Goal: Task Accomplishment & Management: Use online tool/utility

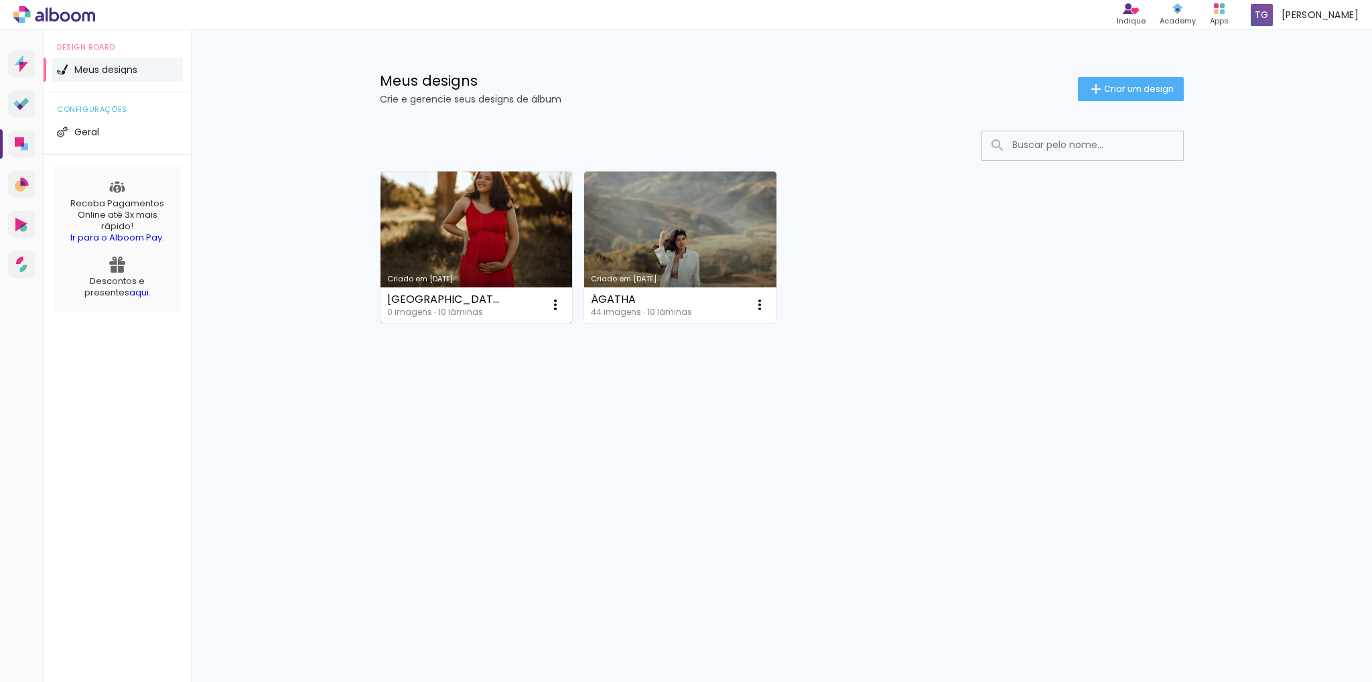
click at [422, 284] on link "Criado em [DATE]" at bounding box center [476, 246] width 192 height 151
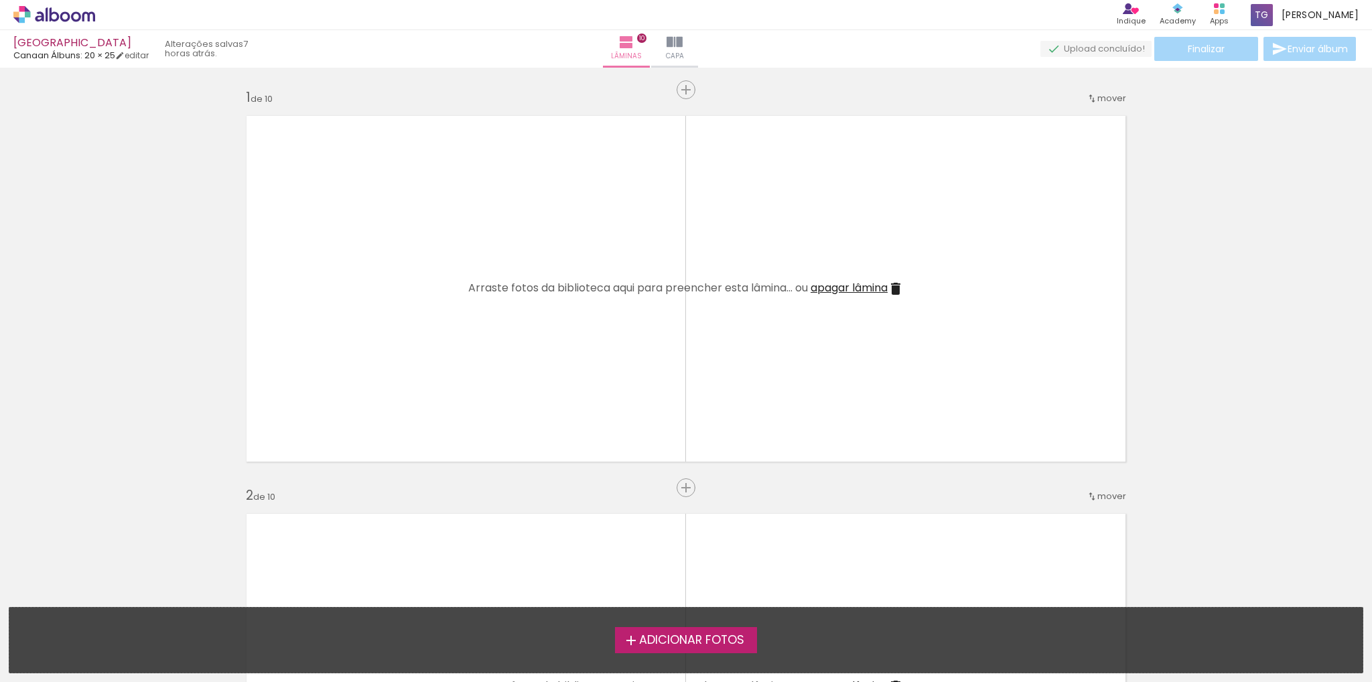
click at [624, 642] on iron-icon at bounding box center [631, 640] width 16 height 16
click at [0, 0] on input "file" at bounding box center [0, 0] width 0 height 0
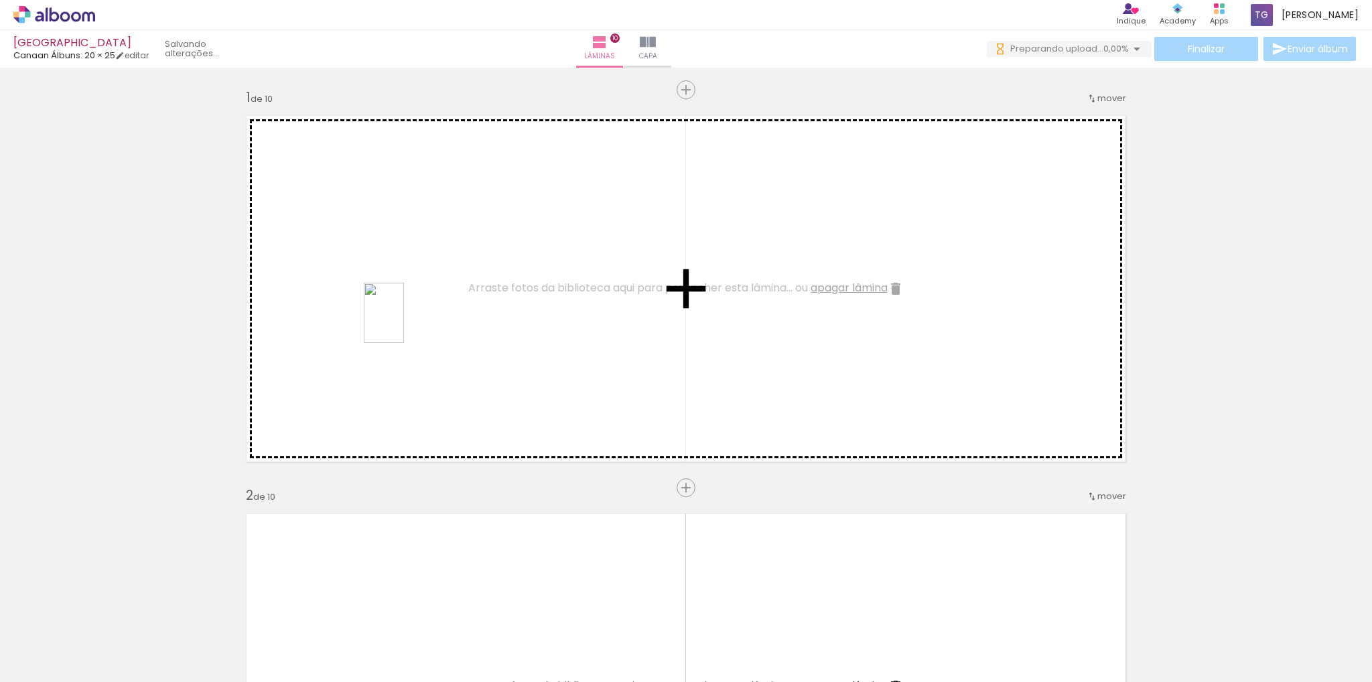
drag, startPoint x: 220, startPoint y: 641, endPoint x: 316, endPoint y: 534, distance: 144.2
click at [423, 281] on quentale-workspace at bounding box center [686, 341] width 1372 height 682
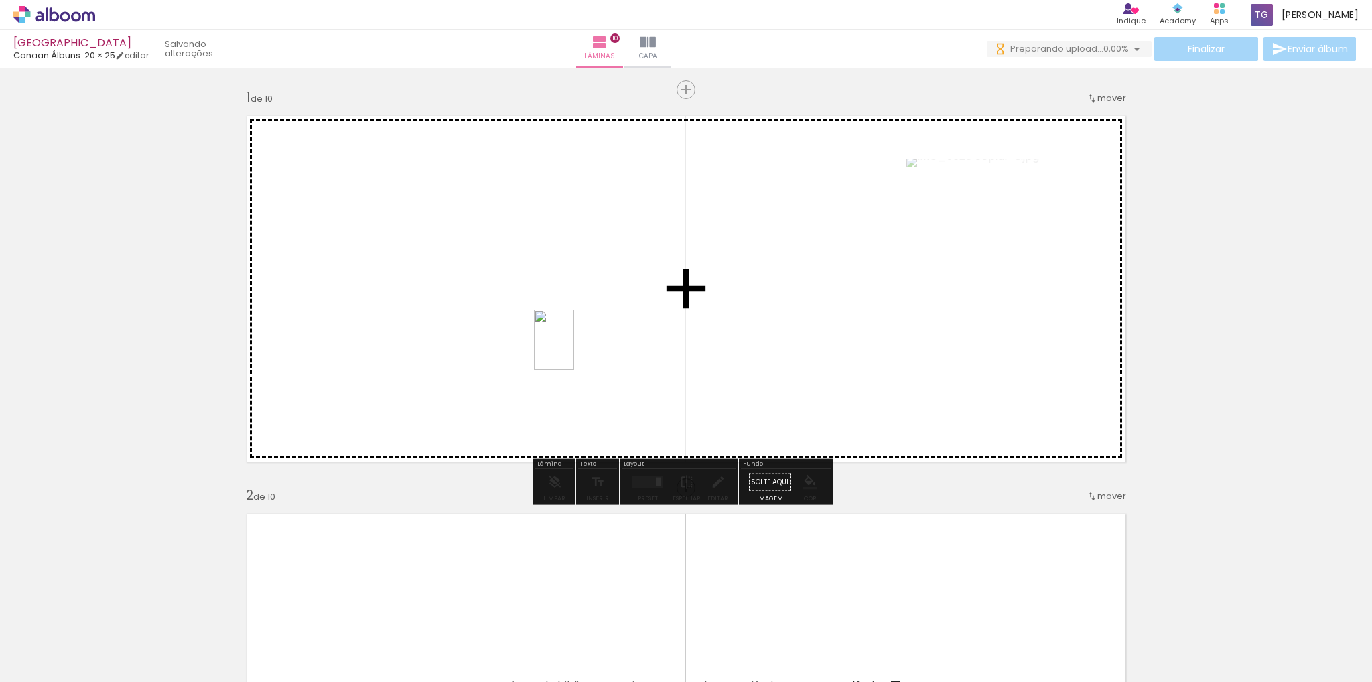
drag, startPoint x: 302, startPoint y: 633, endPoint x: 587, endPoint y: 424, distance: 353.1
click at [716, 304] on quentale-workspace at bounding box center [686, 341] width 1372 height 682
drag, startPoint x: 363, startPoint y: 649, endPoint x: 464, endPoint y: 330, distance: 334.5
click at [466, 313] on quentale-workspace at bounding box center [686, 341] width 1372 height 682
drag, startPoint x: 429, startPoint y: 636, endPoint x: 477, endPoint y: 407, distance: 234.1
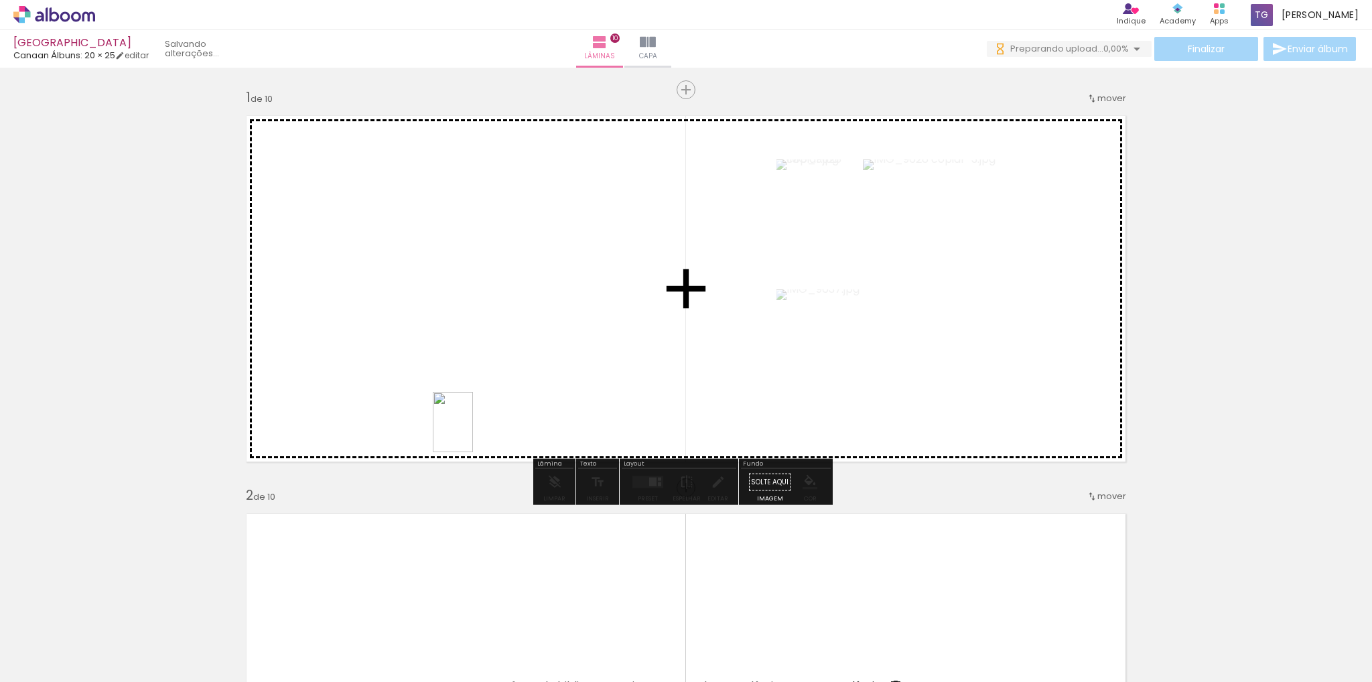
click at [474, 415] on quentale-workspace at bounding box center [686, 341] width 1372 height 682
drag, startPoint x: 506, startPoint y: 638, endPoint x: 766, endPoint y: 298, distance: 428.5
click at [751, 309] on quentale-workspace at bounding box center [686, 341] width 1372 height 682
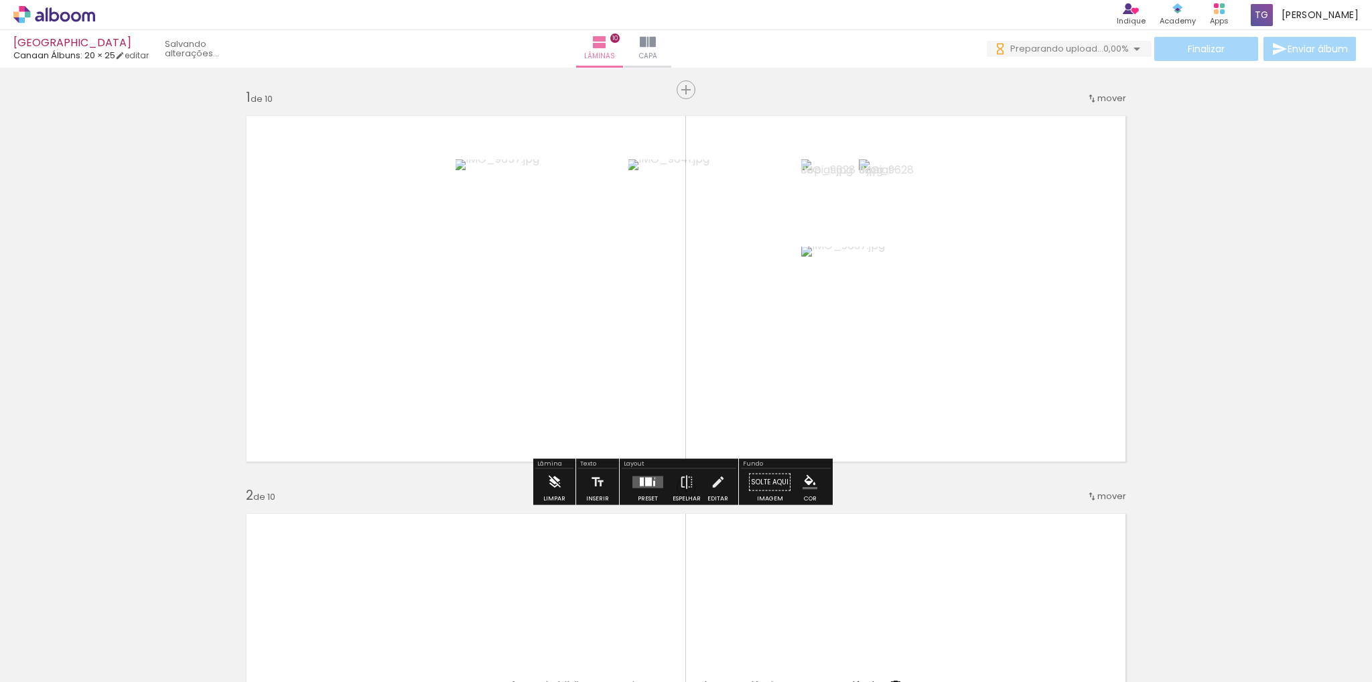
click at [560, 486] on iron-icon at bounding box center [554, 482] width 15 height 27
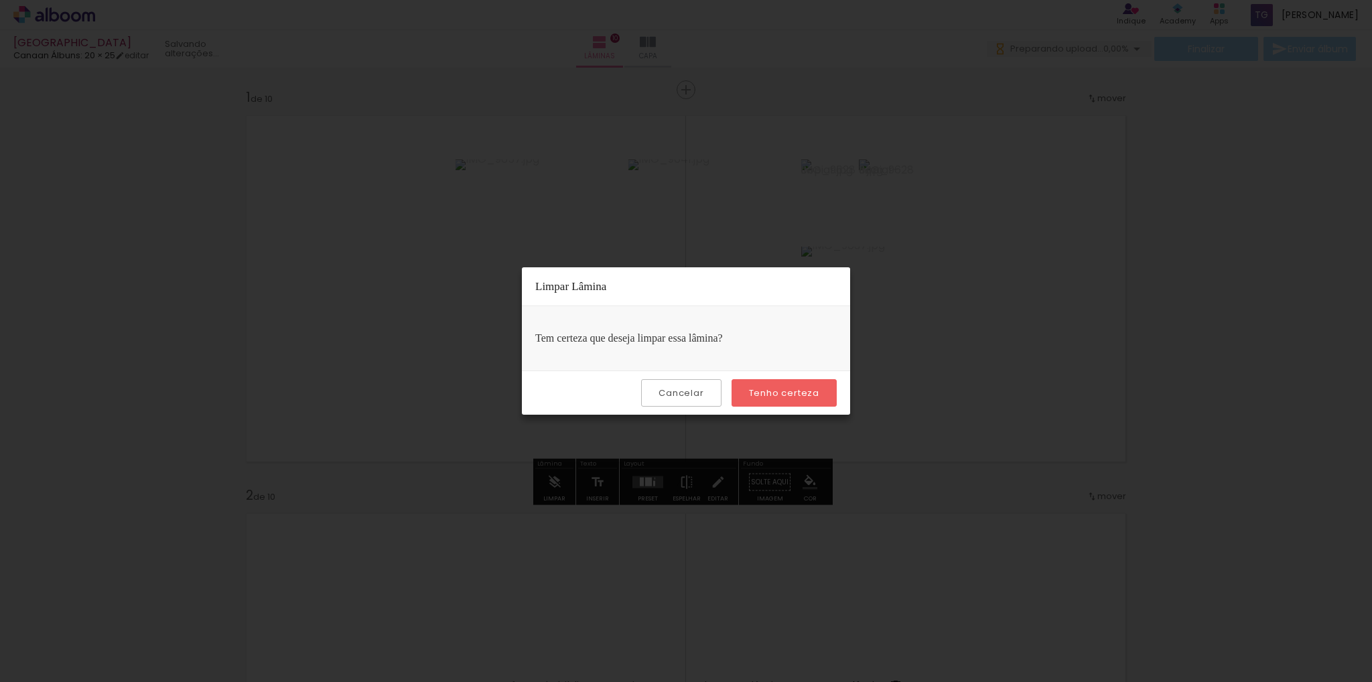
click at [0, 0] on slot "Tenho certeza" at bounding box center [0, 0] width 0 height 0
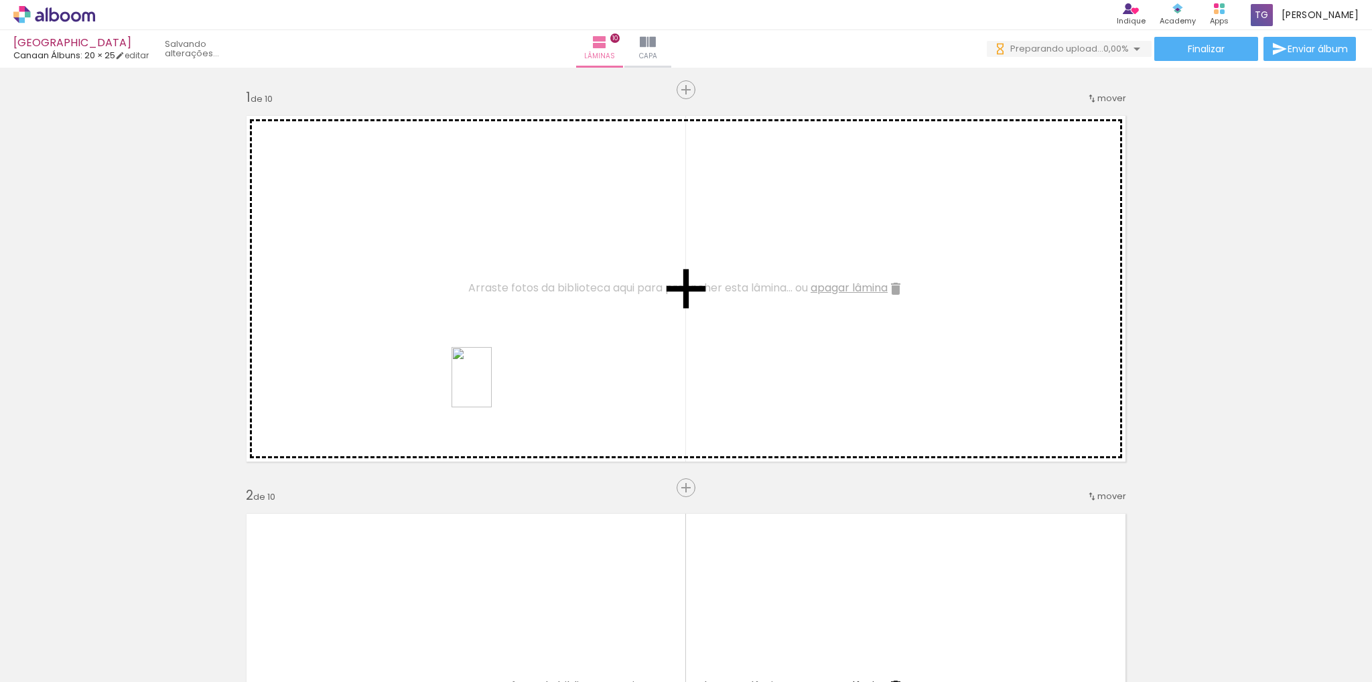
drag, startPoint x: 512, startPoint y: 638, endPoint x: 492, endPoint y: 386, distance: 252.6
click at [492, 386] on quentale-workspace at bounding box center [686, 341] width 1372 height 682
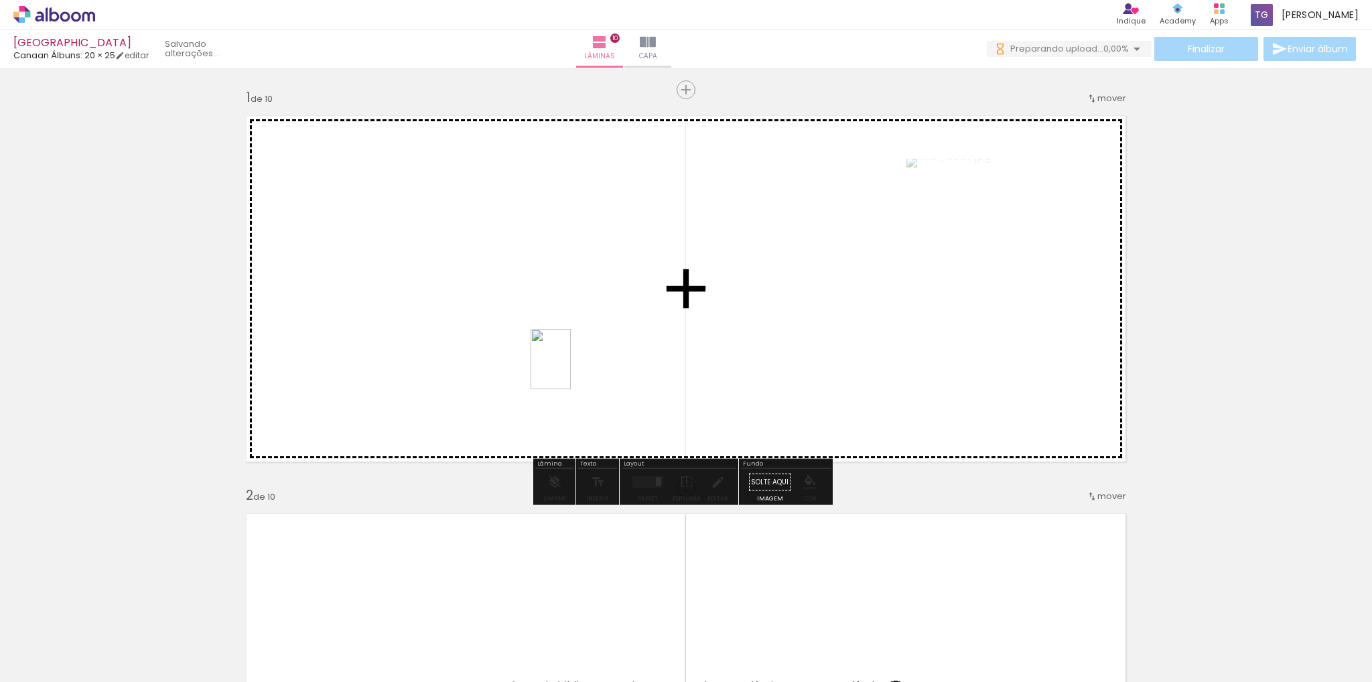
drag, startPoint x: 561, startPoint y: 394, endPoint x: 583, endPoint y: 341, distance: 57.3
click at [579, 348] on quentale-workspace at bounding box center [686, 341] width 1372 height 682
drag, startPoint x: 351, startPoint y: 612, endPoint x: 509, endPoint y: 340, distance: 314.0
click at [494, 327] on quentale-workspace at bounding box center [686, 341] width 1372 height 682
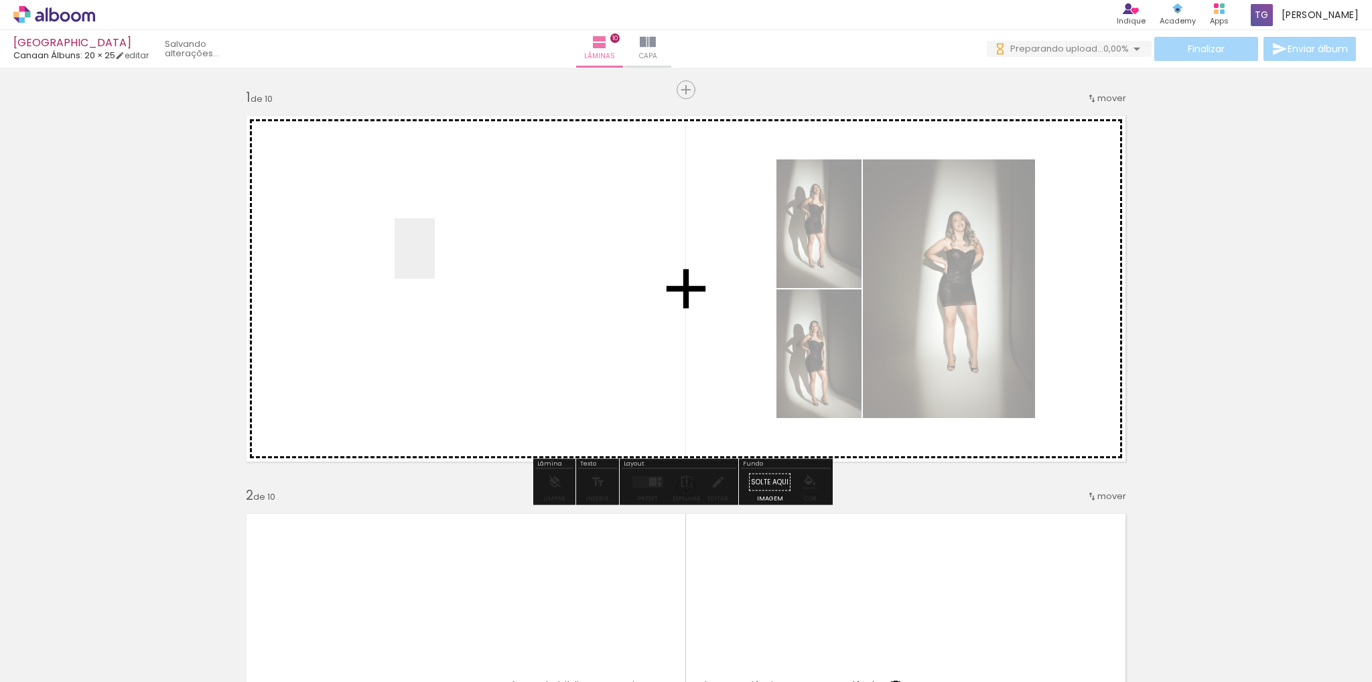
drag, startPoint x: 285, startPoint y: 641, endPoint x: 435, endPoint y: 259, distance: 410.8
click at [435, 259] on quentale-workspace at bounding box center [686, 341] width 1372 height 682
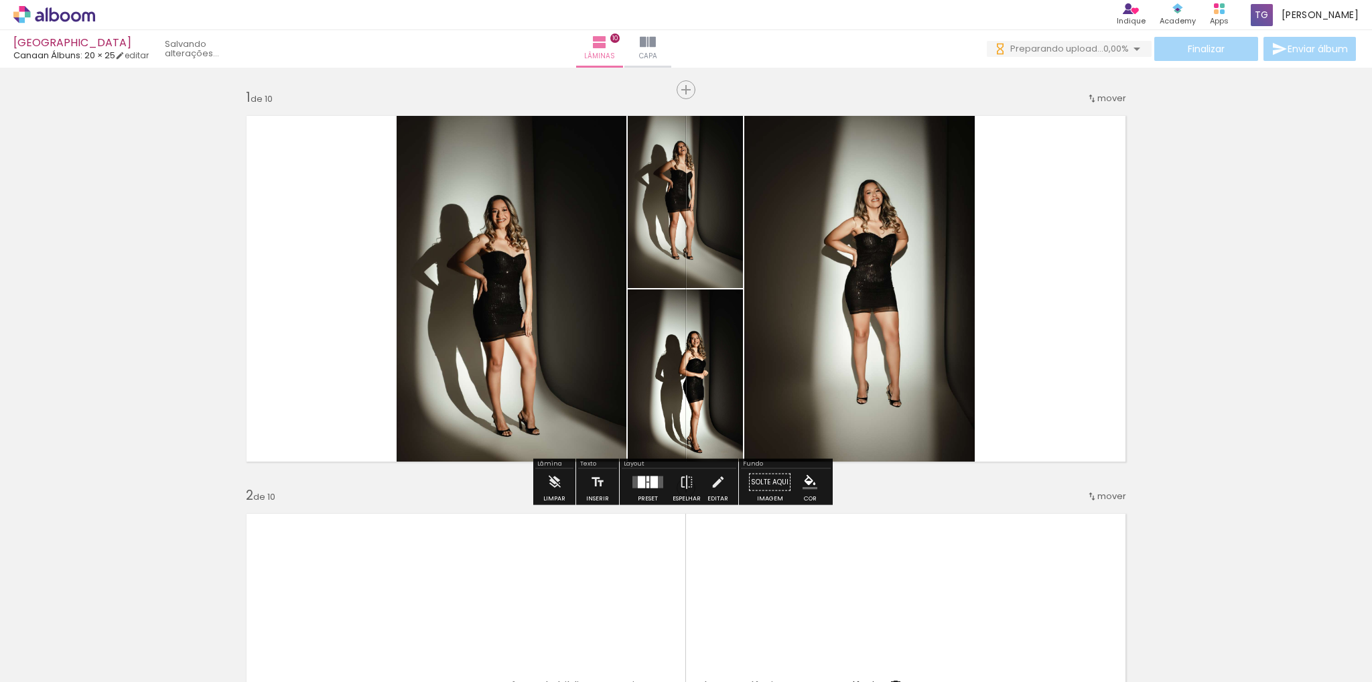
click at [632, 483] on quentale-layouter at bounding box center [647, 482] width 31 height 12
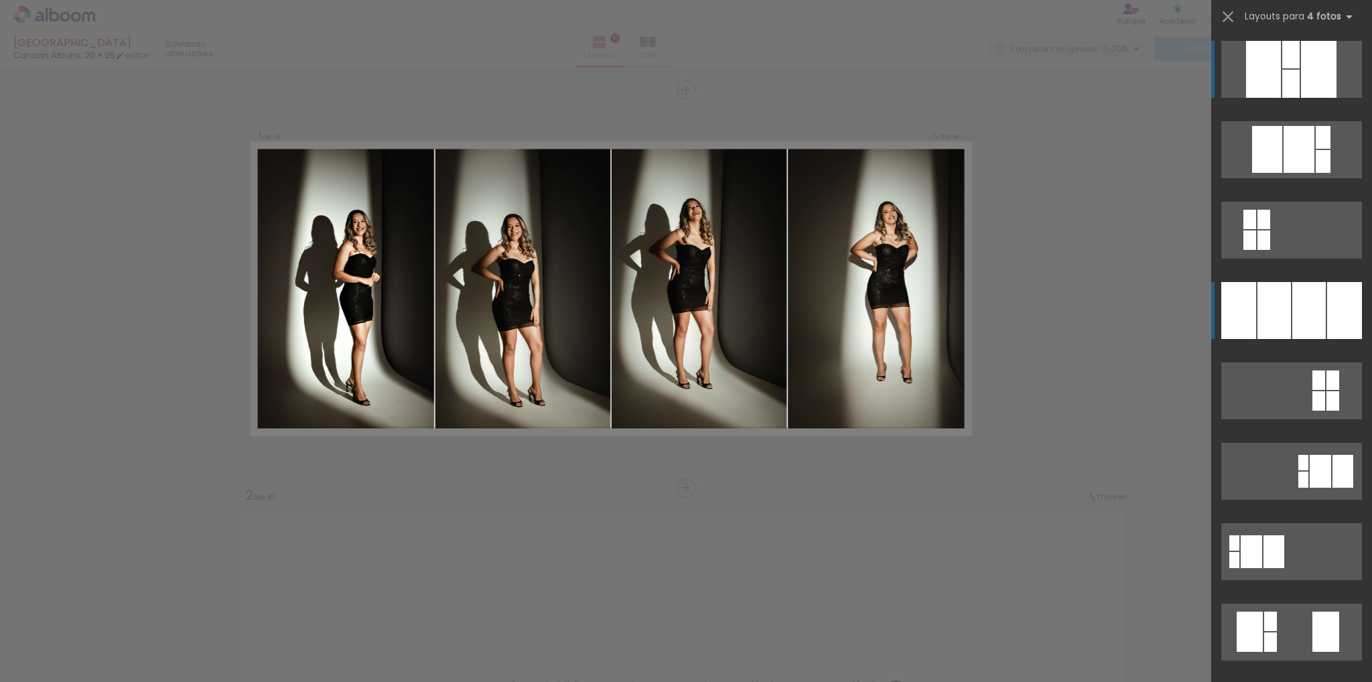
click at [1282, 68] on div at bounding box center [1290, 54] width 17 height 27
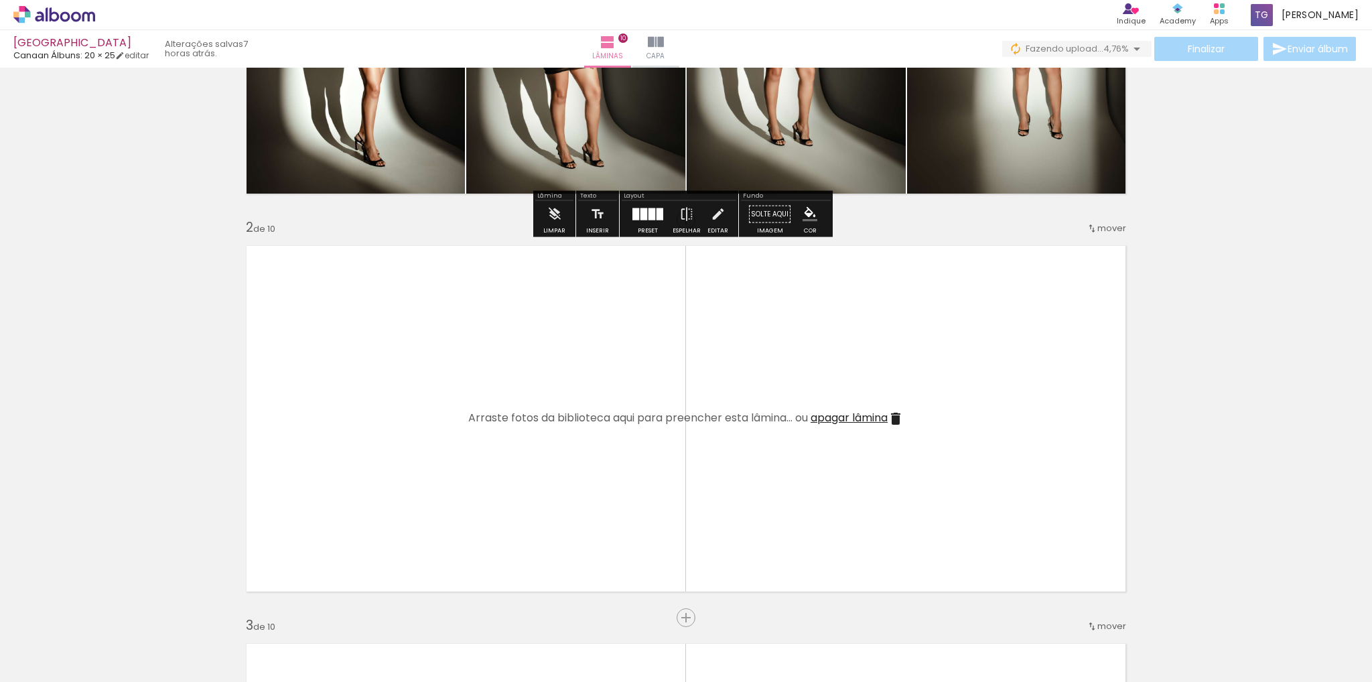
scroll to position [402, 0]
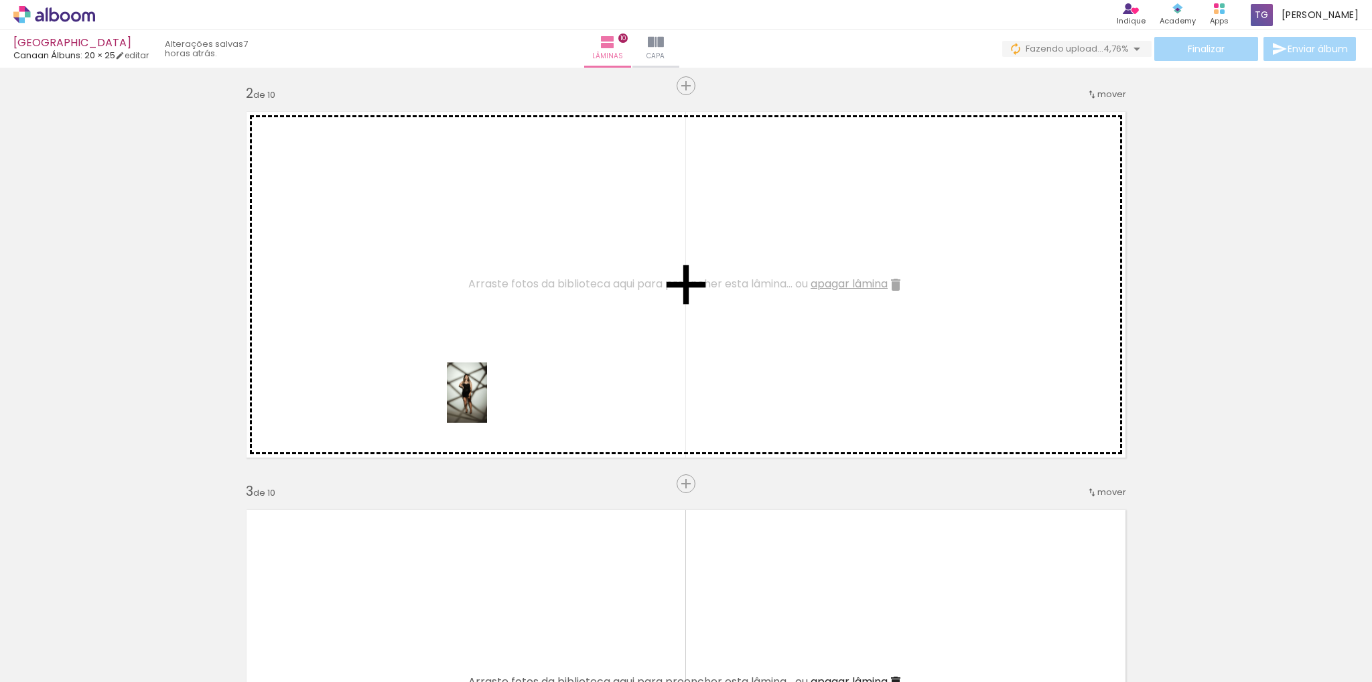
drag, startPoint x: 582, startPoint y: 634, endPoint x: 551, endPoint y: 513, distance: 125.3
click at [472, 370] on quentale-workspace at bounding box center [686, 341] width 1372 height 682
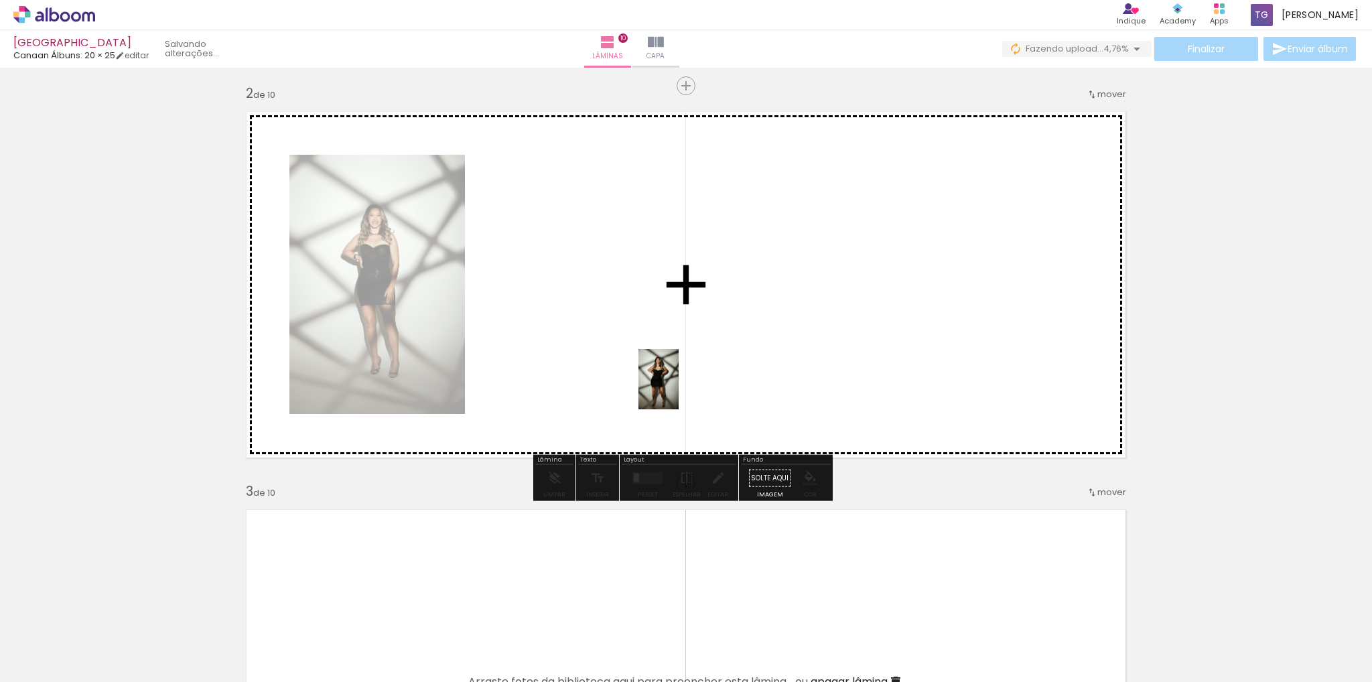
drag, startPoint x: 670, startPoint y: 642, endPoint x: 675, endPoint y: 313, distance: 328.9
click at [675, 313] on quentale-workspace at bounding box center [686, 341] width 1372 height 682
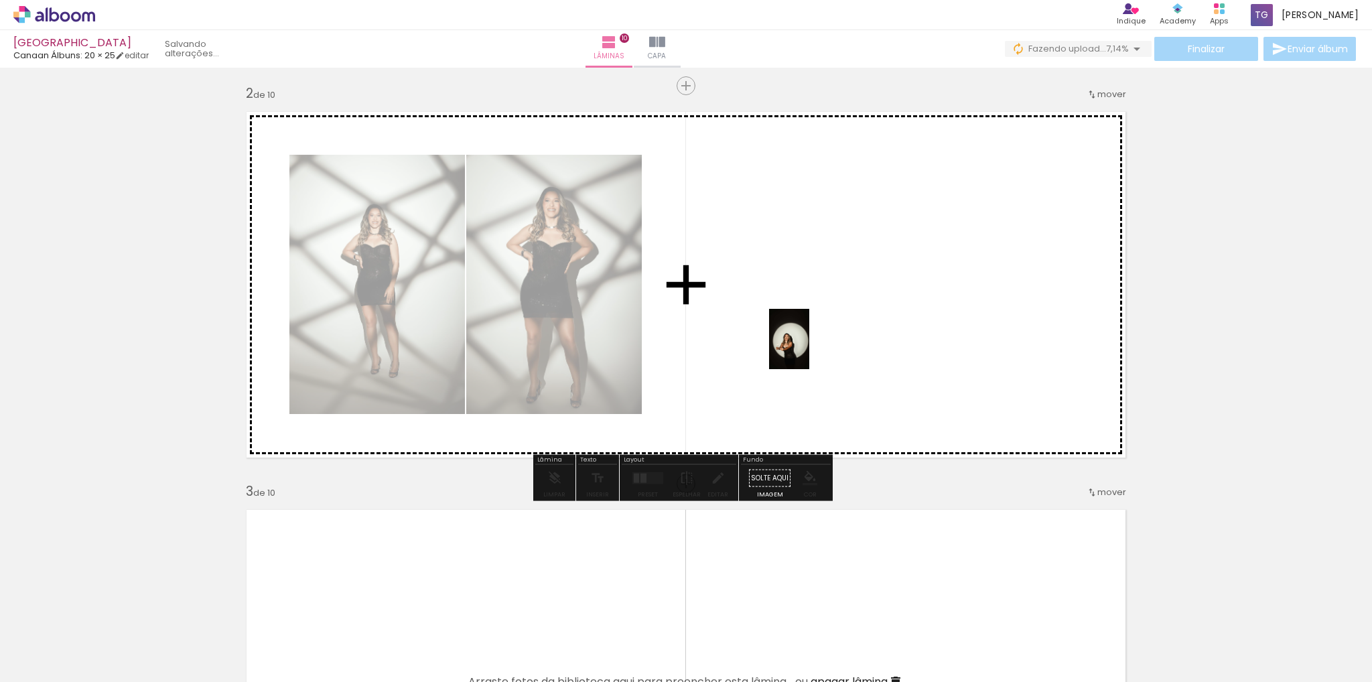
drag, startPoint x: 737, startPoint y: 643, endPoint x: 822, endPoint y: 322, distance: 331.7
click at [820, 322] on quentale-workspace at bounding box center [686, 341] width 1372 height 682
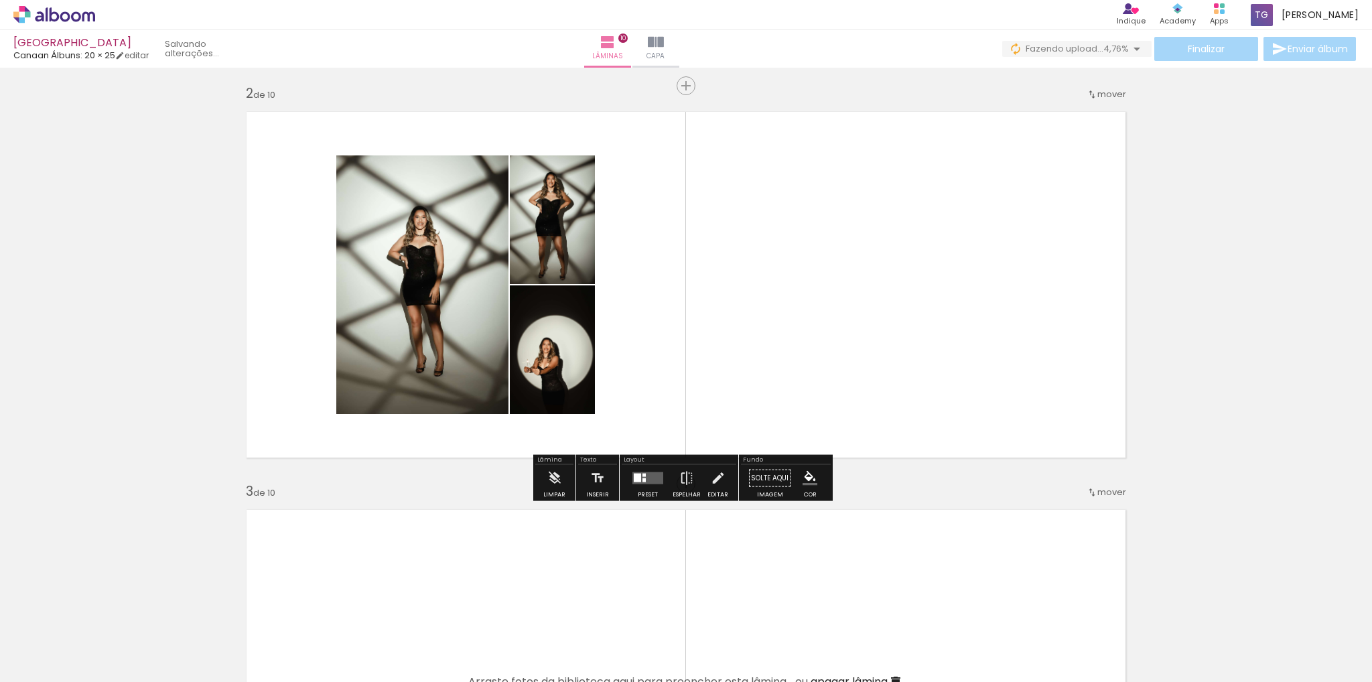
click at [642, 476] on div at bounding box center [643, 475] width 3 height 3
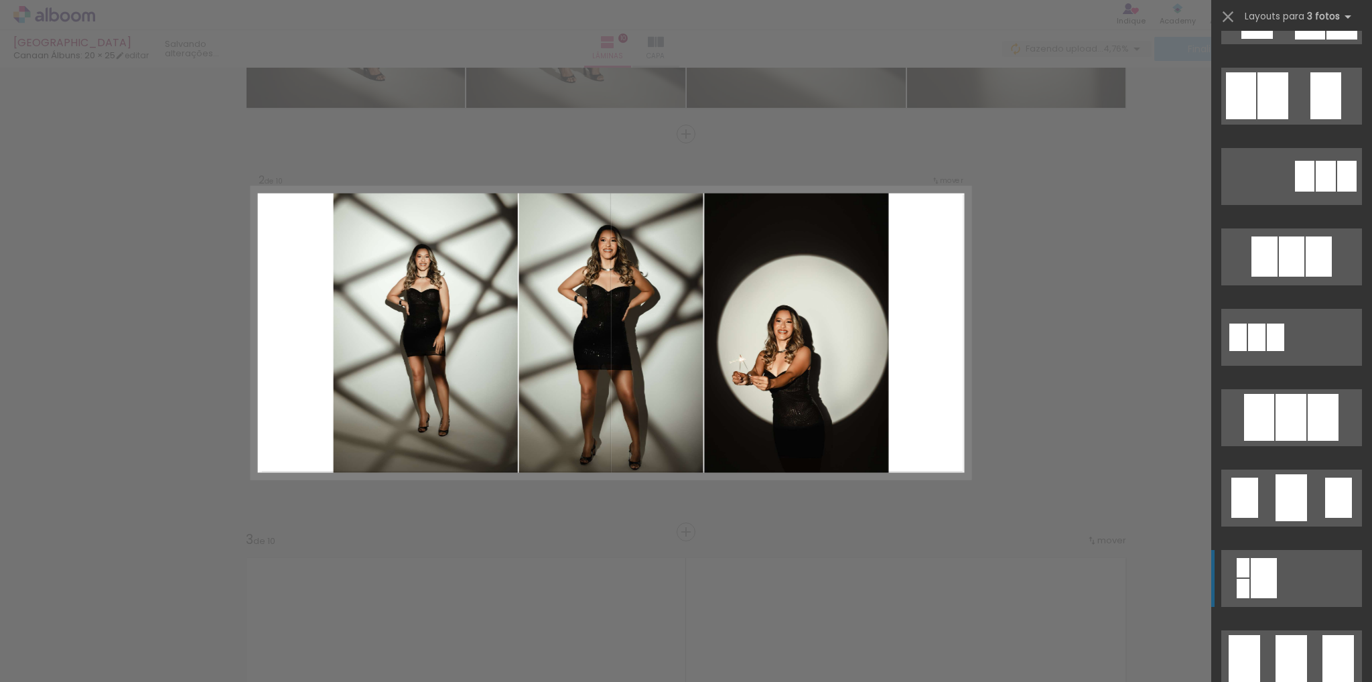
scroll to position [804, 0]
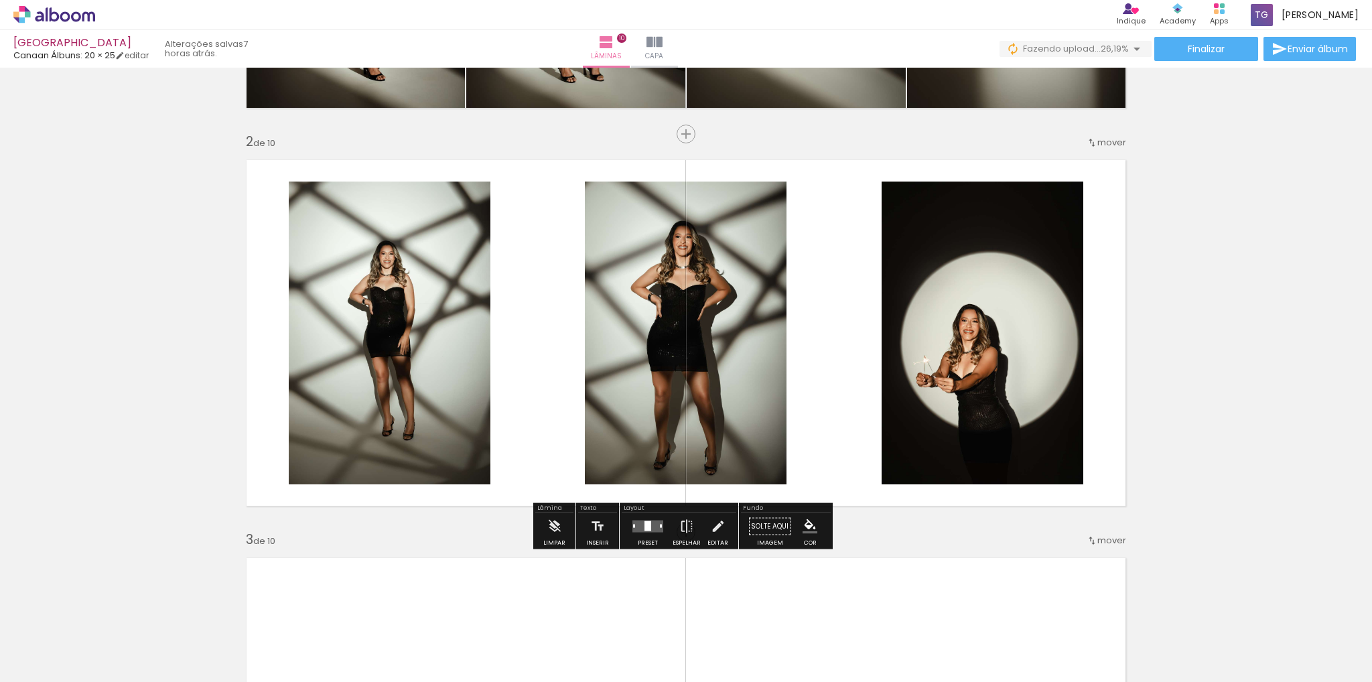
click at [630, 525] on div at bounding box center [648, 526] width 36 height 27
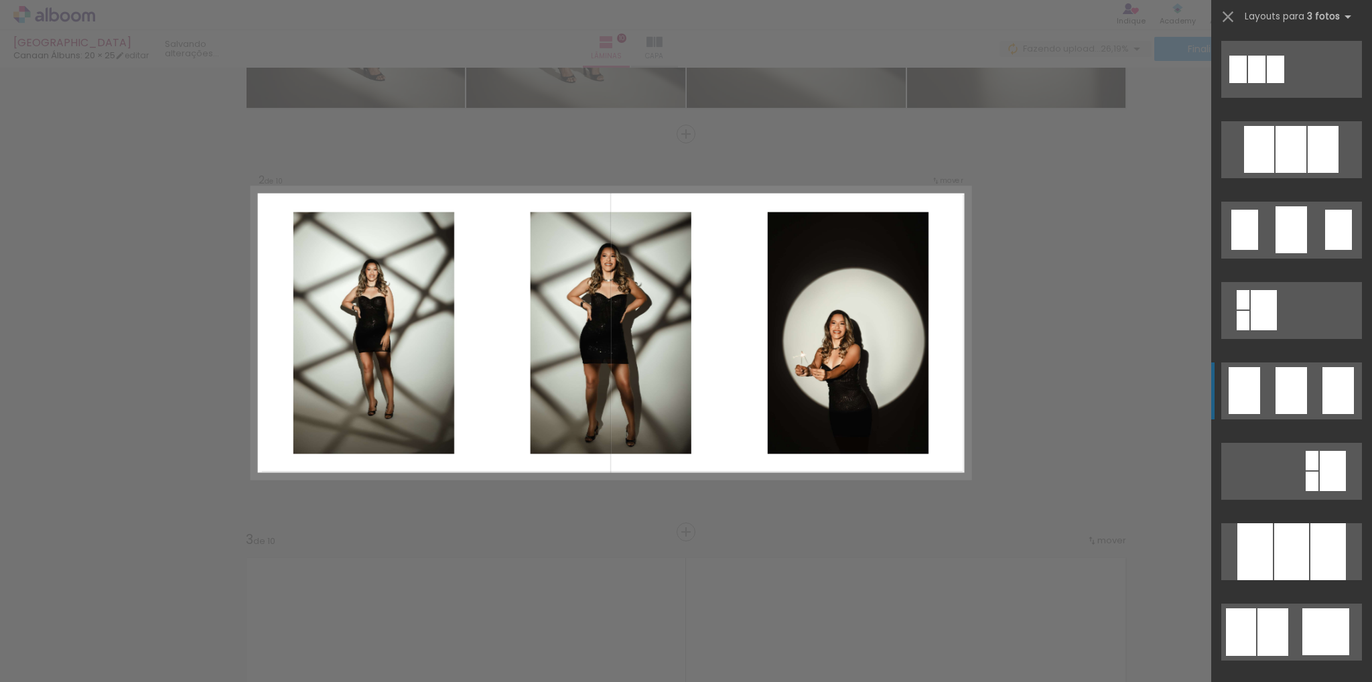
scroll to position [1125, 0]
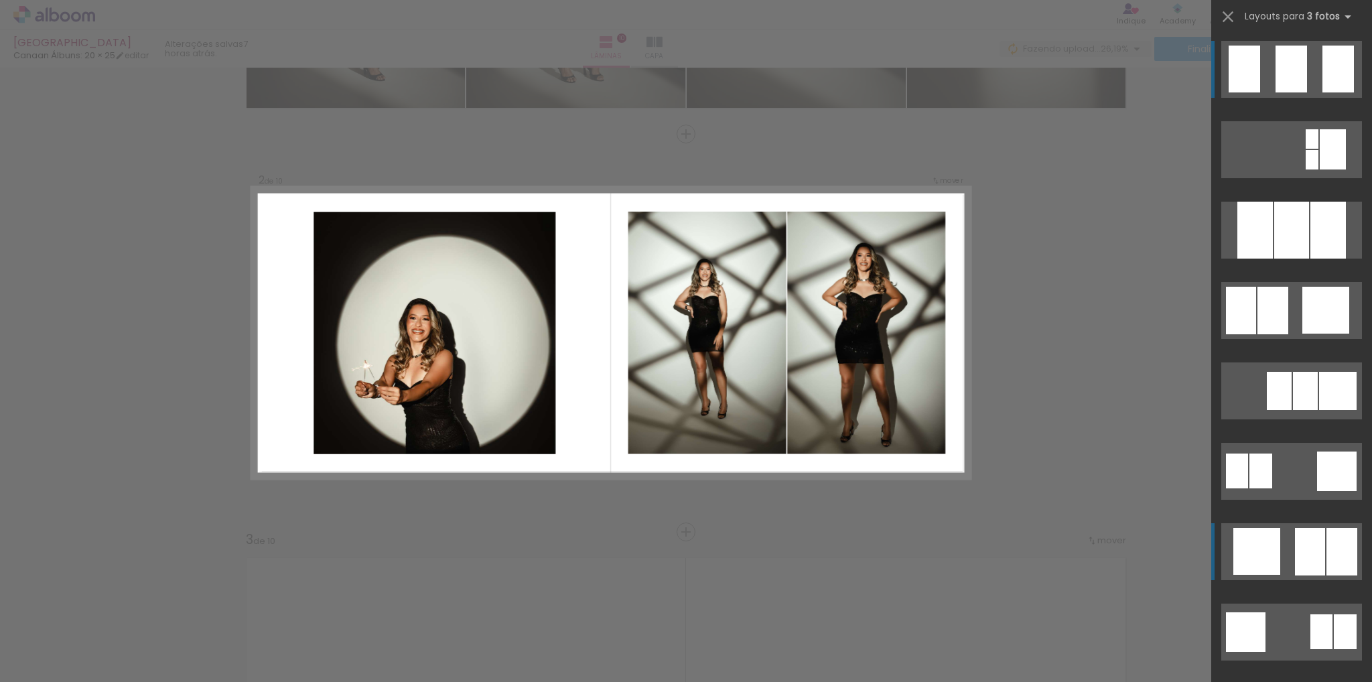
click at [1248, 488] on div at bounding box center [1237, 470] width 22 height 35
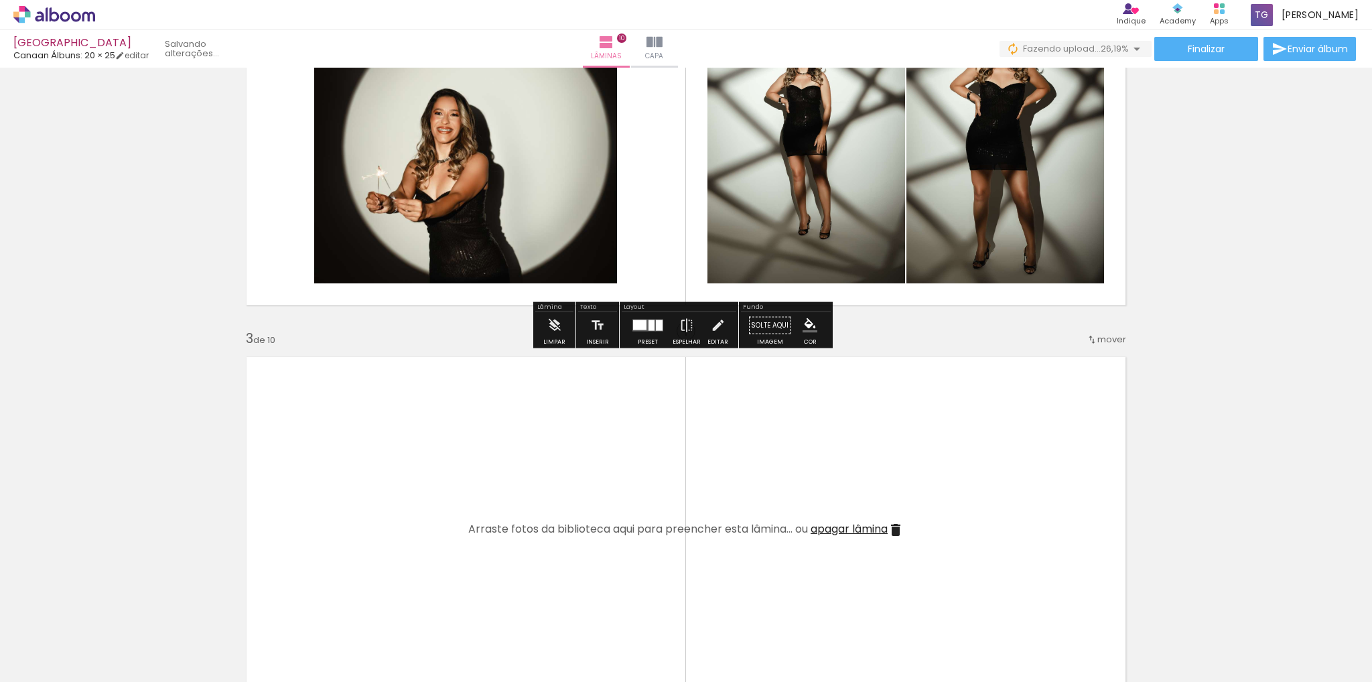
scroll to position [689, 0]
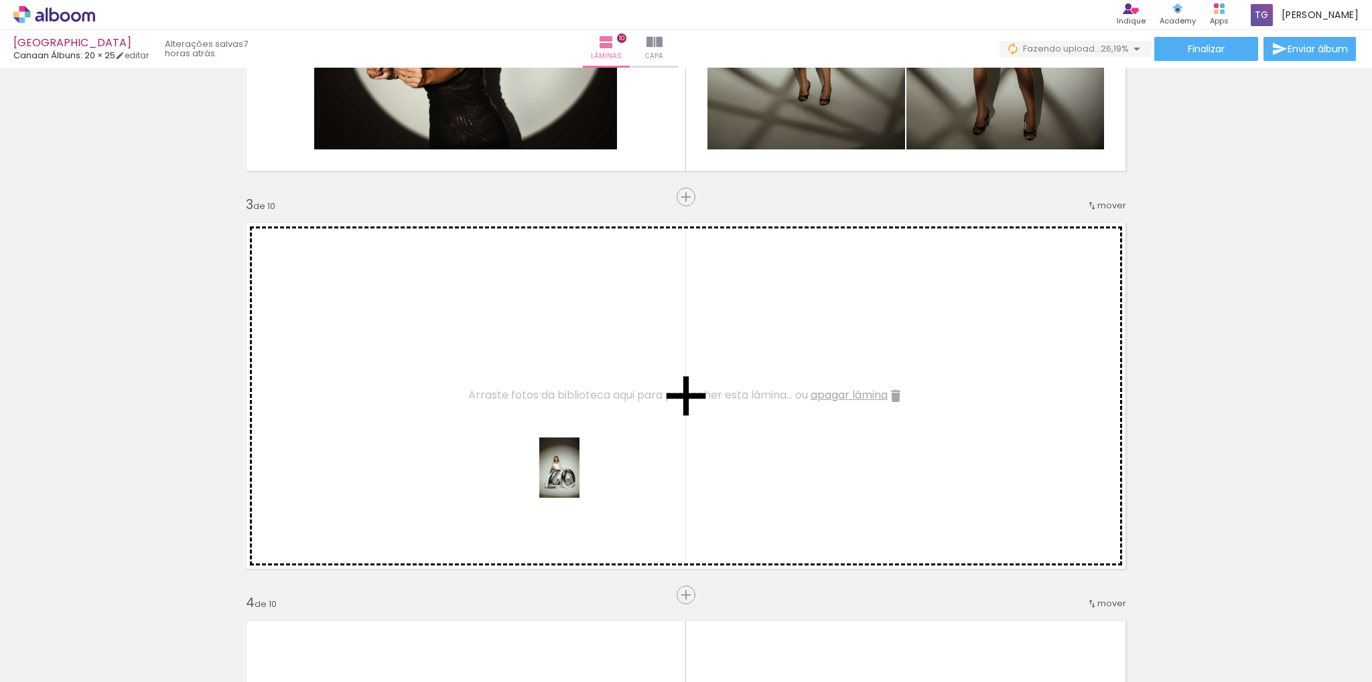
drag, startPoint x: 829, startPoint y: 649, endPoint x: 597, endPoint y: 480, distance: 286.7
click at [559, 456] on quentale-workspace at bounding box center [686, 341] width 1372 height 682
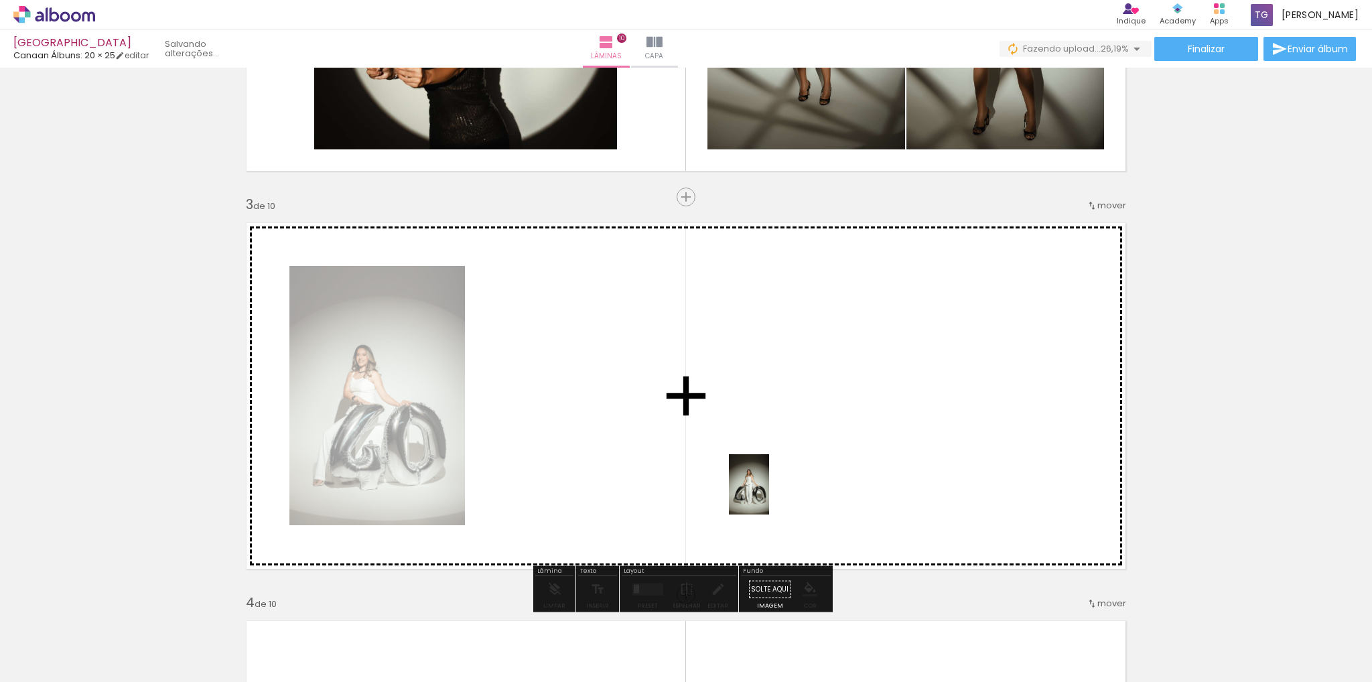
drag, startPoint x: 873, startPoint y: 614, endPoint x: 701, endPoint y: 445, distance: 242.0
click at [701, 445] on quentale-workspace at bounding box center [686, 341] width 1372 height 682
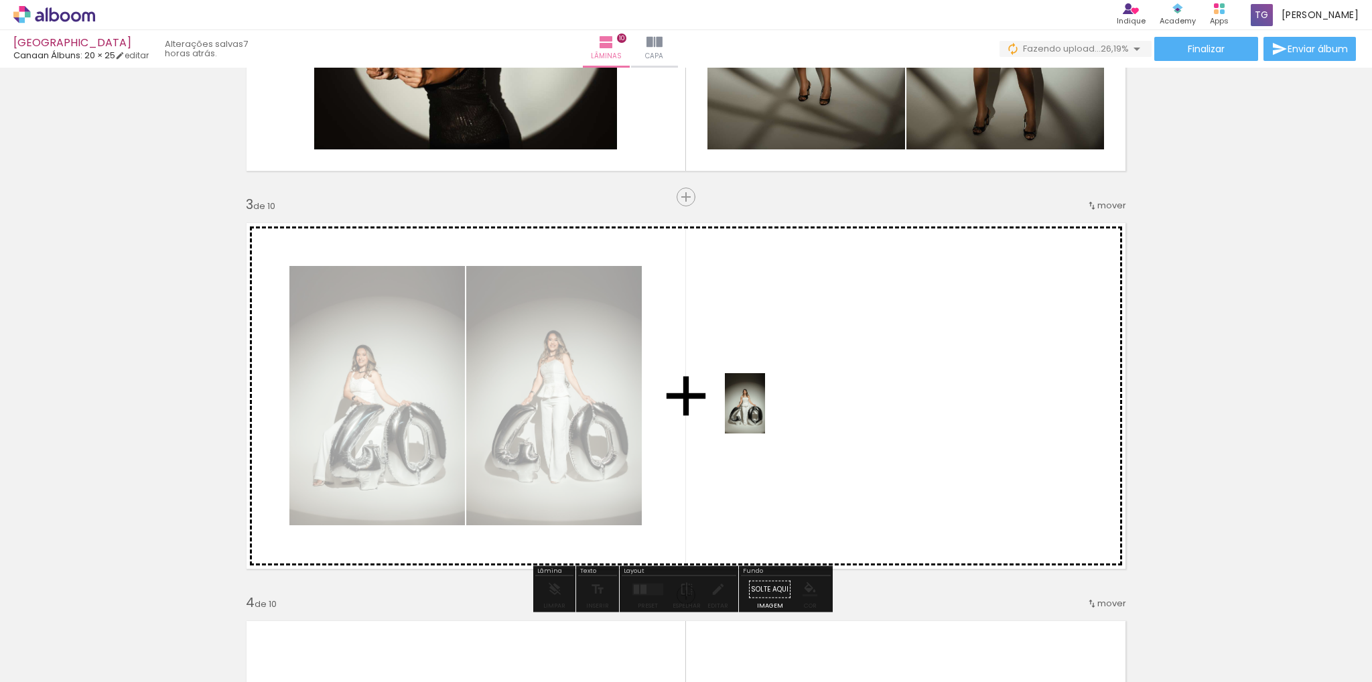
drag, startPoint x: 952, startPoint y: 636, endPoint x: 765, endPoint y: 413, distance: 290.5
click at [765, 413] on quentale-workspace at bounding box center [686, 341] width 1372 height 682
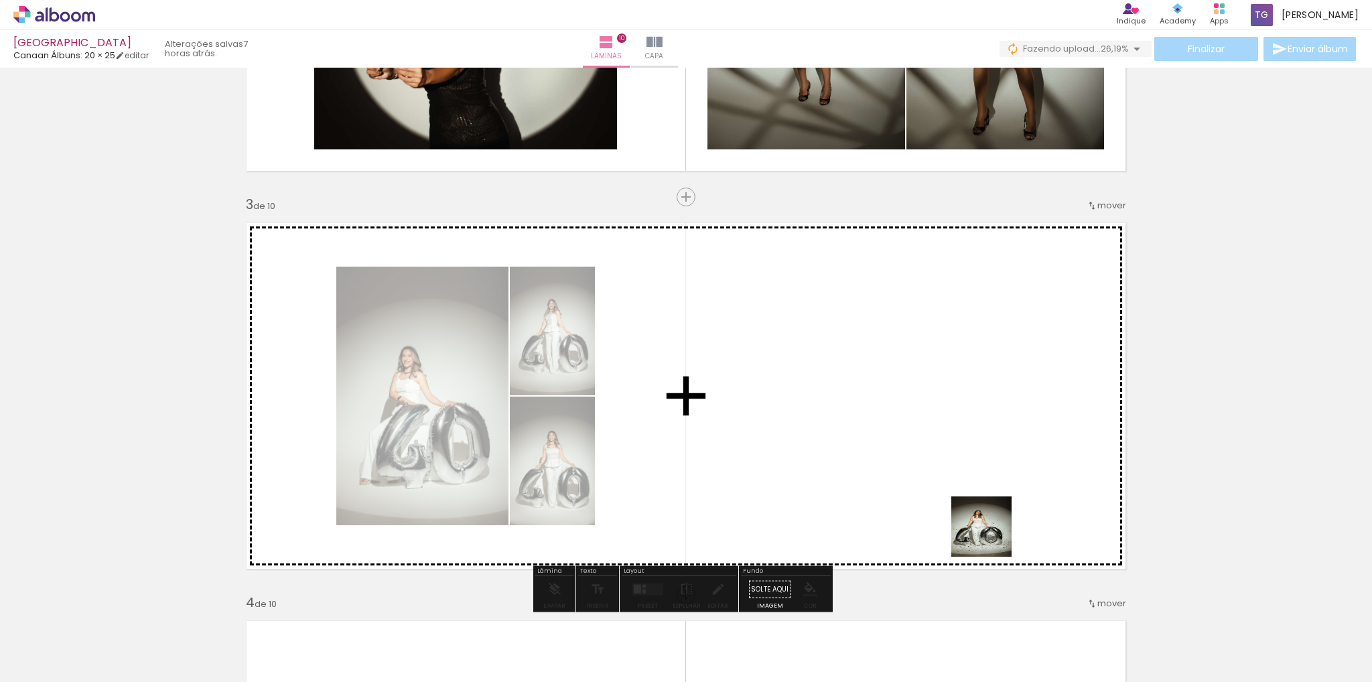
drag, startPoint x: 1038, startPoint y: 641, endPoint x: 747, endPoint y: 535, distance: 309.4
click at [939, 431] on quentale-workspace at bounding box center [686, 341] width 1372 height 682
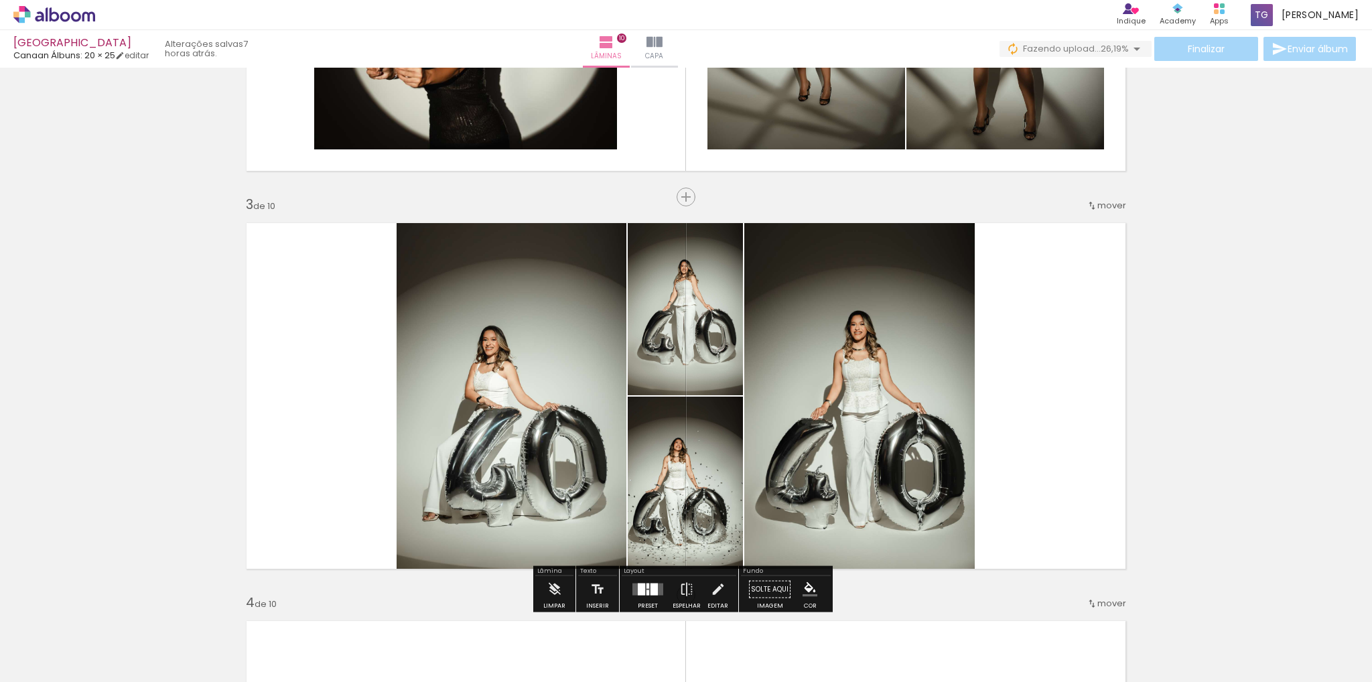
click at [638, 589] on div at bounding box center [641, 589] width 7 height 12
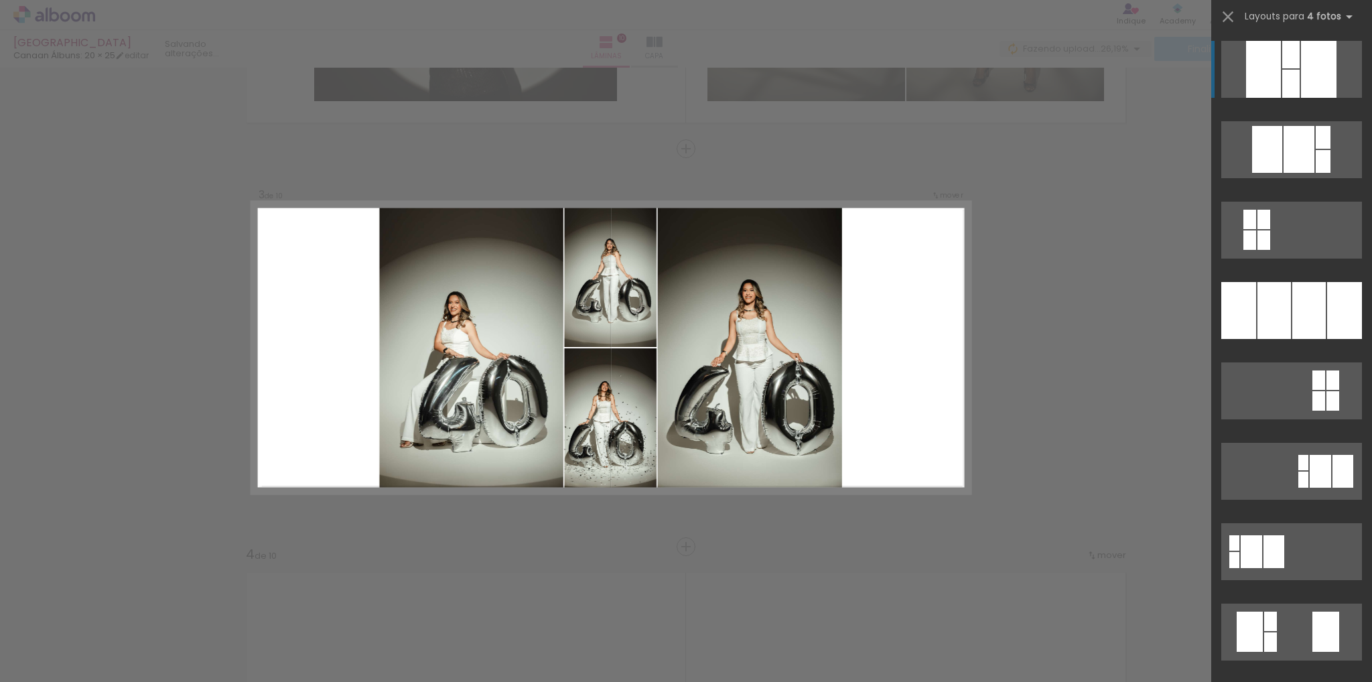
scroll to position [751, 0]
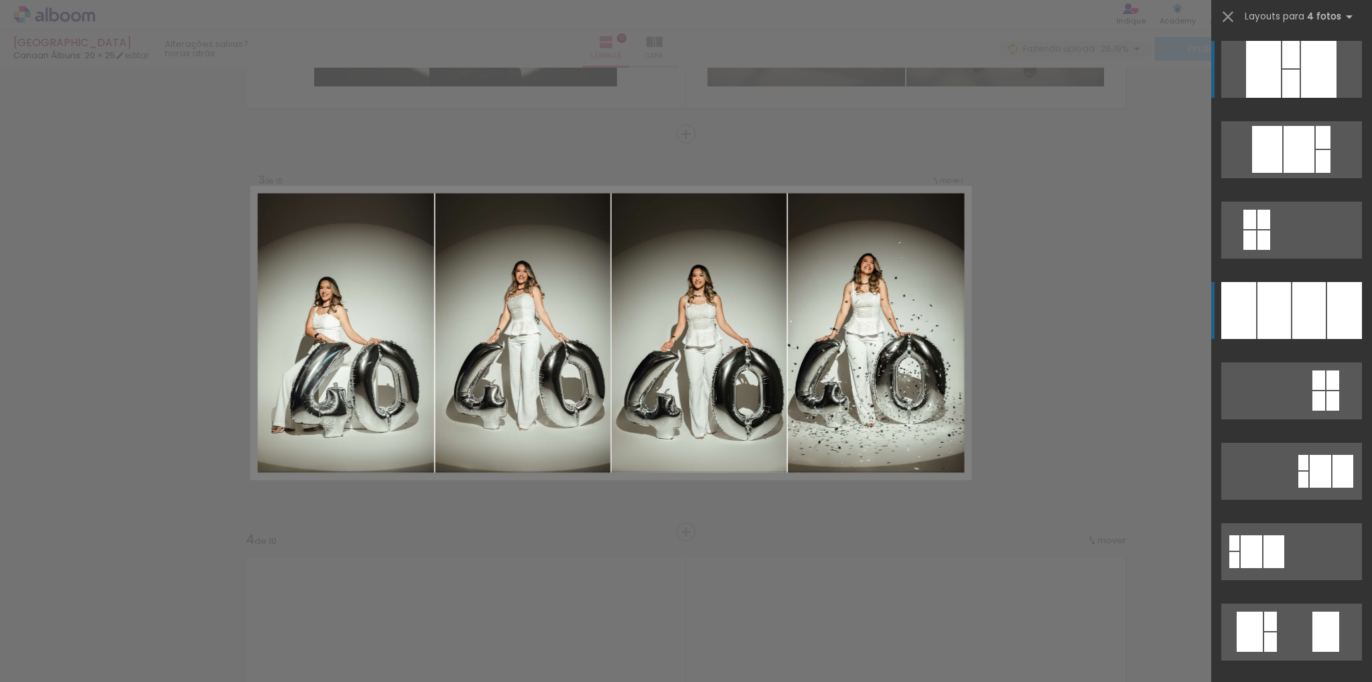
click at [1311, 299] on div at bounding box center [1308, 310] width 33 height 57
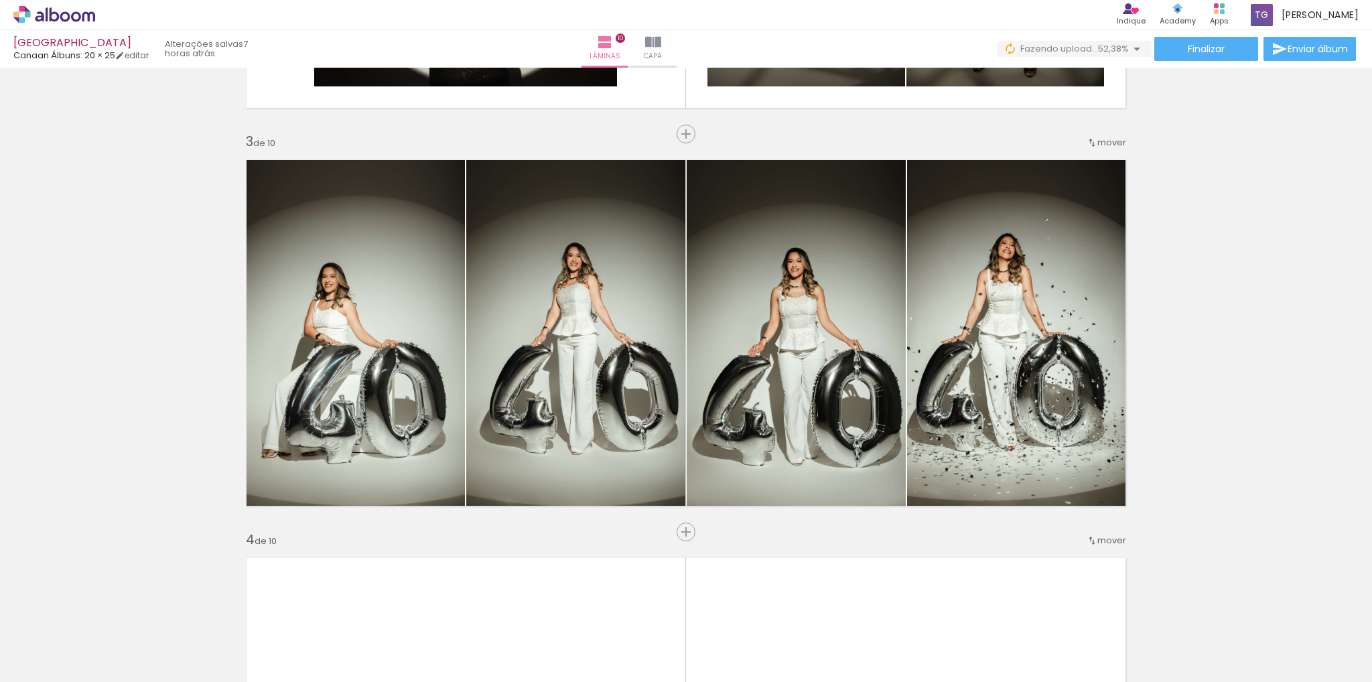
scroll to position [1086, 0]
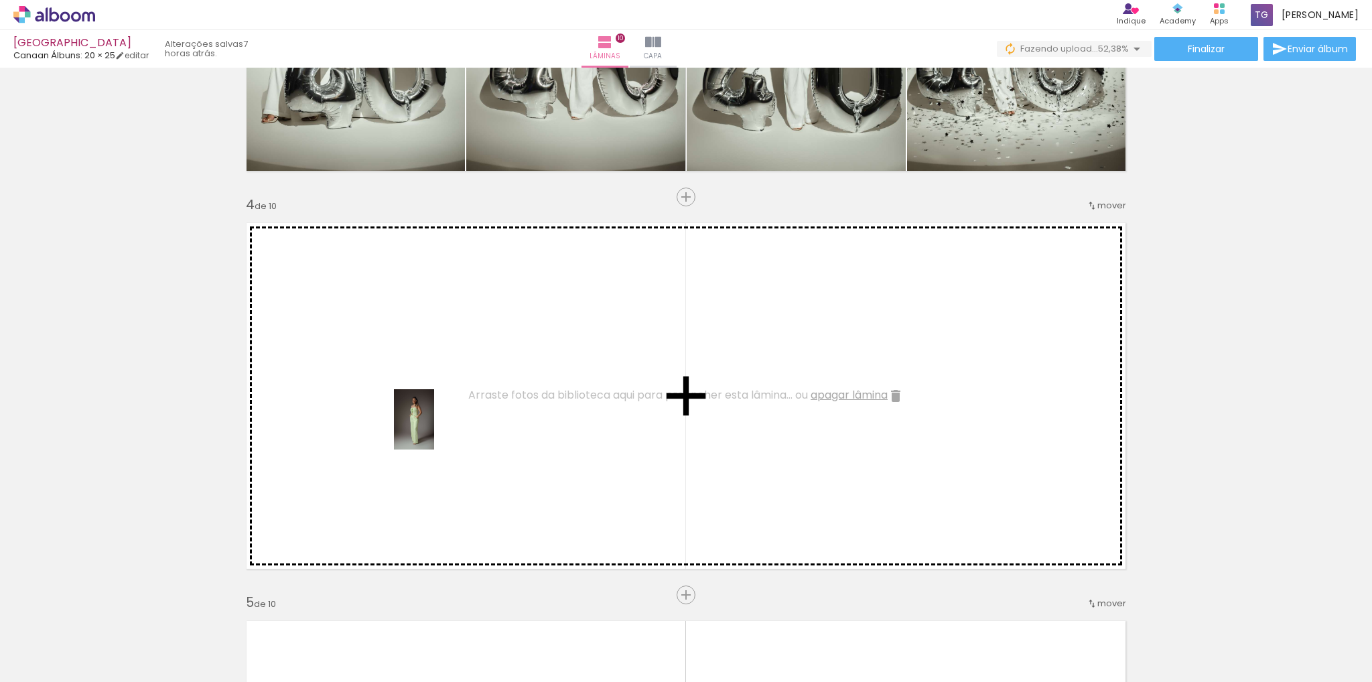
drag, startPoint x: 1116, startPoint y: 646, endPoint x: 431, endPoint y: 429, distance: 718.3
click at [431, 429] on quentale-workspace at bounding box center [686, 341] width 1372 height 682
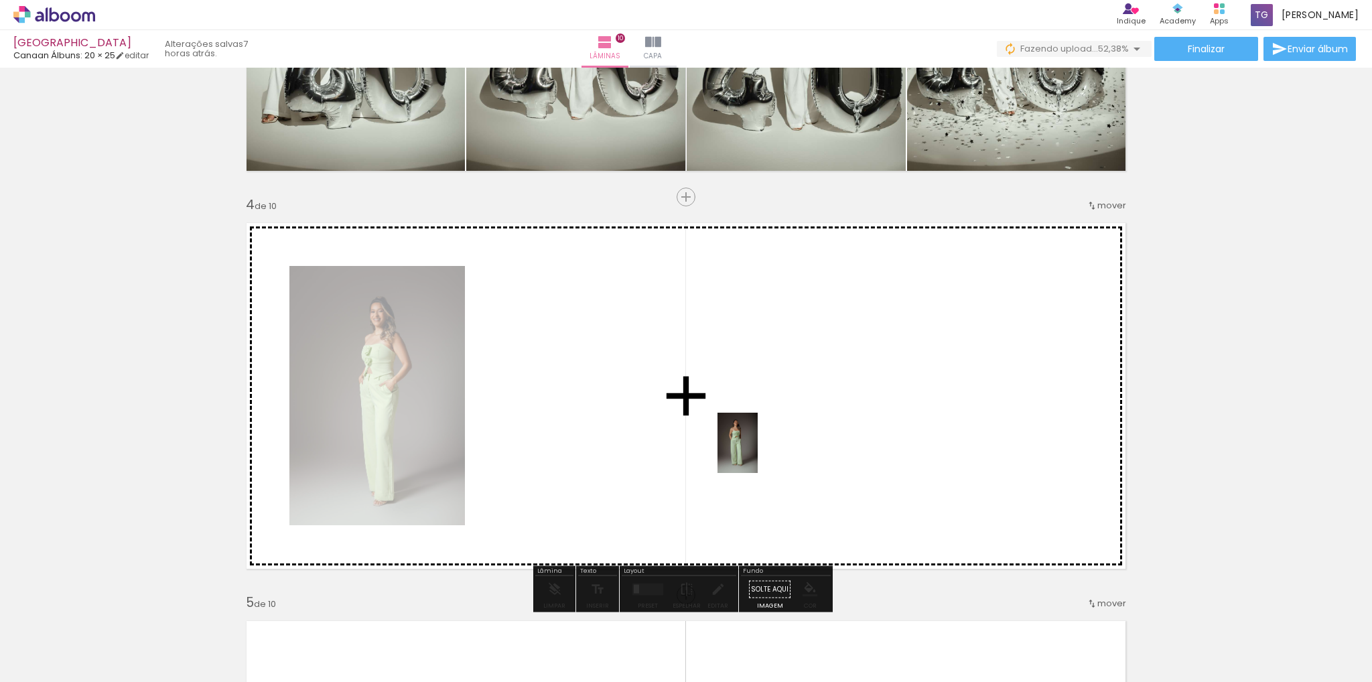
drag, startPoint x: 1193, startPoint y: 633, endPoint x: 835, endPoint y: 474, distance: 391.9
click at [639, 419] on quentale-workspace at bounding box center [686, 341] width 1372 height 682
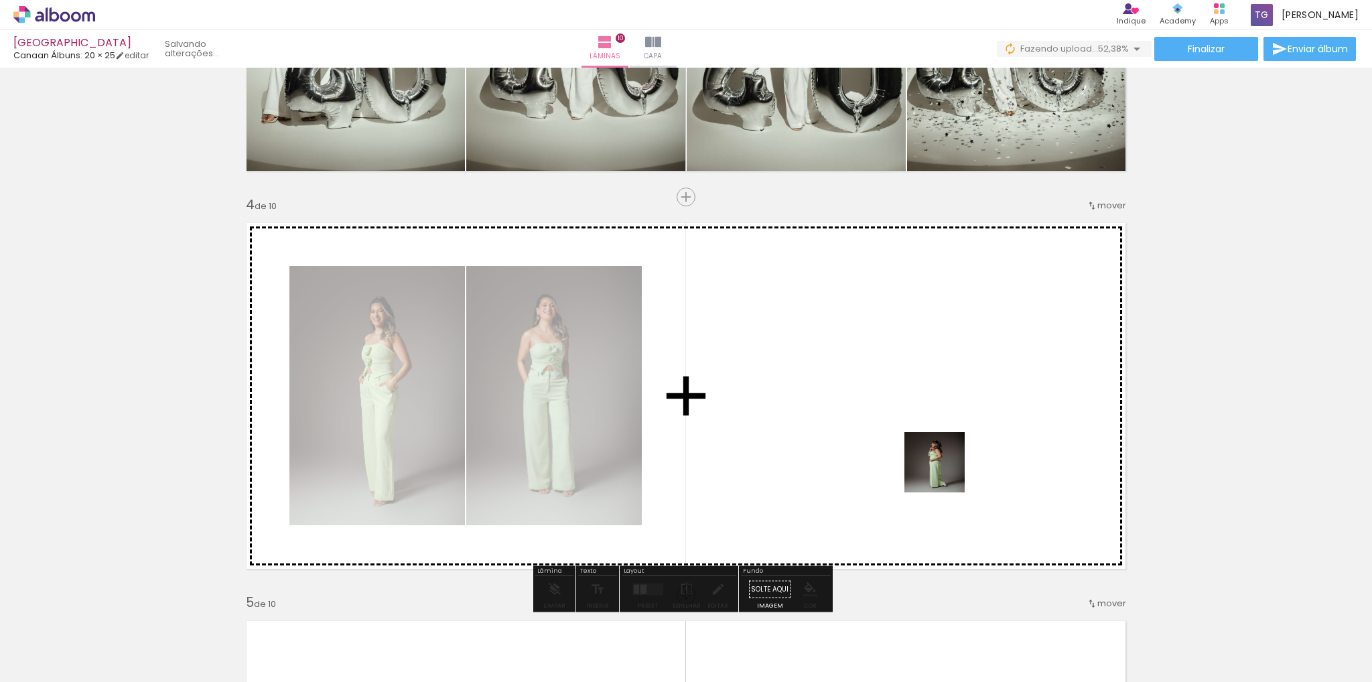
drag, startPoint x: 1151, startPoint y: 557, endPoint x: 1040, endPoint y: 574, distance: 113.1
click at [843, 432] on quentale-workspace at bounding box center [686, 341] width 1372 height 682
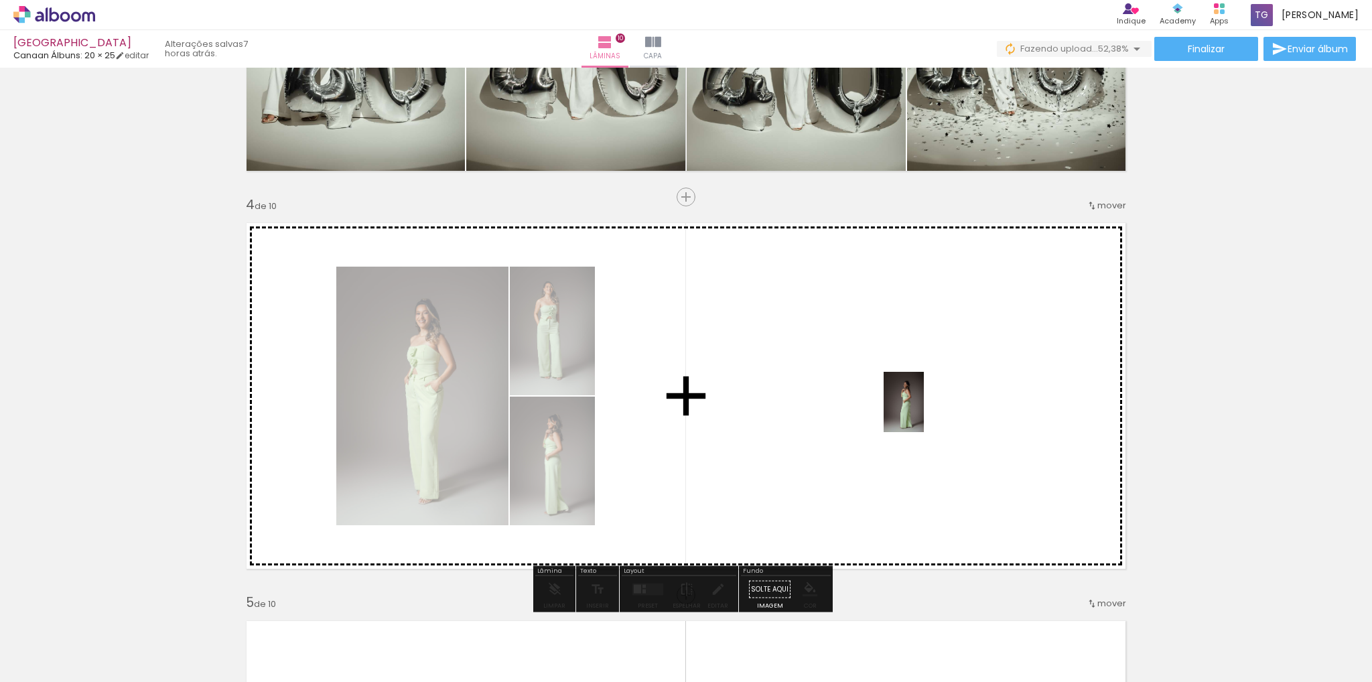
drag, startPoint x: 1320, startPoint y: 637, endPoint x: 849, endPoint y: 498, distance: 490.8
click at [920, 407] on quentale-workspace at bounding box center [686, 341] width 1372 height 682
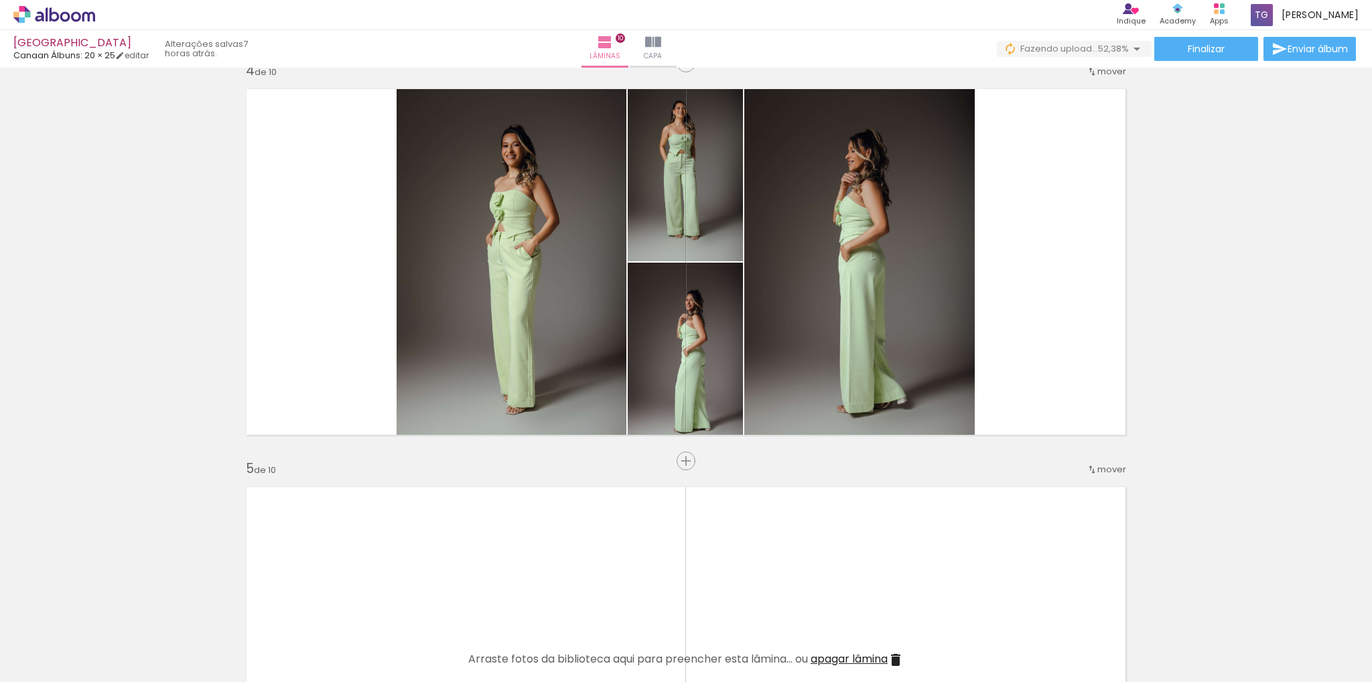
scroll to position [0, 668]
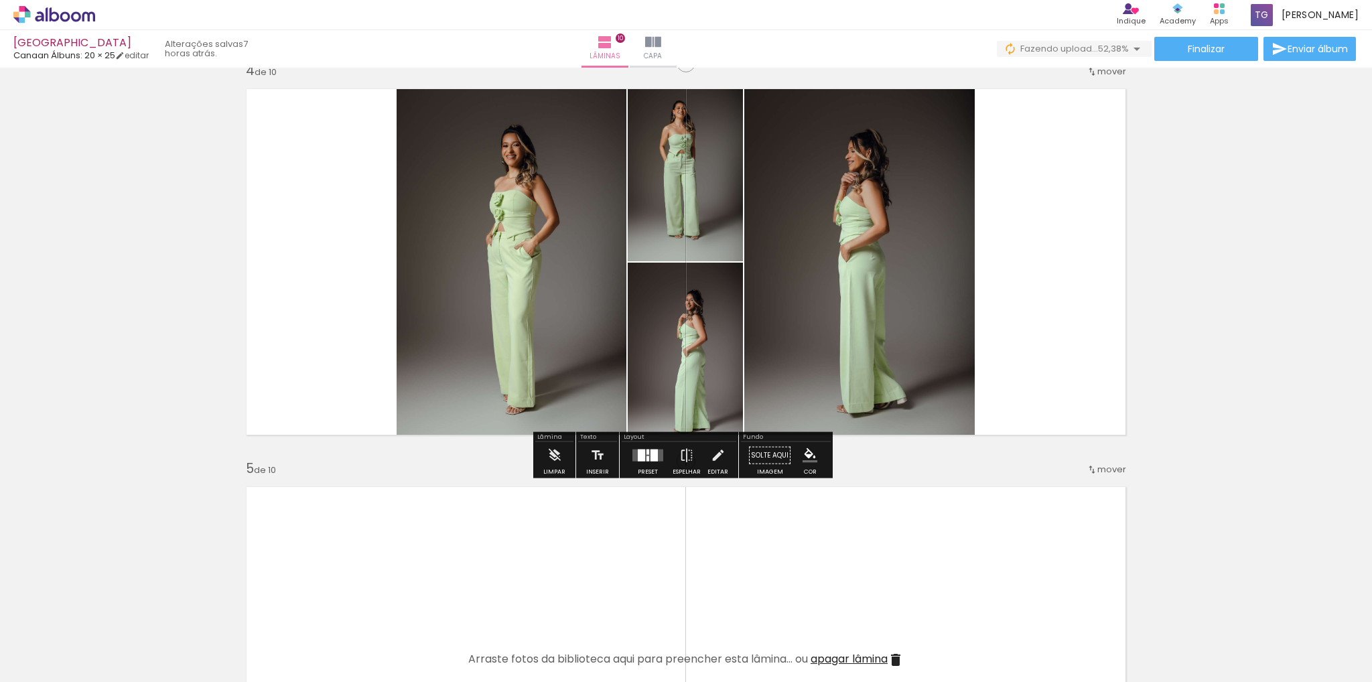
click at [642, 461] on div at bounding box center [648, 455] width 36 height 27
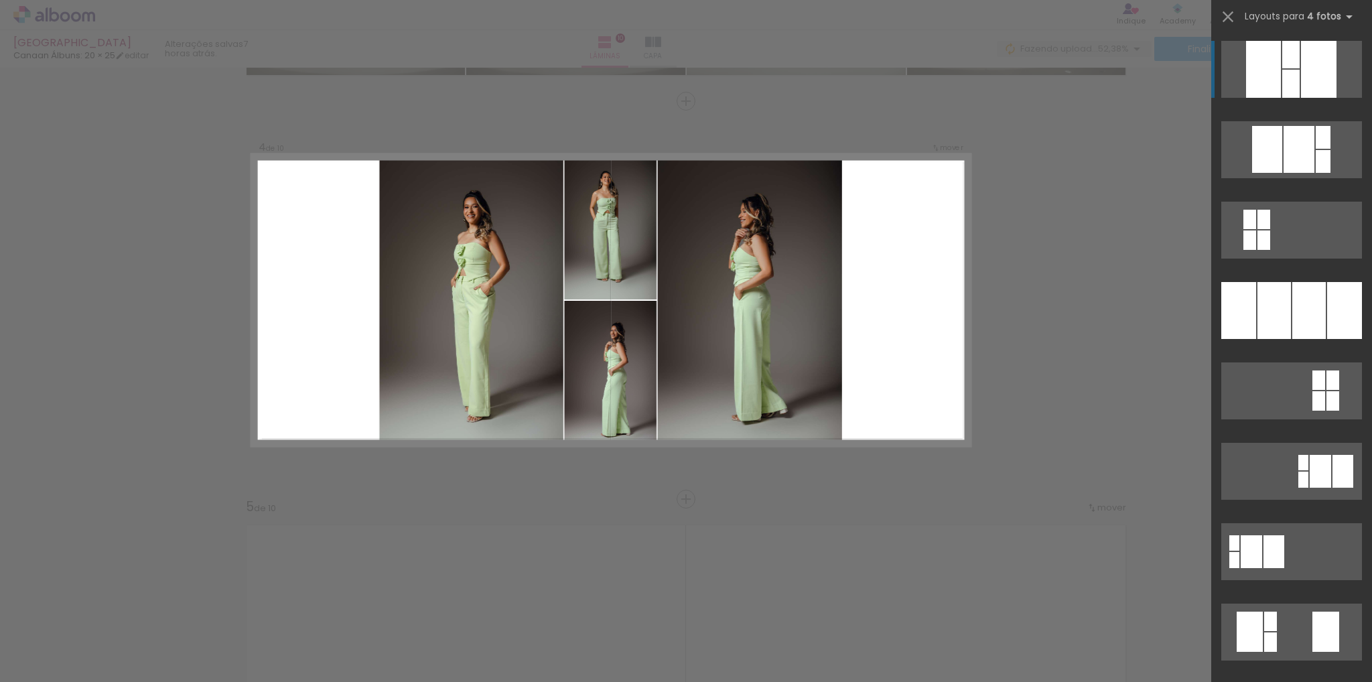
scroll to position [1149, 0]
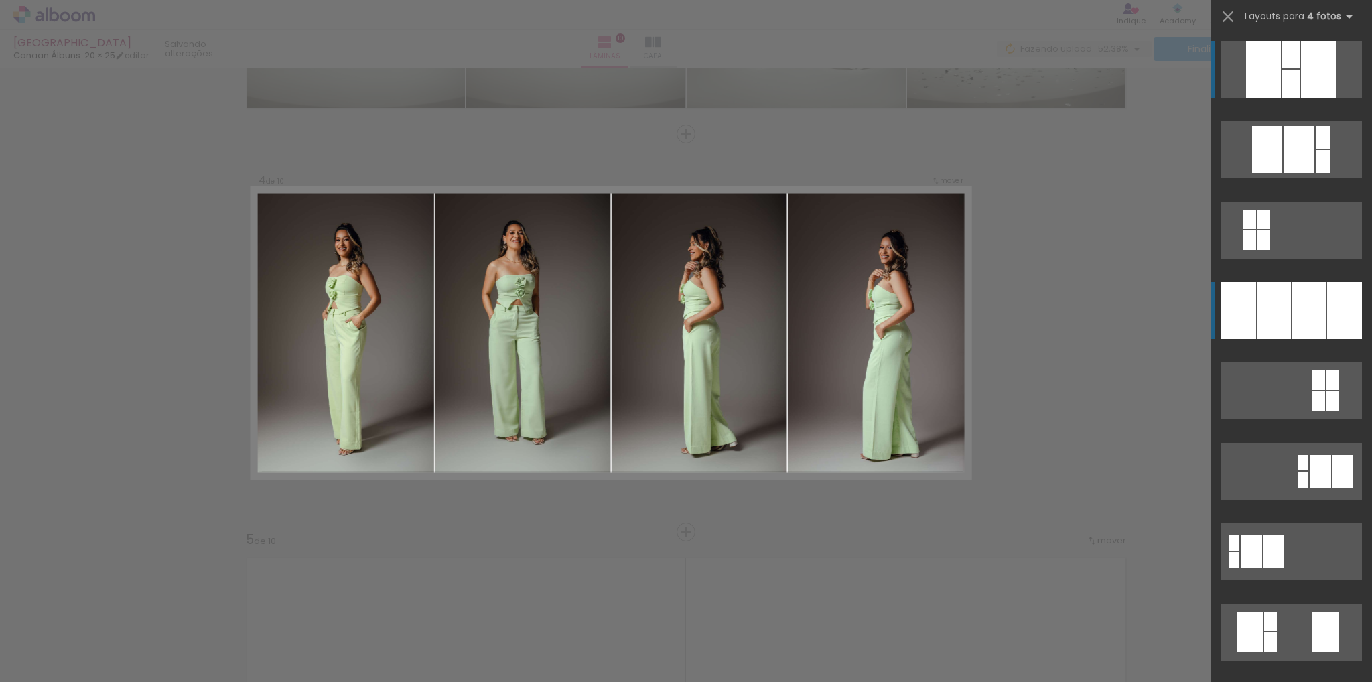
click at [1265, 322] on div at bounding box center [1273, 310] width 33 height 57
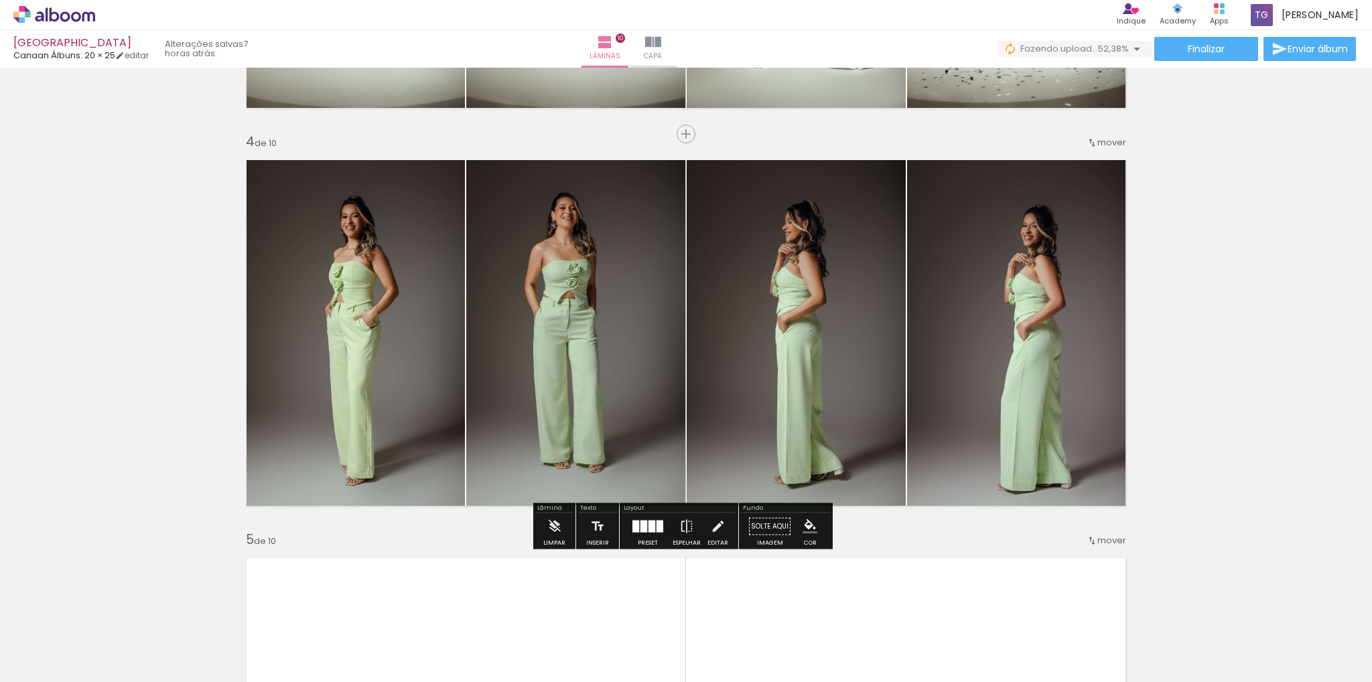
scroll to position [1484, 0]
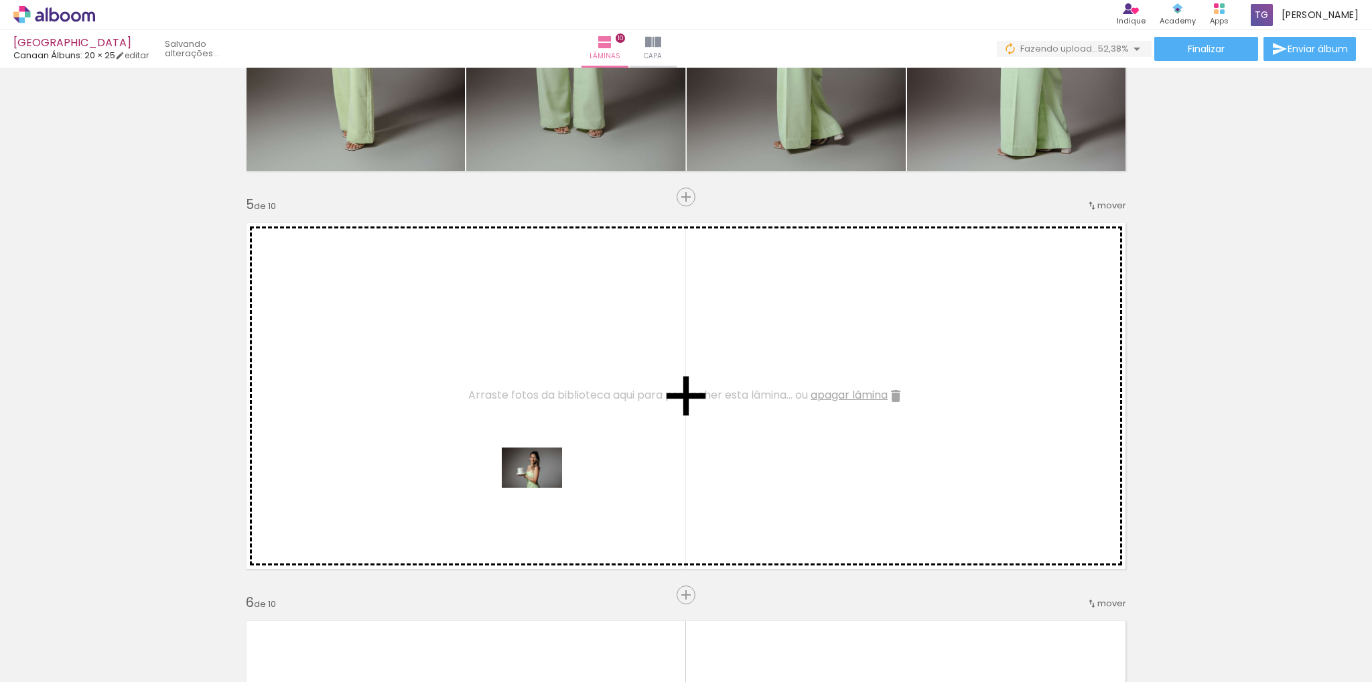
drag, startPoint x: 763, startPoint y: 636, endPoint x: 793, endPoint y: 577, distance: 66.8
click at [515, 458] on quentale-workspace at bounding box center [686, 341] width 1372 height 682
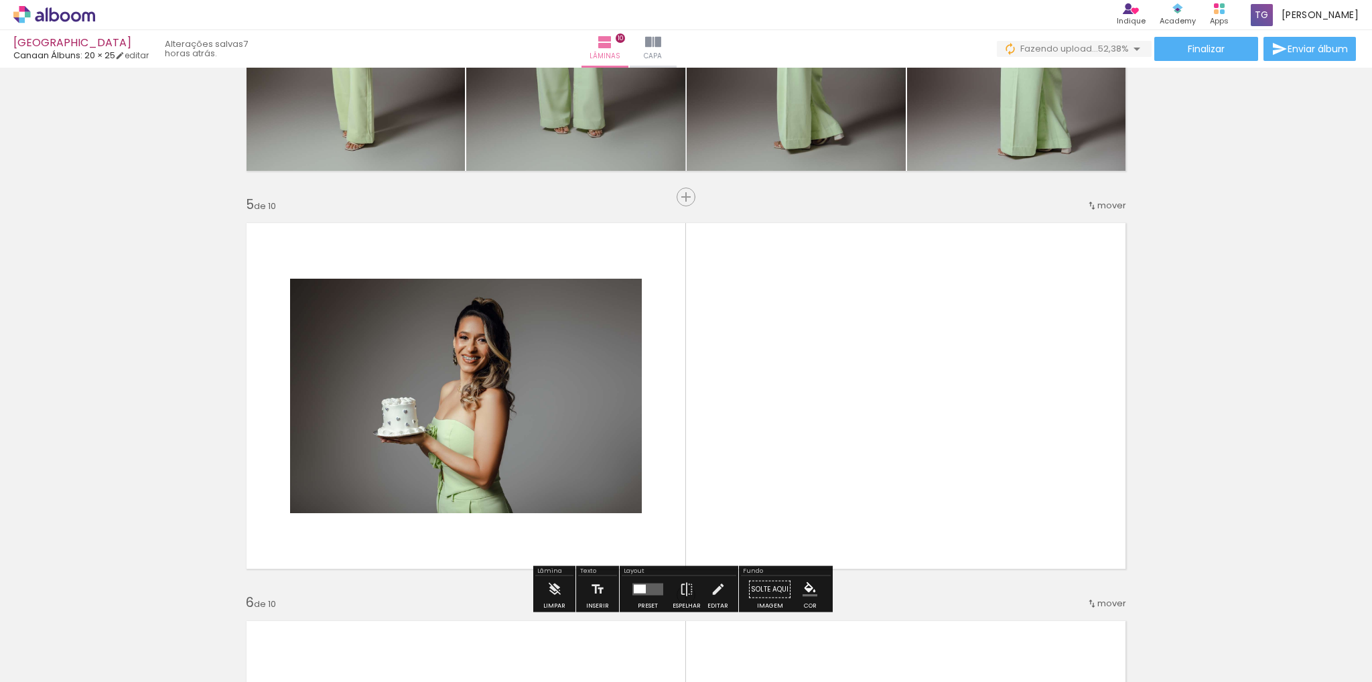
drag, startPoint x: 829, startPoint y: 630, endPoint x: 853, endPoint y: 392, distance: 239.7
click at [847, 385] on quentale-workspace at bounding box center [686, 341] width 1372 height 682
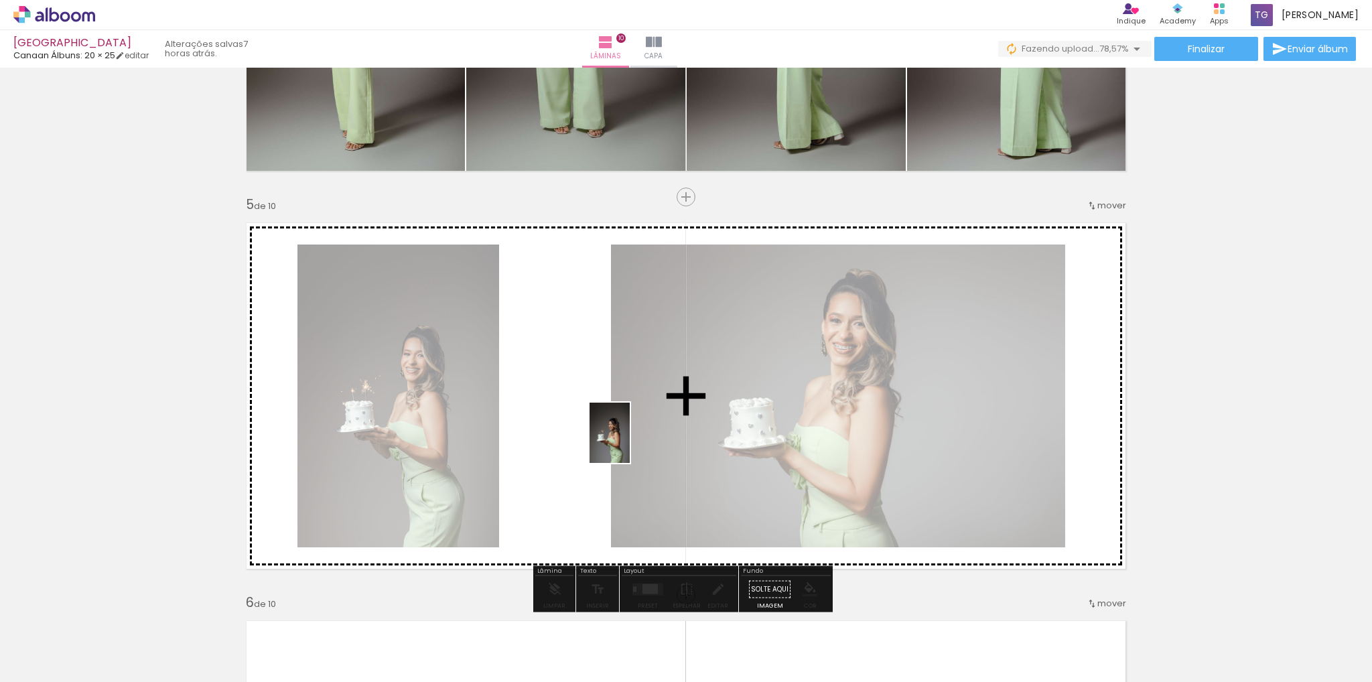
drag, startPoint x: 903, startPoint y: 641, endPoint x: 627, endPoint y: 440, distance: 341.4
click at [595, 417] on quentale-workspace at bounding box center [686, 341] width 1372 height 682
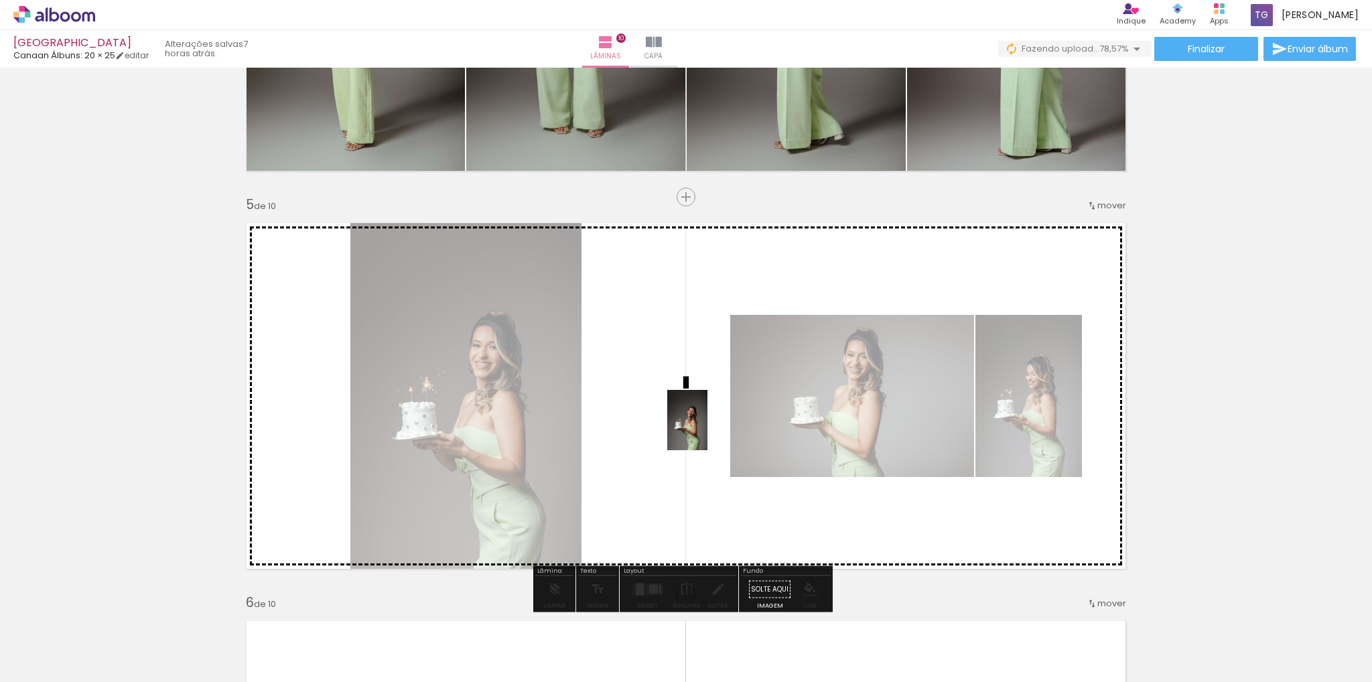
drag, startPoint x: 963, startPoint y: 642, endPoint x: 954, endPoint y: 603, distance: 39.3
click at [676, 395] on quentale-workspace at bounding box center [686, 341] width 1372 height 682
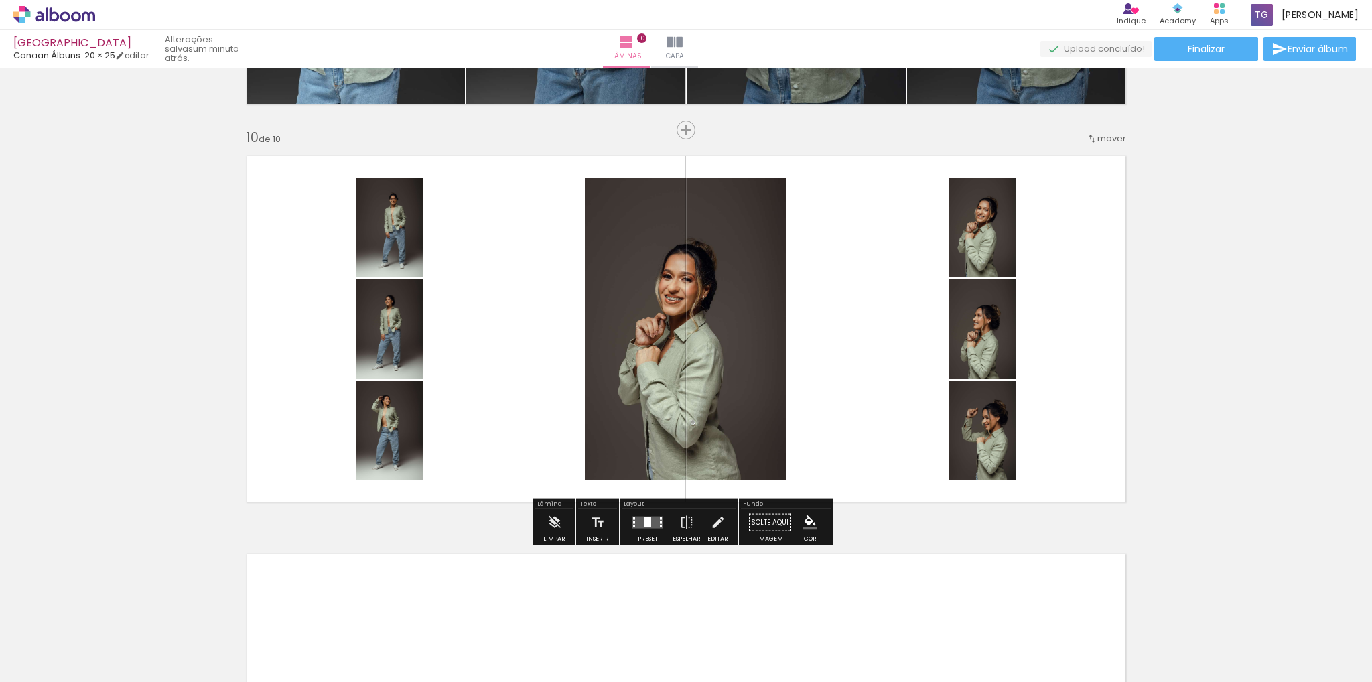
scroll to position [0, 1892]
click at [648, 522] on quentale-layouter at bounding box center [647, 522] width 31 height 12
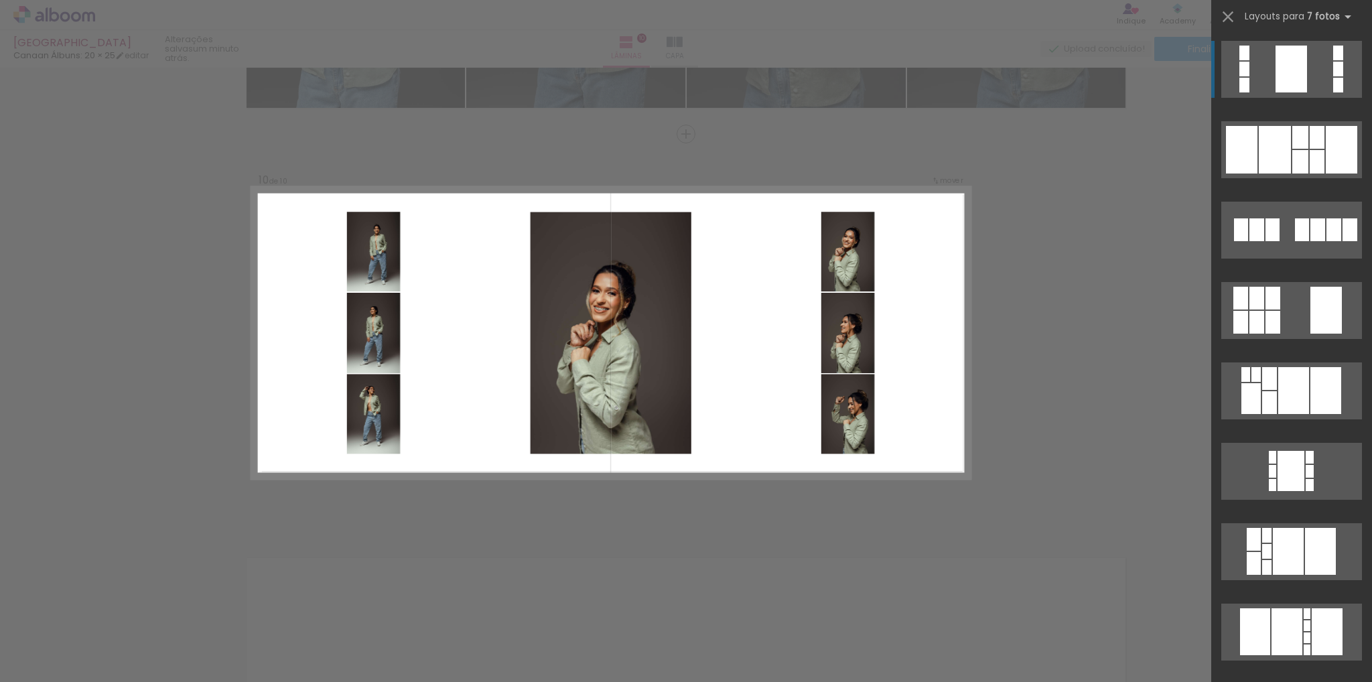
scroll to position [3536, 0]
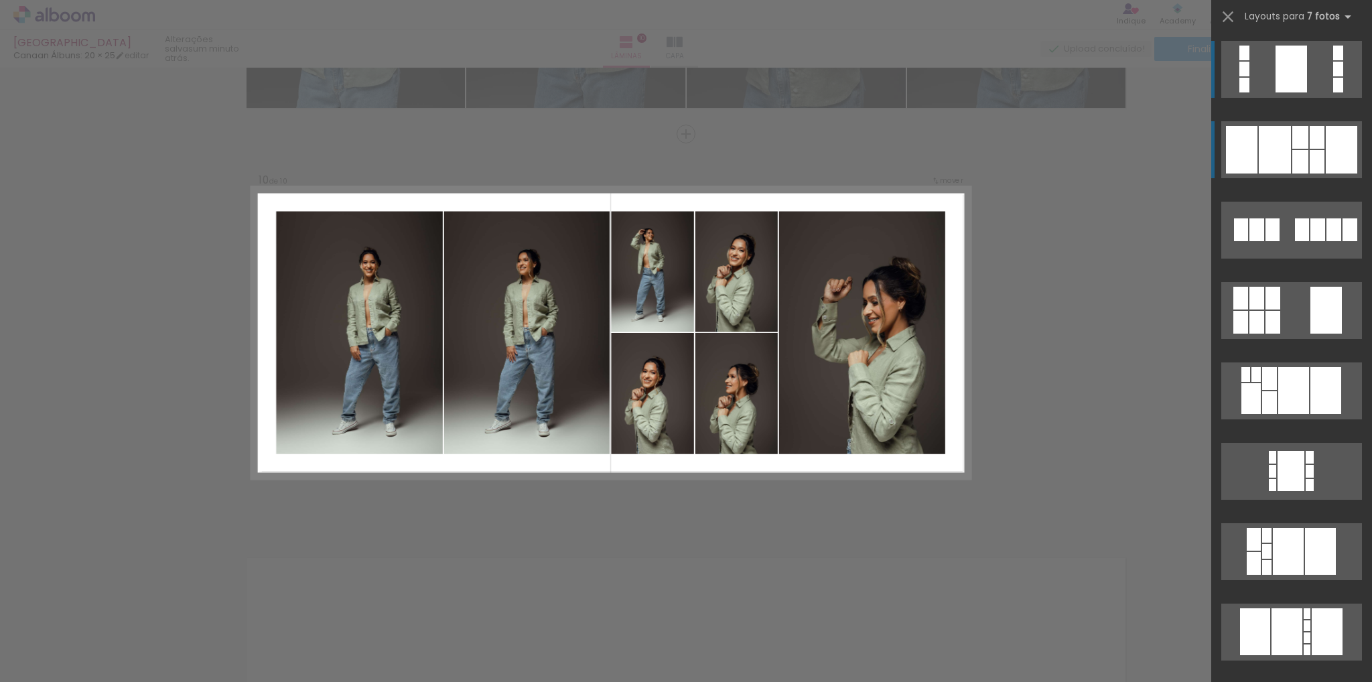
click at [1242, 162] on div at bounding box center [1241, 150] width 31 height 48
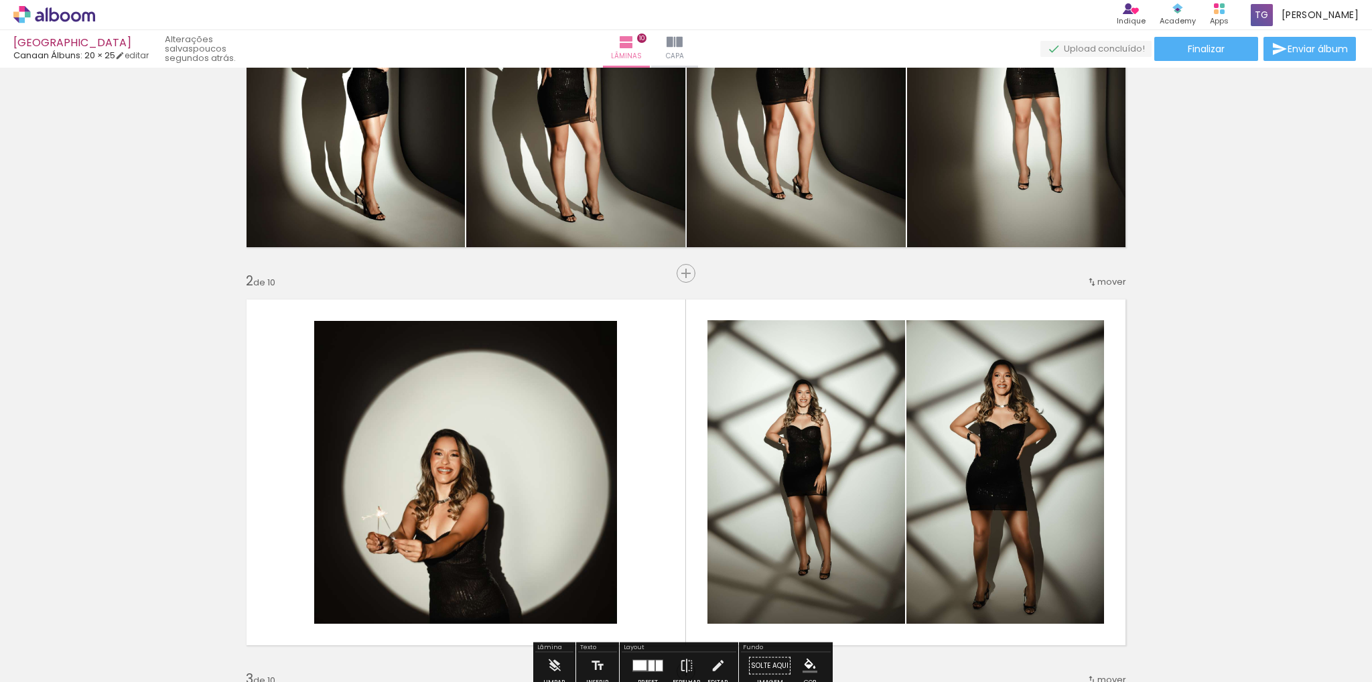
scroll to position [0, 0]
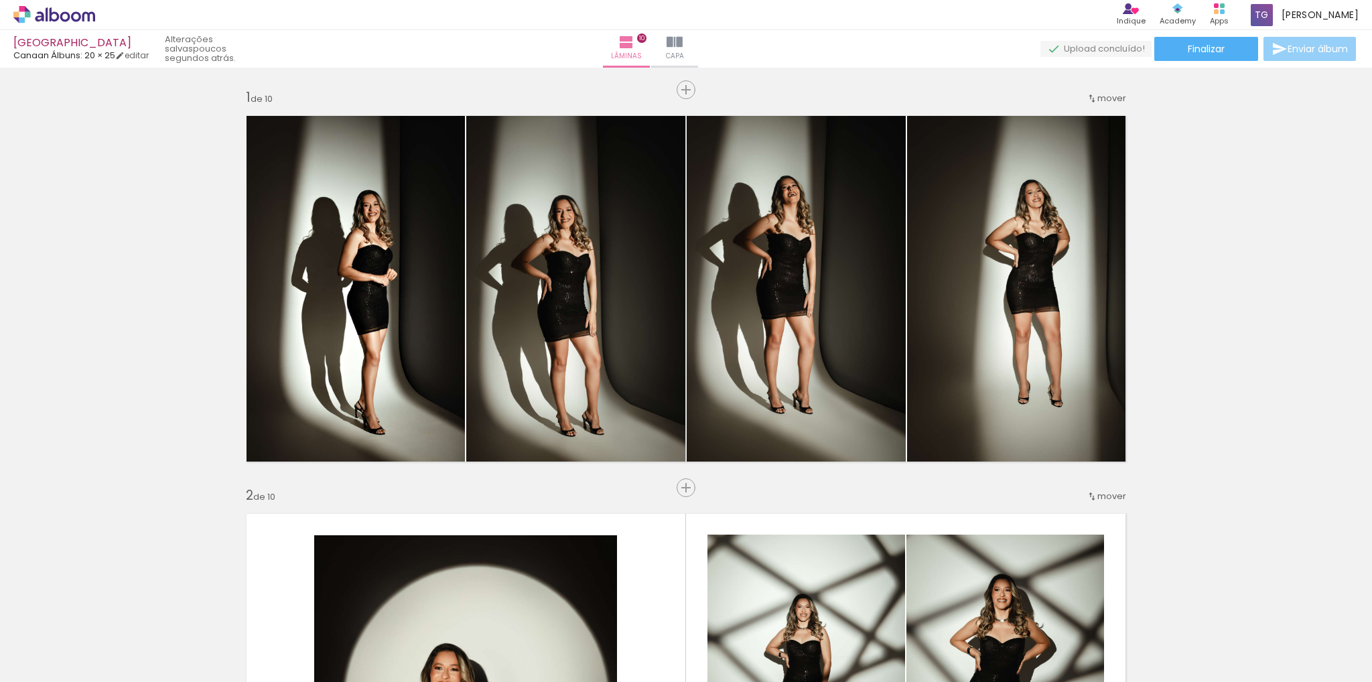
click at [1287, 51] on span "Enviar álbum" at bounding box center [1317, 48] width 60 height 9
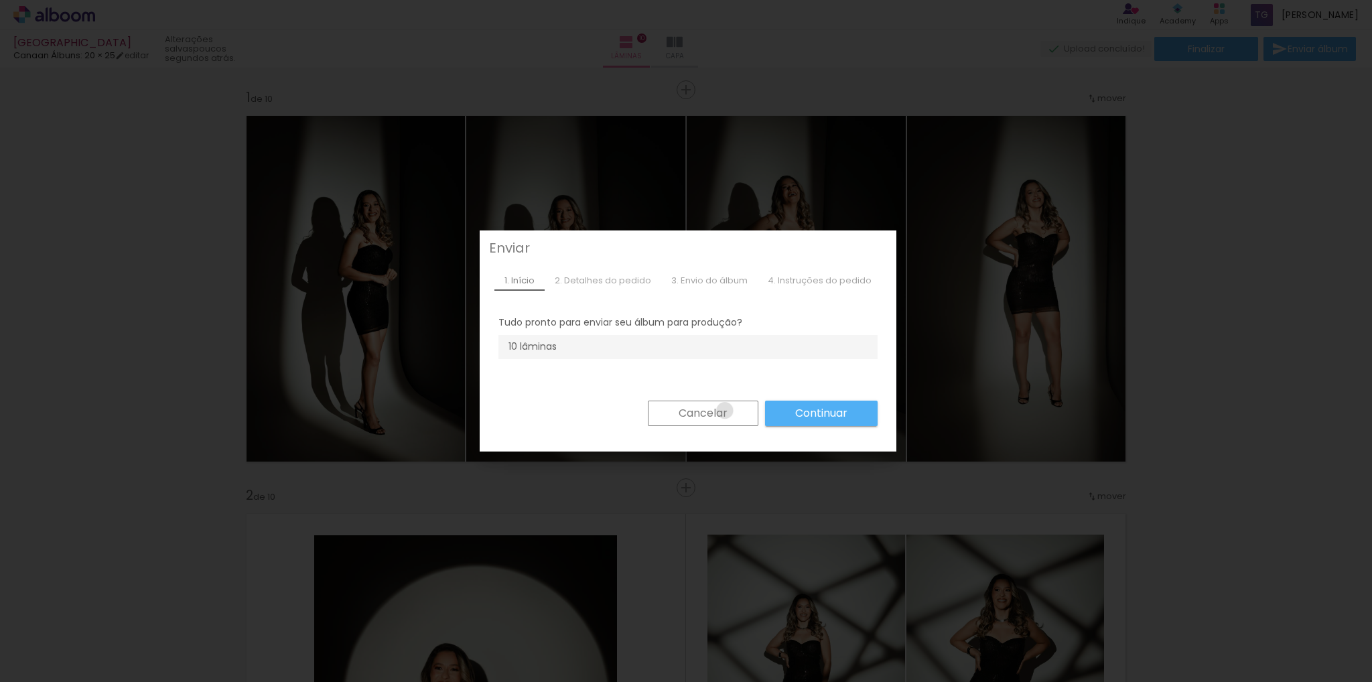
click at [0, 0] on slot "Cancelar" at bounding box center [0, 0] width 0 height 0
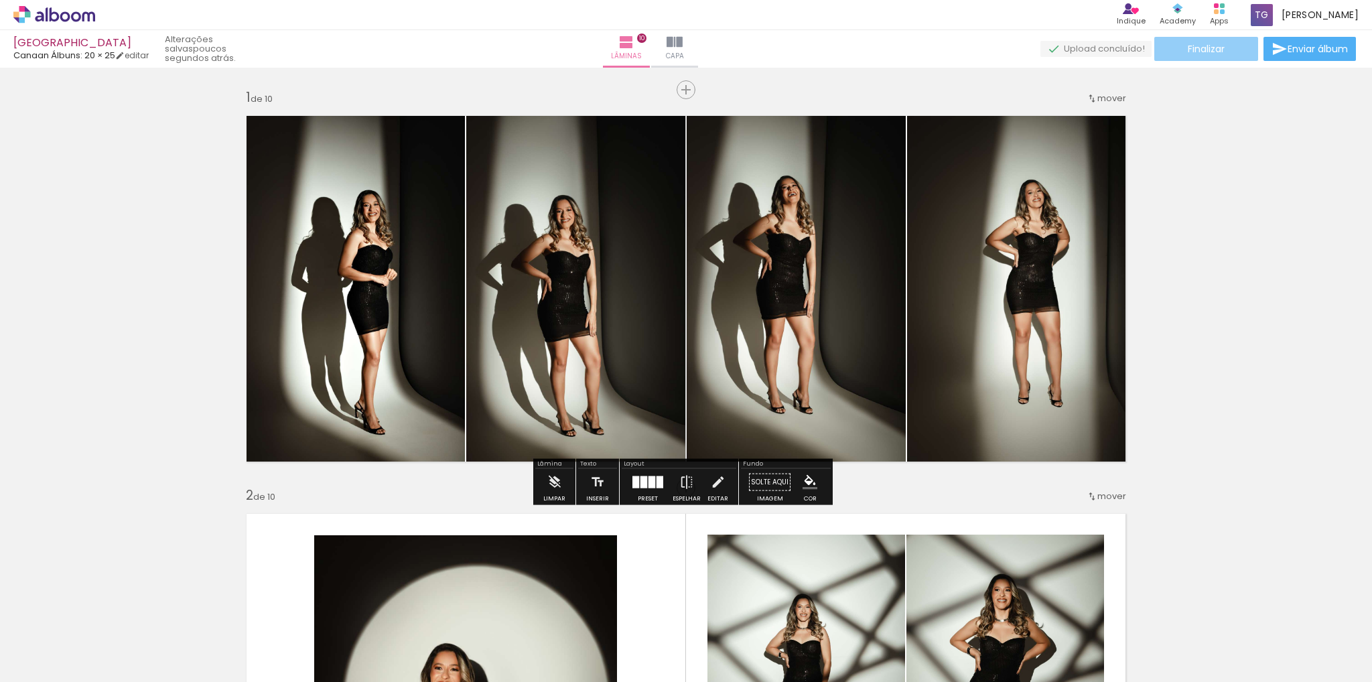
click at [1210, 47] on span "Finalizar" at bounding box center [1206, 48] width 37 height 9
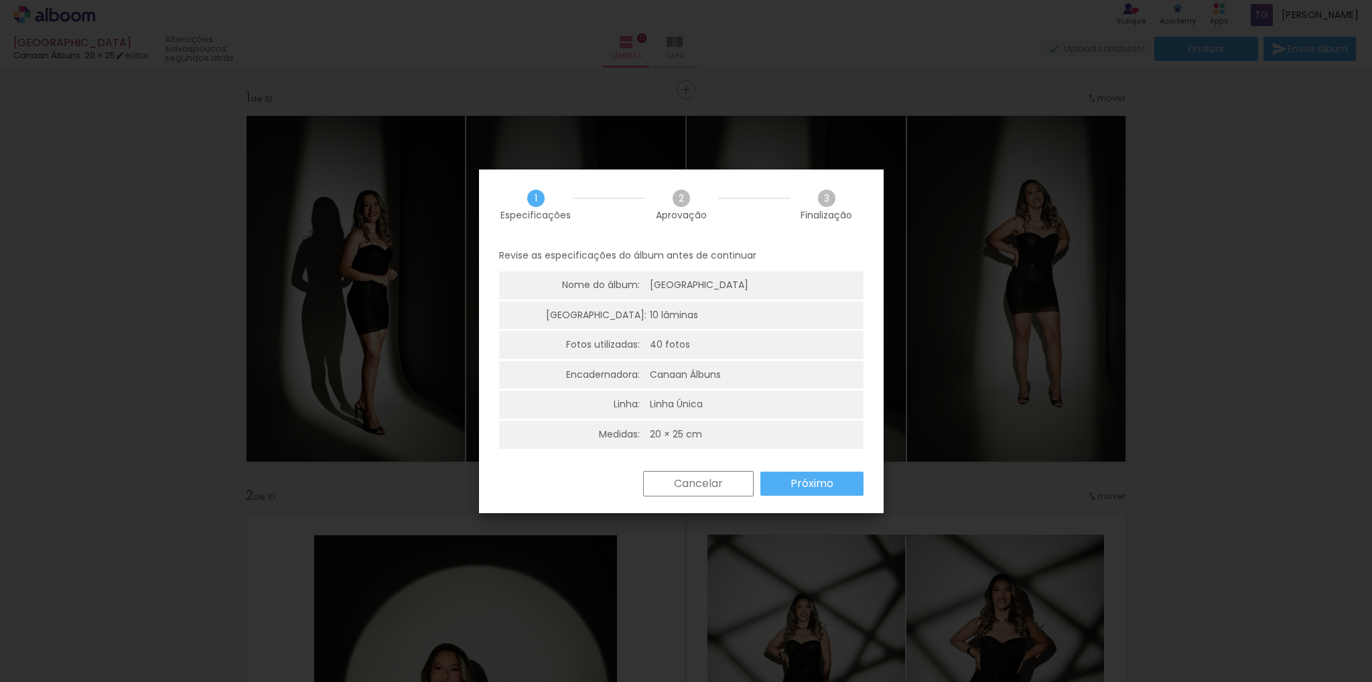
click at [681, 200] on span "2" at bounding box center [680, 198] width 17 height 17
click at [658, 475] on paper-button "Cancelar" at bounding box center [698, 483] width 111 height 25
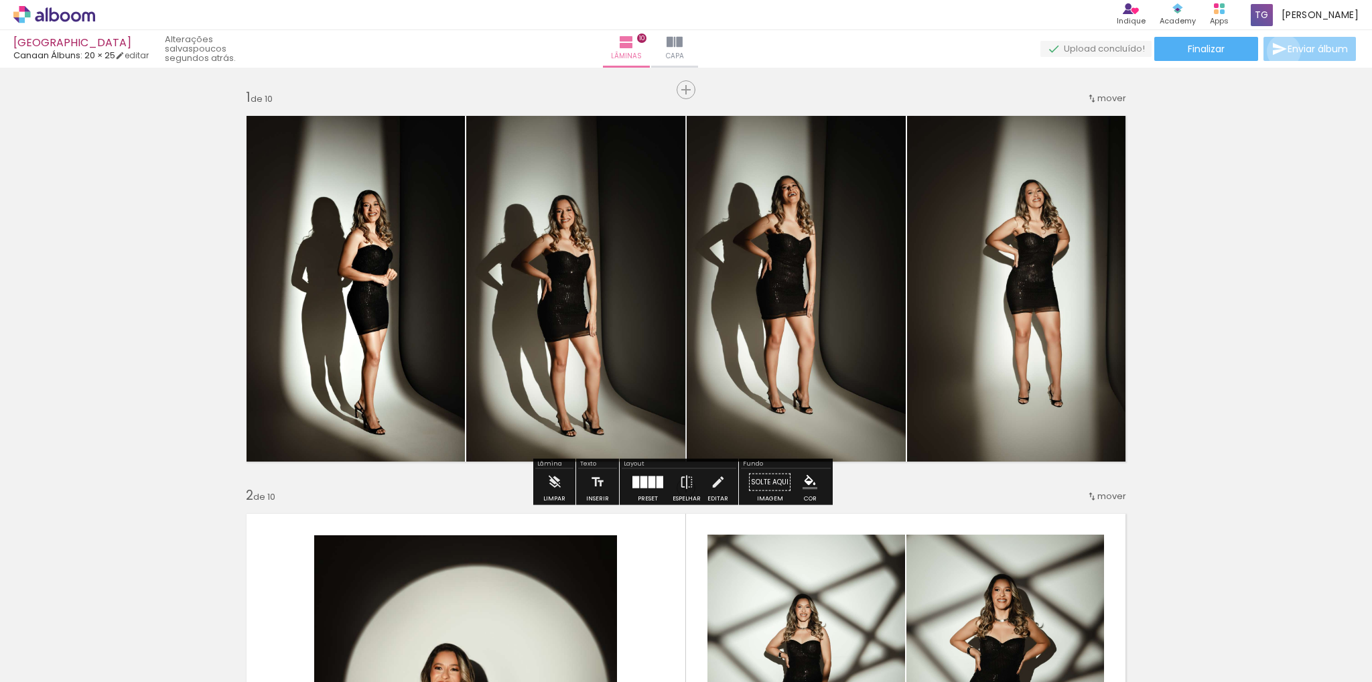
click at [1280, 52] on iron-icon at bounding box center [1279, 49] width 16 height 16
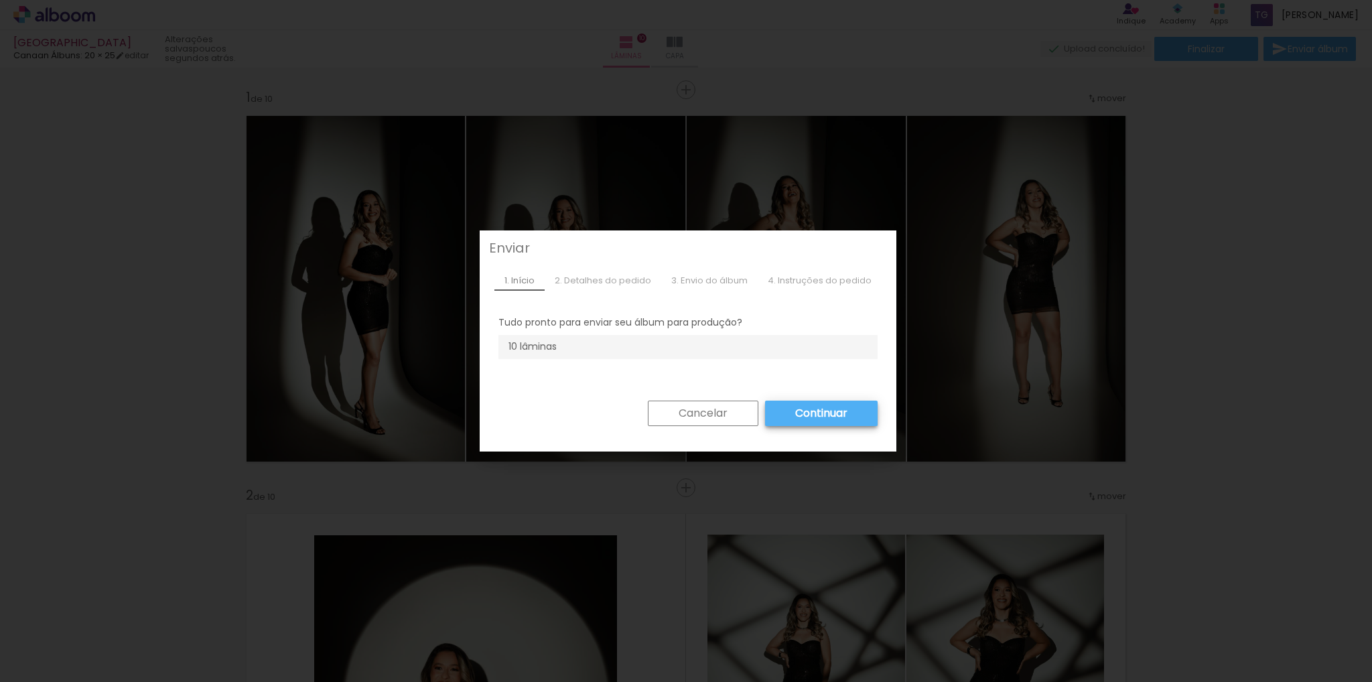
click at [0, 0] on slot "Continuar" at bounding box center [0, 0] width 0 height 0
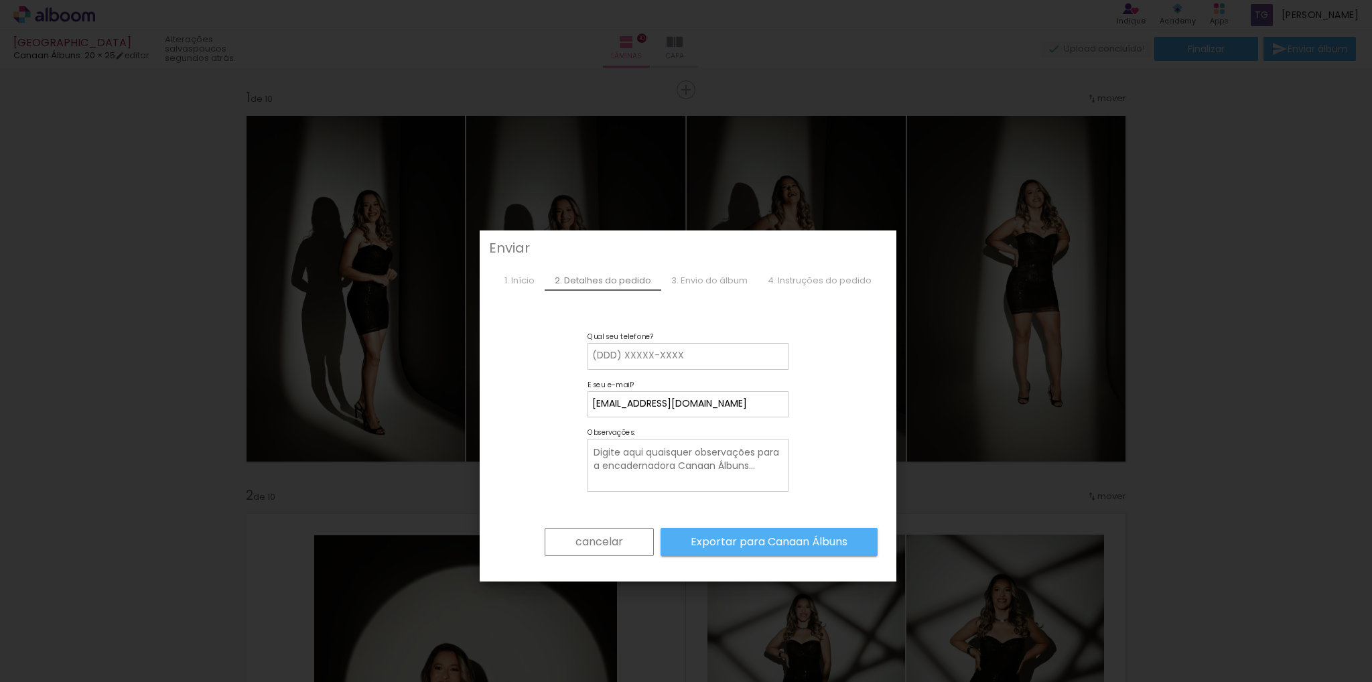
click at [683, 357] on input at bounding box center [688, 355] width 192 height 13
type input "73982232165"
type paper-input "73982232165"
click at [617, 447] on textarea at bounding box center [689, 466] width 194 height 42
click at [0, 0] on slot "cancelar" at bounding box center [0, 0] width 0 height 0
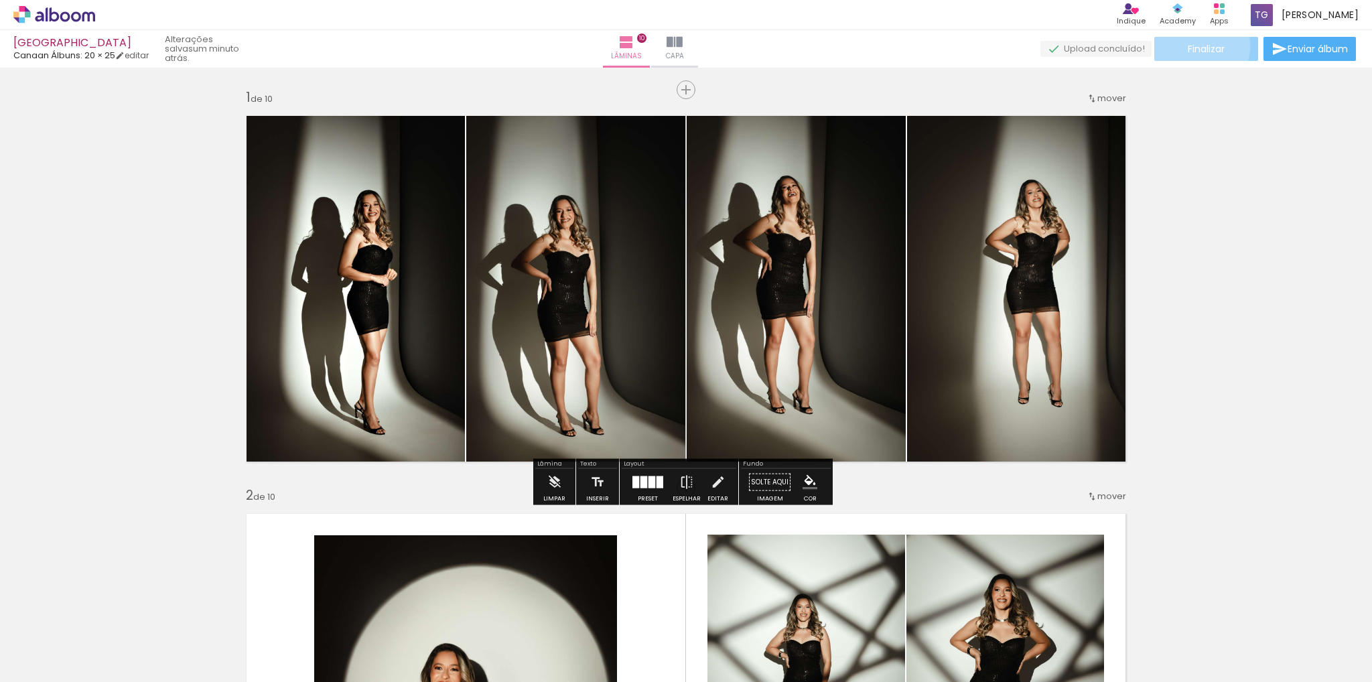
click at [1195, 46] on span "Finalizar" at bounding box center [1206, 48] width 37 height 9
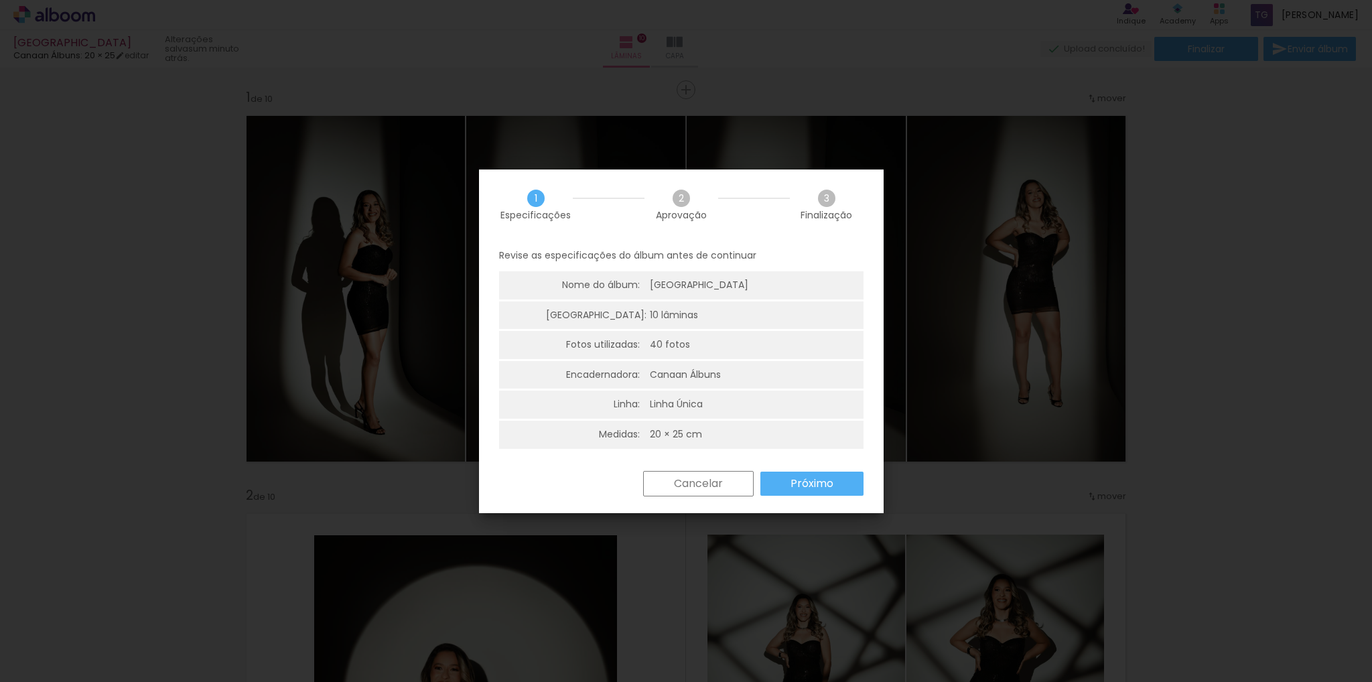
click at [774, 480] on paper-button "Próximo" at bounding box center [811, 484] width 103 height 24
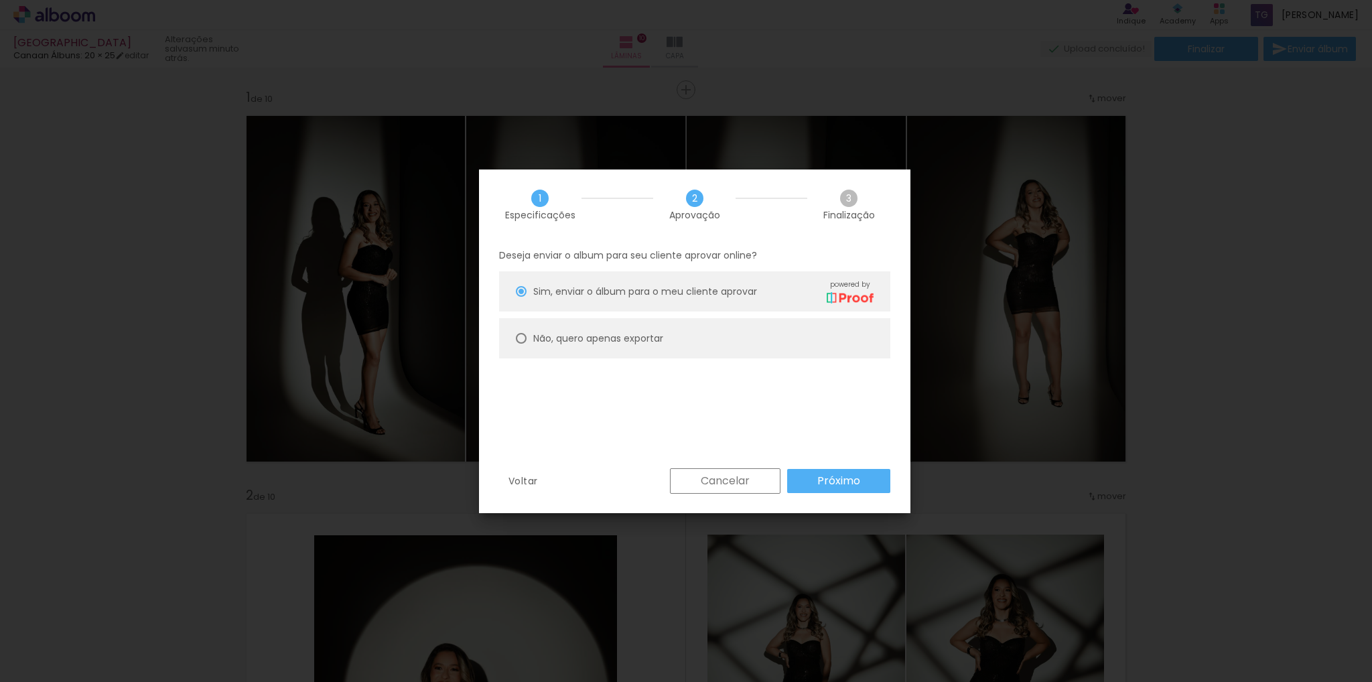
click at [861, 478] on paper-button "Próximo" at bounding box center [838, 481] width 103 height 24
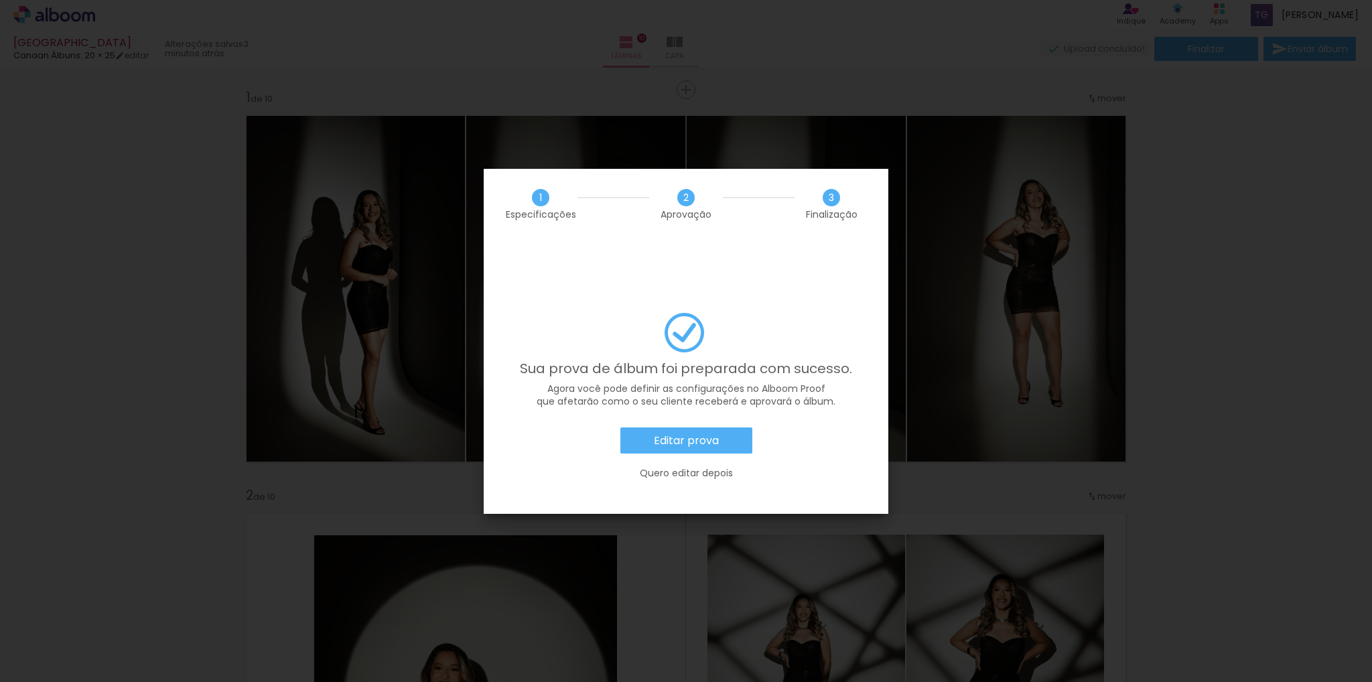
click at [0, 0] on slot "Editar prova" at bounding box center [0, 0] width 0 height 0
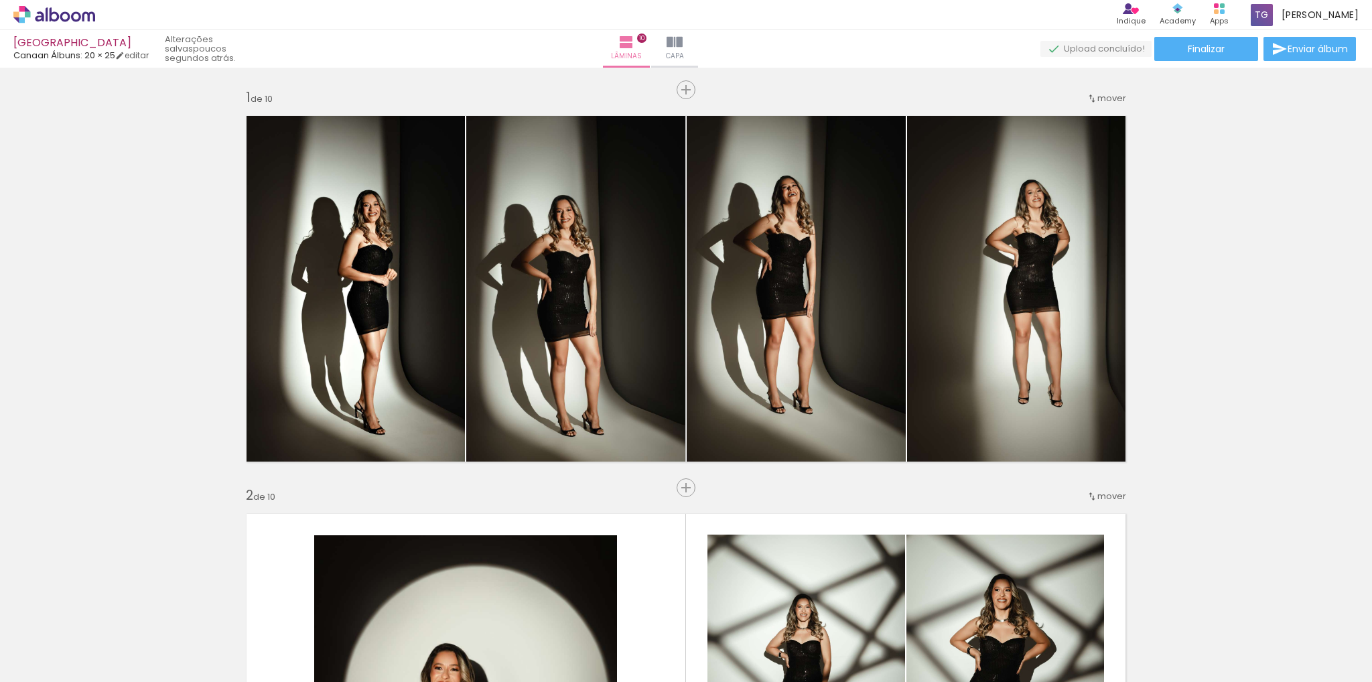
scroll to position [0, 1892]
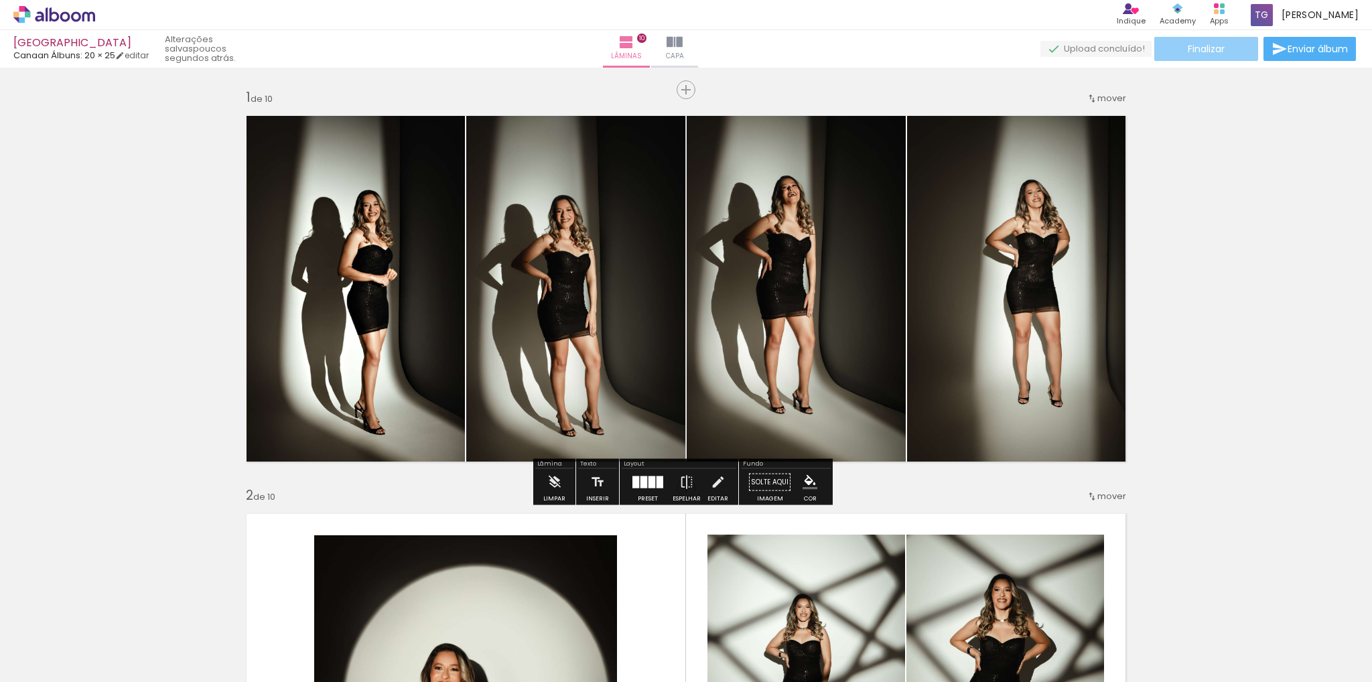
click at [1228, 42] on paper-button "Finalizar" at bounding box center [1206, 49] width 104 height 24
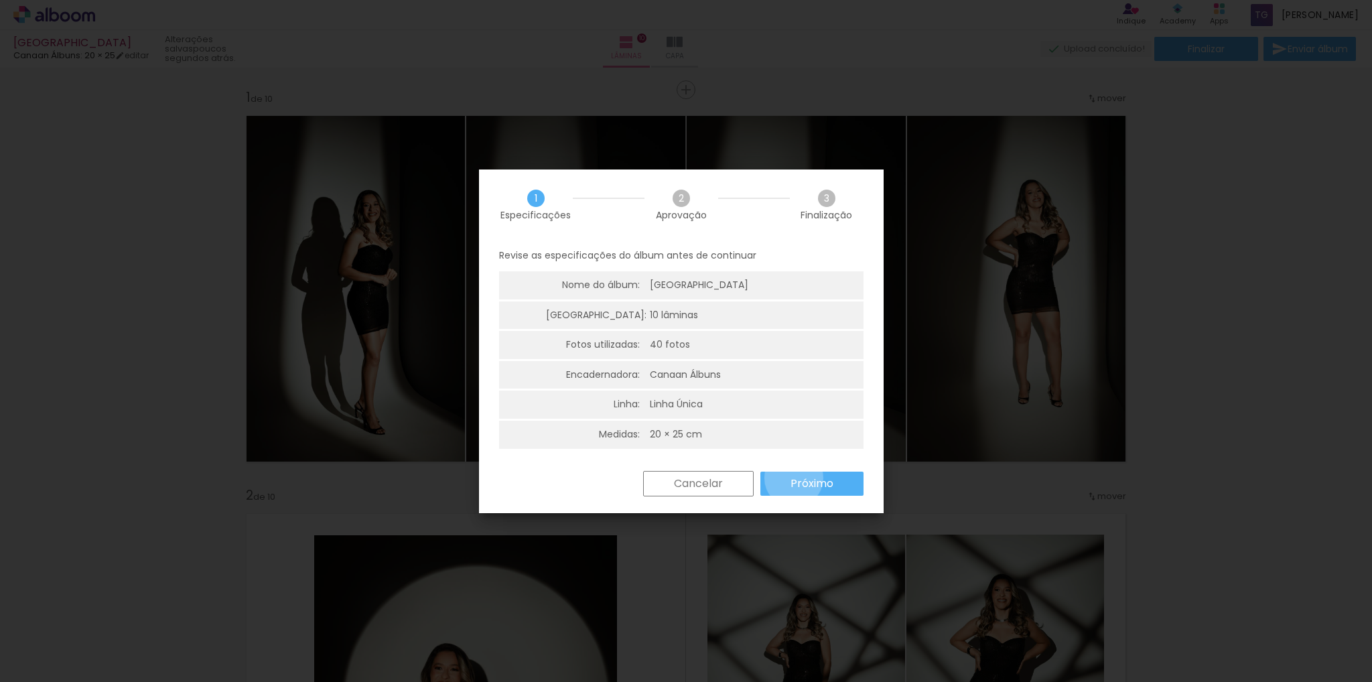
click at [0, 0] on slot "Próximo" at bounding box center [0, 0] width 0 height 0
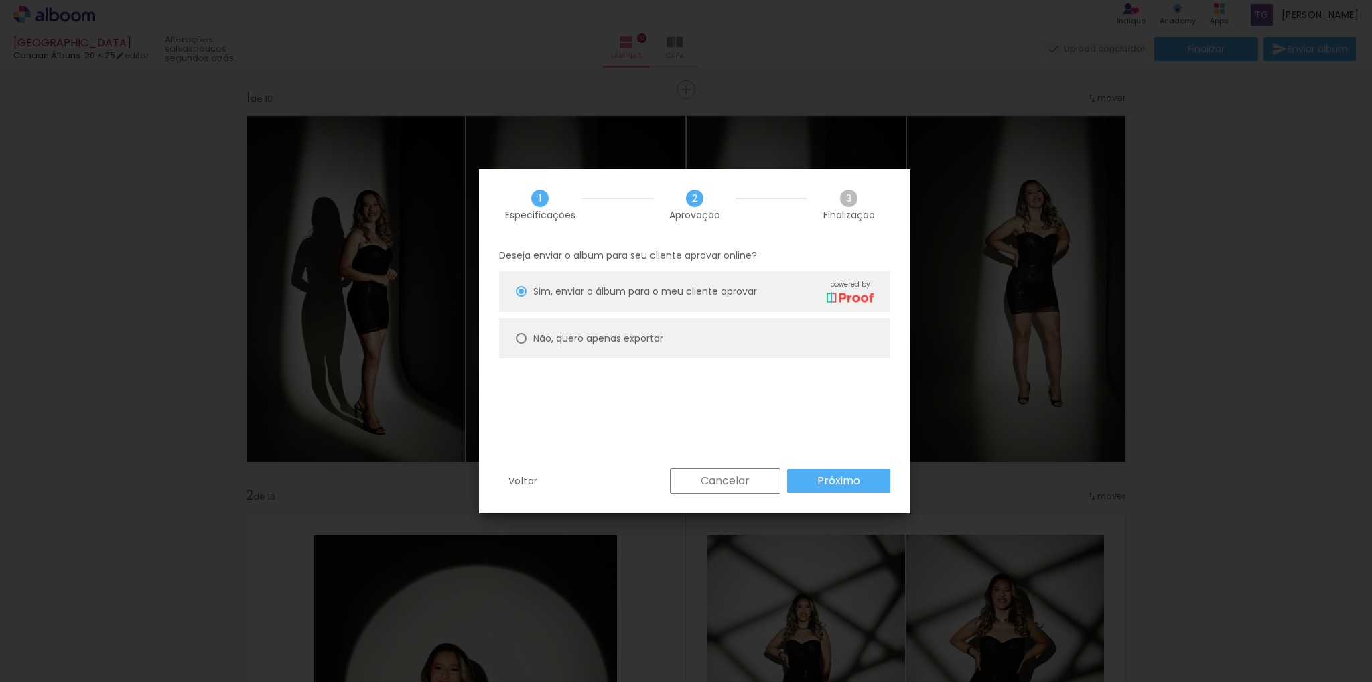
click at [526, 297] on div at bounding box center [521, 291] width 11 height 11
type paper-radio-button "on"
click at [0, 0] on slot "Próximo" at bounding box center [0, 0] width 0 height 0
type input "Alta, 300 DPI"
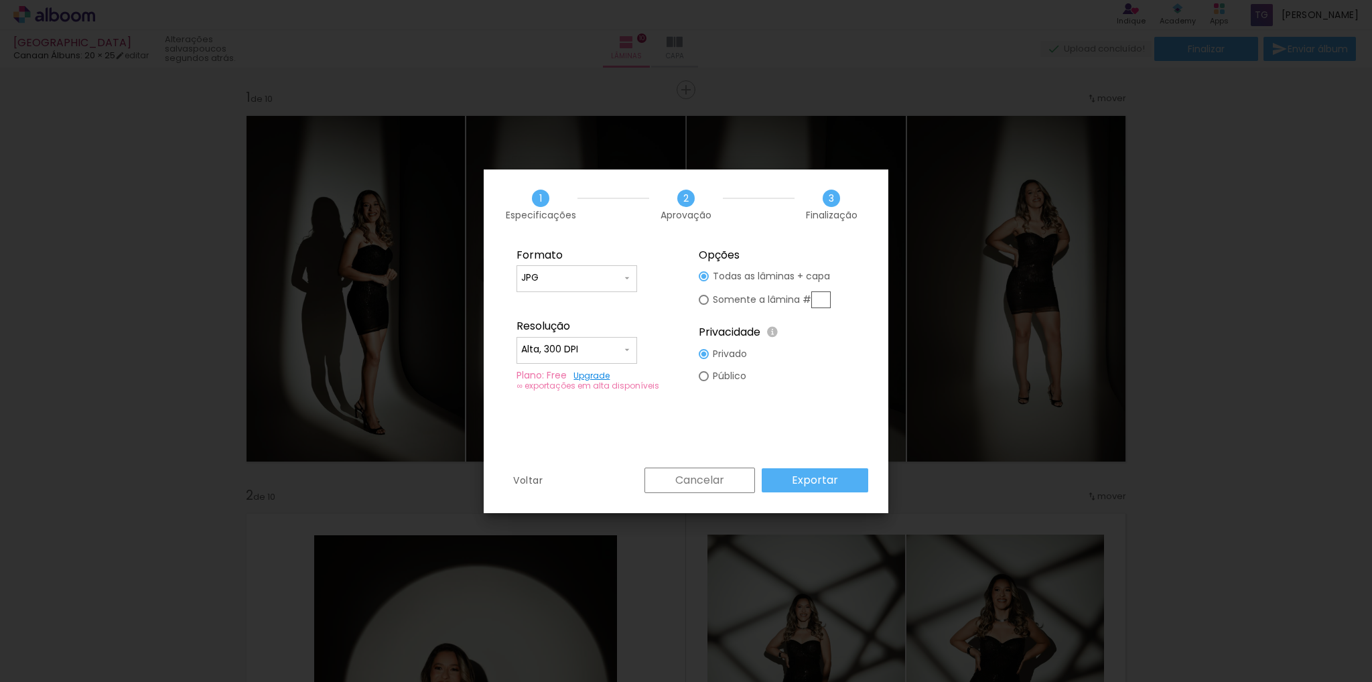
click at [615, 286] on paper-input-container "JPG" at bounding box center [576, 278] width 121 height 27
click at [615, 286] on paper-item "JPG" at bounding box center [576, 276] width 121 height 27
click at [0, 0] on slot "Exportar" at bounding box center [0, 0] width 0 height 0
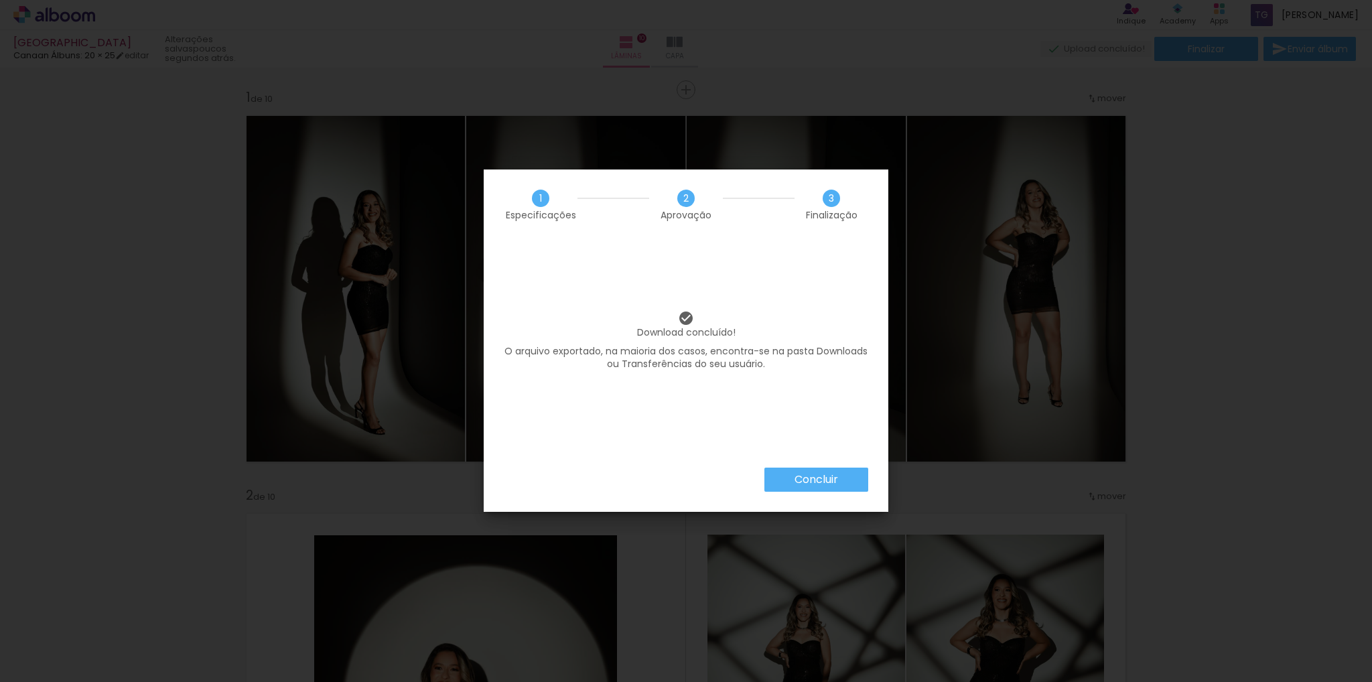
click at [0, 0] on slot "Concluir" at bounding box center [0, 0] width 0 height 0
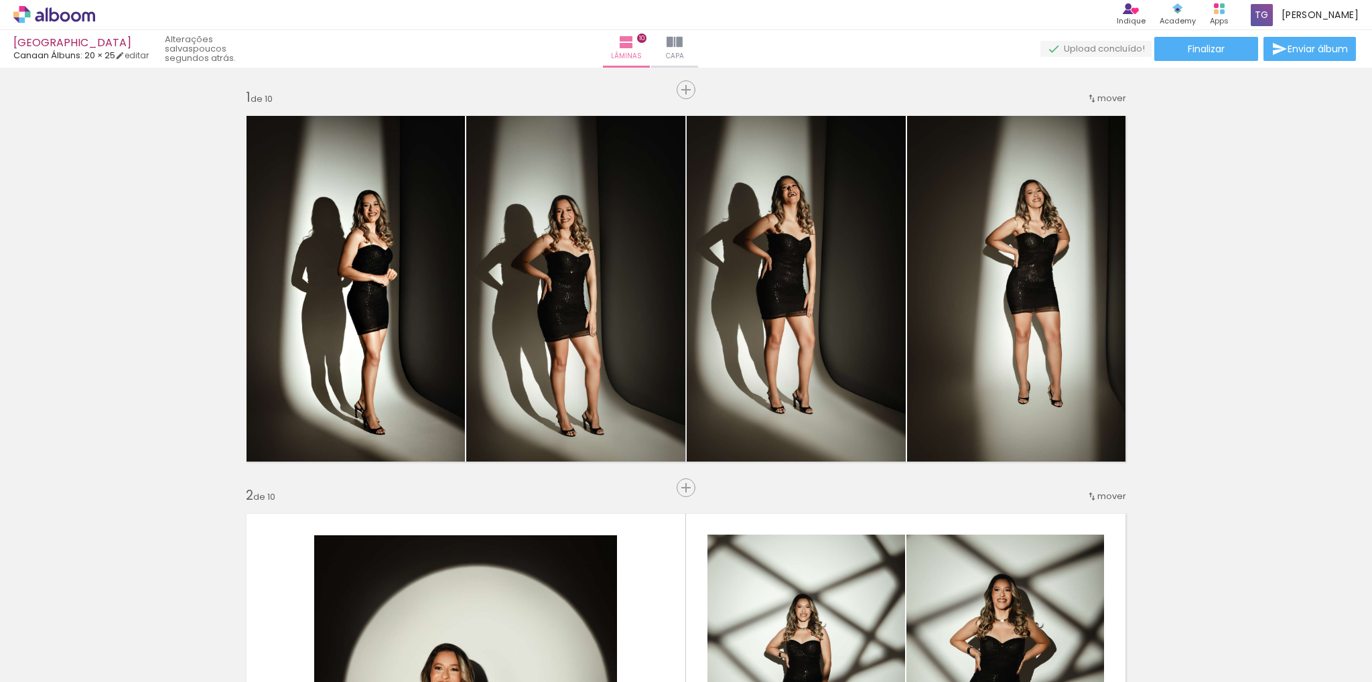
scroll to position [0, 1892]
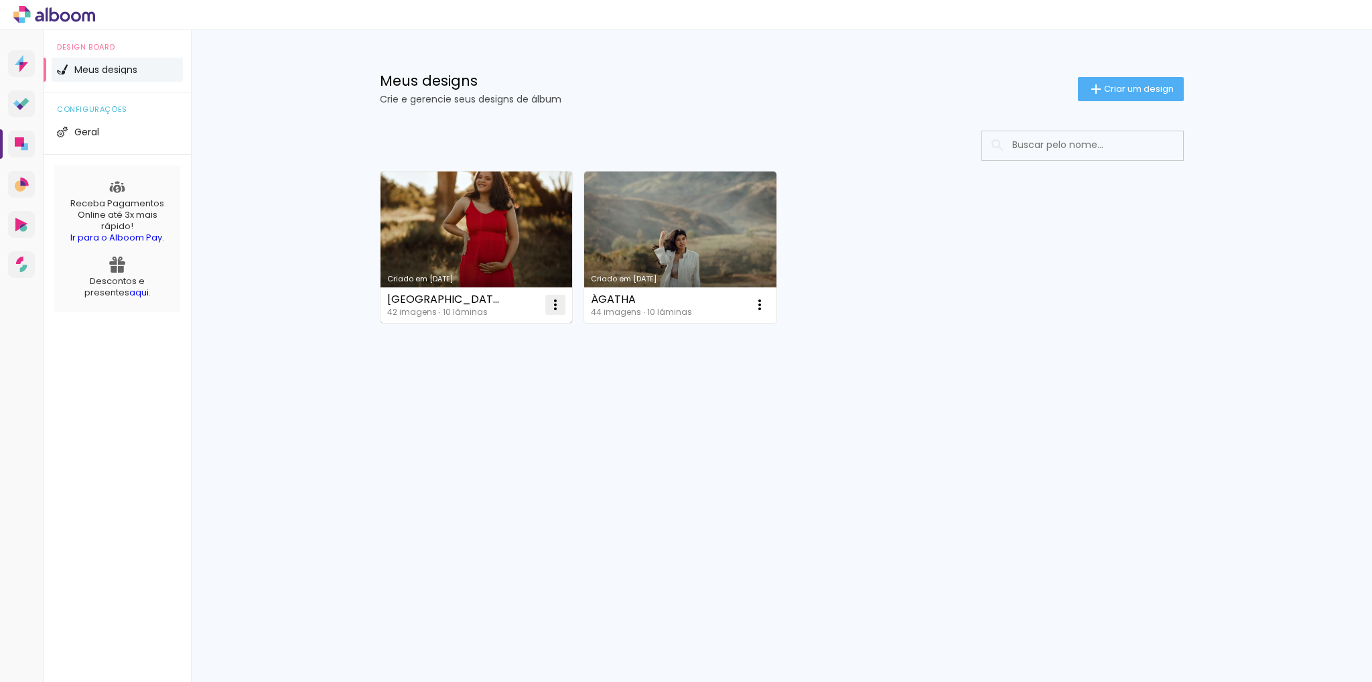
click at [554, 302] on iron-icon at bounding box center [555, 305] width 16 height 16
click at [529, 358] on span "Fazer uma cópia" at bounding box center [505, 362] width 78 height 9
type input "Cópia de SAMARA"
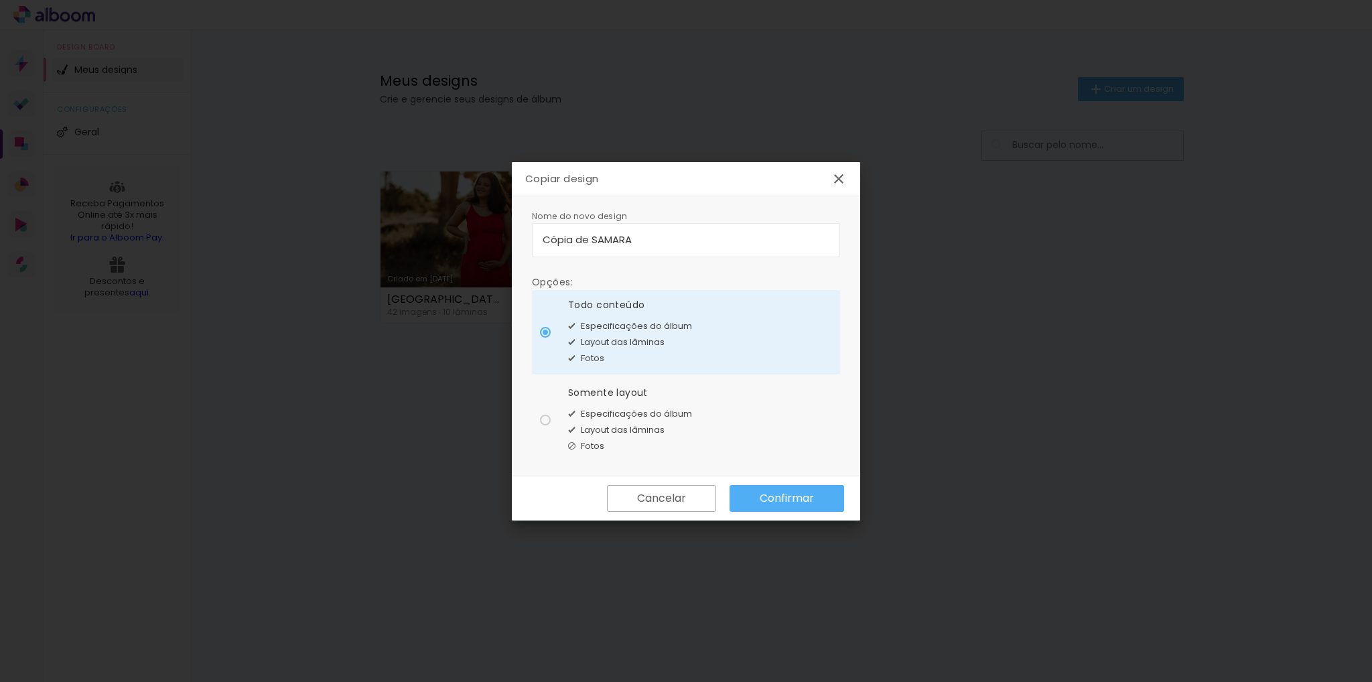
click at [587, 239] on input "Cópia de SAMARA" at bounding box center [686, 239] width 287 height 15
drag, startPoint x: 649, startPoint y: 235, endPoint x: 523, endPoint y: 237, distance: 125.9
click at [523, 237] on div "Nome do novo design Opções: Todo conteúdo Especificações do álbum Layout das lâ…" at bounding box center [686, 336] width 348 height 280
click at [549, 338] on div at bounding box center [545, 332] width 11 height 11
type paper-radio-button "on"
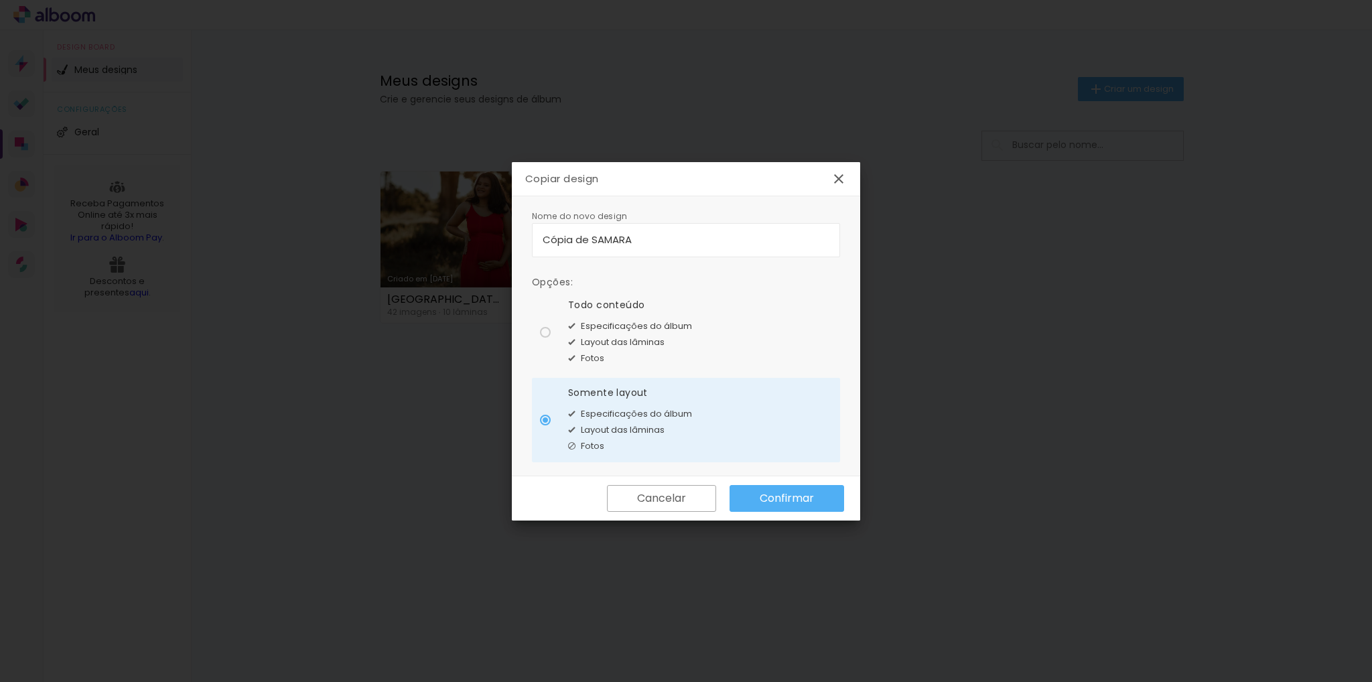
drag, startPoint x: 651, startPoint y: 237, endPoint x: 533, endPoint y: 240, distance: 117.9
click at [533, 240] on paper-input-container "Cópia de SAMARA" at bounding box center [686, 240] width 308 height 34
type input "ketley"
type paper-input "ketley"
click at [744, 492] on paper-button "Confirmar" at bounding box center [786, 498] width 115 height 27
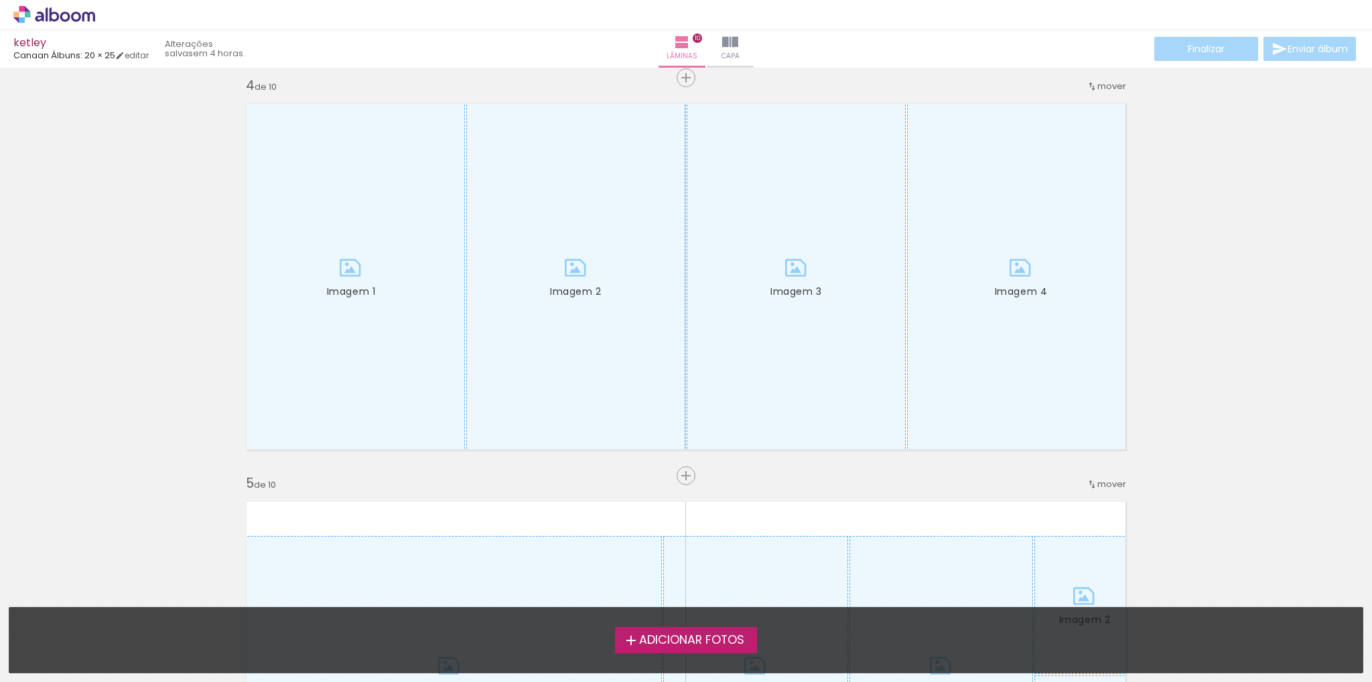
scroll to position [670, 0]
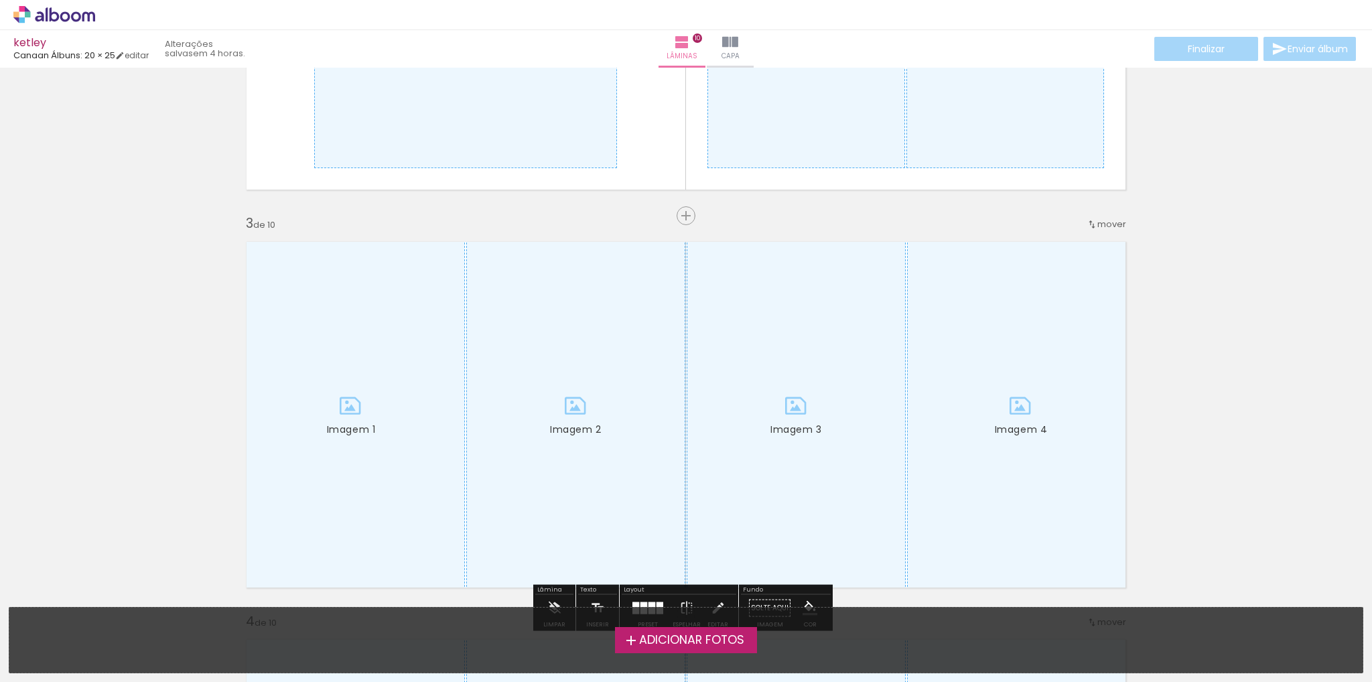
click at [630, 652] on label "Adicionar Fotos" at bounding box center [686, 639] width 143 height 25
click at [0, 0] on input "file" at bounding box center [0, 0] width 0 height 0
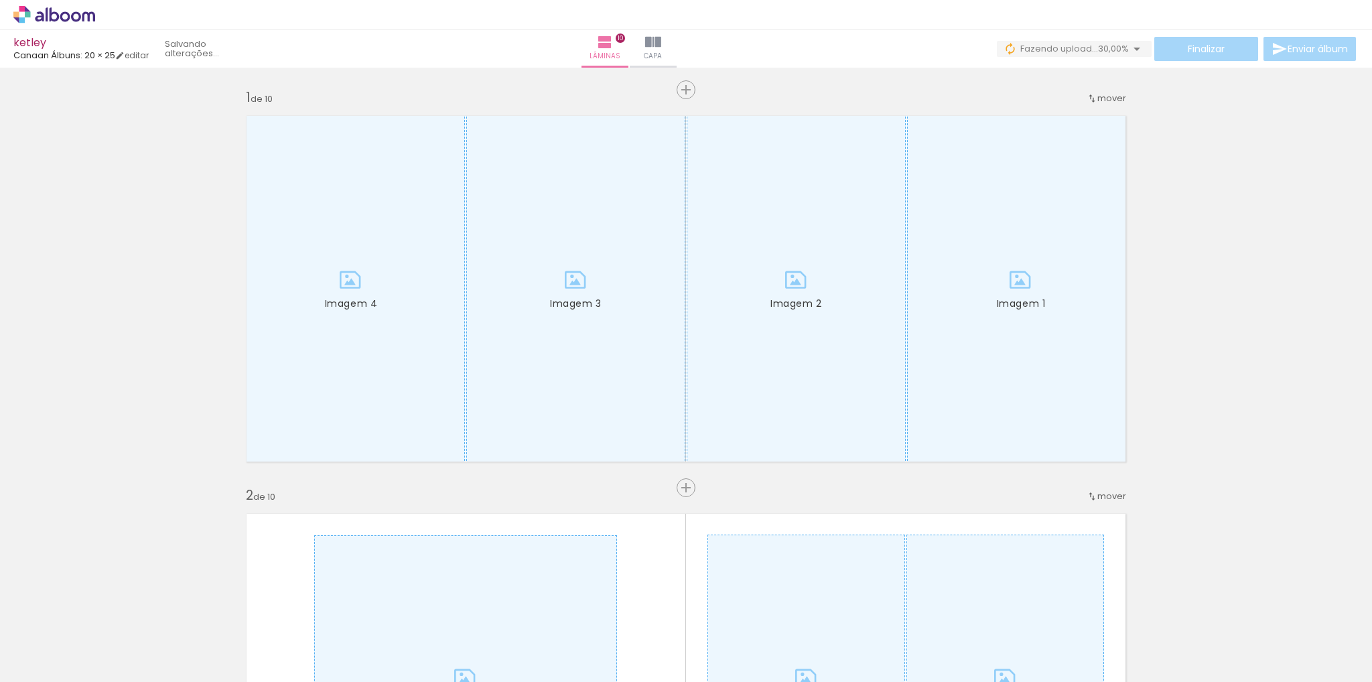
scroll to position [0, 0]
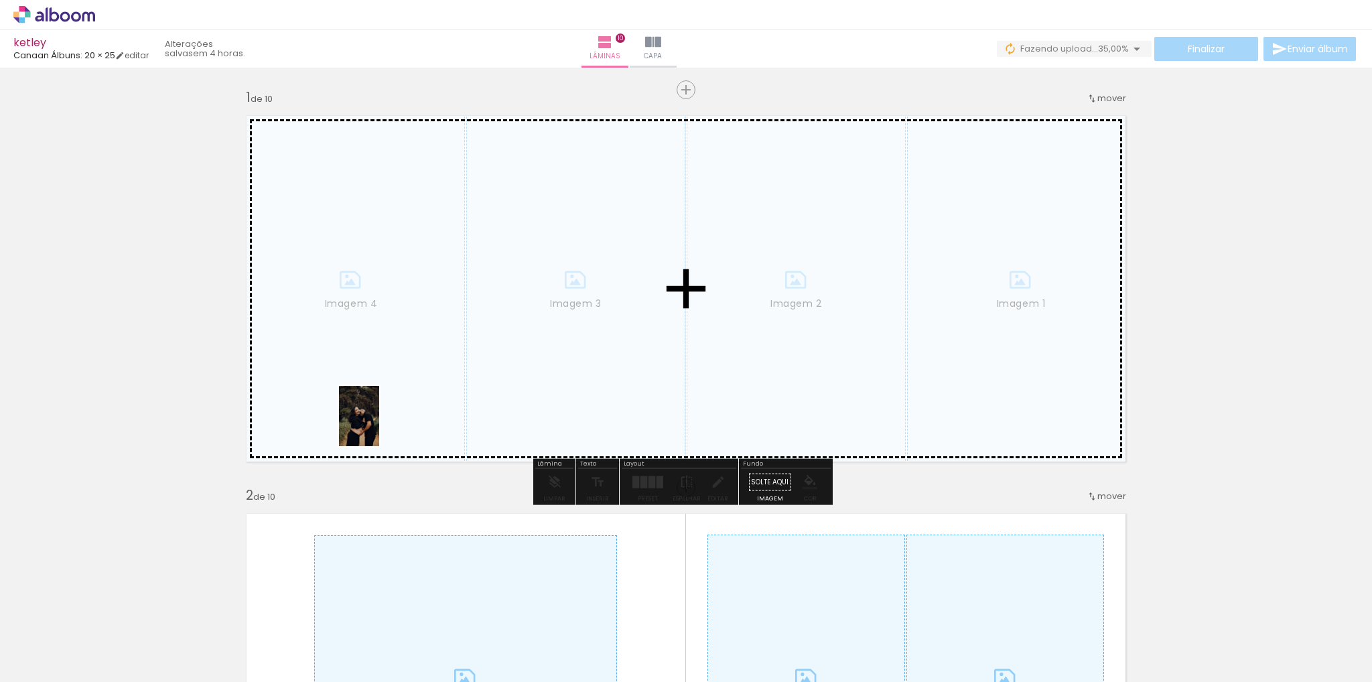
drag, startPoint x: 161, startPoint y: 644, endPoint x: 378, endPoint y: 411, distance: 318.0
click at [376, 395] on quentale-workspace at bounding box center [686, 341] width 1372 height 682
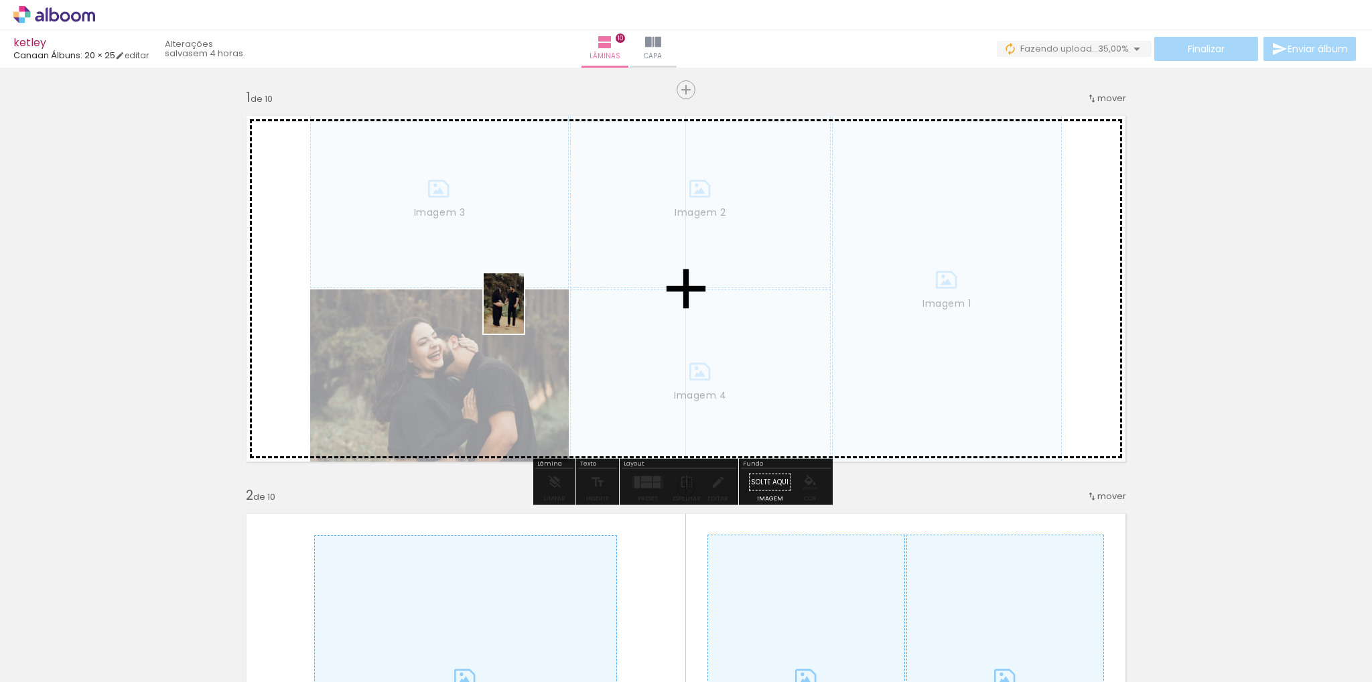
drag, startPoint x: 214, startPoint y: 641, endPoint x: 583, endPoint y: 281, distance: 515.8
click at [577, 283] on quentale-workspace at bounding box center [686, 341] width 1372 height 682
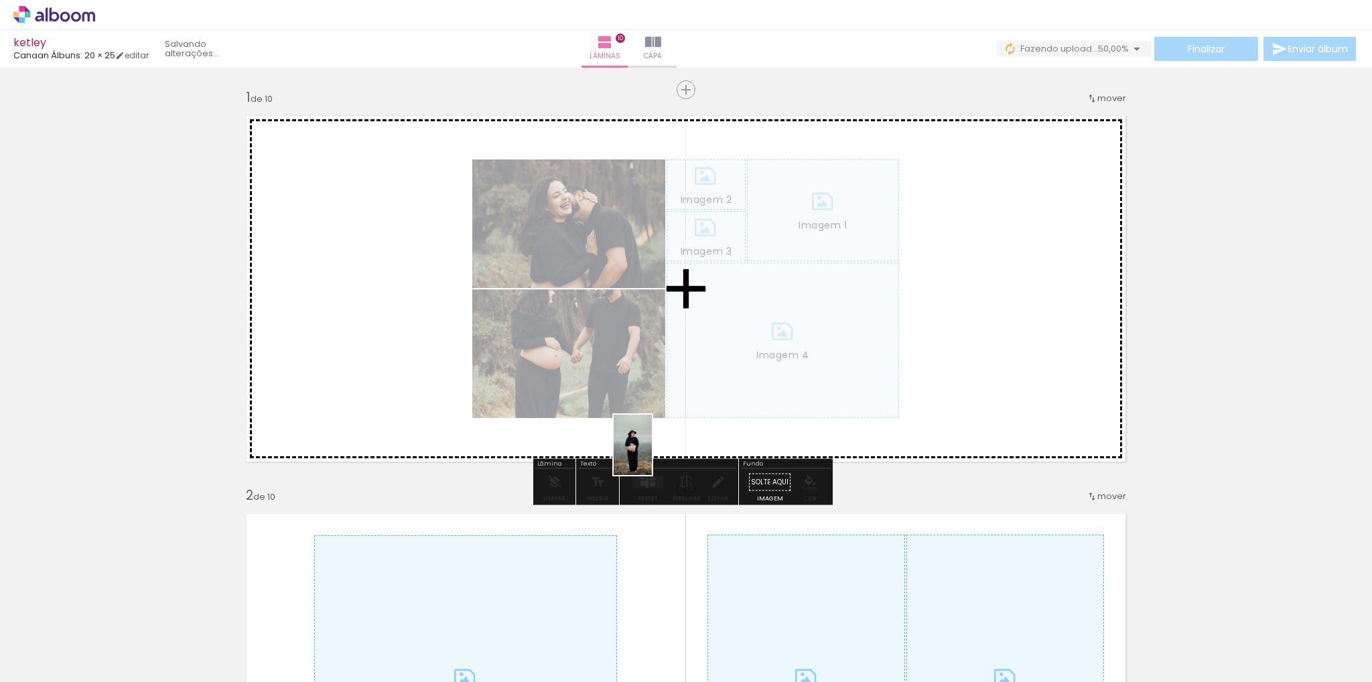
drag, startPoint x: 382, startPoint y: 606, endPoint x: 756, endPoint y: 341, distance: 458.8
click at [761, 334] on quentale-workspace at bounding box center [686, 341] width 1372 height 682
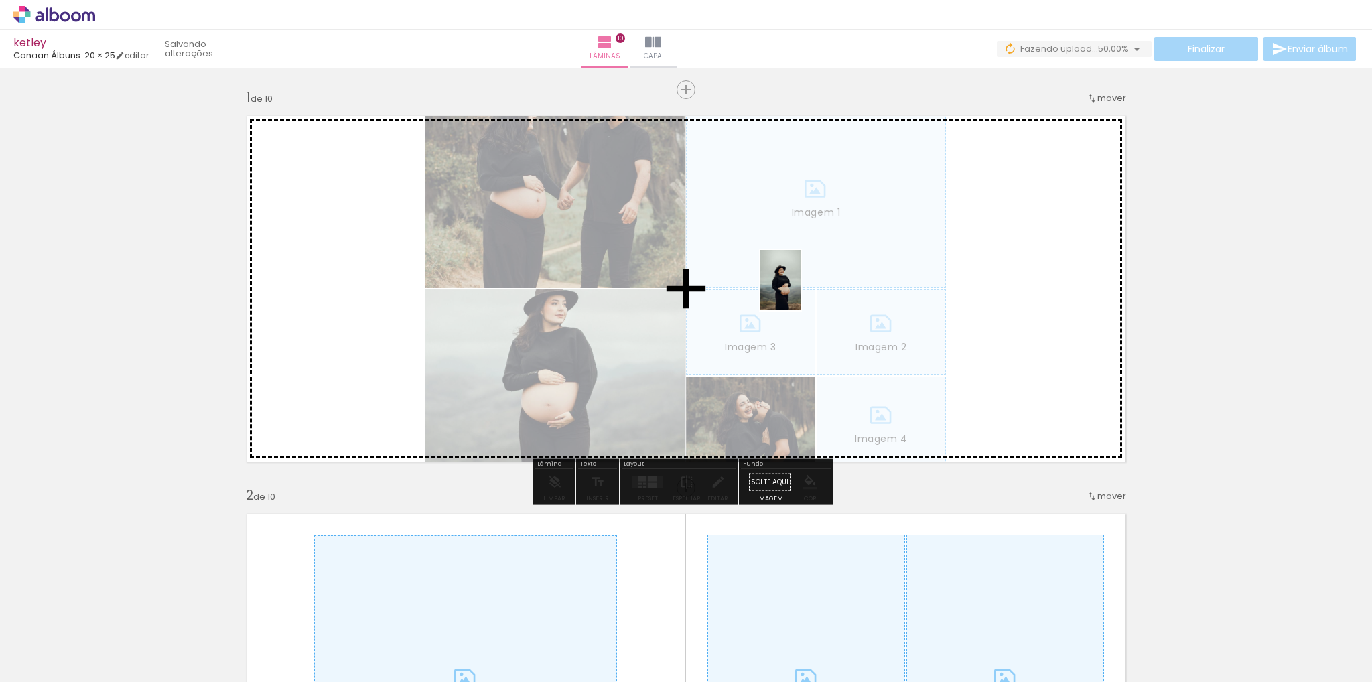
drag, startPoint x: 385, startPoint y: 644, endPoint x: 809, endPoint y: 263, distance: 569.6
click at [809, 263] on quentale-workspace at bounding box center [686, 341] width 1372 height 682
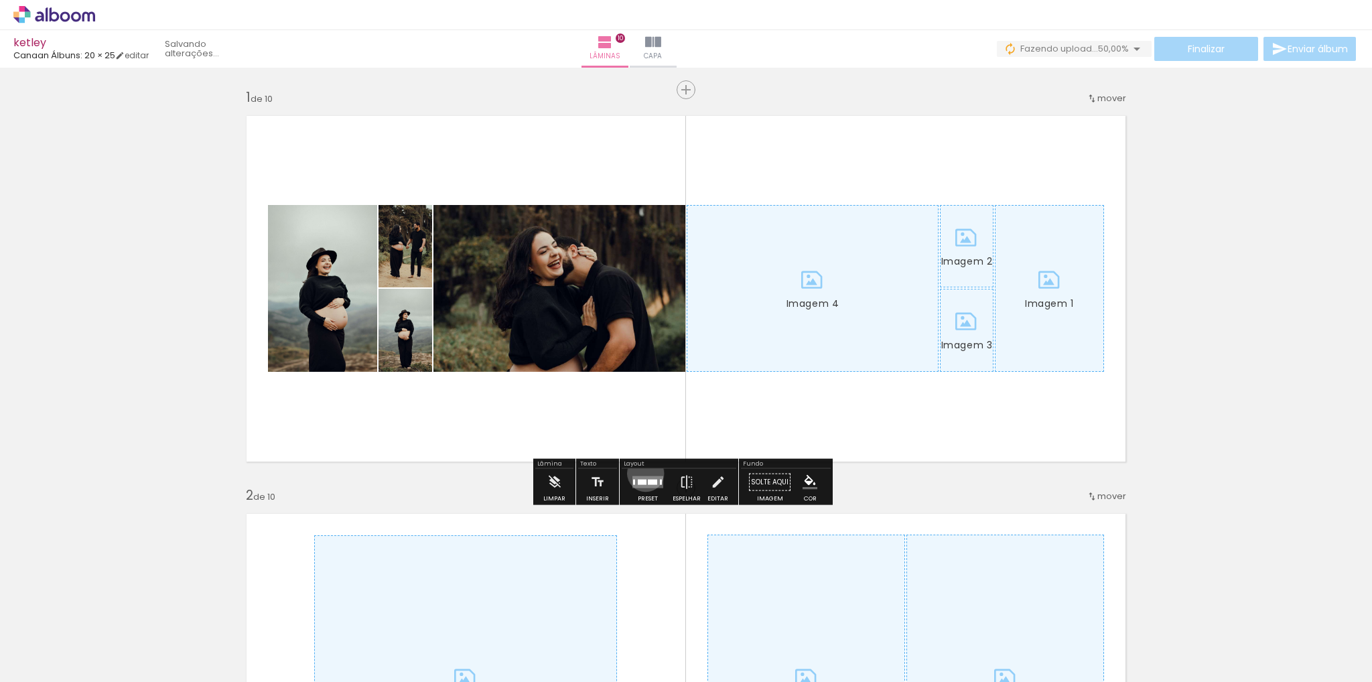
click at [642, 473] on div at bounding box center [648, 482] width 36 height 27
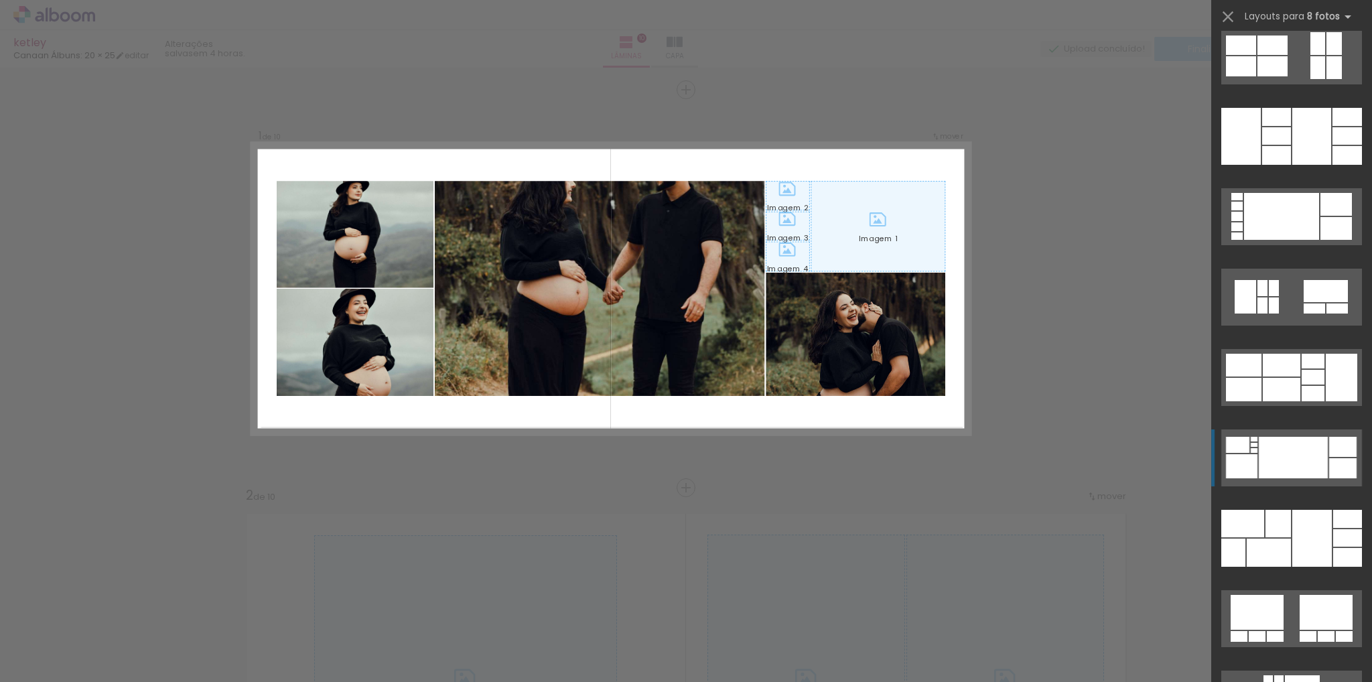
scroll to position [737, 0]
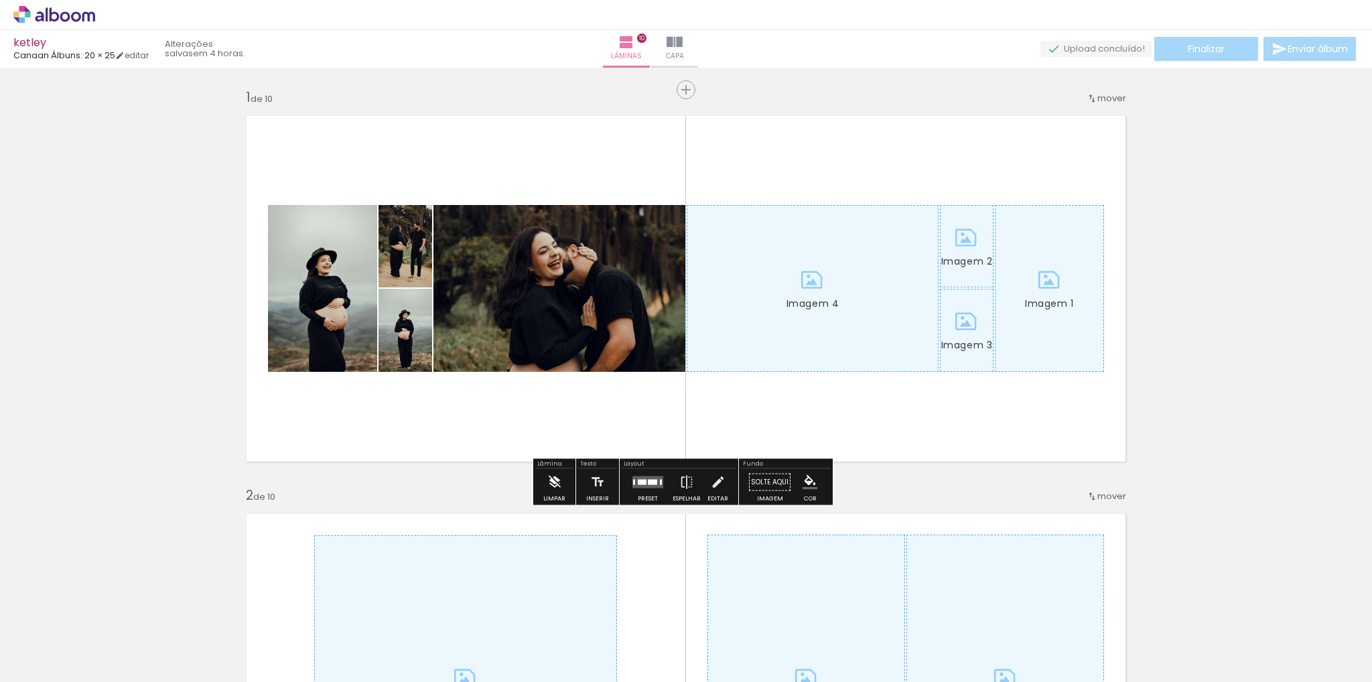
click at [556, 490] on iron-icon at bounding box center [554, 482] width 15 height 27
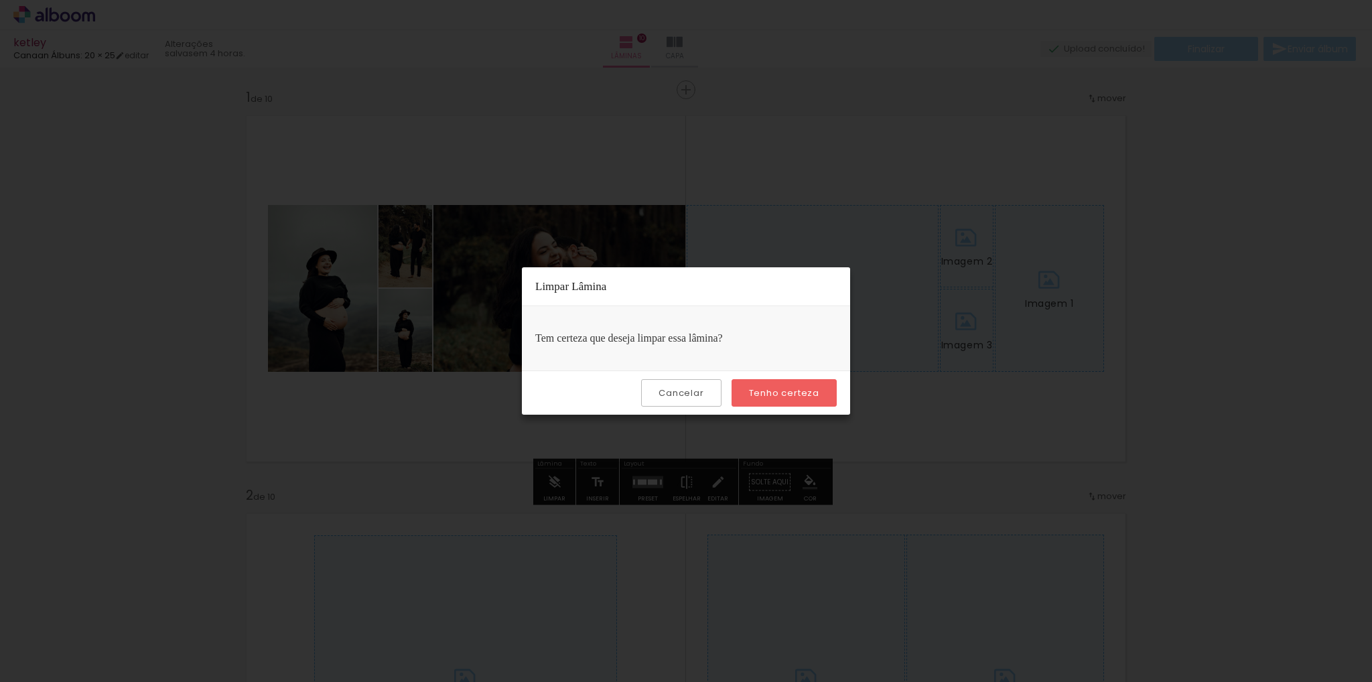
click at [778, 399] on paper-button "Tenho certeza" at bounding box center [783, 392] width 105 height 27
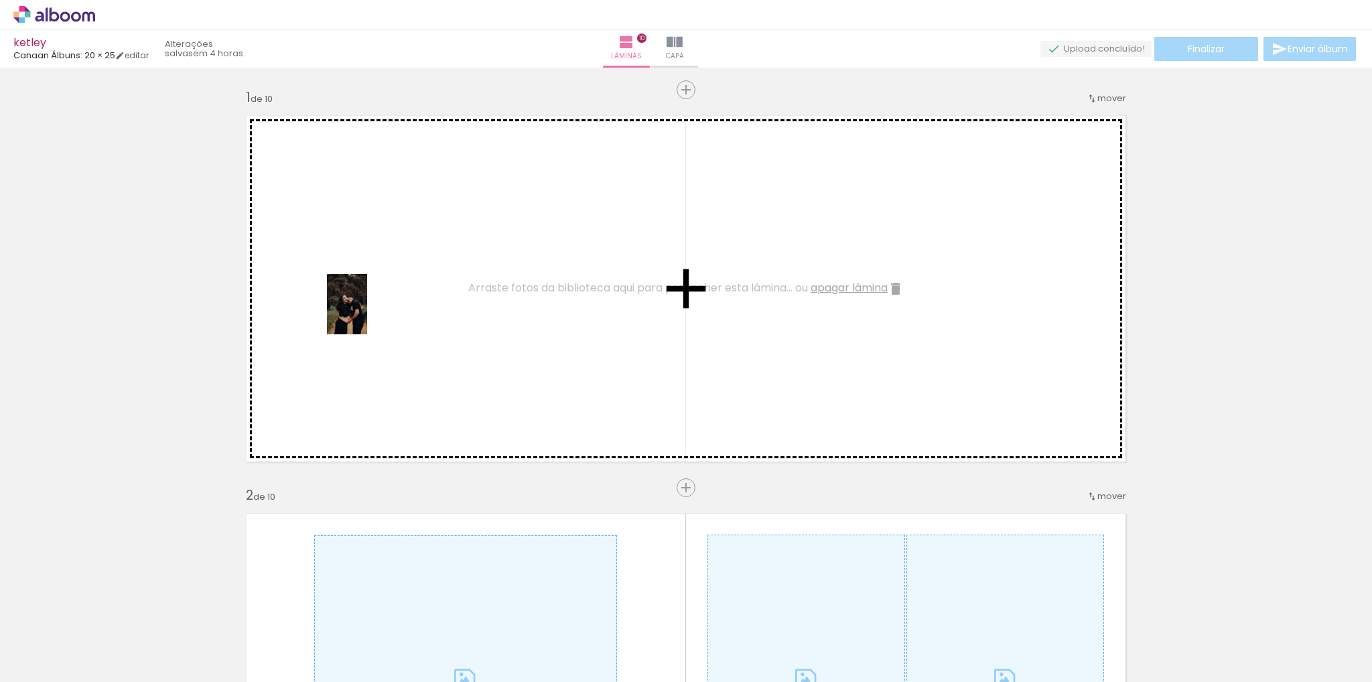
drag, startPoint x: 131, startPoint y: 658, endPoint x: 337, endPoint y: 449, distance: 292.7
click at [372, 309] on quentale-workspace at bounding box center [686, 341] width 1372 height 682
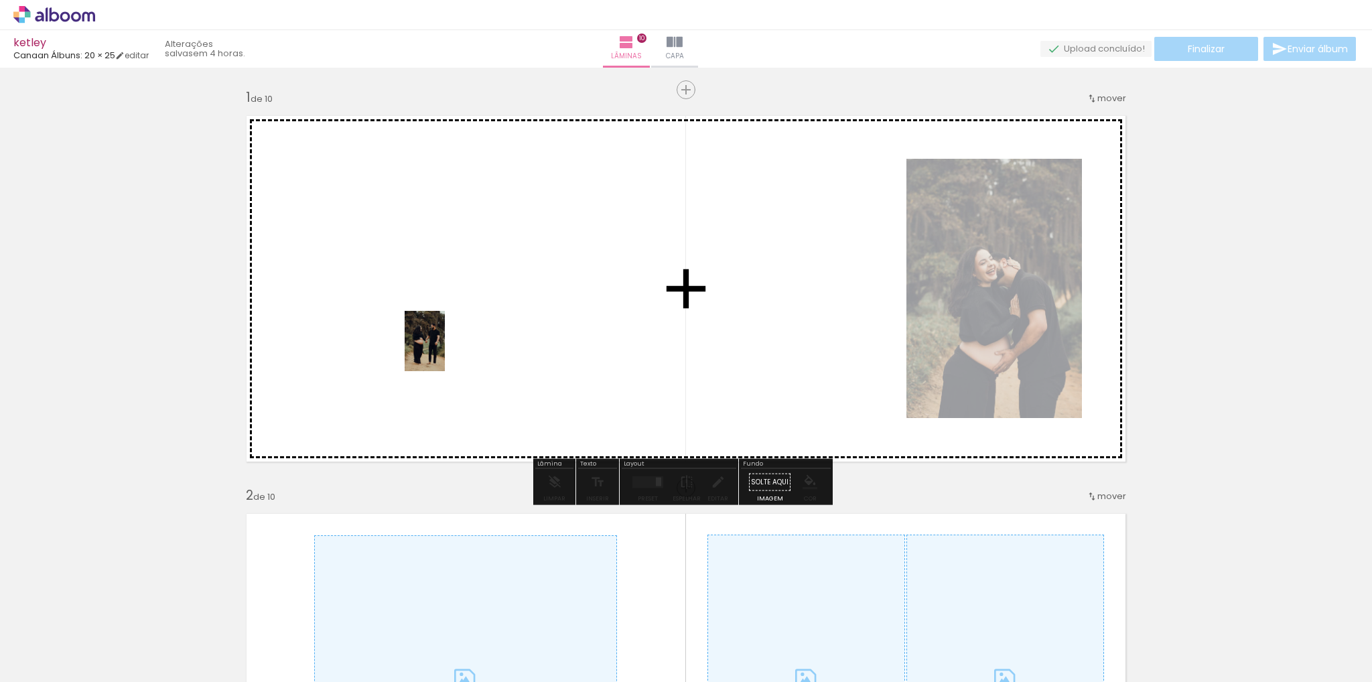
drag, startPoint x: 208, startPoint y: 644, endPoint x: 477, endPoint y: 299, distance: 437.1
click at [474, 302] on quentale-workspace at bounding box center [686, 341] width 1372 height 682
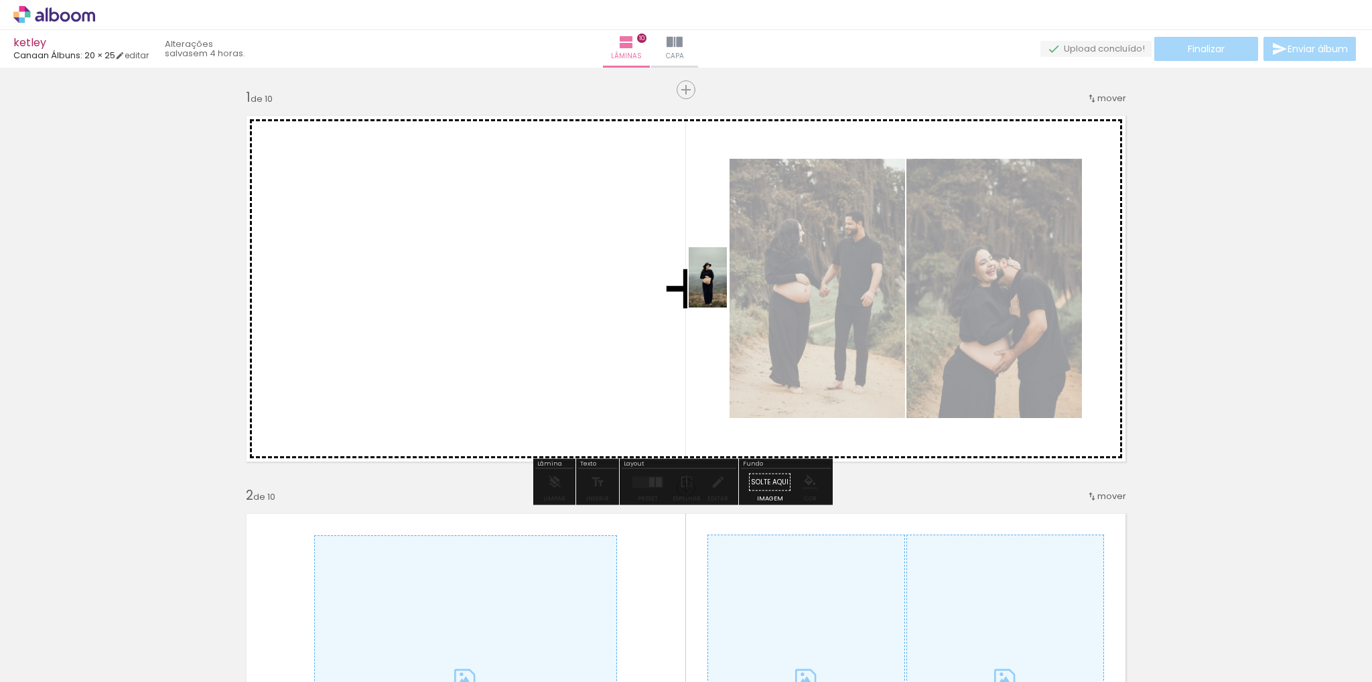
drag, startPoint x: 321, startPoint y: 591, endPoint x: 707, endPoint y: 318, distance: 471.8
click at [757, 287] on quentale-workspace at bounding box center [686, 341] width 1372 height 682
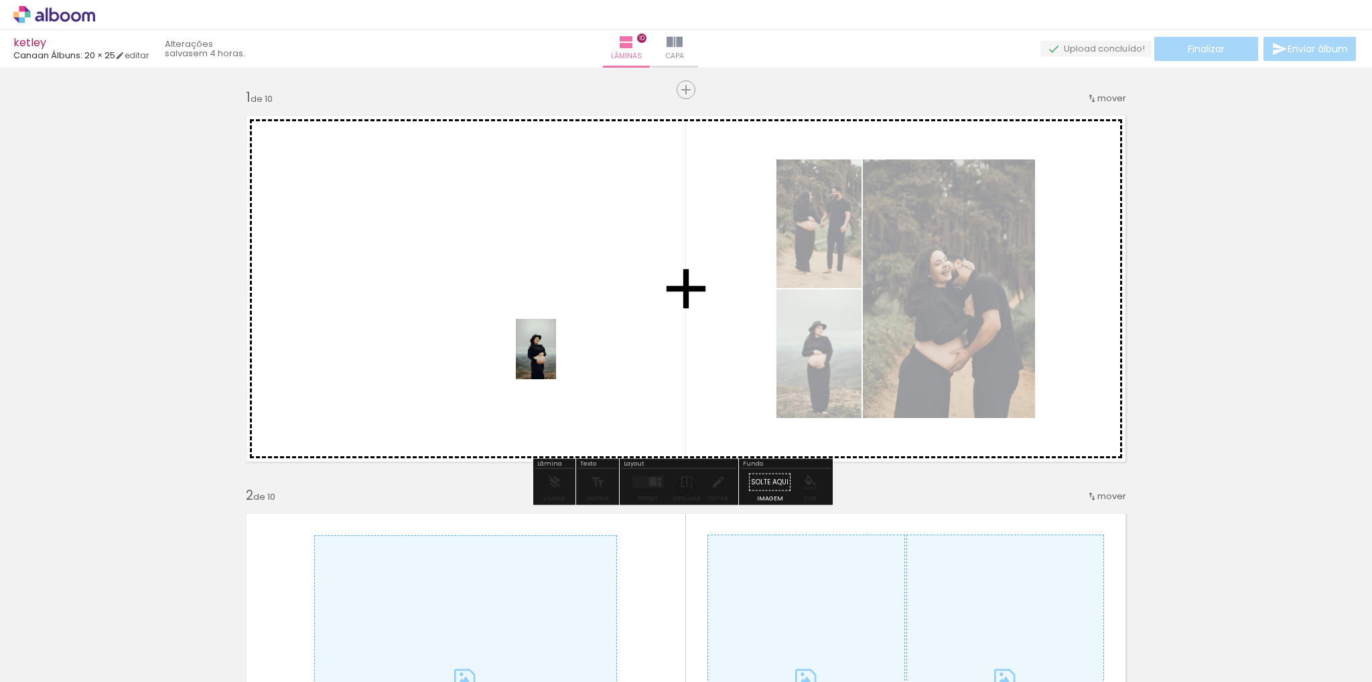
drag, startPoint x: 362, startPoint y: 638, endPoint x: 576, endPoint y: 314, distance: 387.7
click at [576, 314] on quentale-workspace at bounding box center [686, 341] width 1372 height 682
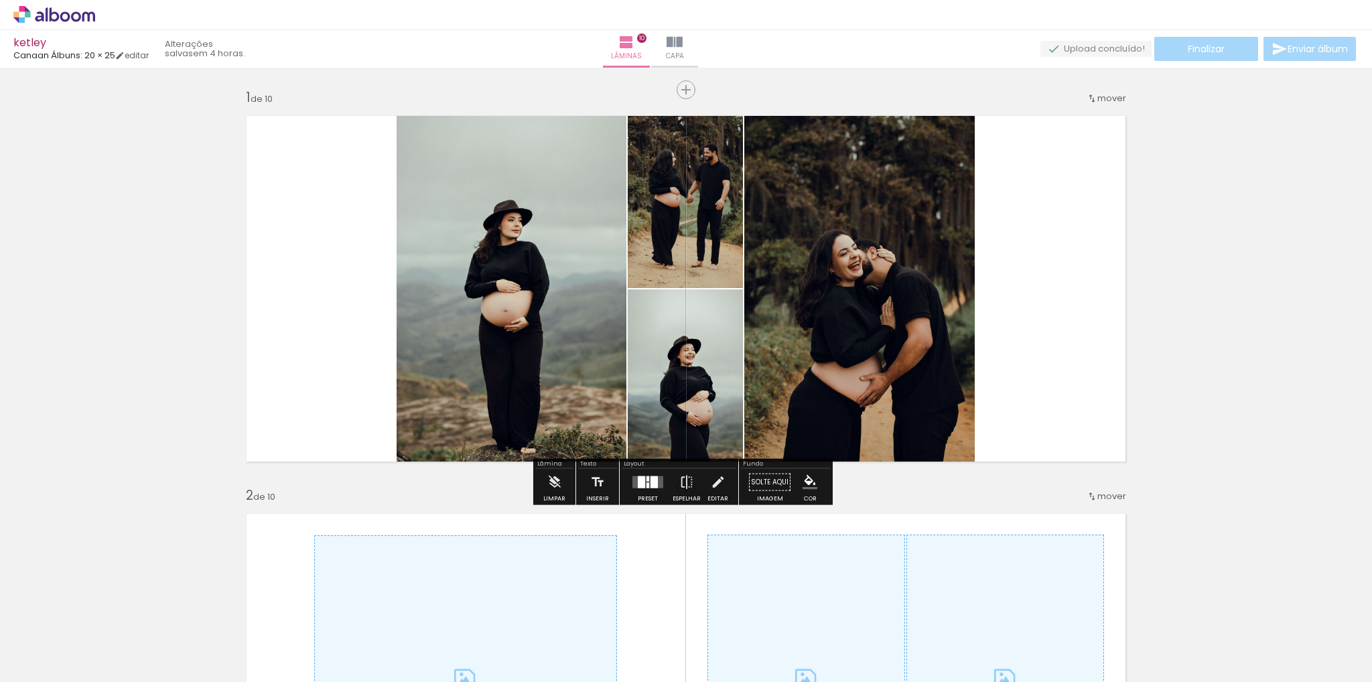
click at [640, 478] on div at bounding box center [641, 482] width 7 height 12
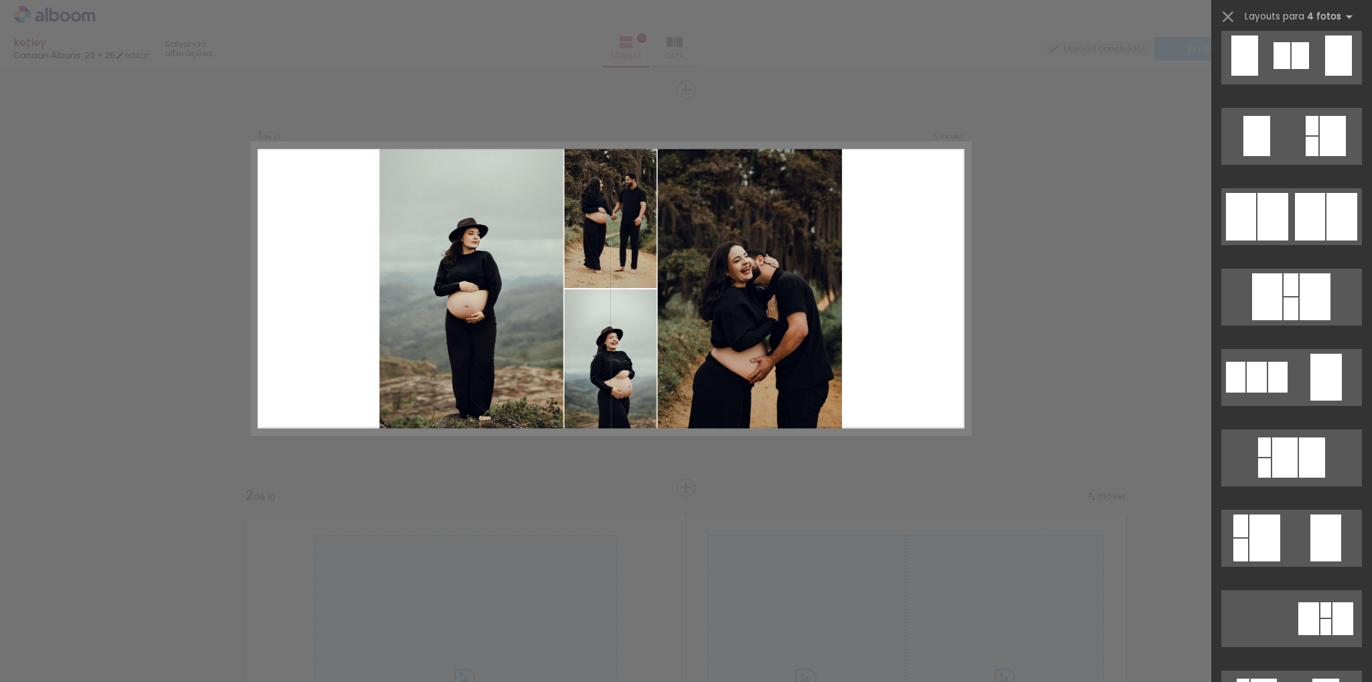
scroll to position [0, 0]
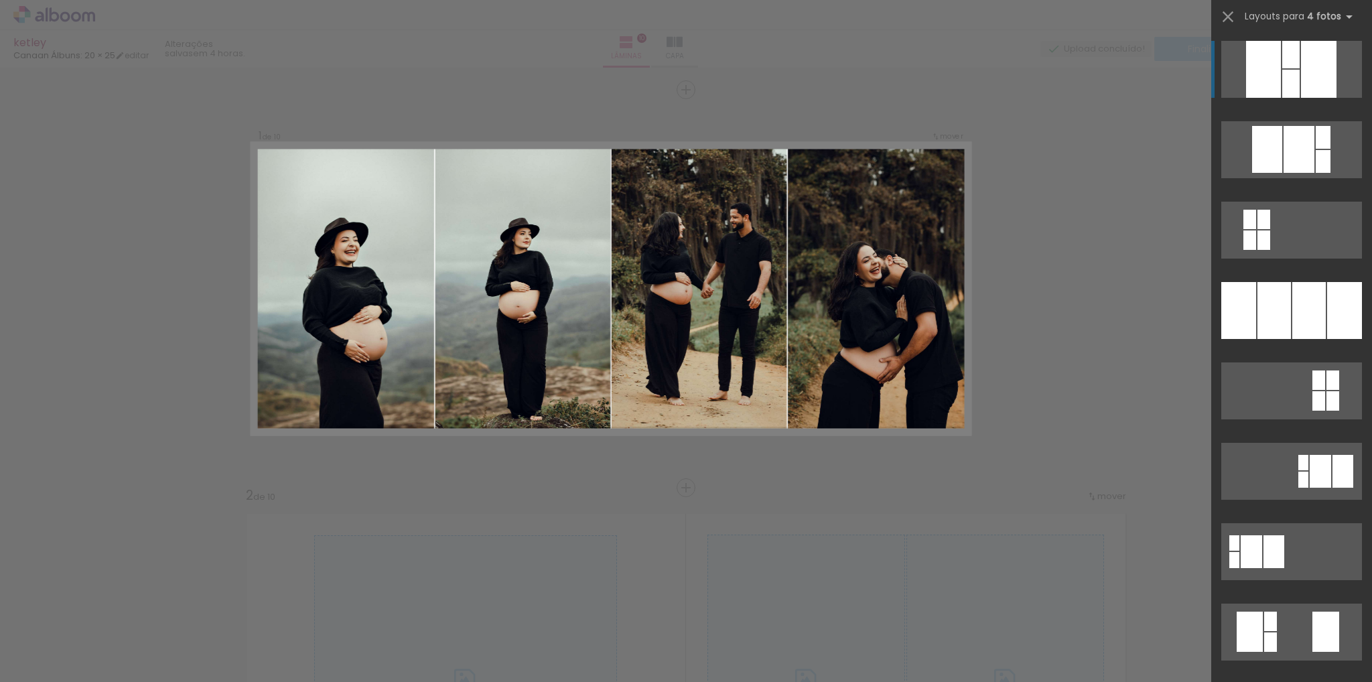
drag, startPoint x: 1252, startPoint y: 312, endPoint x: 1249, endPoint y: 303, distance: 9.8
click at [1257, 308] on div at bounding box center [1273, 310] width 33 height 57
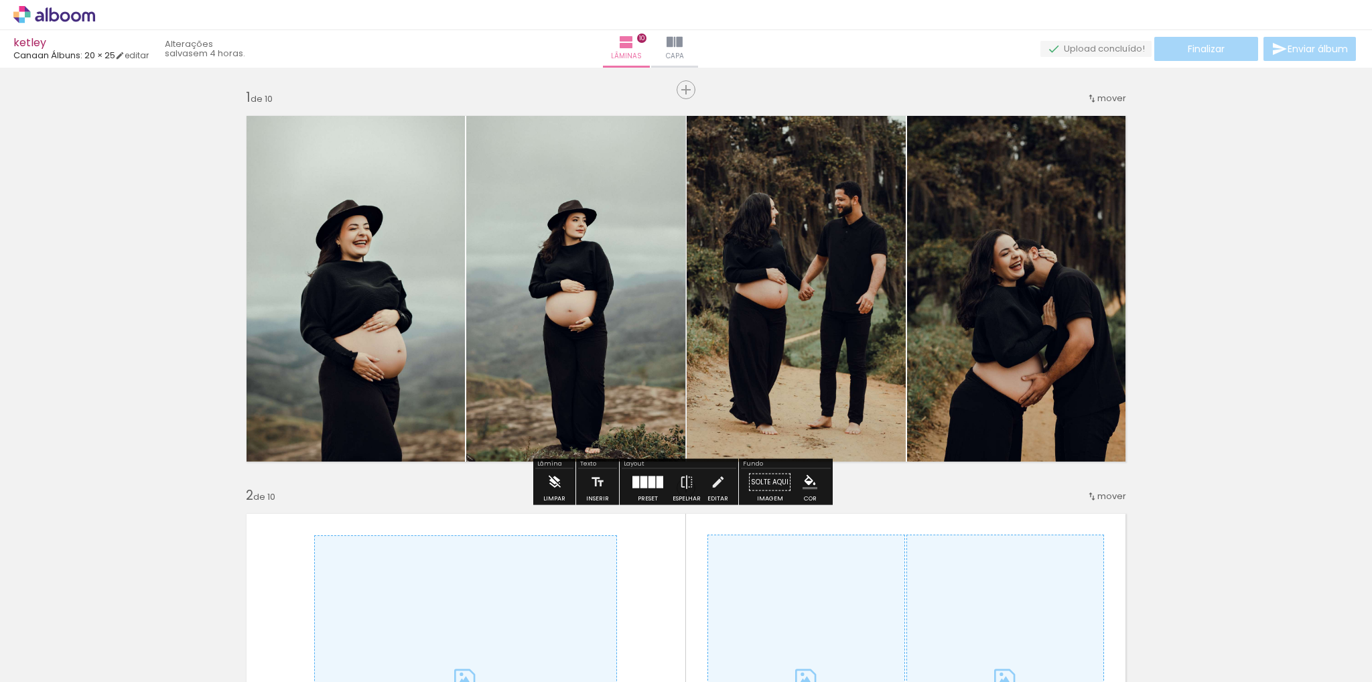
click at [553, 482] on iron-icon at bounding box center [554, 482] width 15 height 27
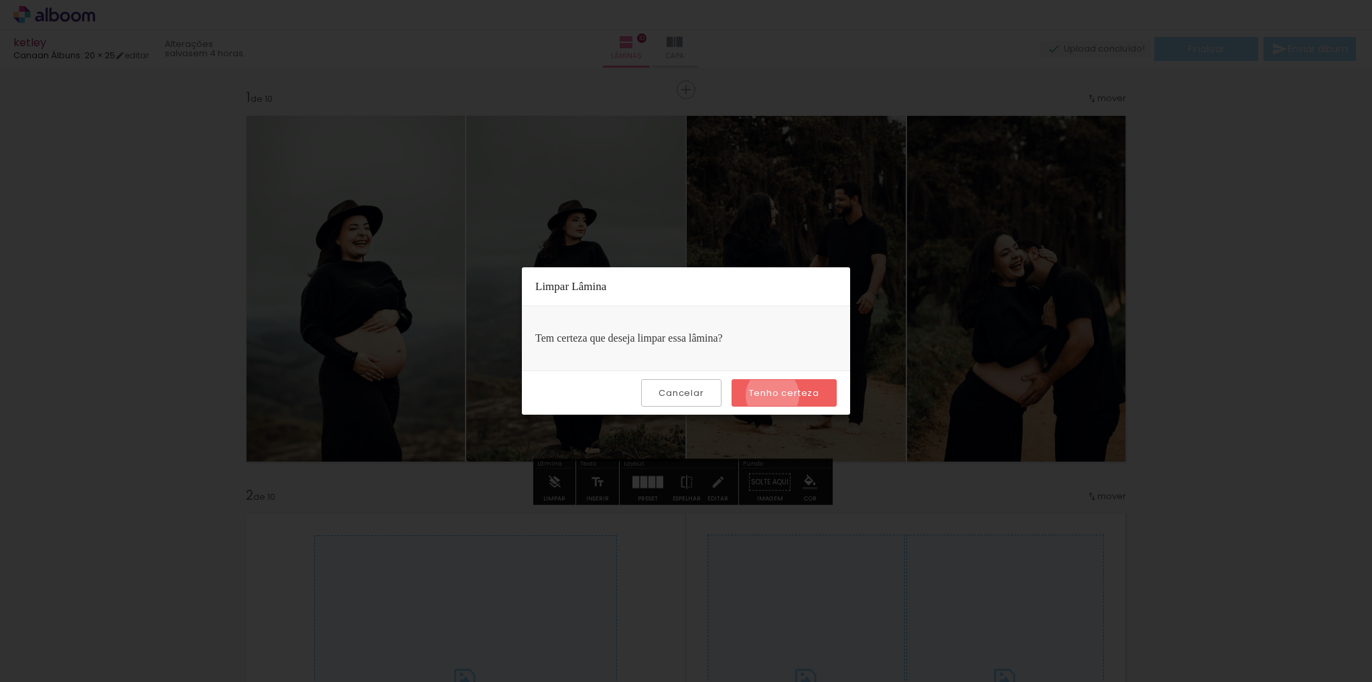
click at [0, 0] on slot "Tenho certeza" at bounding box center [0, 0] width 0 height 0
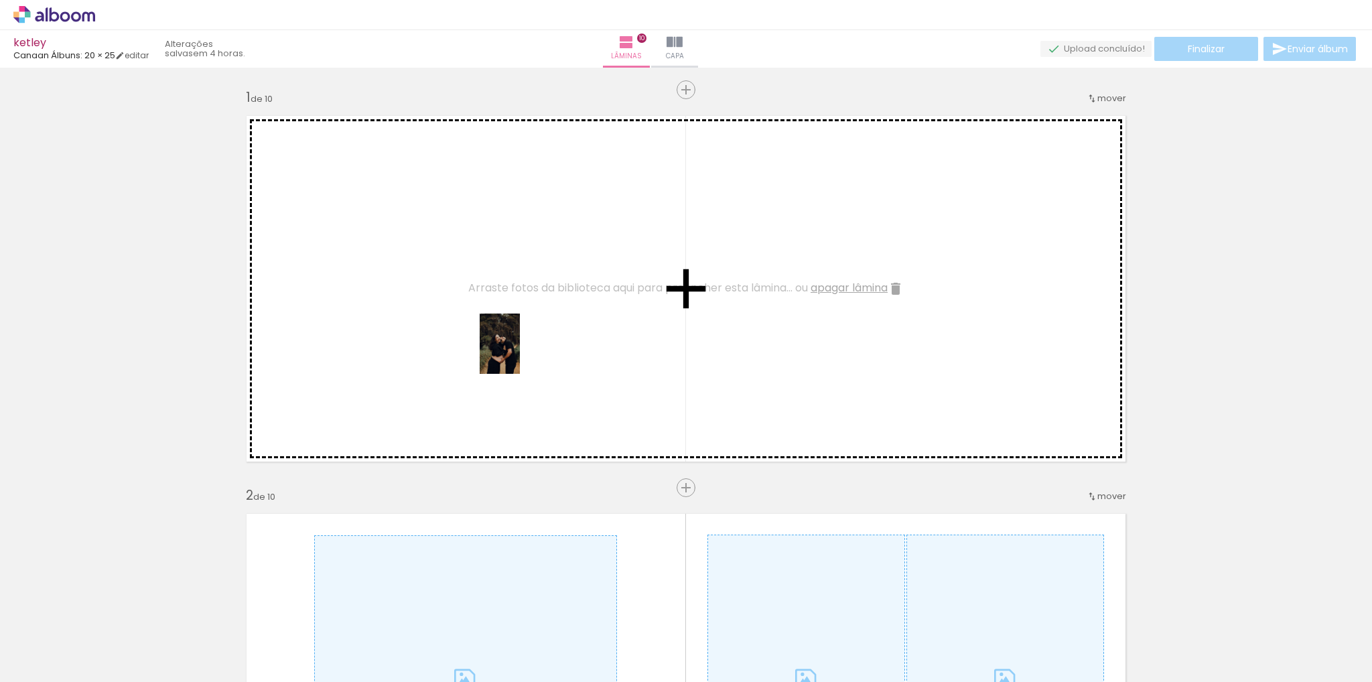
drag, startPoint x: 148, startPoint y: 644, endPoint x: 520, endPoint y: 354, distance: 471.5
click at [520, 354] on quentale-workspace at bounding box center [686, 341] width 1372 height 682
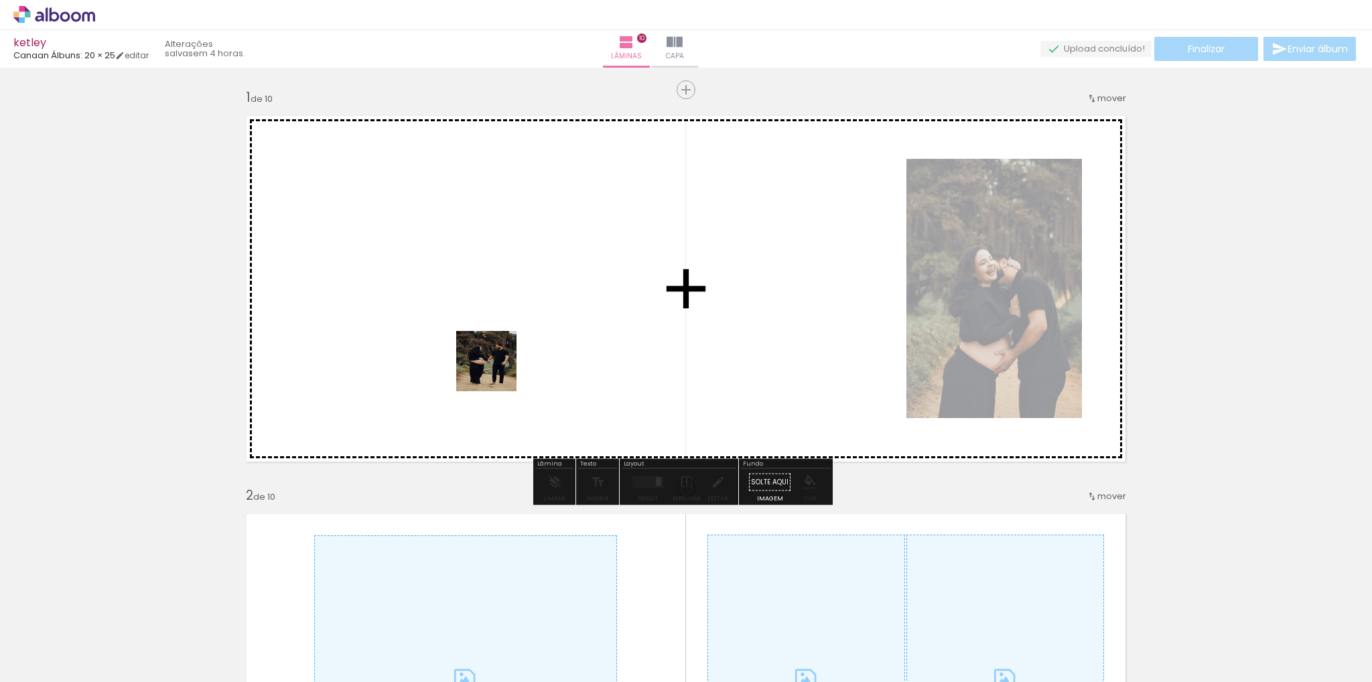
drag, startPoint x: 228, startPoint y: 633, endPoint x: 594, endPoint y: 275, distance: 512.0
click at [594, 274] on quentale-workspace at bounding box center [686, 341] width 1372 height 682
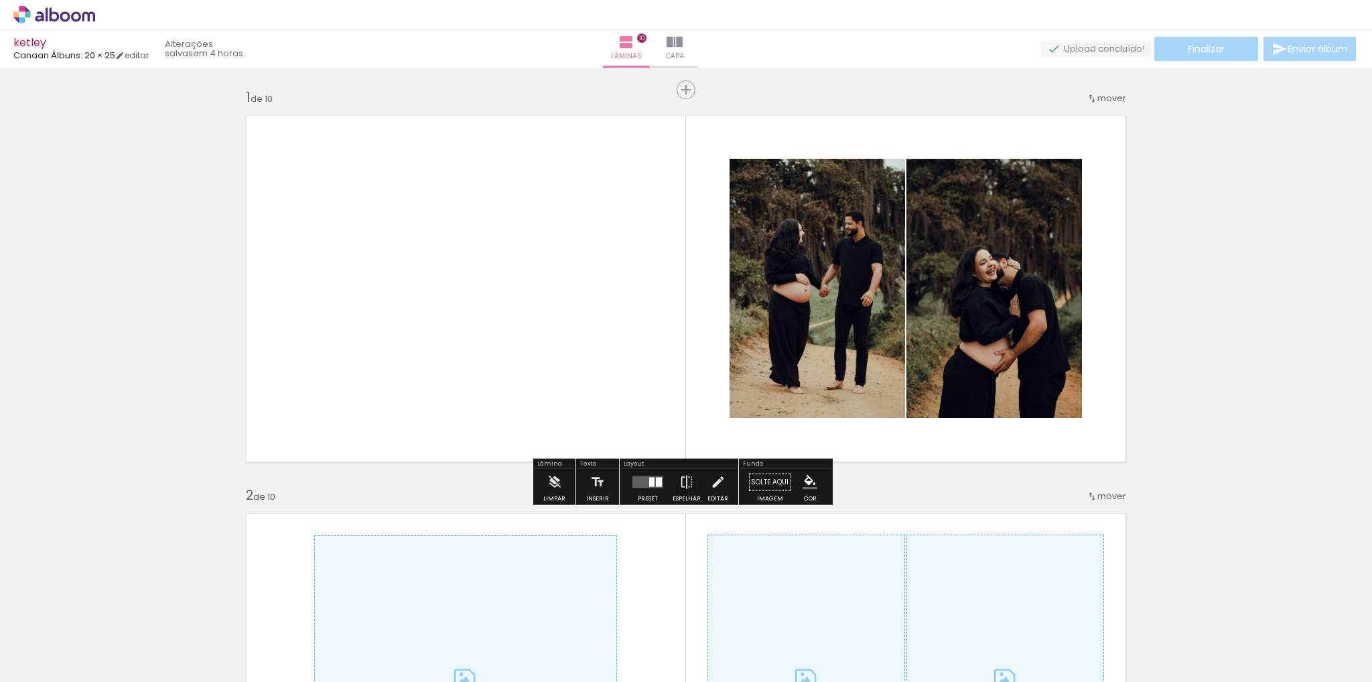
click at [641, 486] on quentale-layouter at bounding box center [647, 482] width 31 height 12
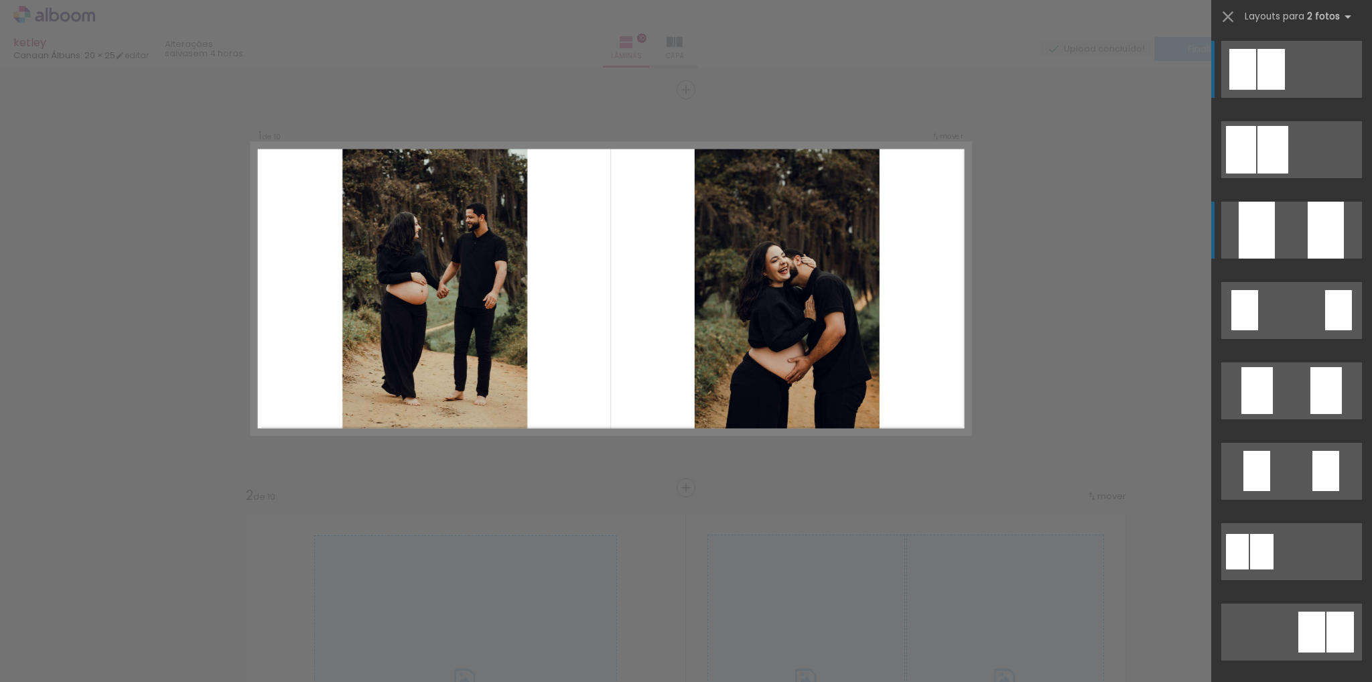
click at [1277, 178] on quentale-layouter at bounding box center [1291, 149] width 141 height 57
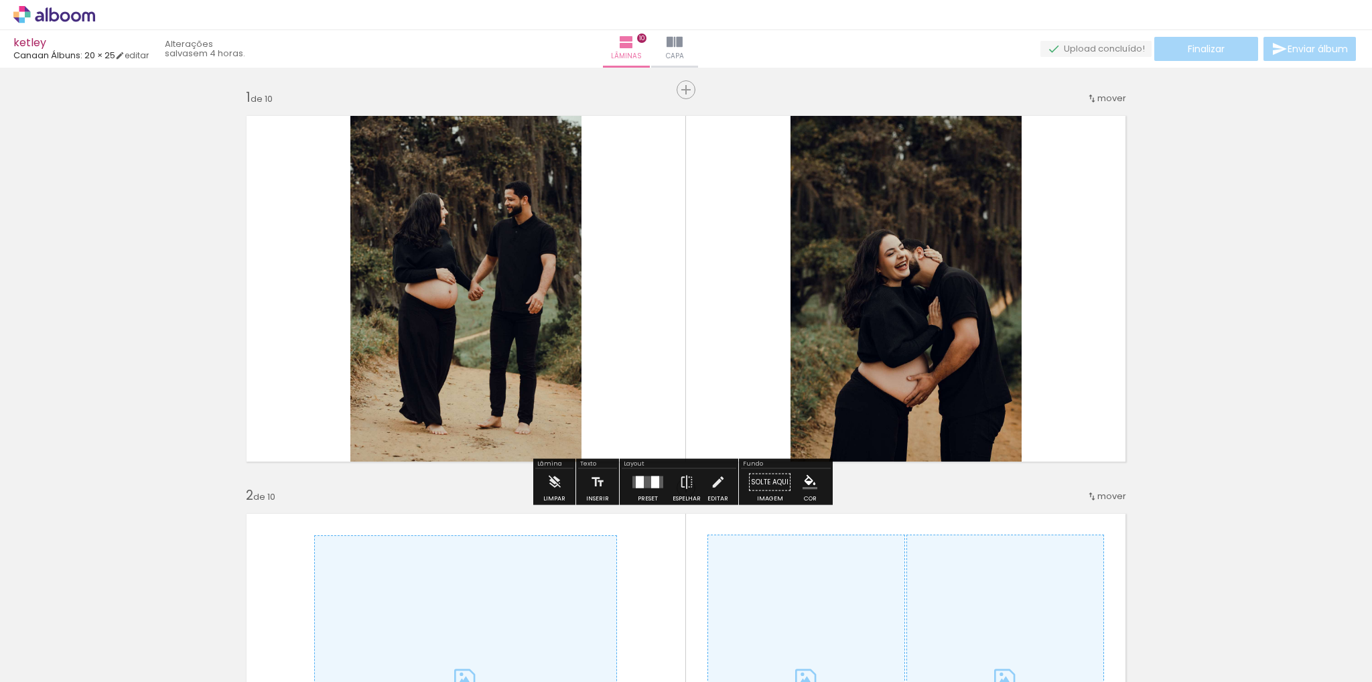
scroll to position [335, 0]
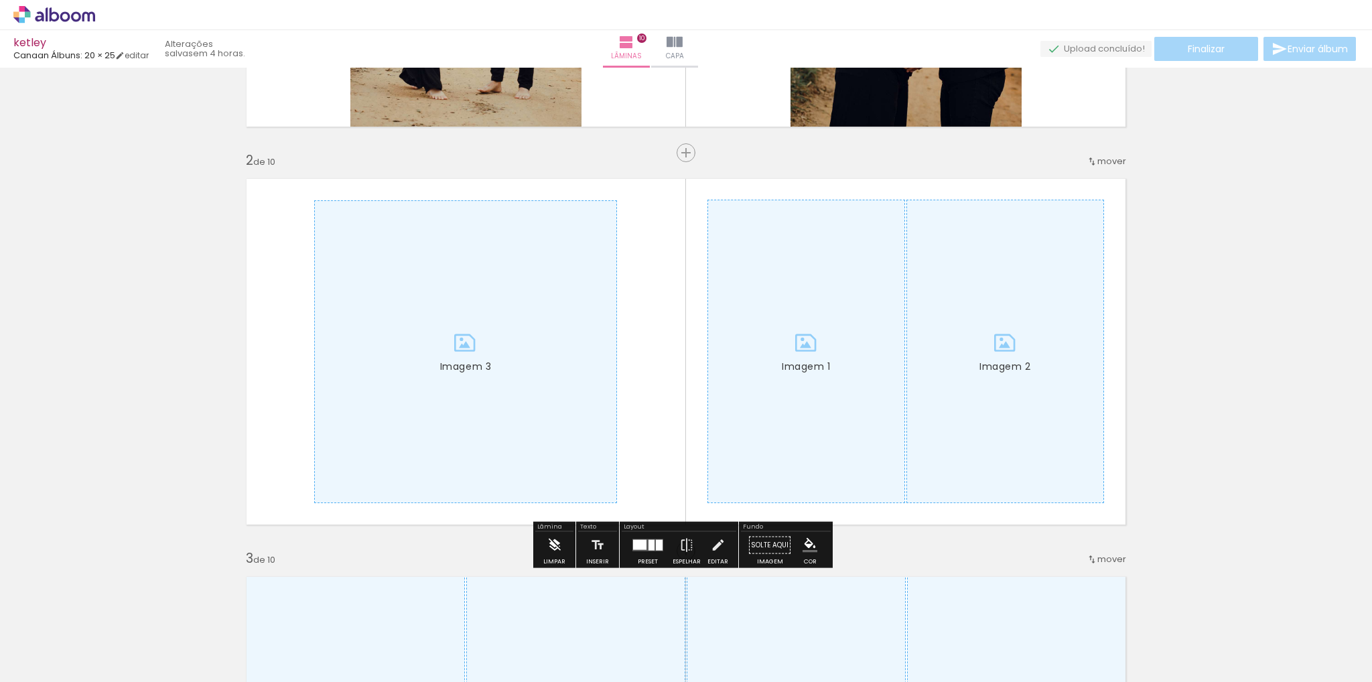
click at [552, 539] on iron-icon at bounding box center [554, 545] width 15 height 27
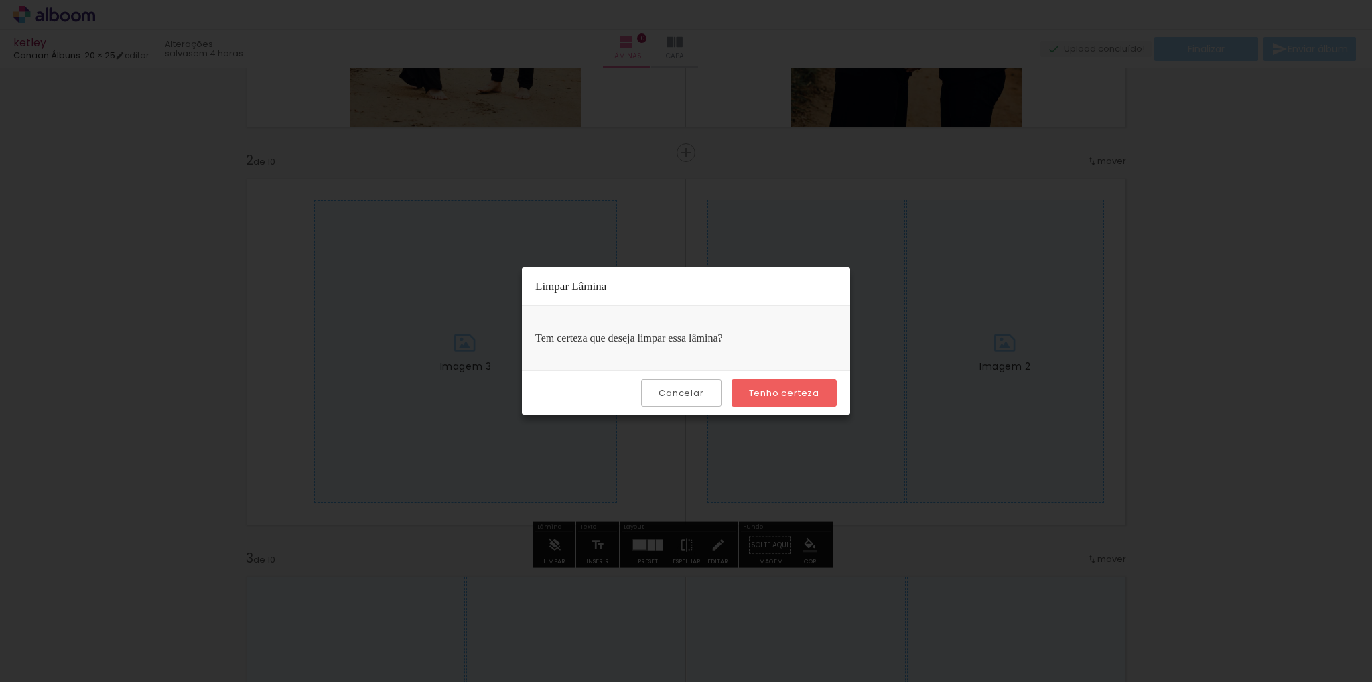
click at [0, 0] on slot "Tenho certeza" at bounding box center [0, 0] width 0 height 0
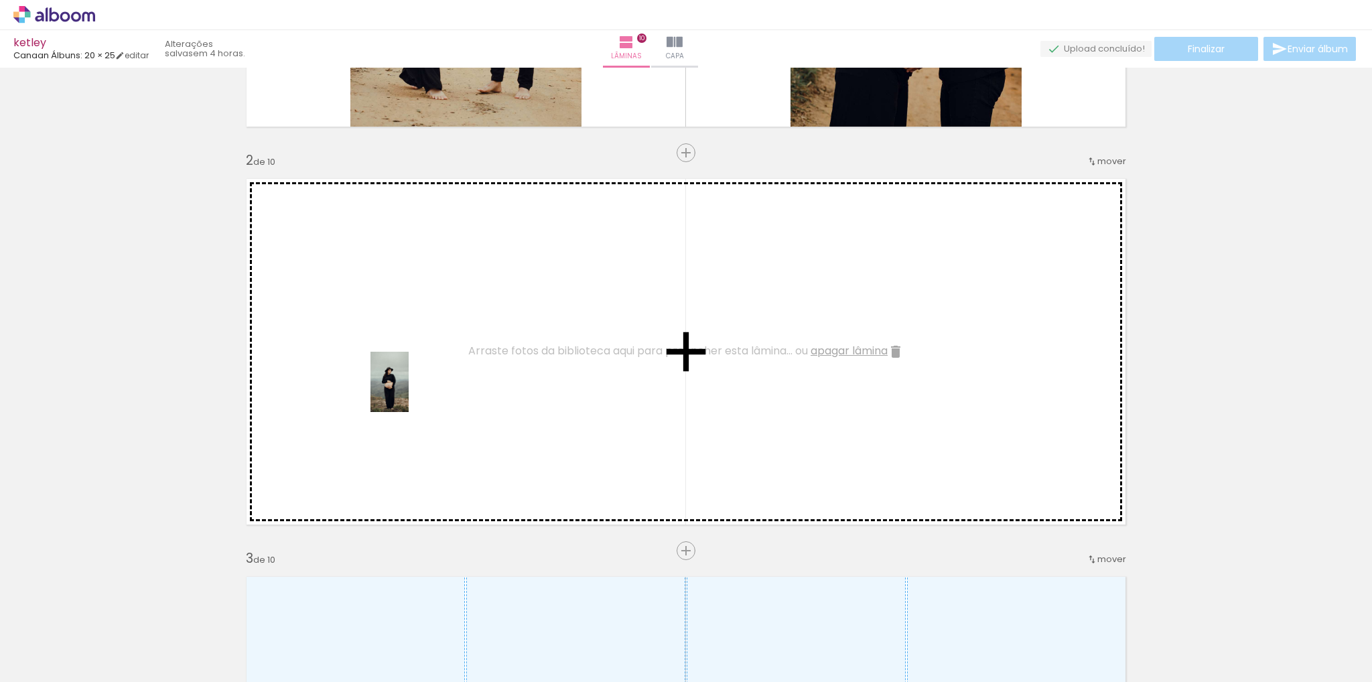
drag, startPoint x: 276, startPoint y: 649, endPoint x: 411, endPoint y: 392, distance: 290.3
click at [411, 392] on quentale-workspace at bounding box center [686, 341] width 1372 height 682
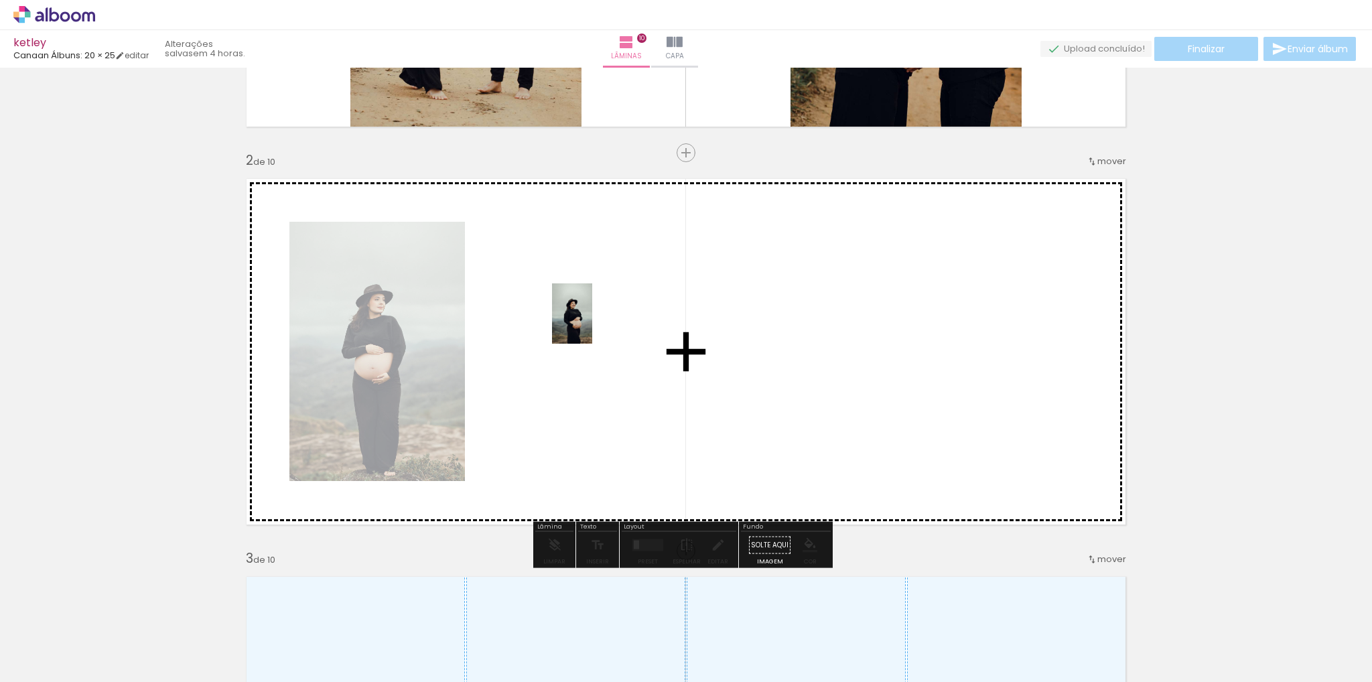
drag, startPoint x: 378, startPoint y: 638, endPoint x: 592, endPoint y: 324, distance: 380.8
click at [592, 324] on quentale-workspace at bounding box center [686, 341] width 1372 height 682
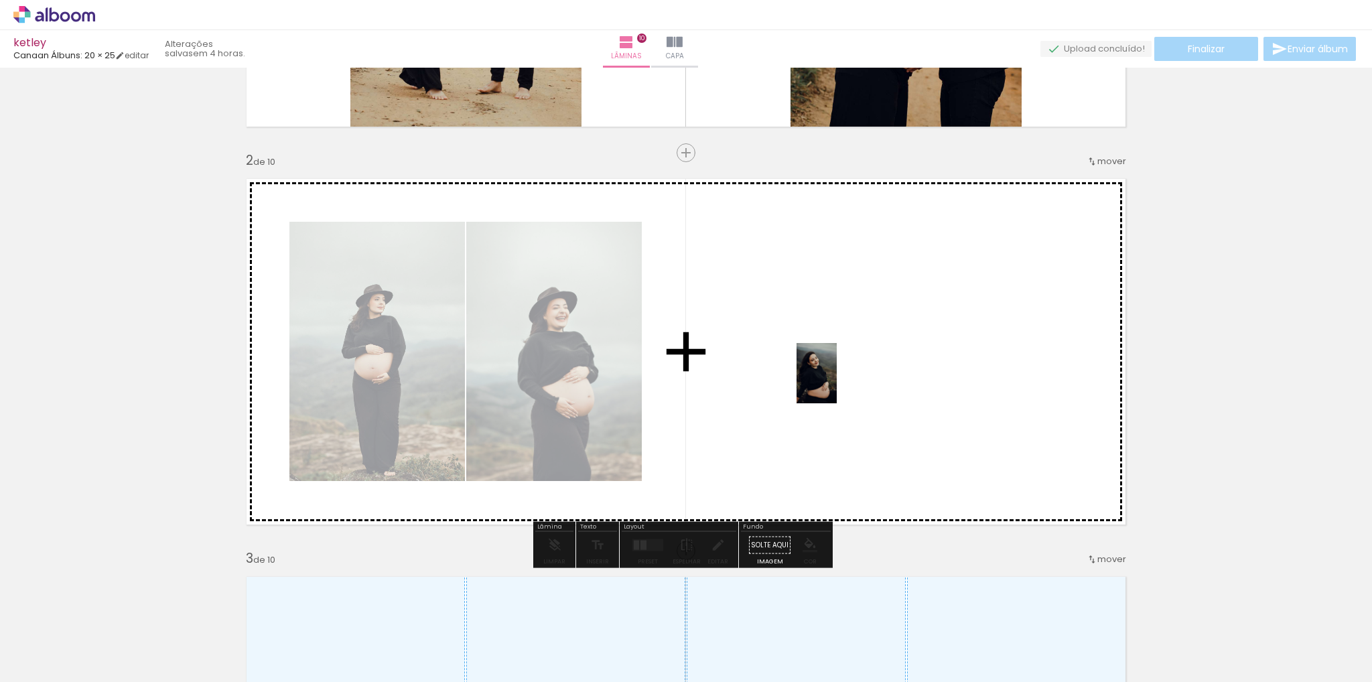
drag, startPoint x: 733, startPoint y: 638, endPoint x: 835, endPoint y: 374, distance: 282.6
click at [837, 374] on quentale-workspace at bounding box center [686, 341] width 1372 height 682
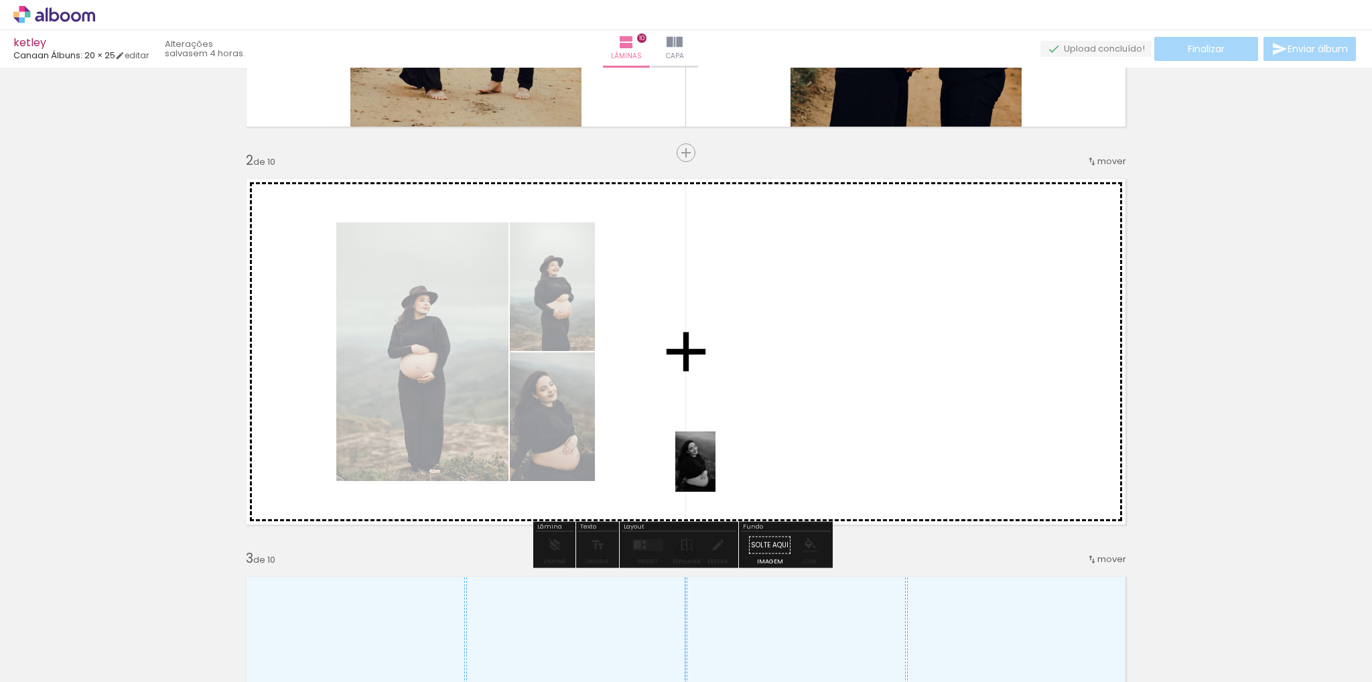
drag, startPoint x: 663, startPoint y: 638, endPoint x: 716, endPoint y: 465, distance: 180.7
click at [716, 465] on quentale-workspace at bounding box center [686, 341] width 1372 height 682
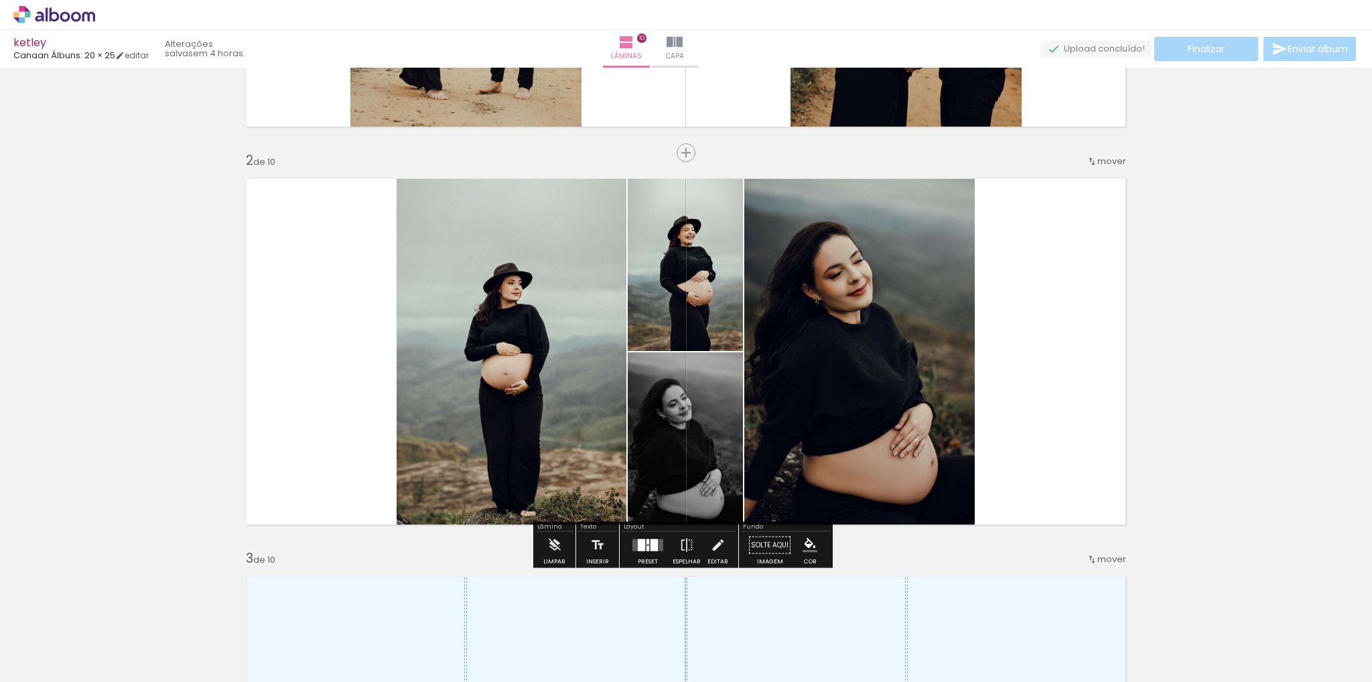
click at [638, 545] on div at bounding box center [641, 545] width 7 height 12
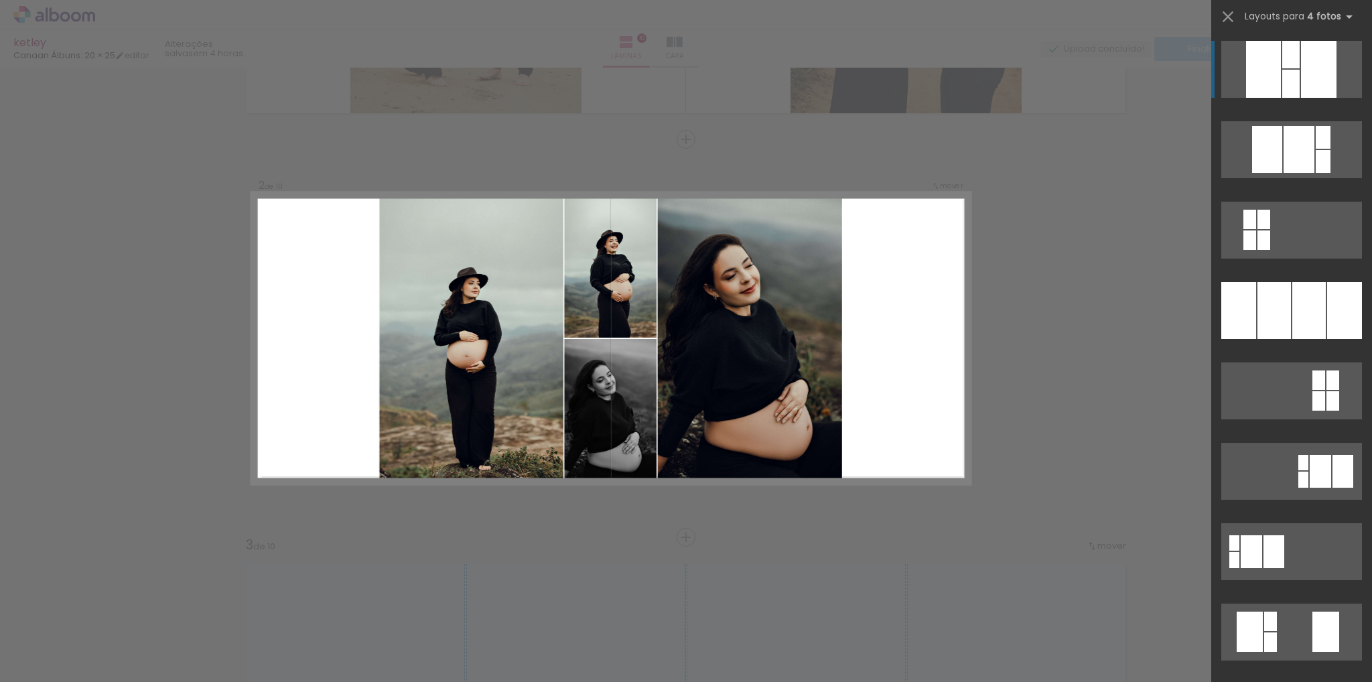
scroll to position [354, 0]
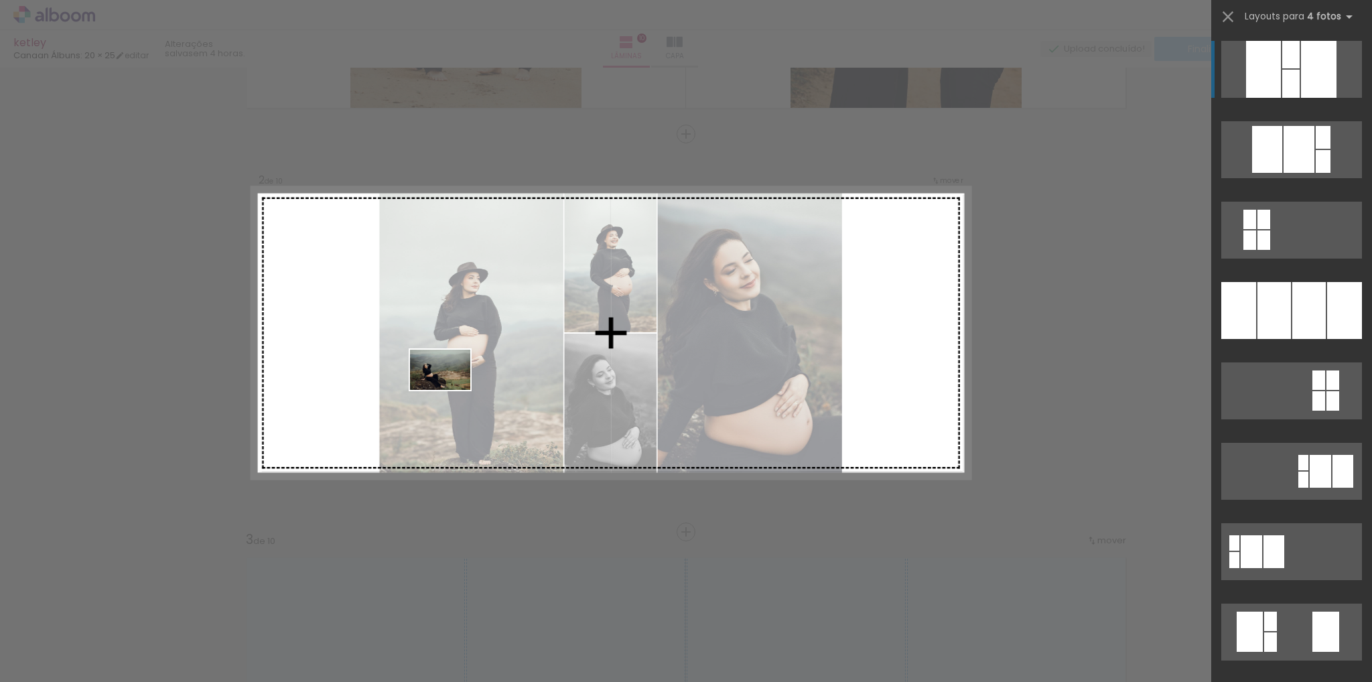
drag, startPoint x: 448, startPoint y: 637, endPoint x: 513, endPoint y: 585, distance: 83.0
click at [441, 335] on quentale-workspace at bounding box center [686, 341] width 1372 height 682
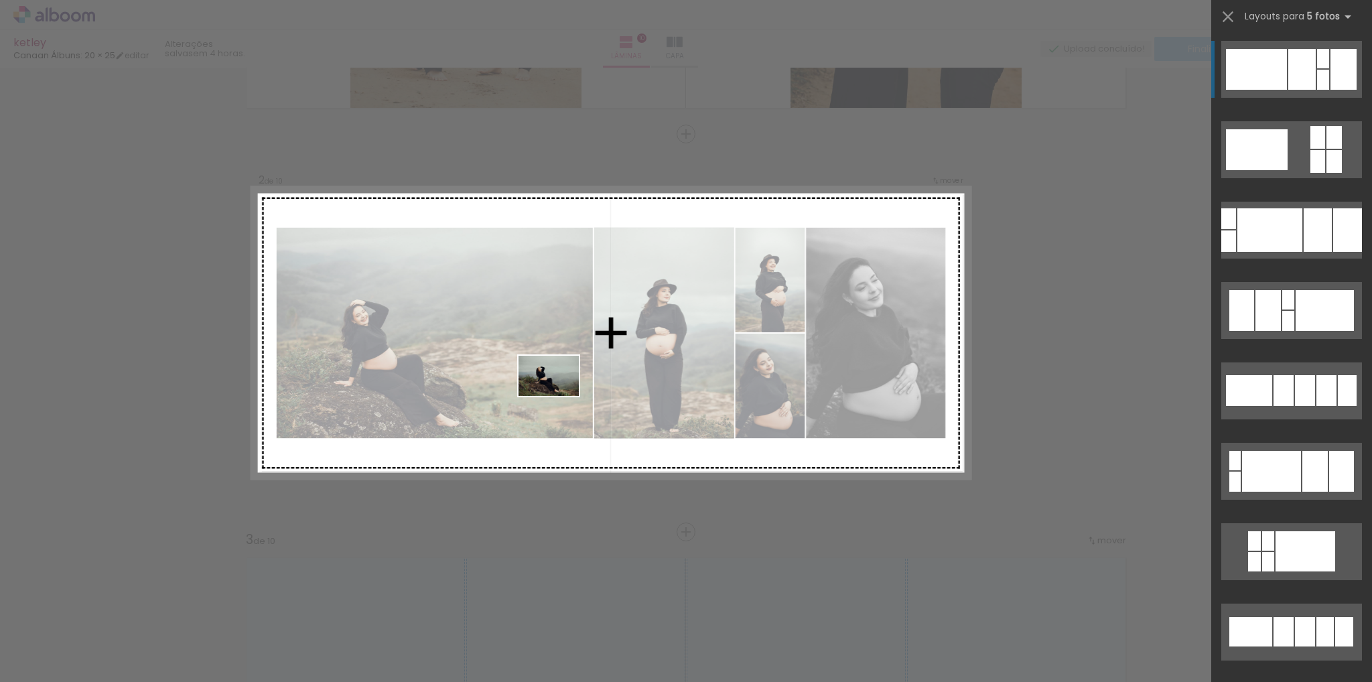
drag, startPoint x: 517, startPoint y: 640, endPoint x: 566, endPoint y: 369, distance: 275.0
click at [560, 372] on quentale-workspace at bounding box center [686, 341] width 1372 height 682
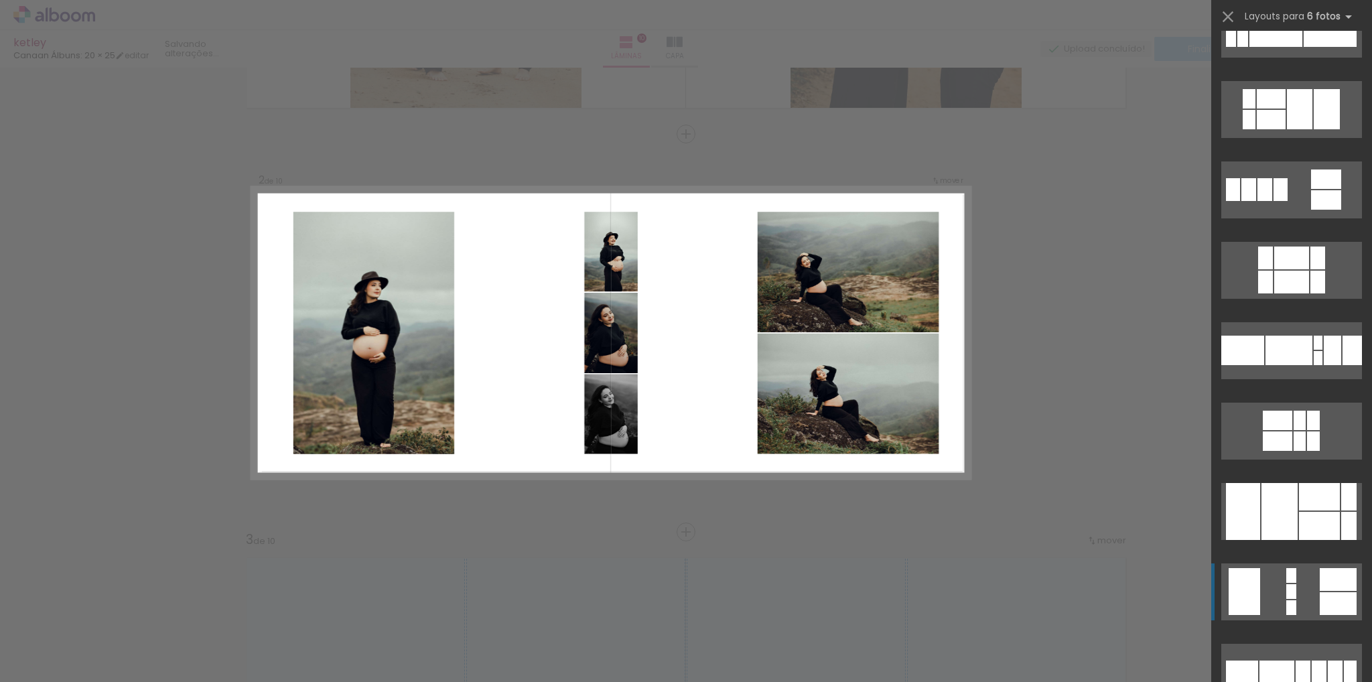
scroll to position [268, 0]
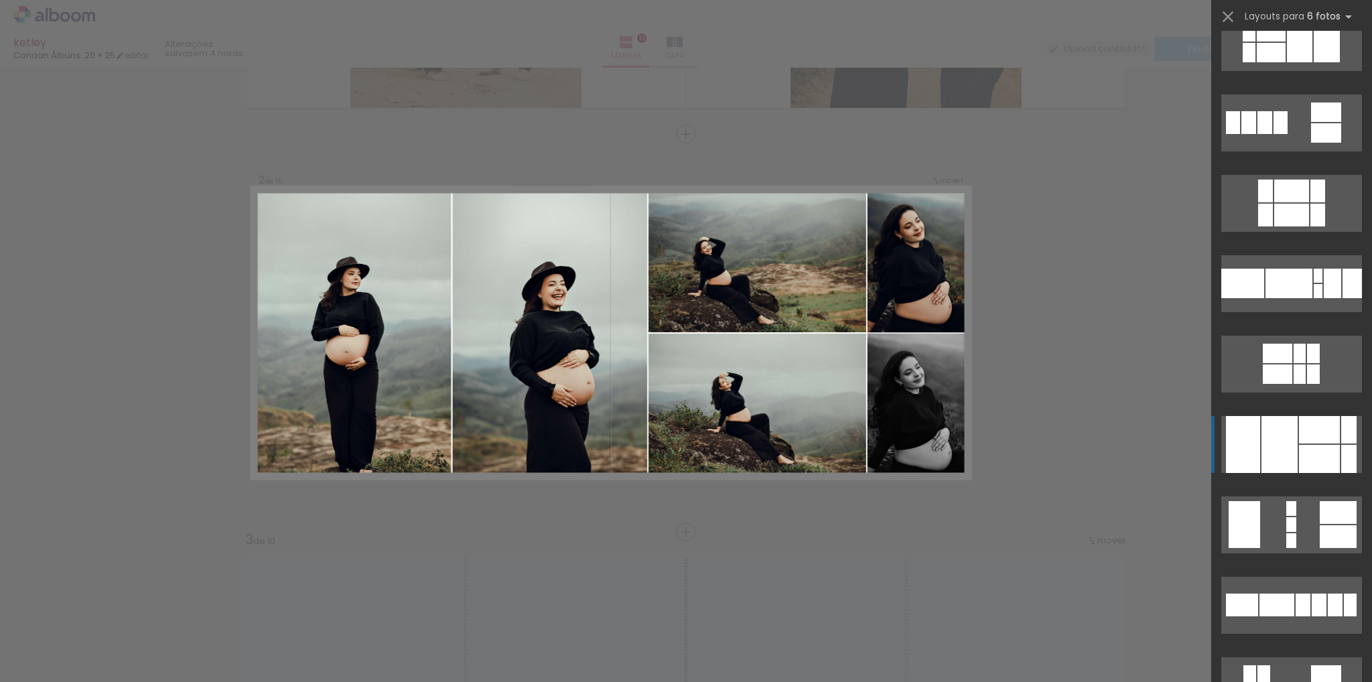
click at [1268, 451] on div at bounding box center [1279, 444] width 36 height 57
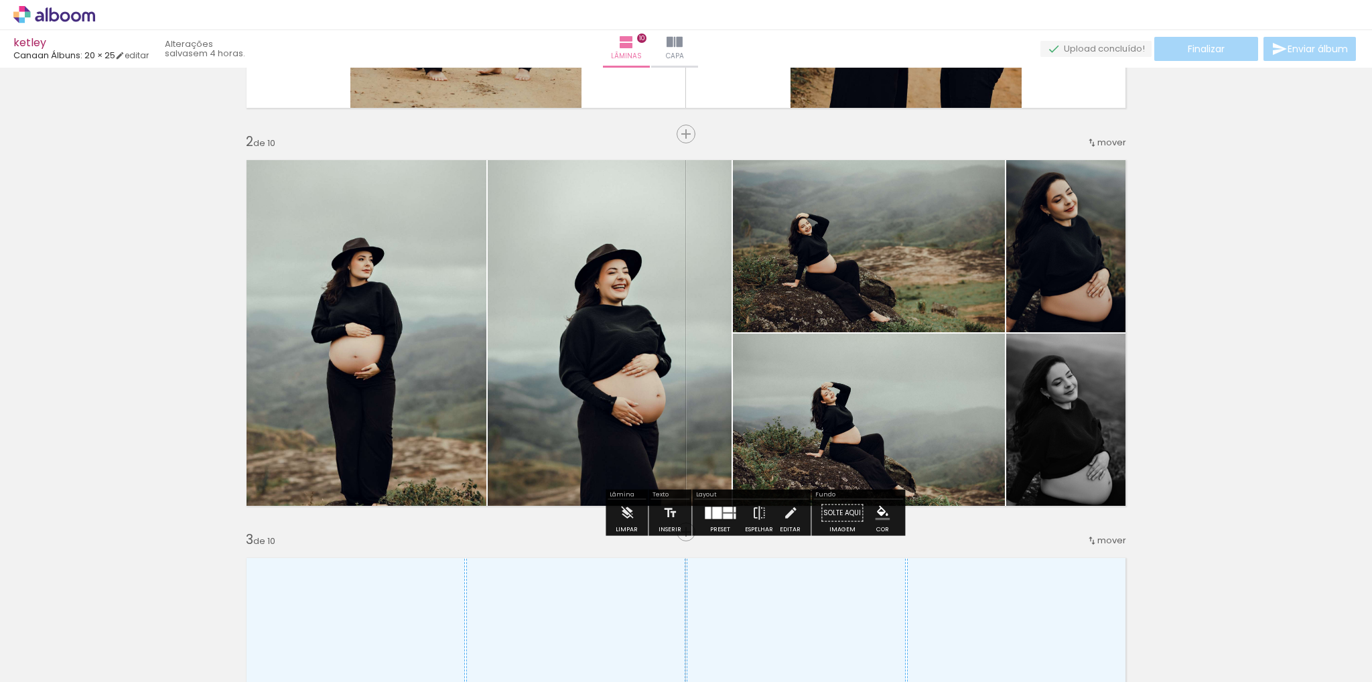
click at [837, 396] on quentale-photo at bounding box center [869, 425] width 272 height 182
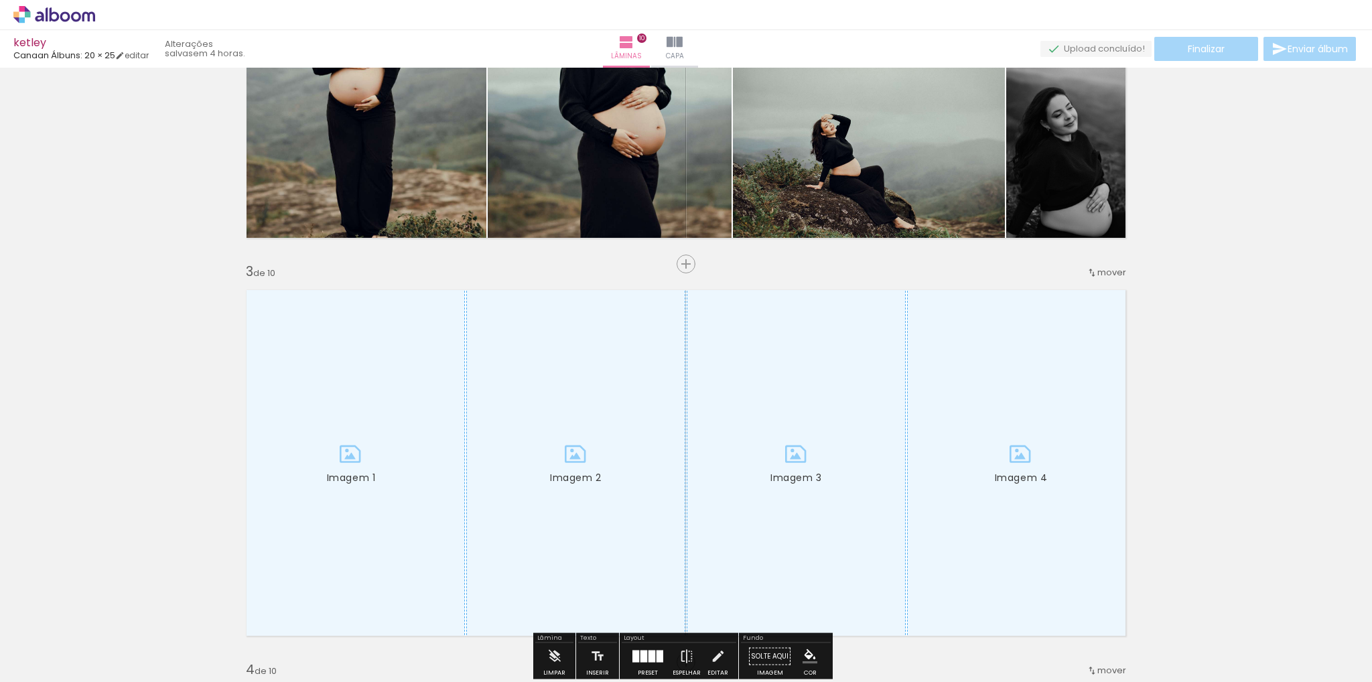
scroll to position [689, 0]
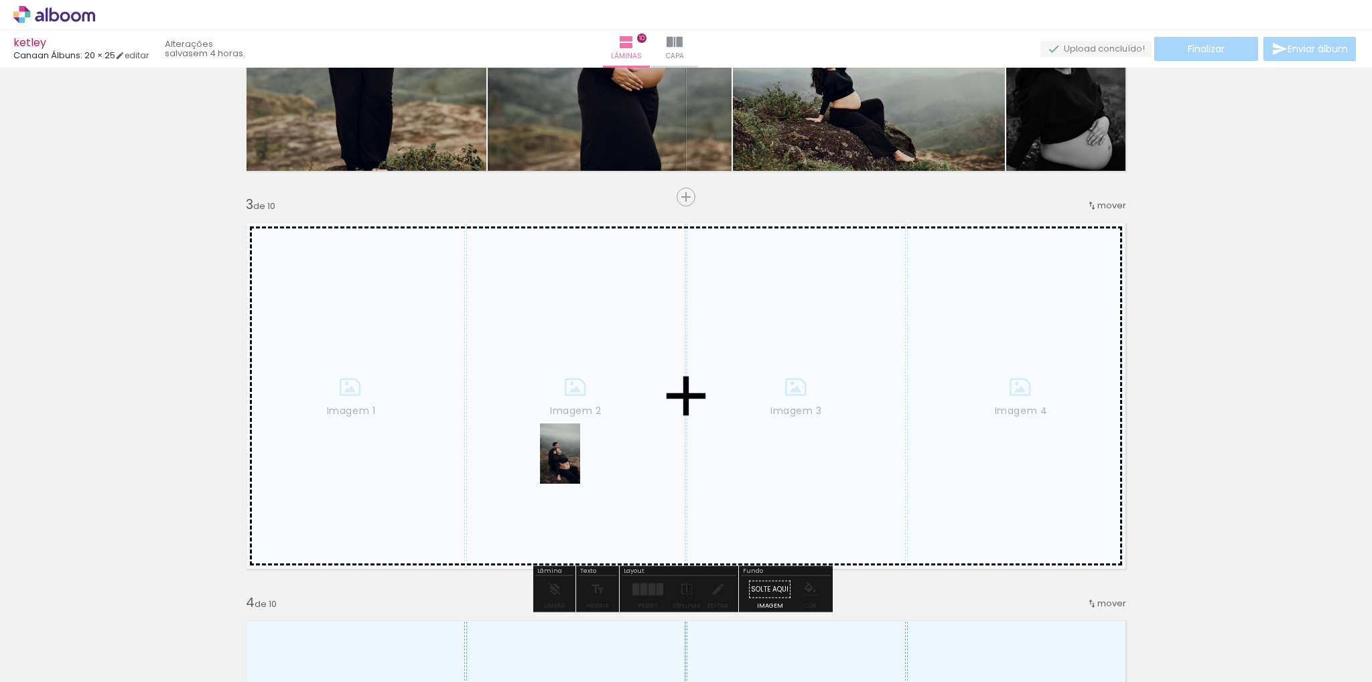
drag, startPoint x: 891, startPoint y: 640, endPoint x: 581, endPoint y: 462, distance: 357.9
click at [580, 462] on quentale-workspace at bounding box center [686, 341] width 1372 height 682
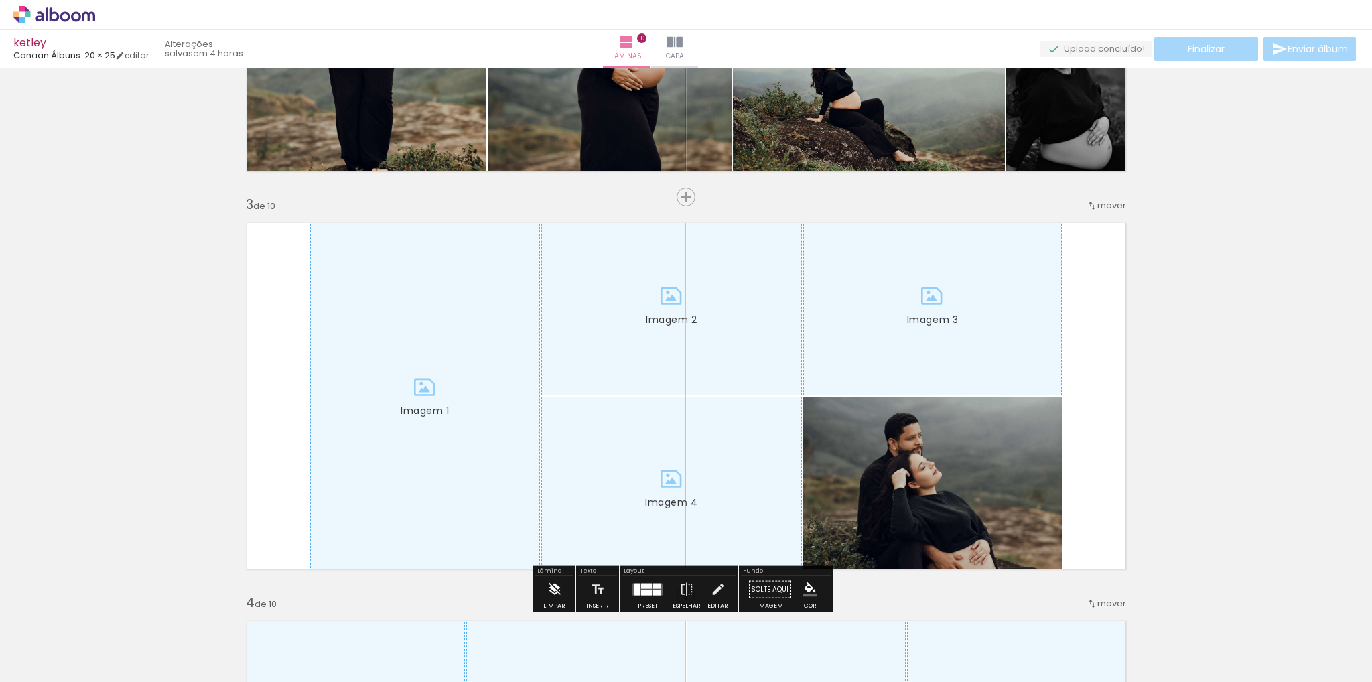
click at [551, 582] on iron-icon at bounding box center [554, 589] width 15 height 27
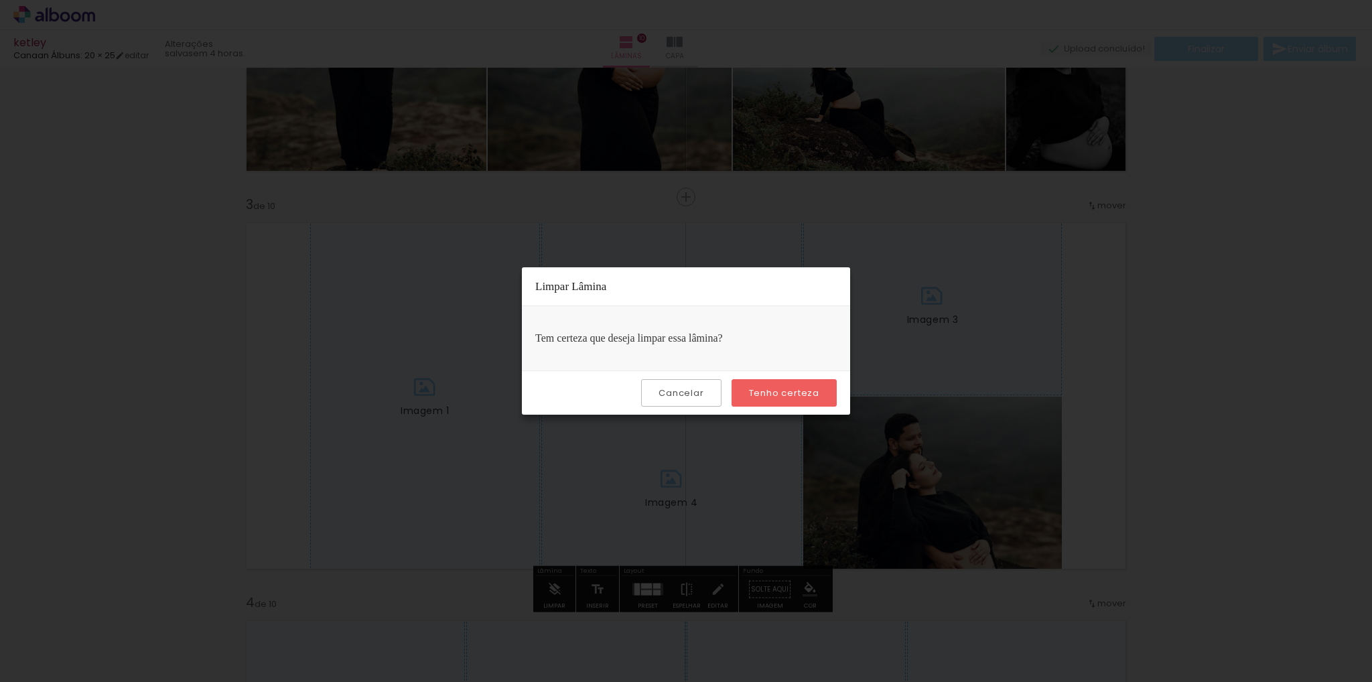
click at [0, 0] on slot "Tenho certeza" at bounding box center [0, 0] width 0 height 0
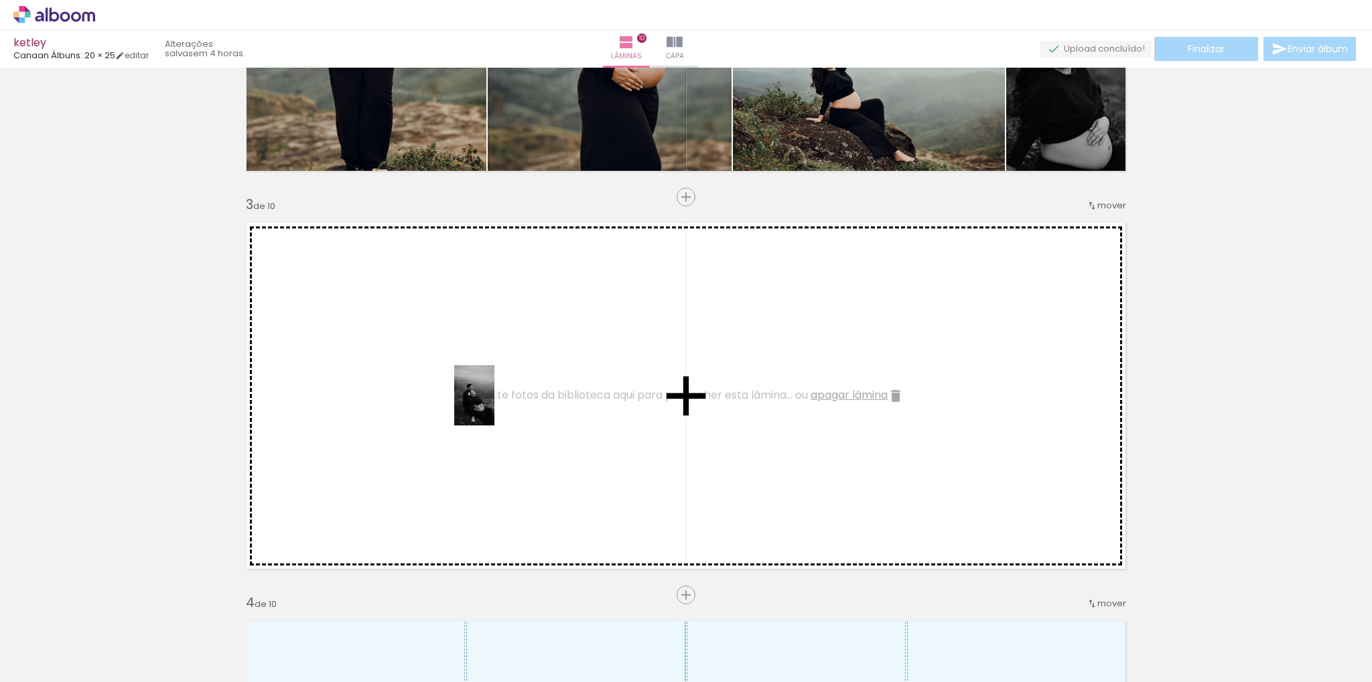
drag, startPoint x: 814, startPoint y: 633, endPoint x: 493, endPoint y: 394, distance: 400.1
click at [492, 397] on quentale-workspace at bounding box center [686, 341] width 1372 height 682
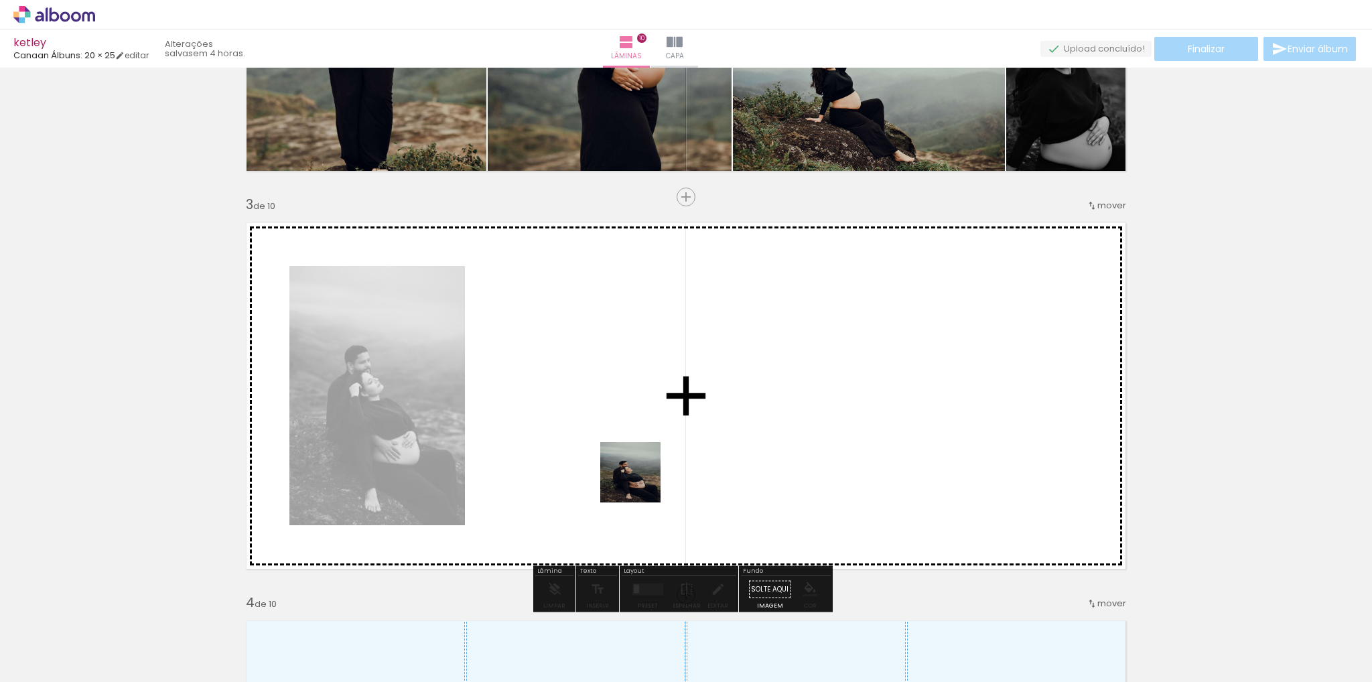
drag, startPoint x: 881, startPoint y: 654, endPoint x: 543, endPoint y: 411, distance: 416.6
click at [543, 411] on quentale-workspace at bounding box center [686, 341] width 1372 height 682
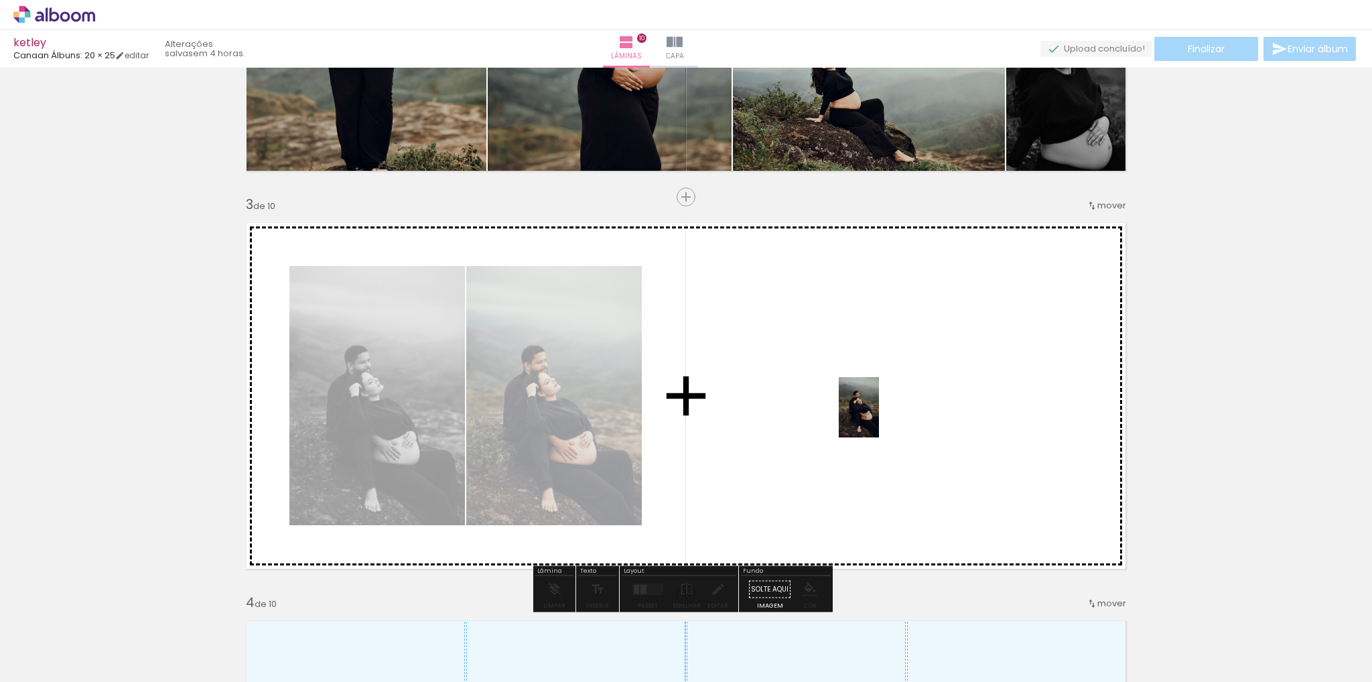
drag, startPoint x: 947, startPoint y: 582, endPoint x: 885, endPoint y: 410, distance: 183.1
click at [881, 411] on quentale-workspace at bounding box center [686, 341] width 1372 height 682
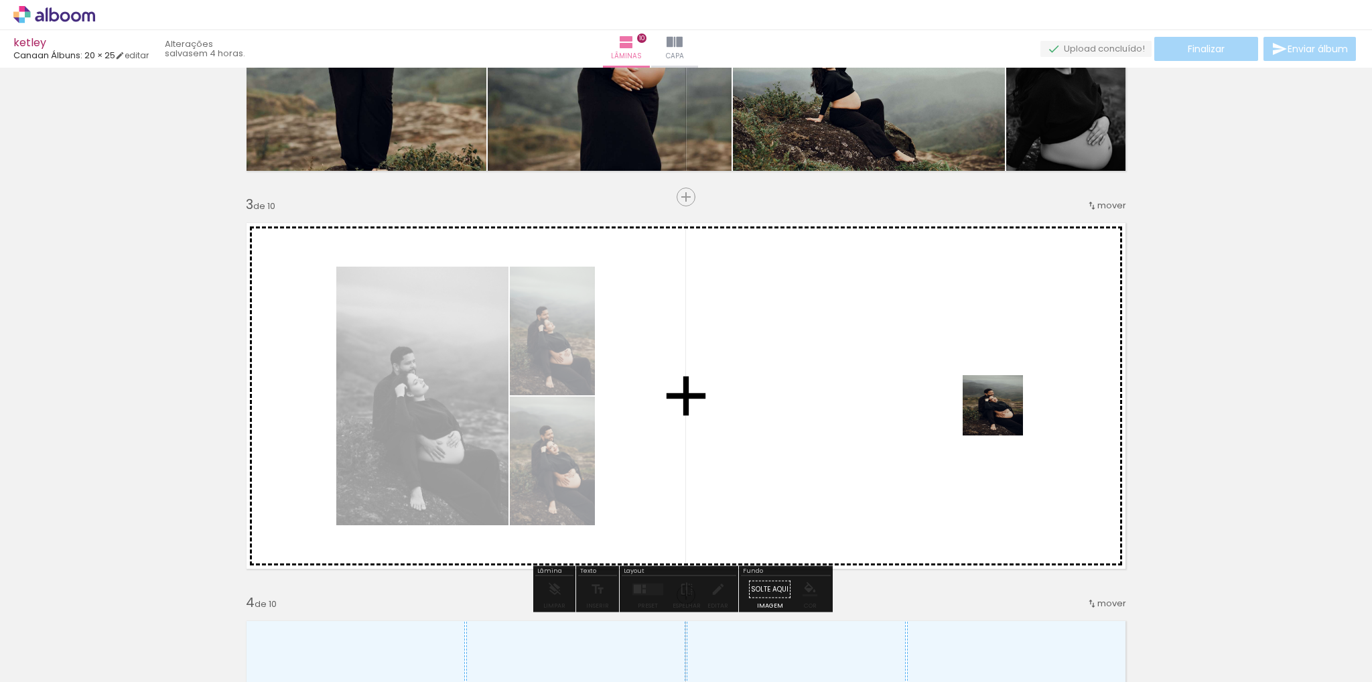
drag, startPoint x: 1034, startPoint y: 624, endPoint x: 999, endPoint y: 402, distance: 224.5
click at [999, 402] on quentale-workspace at bounding box center [686, 341] width 1372 height 682
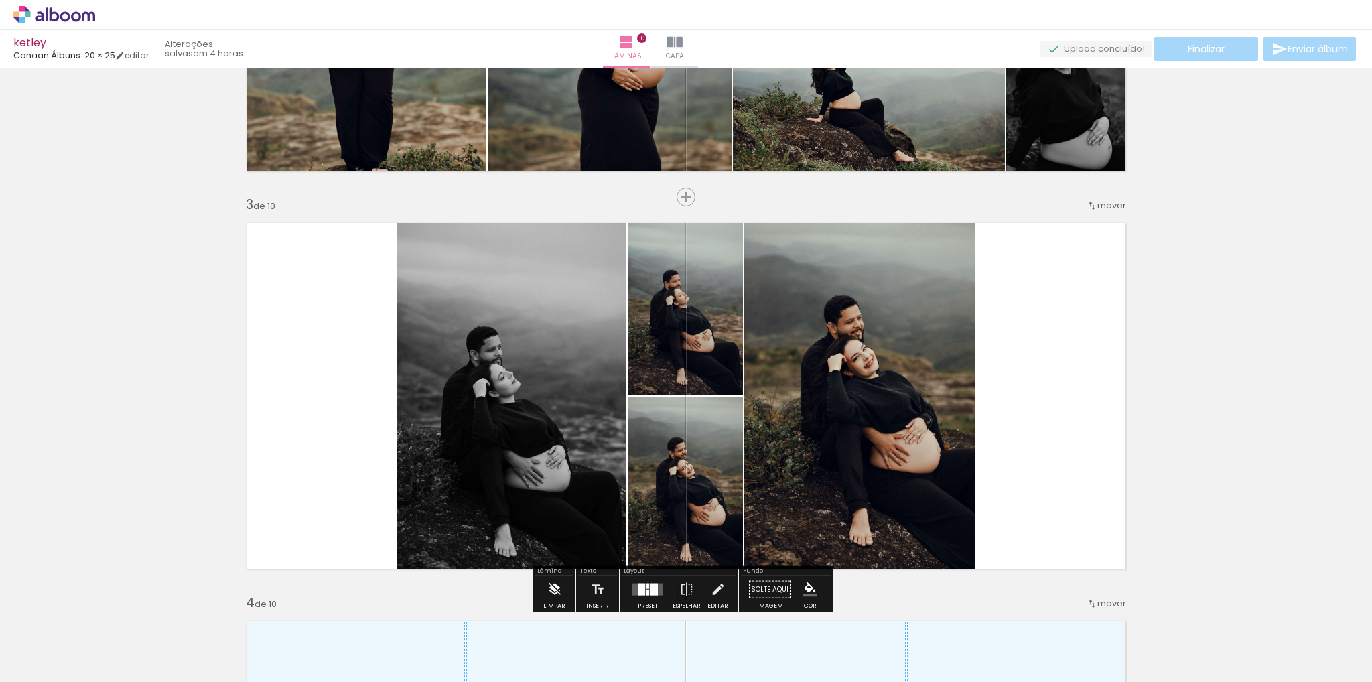
click at [554, 585] on iron-icon at bounding box center [554, 589] width 15 height 27
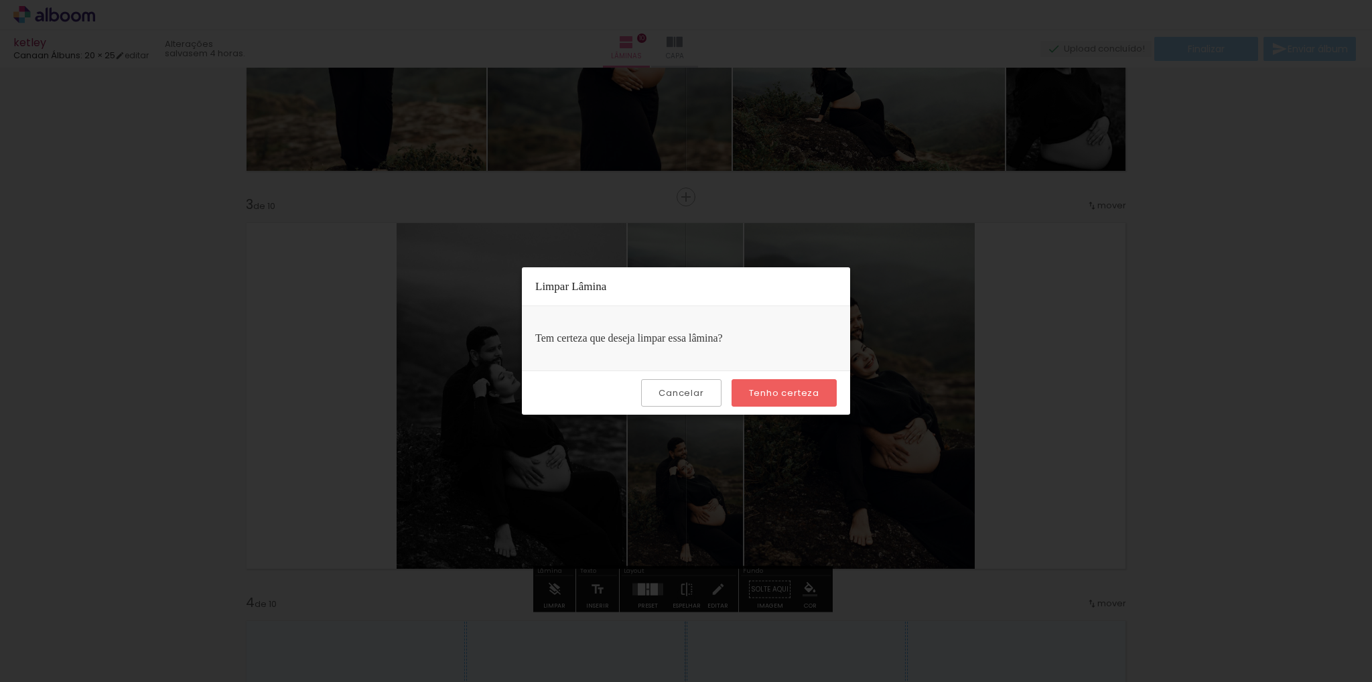
click at [774, 403] on paper-button "Tenho certeza" at bounding box center [783, 392] width 105 height 27
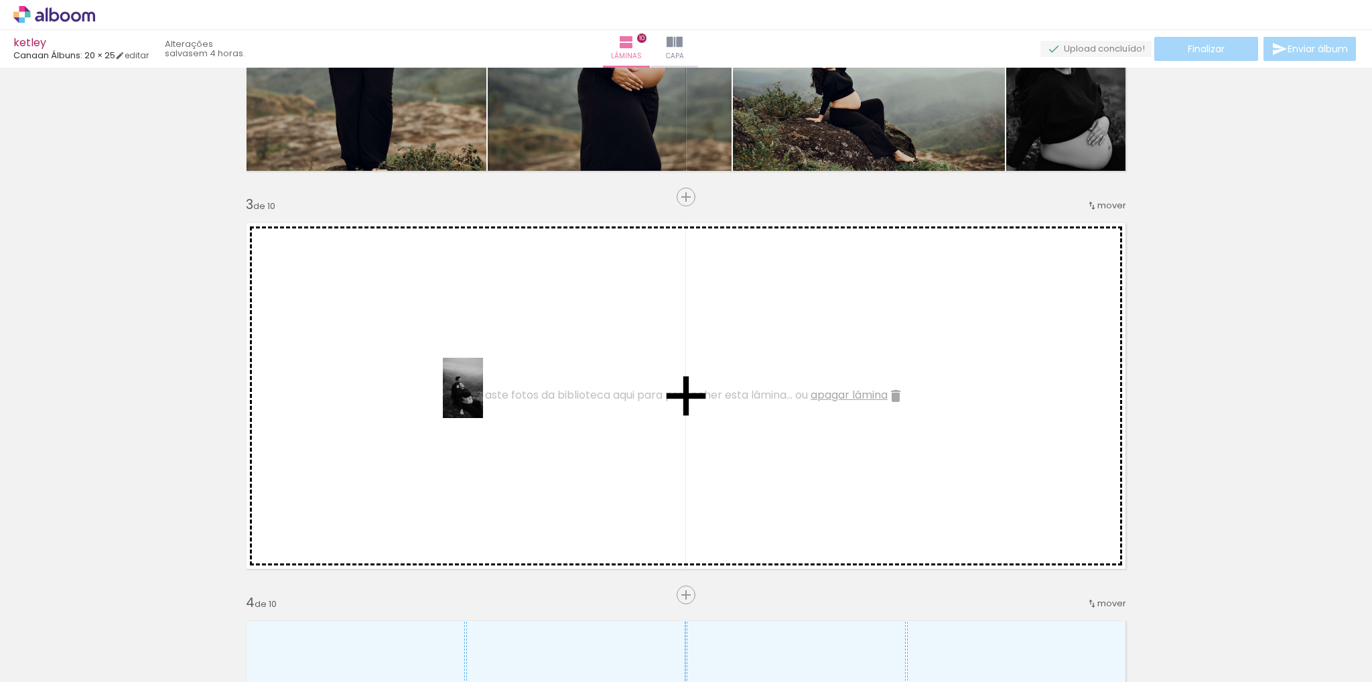
drag, startPoint x: 817, startPoint y: 638, endPoint x: 533, endPoint y: 451, distance: 340.0
click at [481, 396] on quentale-workspace at bounding box center [686, 341] width 1372 height 682
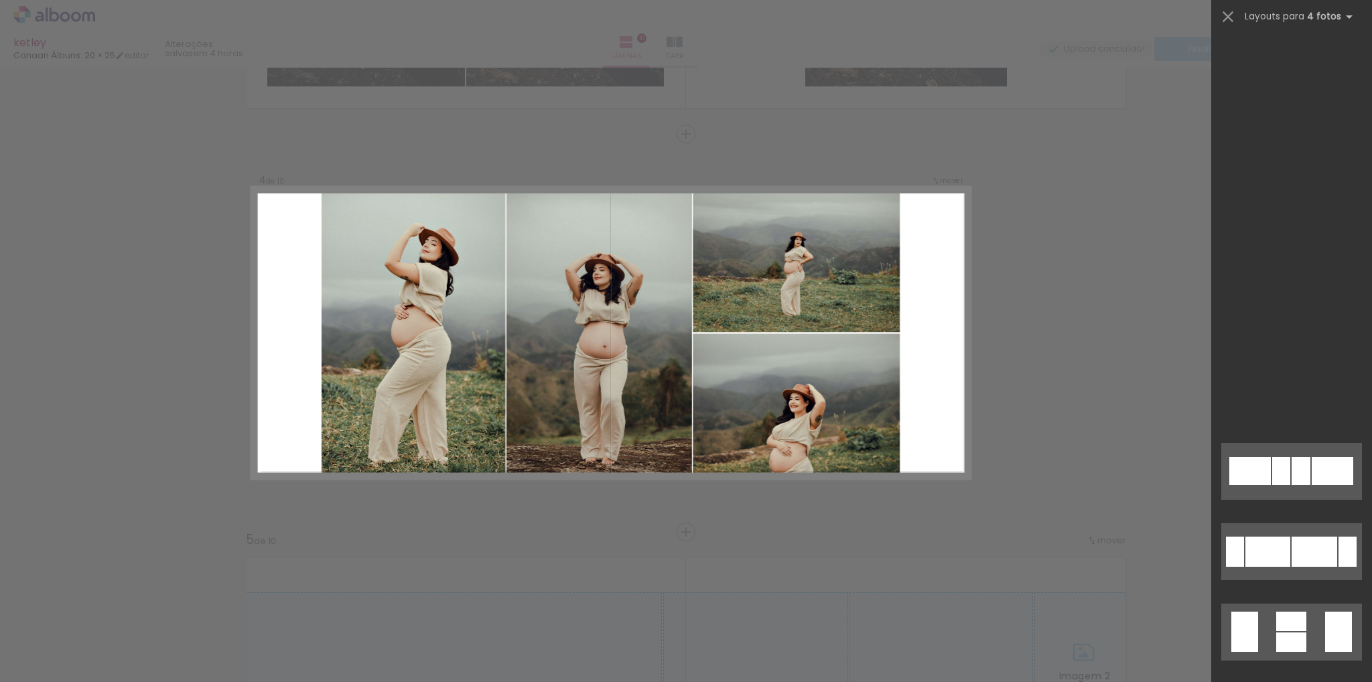
scroll to position [0, 734]
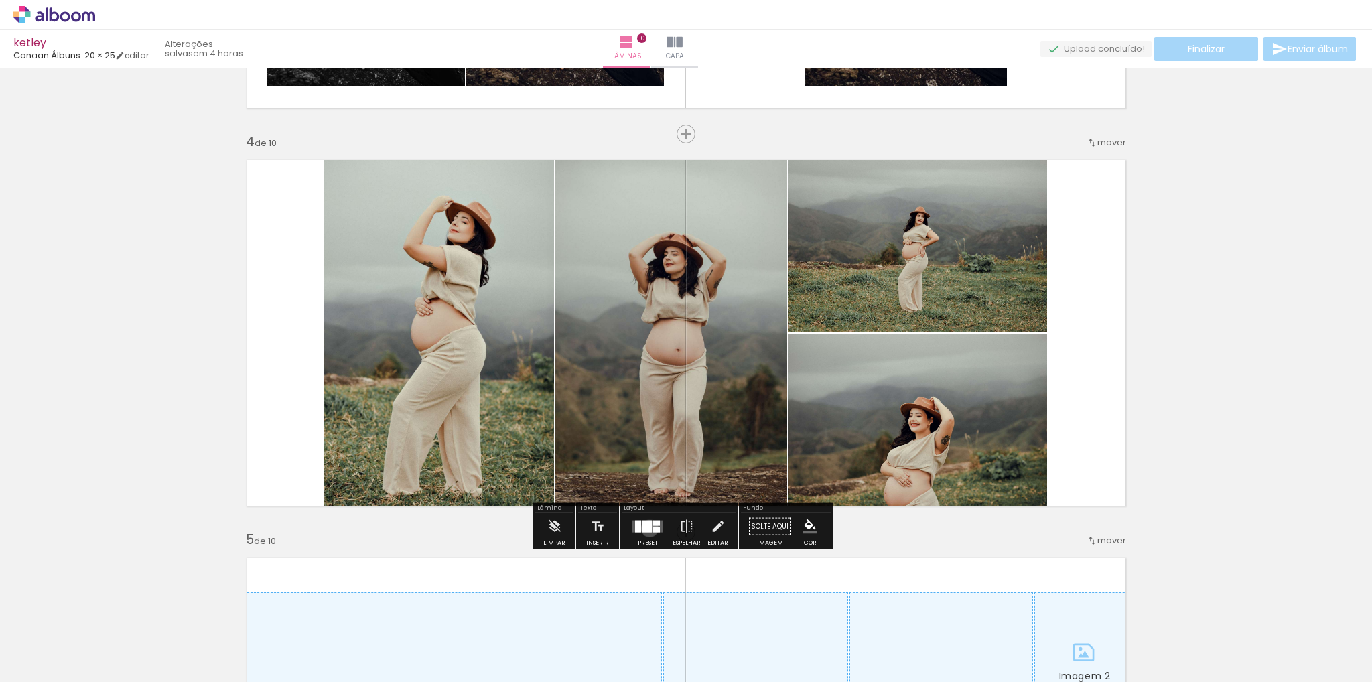
click at [646, 528] on div at bounding box center [646, 526] width 9 height 12
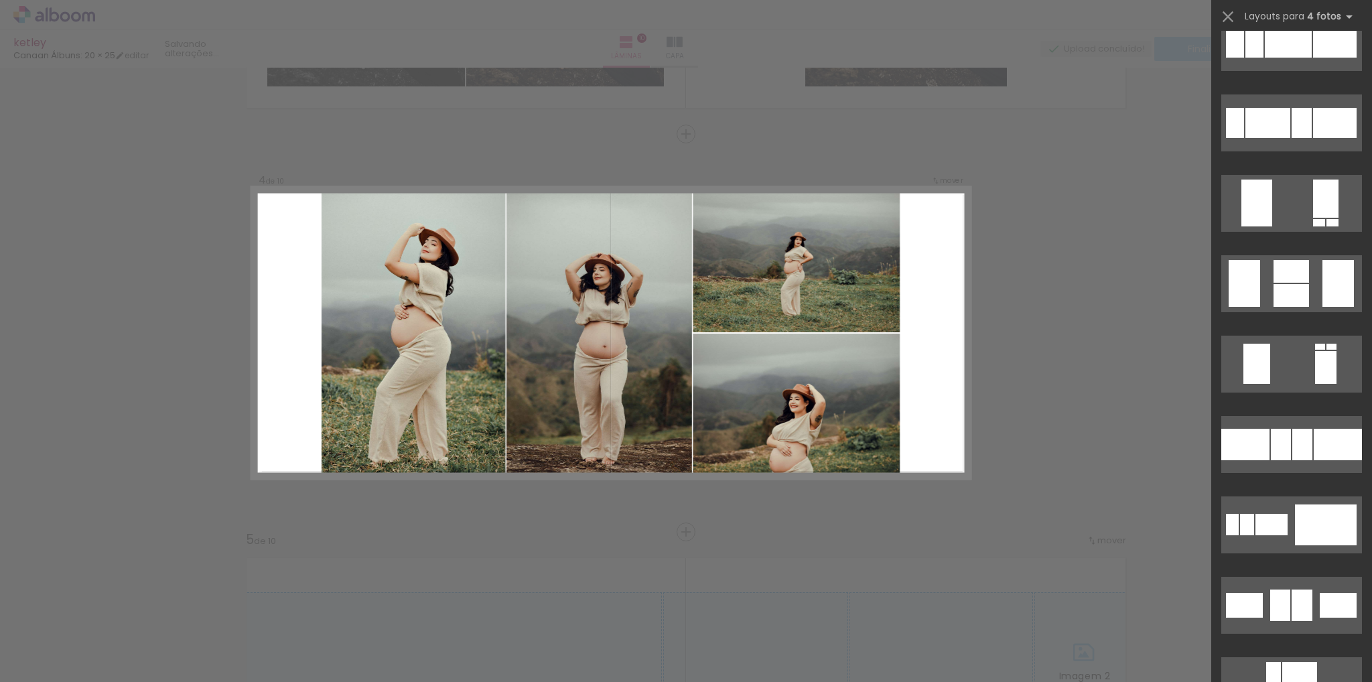
scroll to position [2344, 0]
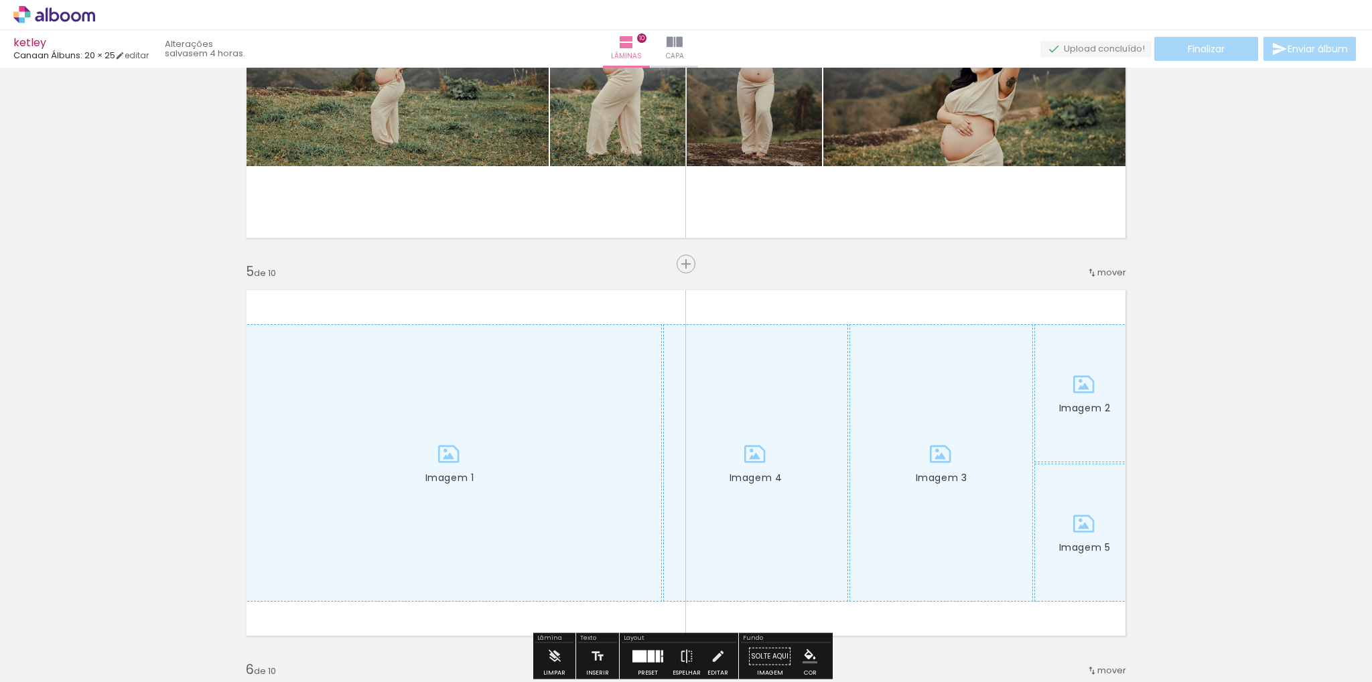
scroll to position [1685, 0]
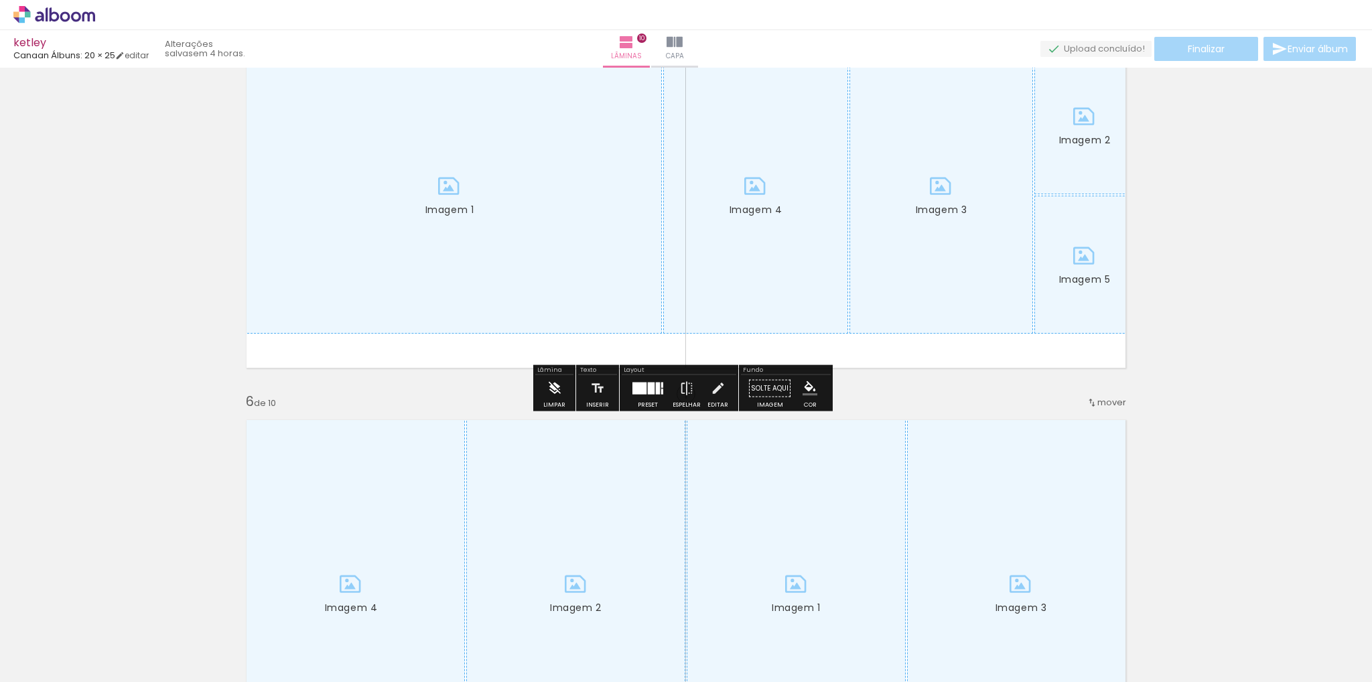
click at [562, 381] on paper-button "Limpar" at bounding box center [554, 392] width 29 height 34
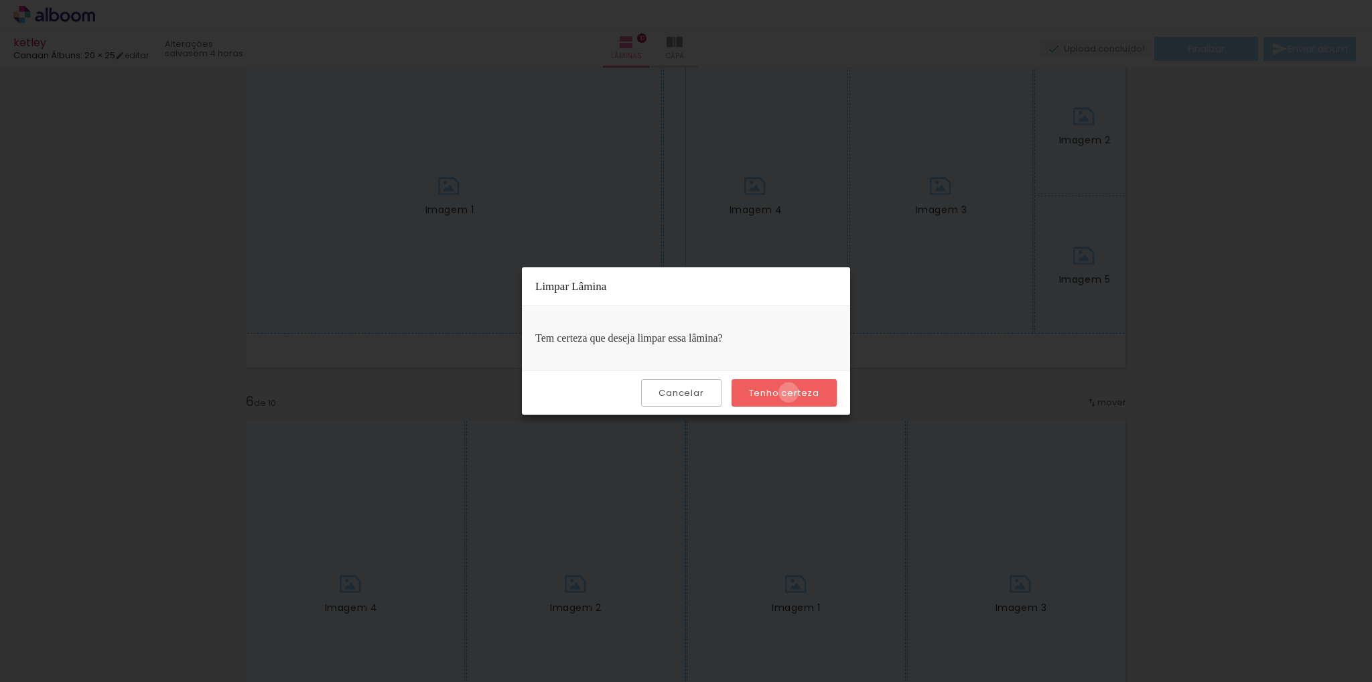
click at [0, 0] on slot "Tenho certeza" at bounding box center [0, 0] width 0 height 0
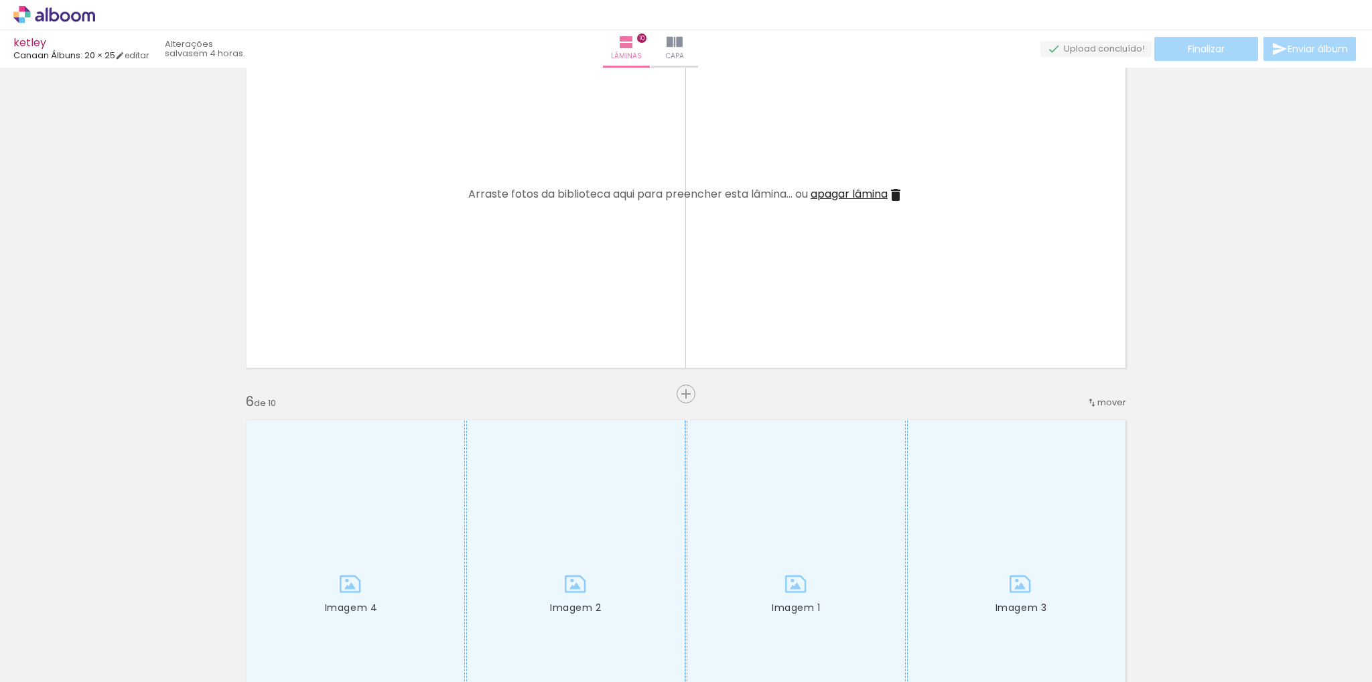
scroll to position [1484, 0]
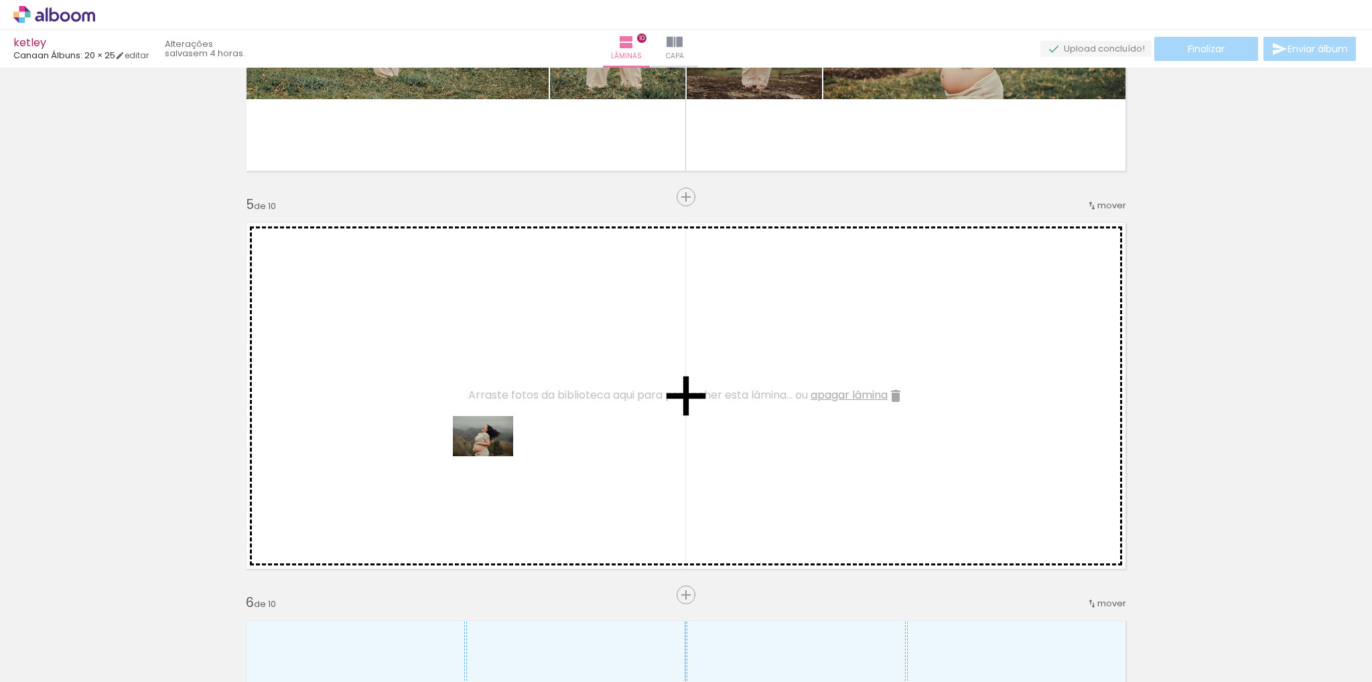
drag, startPoint x: 632, startPoint y: 600, endPoint x: 482, endPoint y: 427, distance: 229.4
click at [482, 427] on quentale-workspace at bounding box center [686, 341] width 1372 height 682
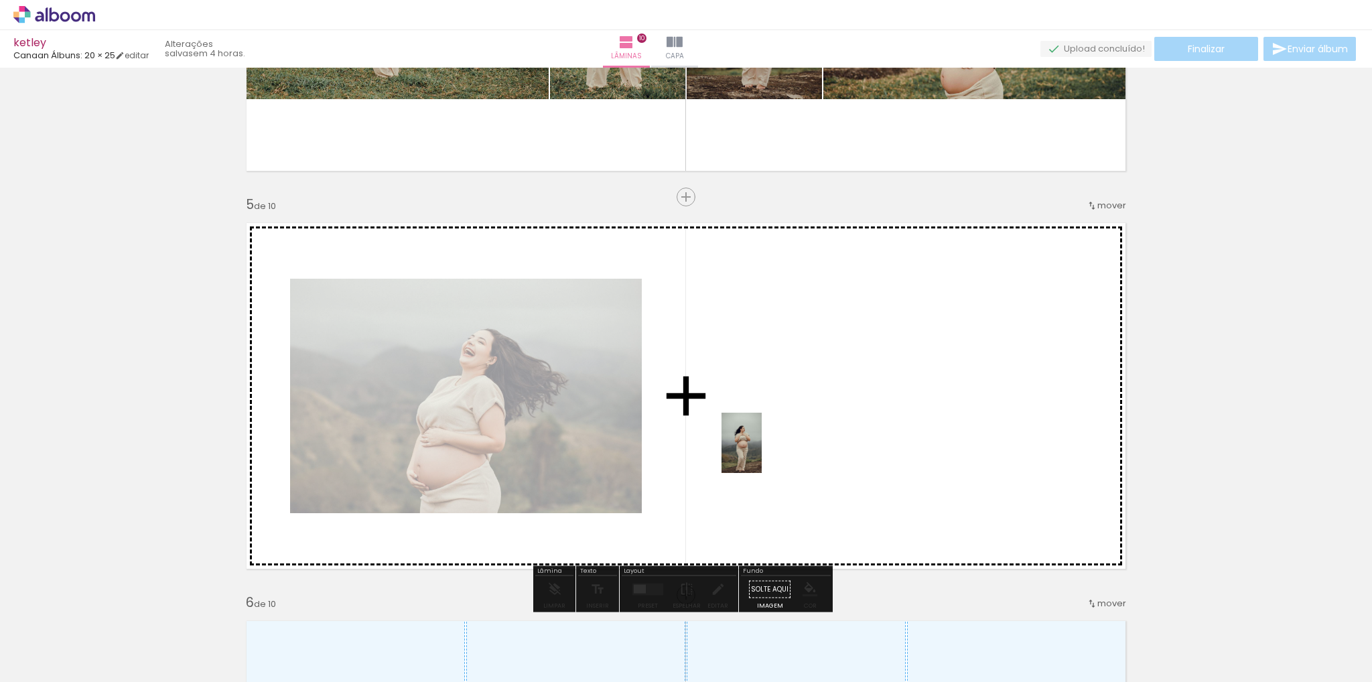
drag, startPoint x: 758, startPoint y: 646, endPoint x: 762, endPoint y: 451, distance: 195.6
click at [762, 451] on quentale-workspace at bounding box center [686, 341] width 1372 height 682
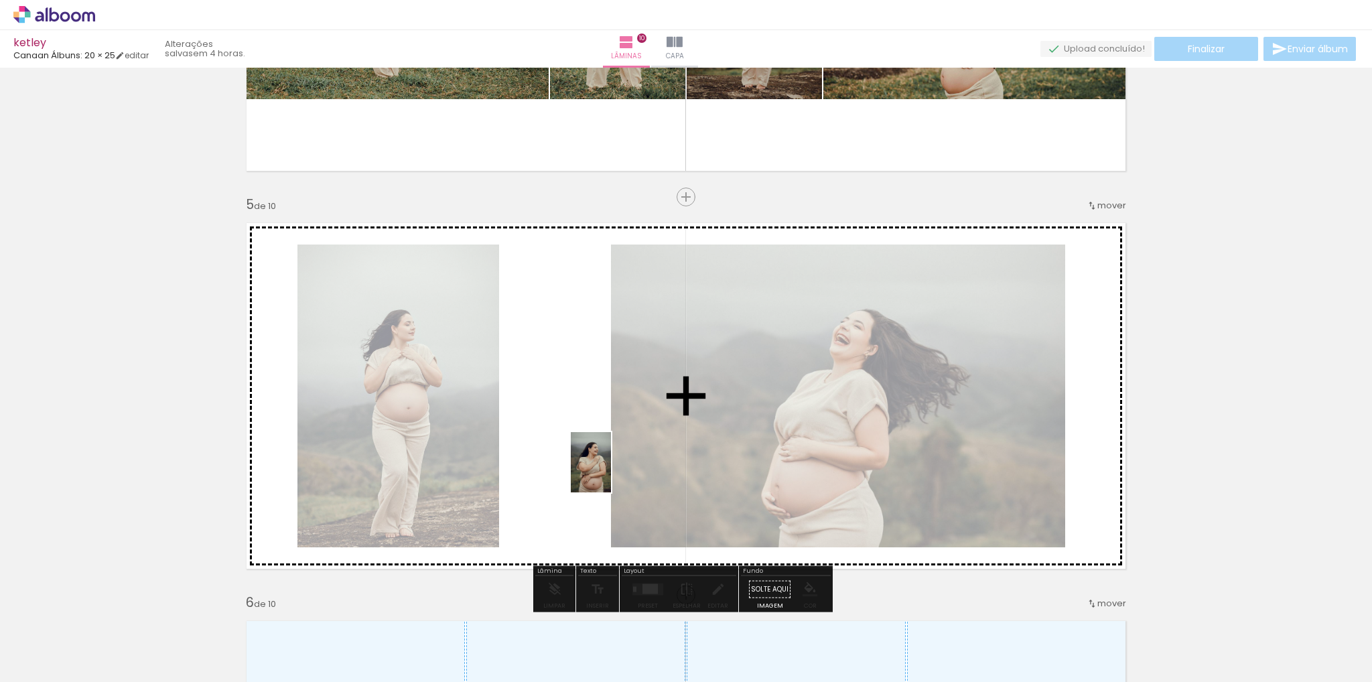
drag, startPoint x: 828, startPoint y: 650, endPoint x: 611, endPoint y: 472, distance: 280.8
click at [611, 472] on quentale-workspace at bounding box center [686, 341] width 1372 height 682
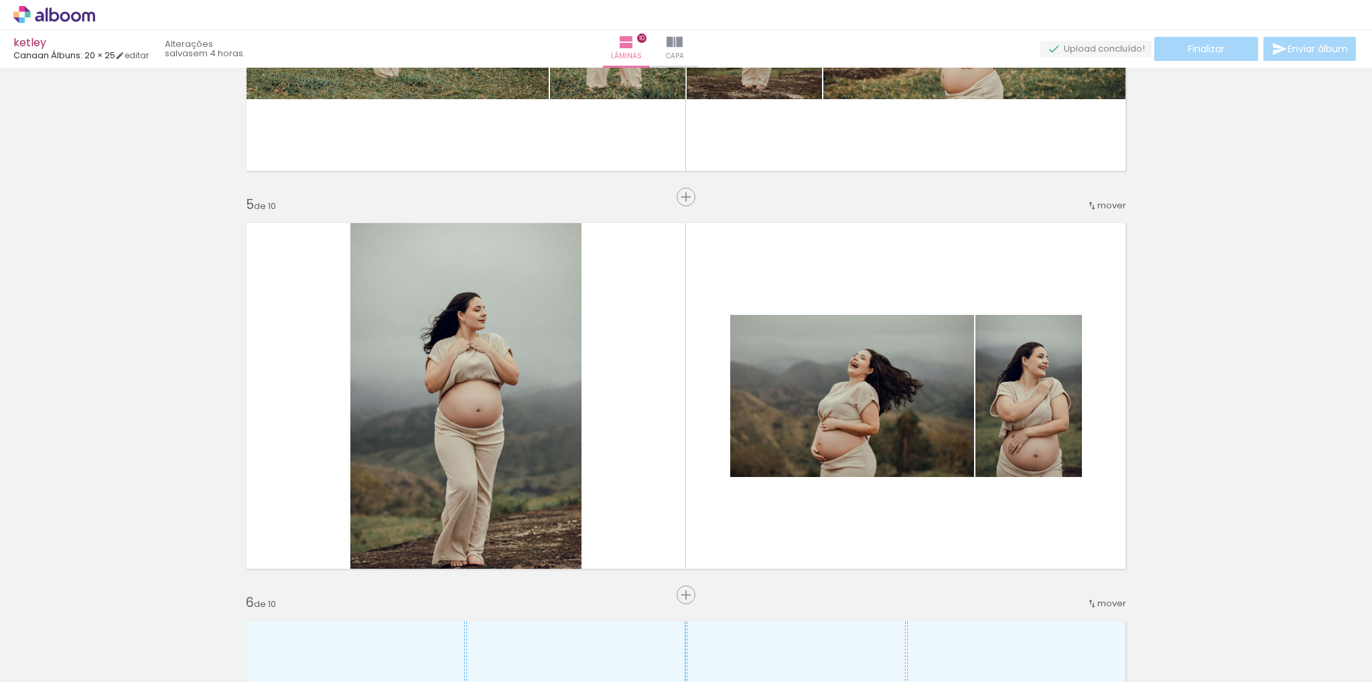
scroll to position [0, 948]
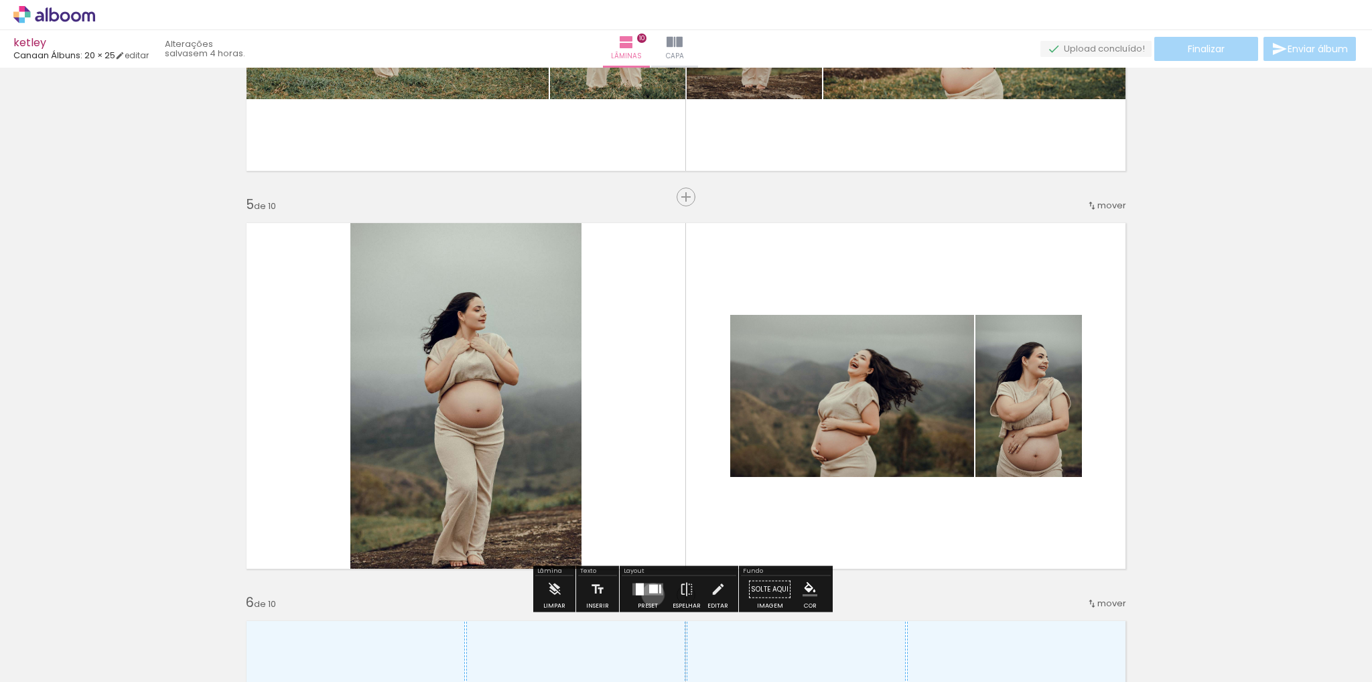
click at [650, 594] on quentale-layouter at bounding box center [647, 589] width 31 height 12
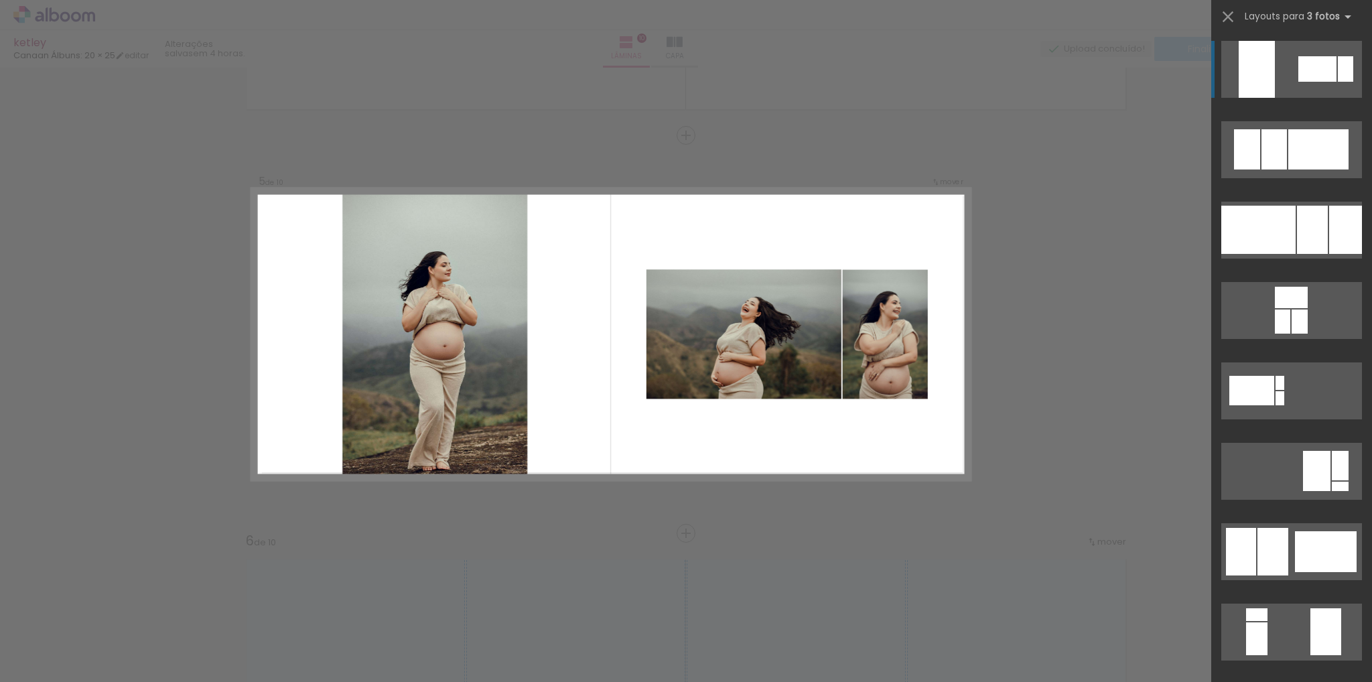
scroll to position [1547, 0]
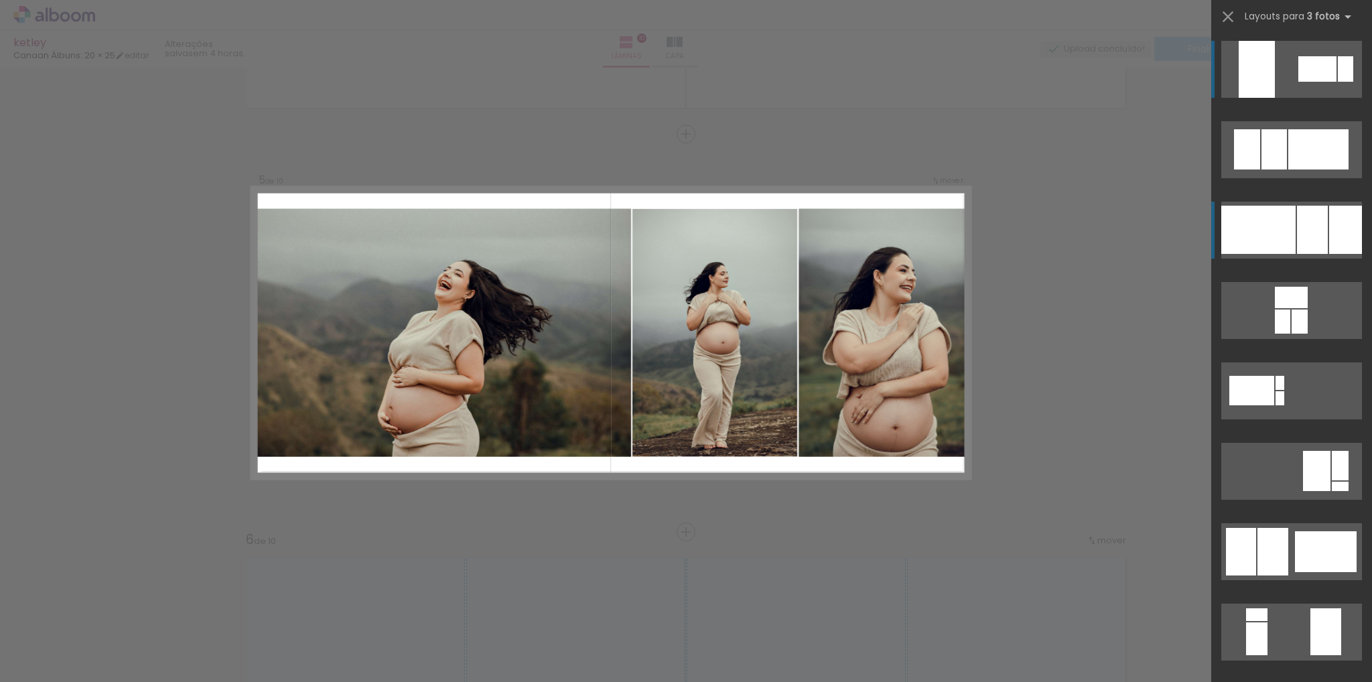
click at [1238, 246] on div at bounding box center [1258, 230] width 74 height 48
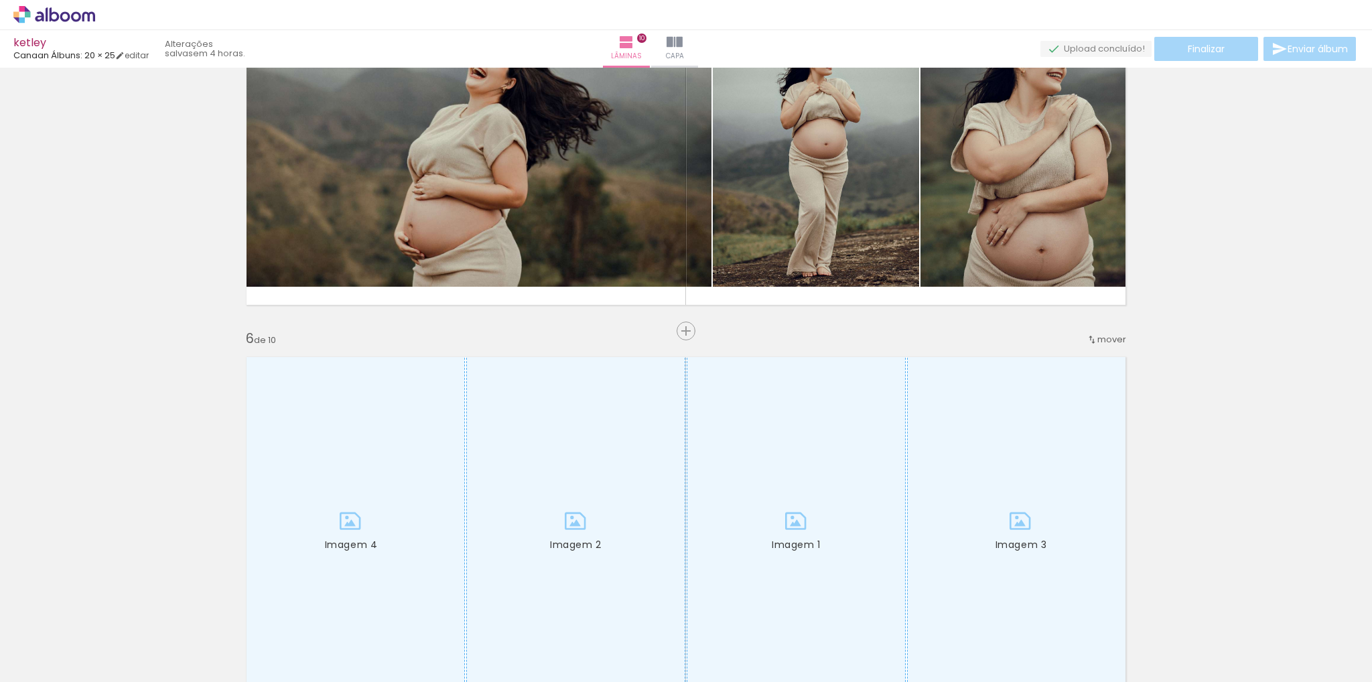
scroll to position [1882, 0]
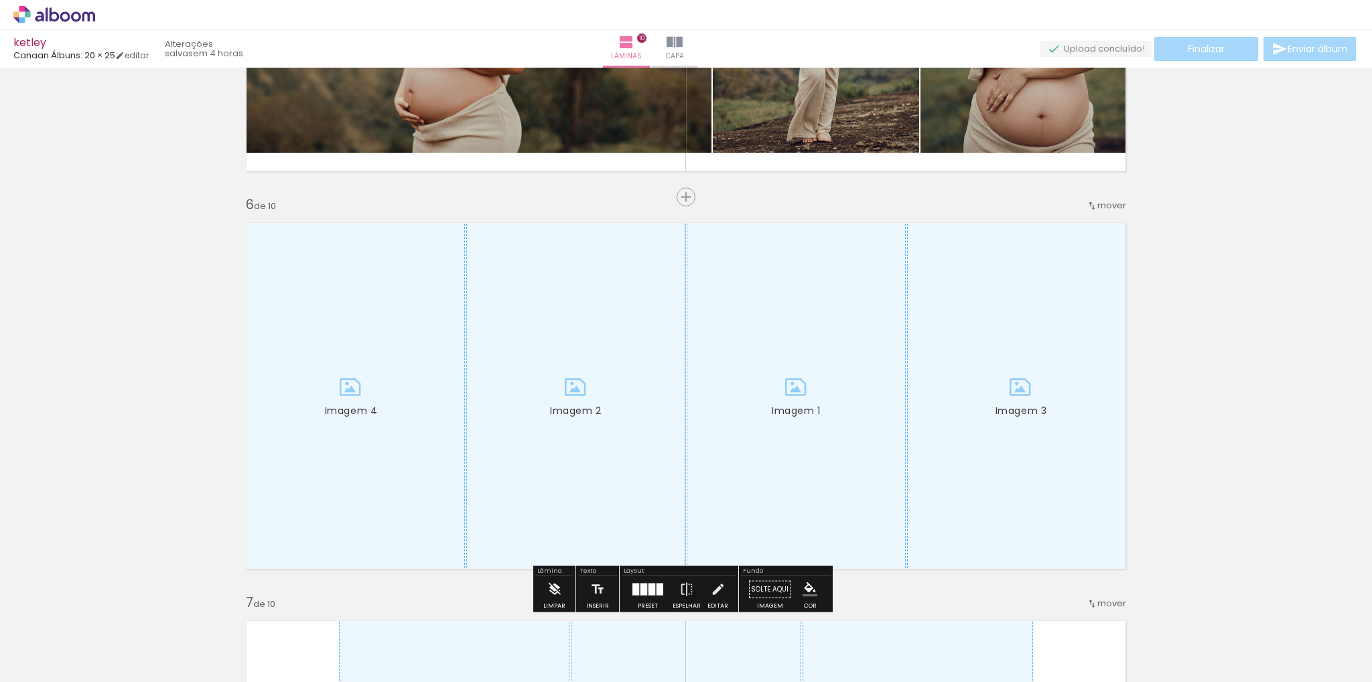
click at [560, 588] on iron-icon at bounding box center [554, 589] width 15 height 27
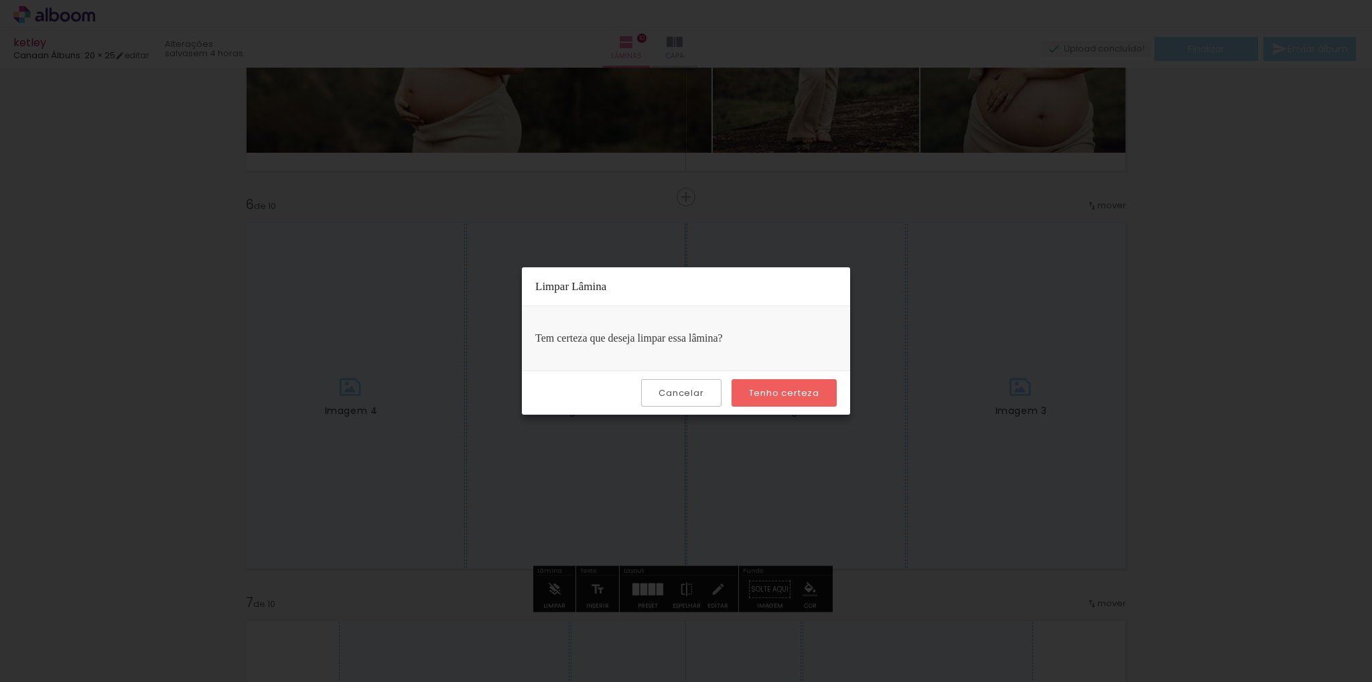
click at [0, 0] on slot "Tenho certeza" at bounding box center [0, 0] width 0 height 0
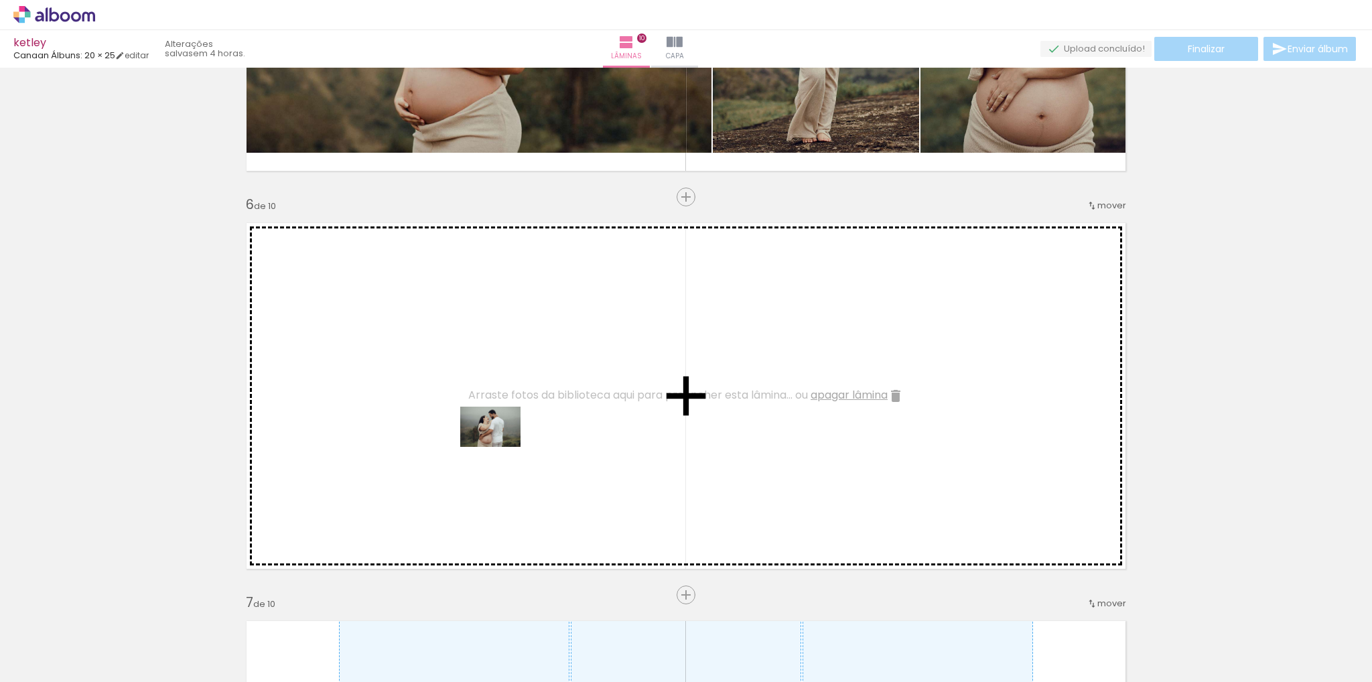
drag, startPoint x: 652, startPoint y: 589, endPoint x: 500, endPoint y: 447, distance: 207.5
click at [500, 447] on quentale-workspace at bounding box center [686, 341] width 1372 height 682
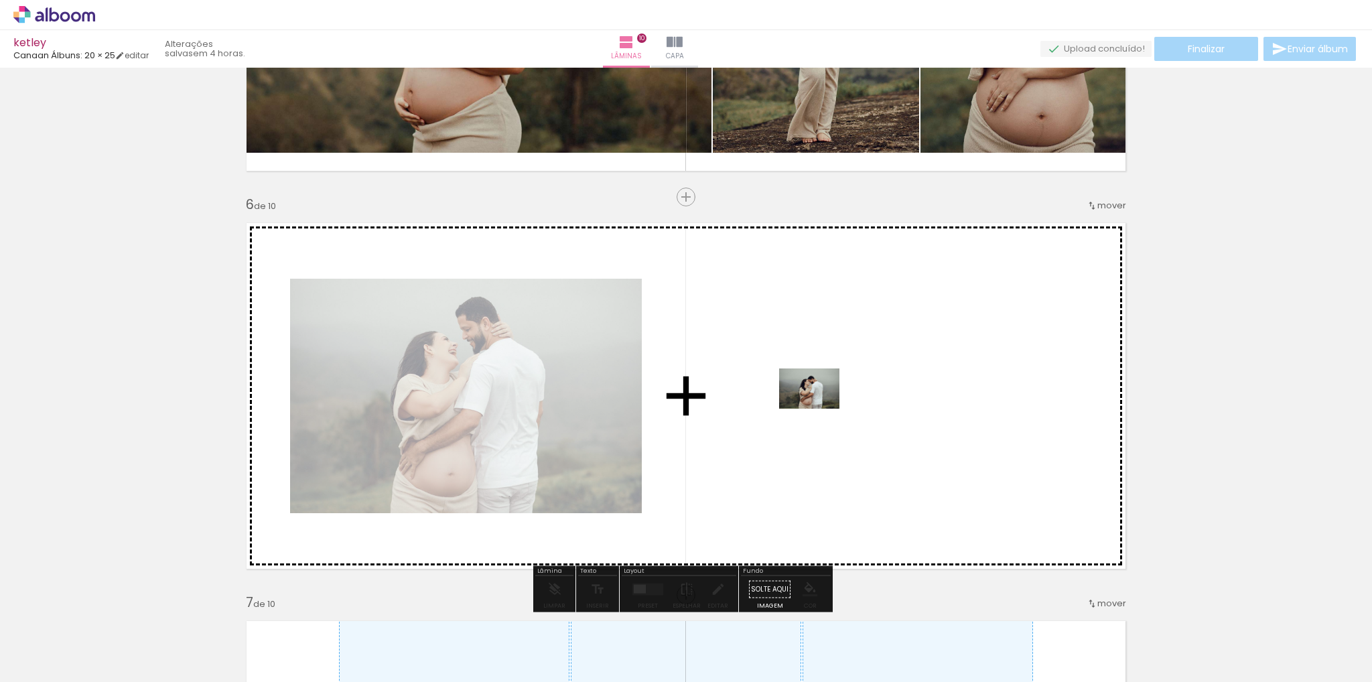
drag, startPoint x: 760, startPoint y: 624, endPoint x: 827, endPoint y: 384, distance: 248.8
click at [827, 384] on quentale-workspace at bounding box center [686, 341] width 1372 height 682
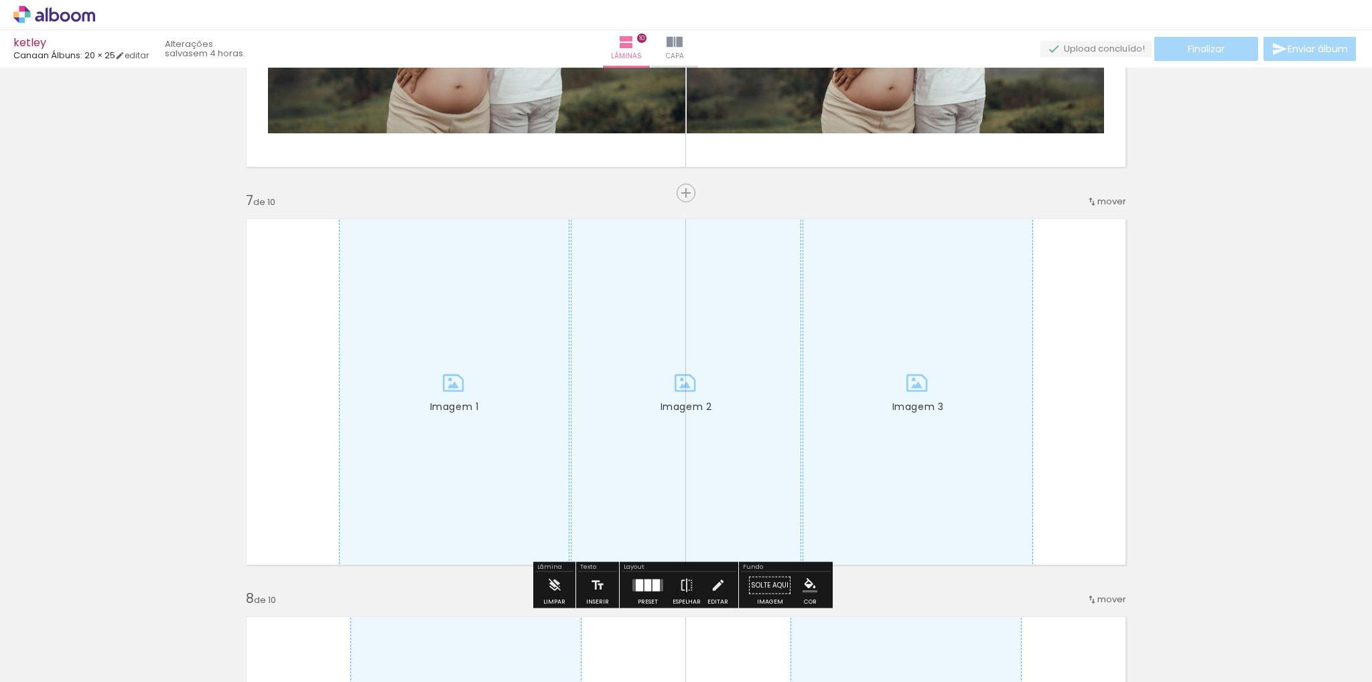
scroll to position [2485, 0]
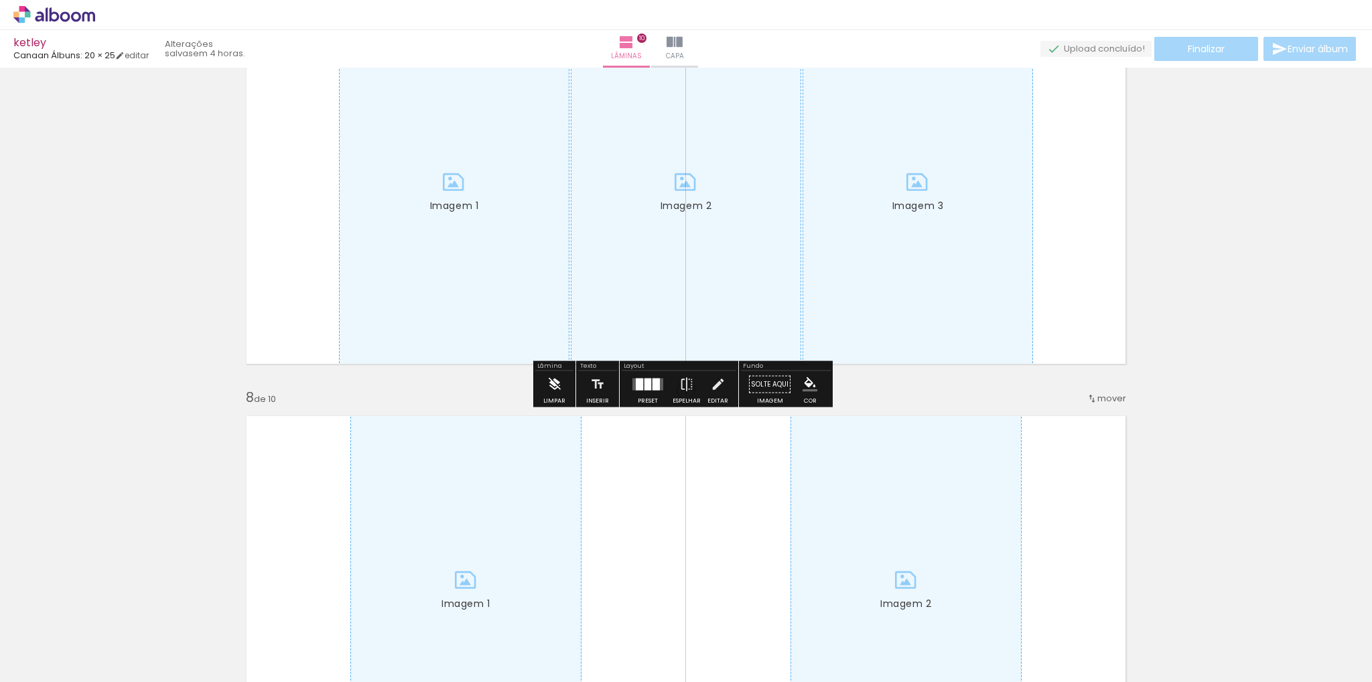
click at [553, 382] on iron-icon at bounding box center [554, 384] width 15 height 27
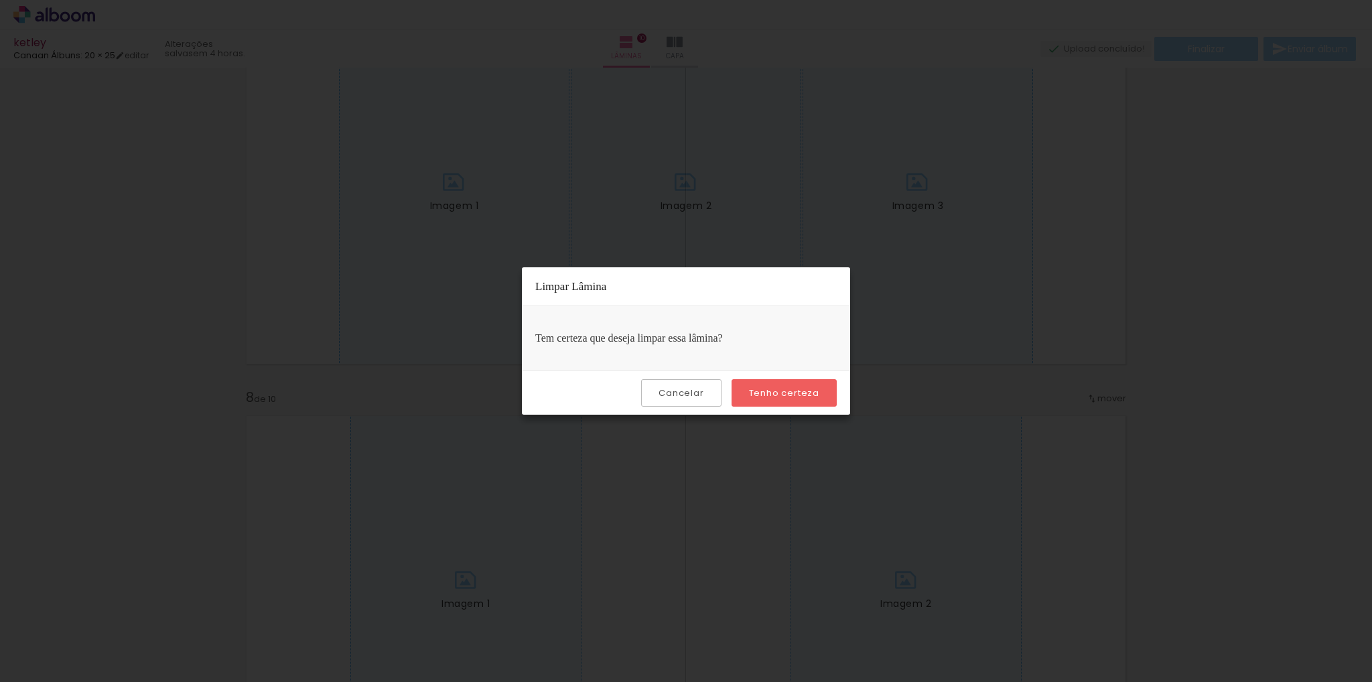
click at [0, 0] on slot "Tenho certeza" at bounding box center [0, 0] width 0 height 0
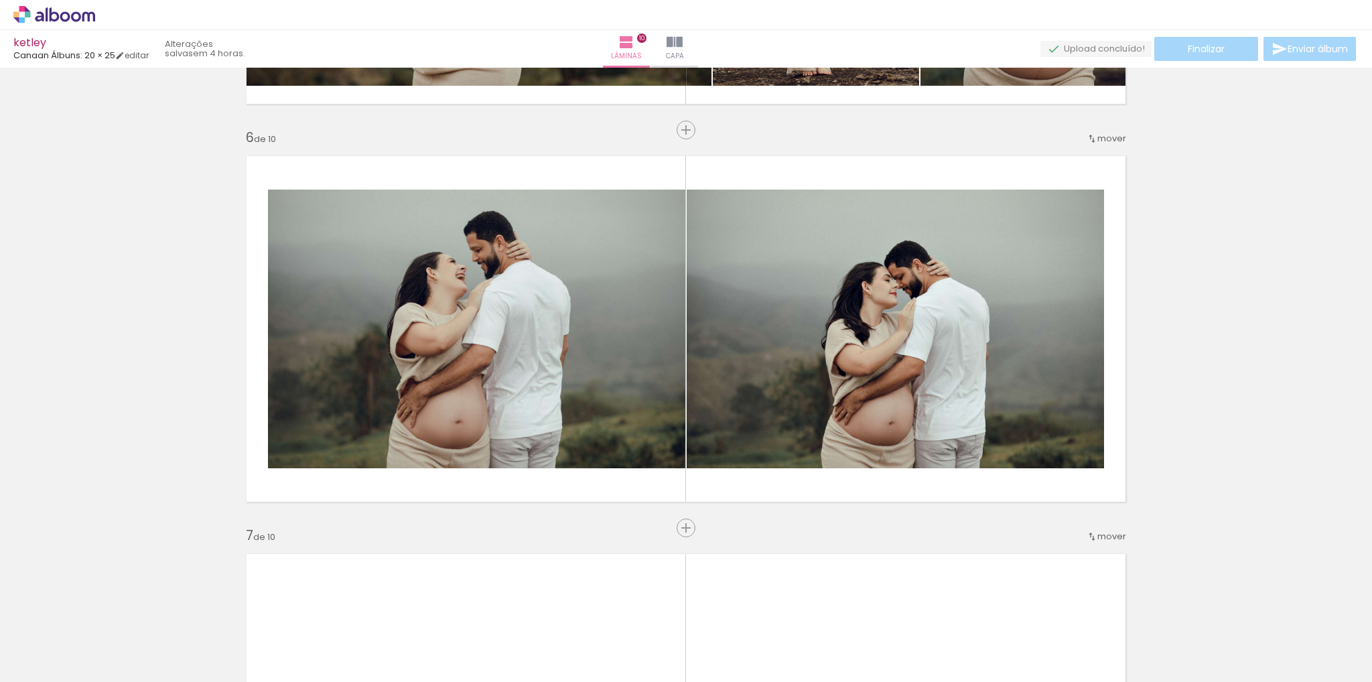
scroll to position [2217, 0]
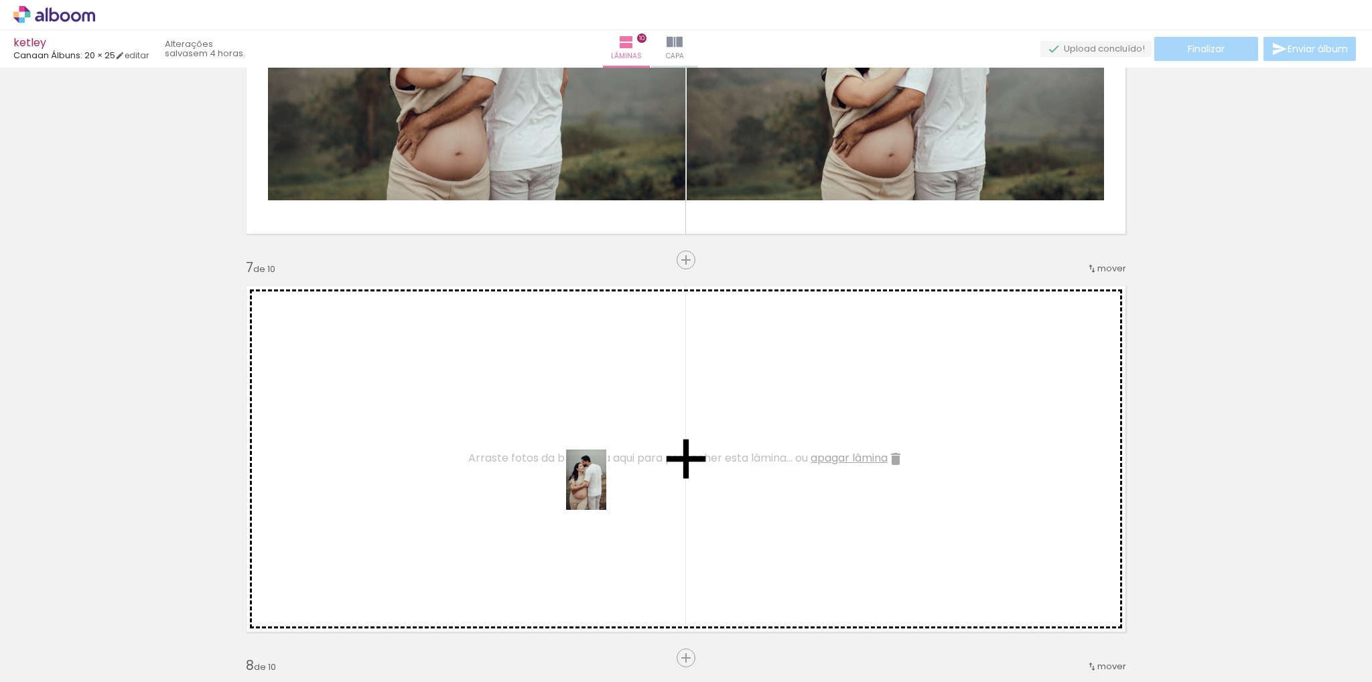
drag, startPoint x: 715, startPoint y: 648, endPoint x: 611, endPoint y: 480, distance: 198.5
click at [595, 474] on quentale-workspace at bounding box center [686, 341] width 1372 height 682
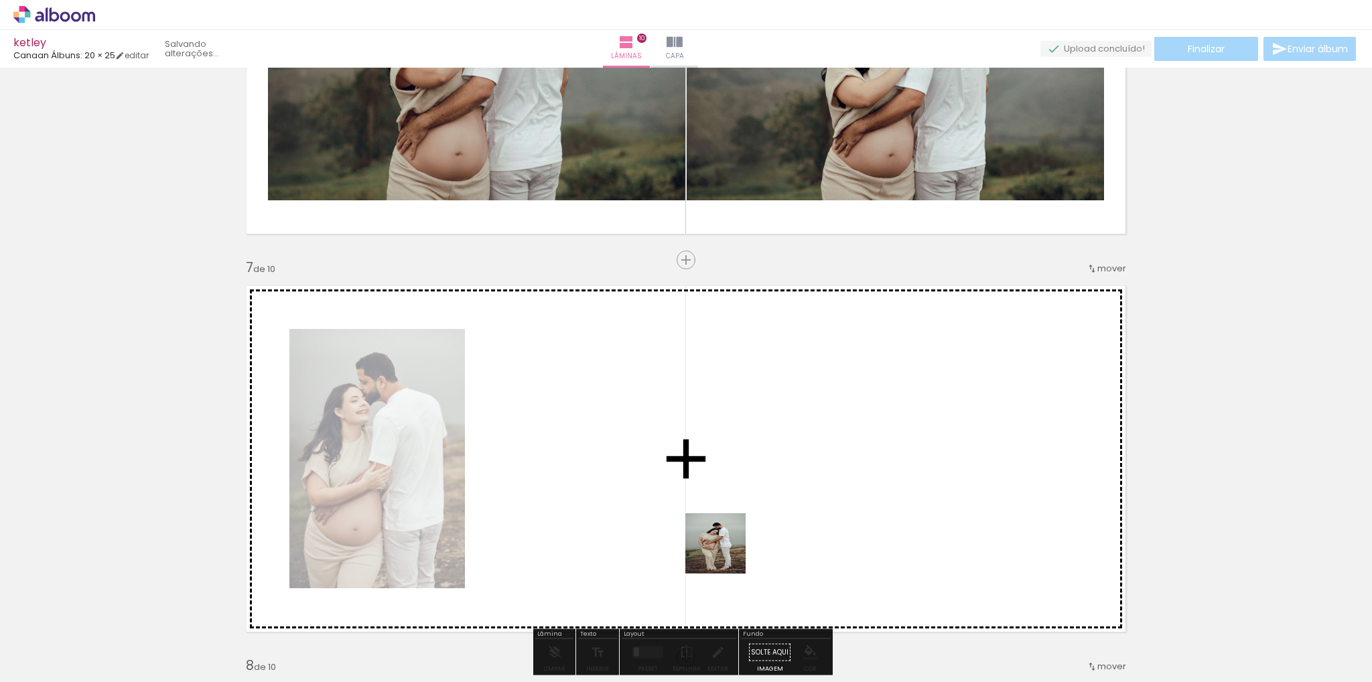
drag, startPoint x: 801, startPoint y: 646, endPoint x: 677, endPoint y: 483, distance: 205.1
click at [676, 483] on quentale-workspace at bounding box center [686, 341] width 1372 height 682
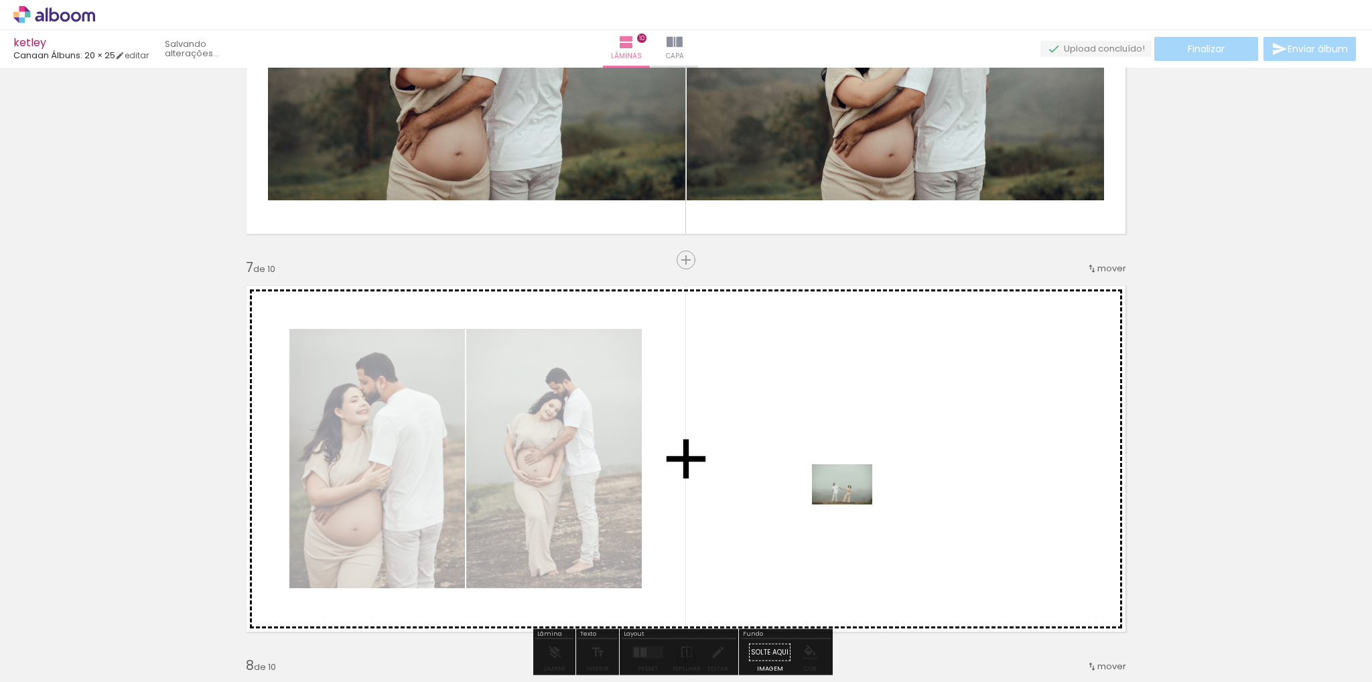
drag, startPoint x: 857, startPoint y: 650, endPoint x: 855, endPoint y: 486, distance: 164.8
click at [855, 486] on quentale-workspace at bounding box center [686, 341] width 1372 height 682
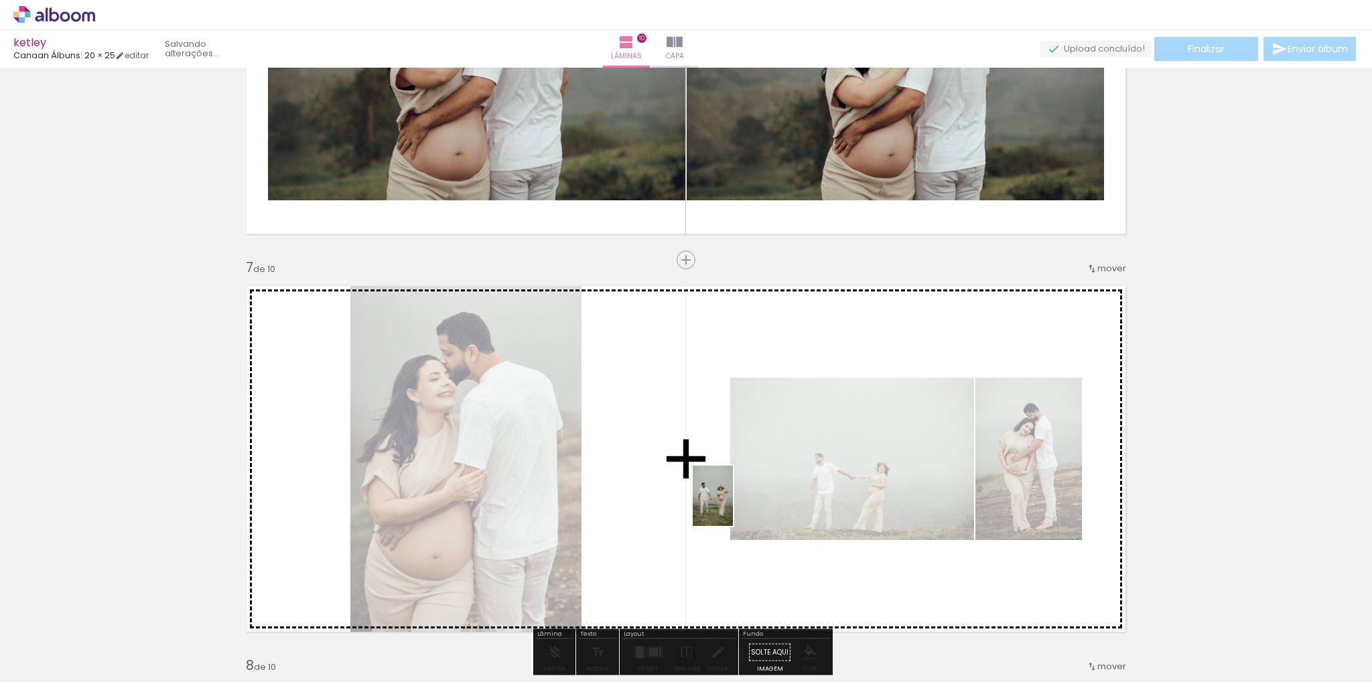
drag, startPoint x: 924, startPoint y: 652, endPoint x: 636, endPoint y: 421, distance: 368.8
click at [689, 448] on quentale-workspace at bounding box center [686, 341] width 1372 height 682
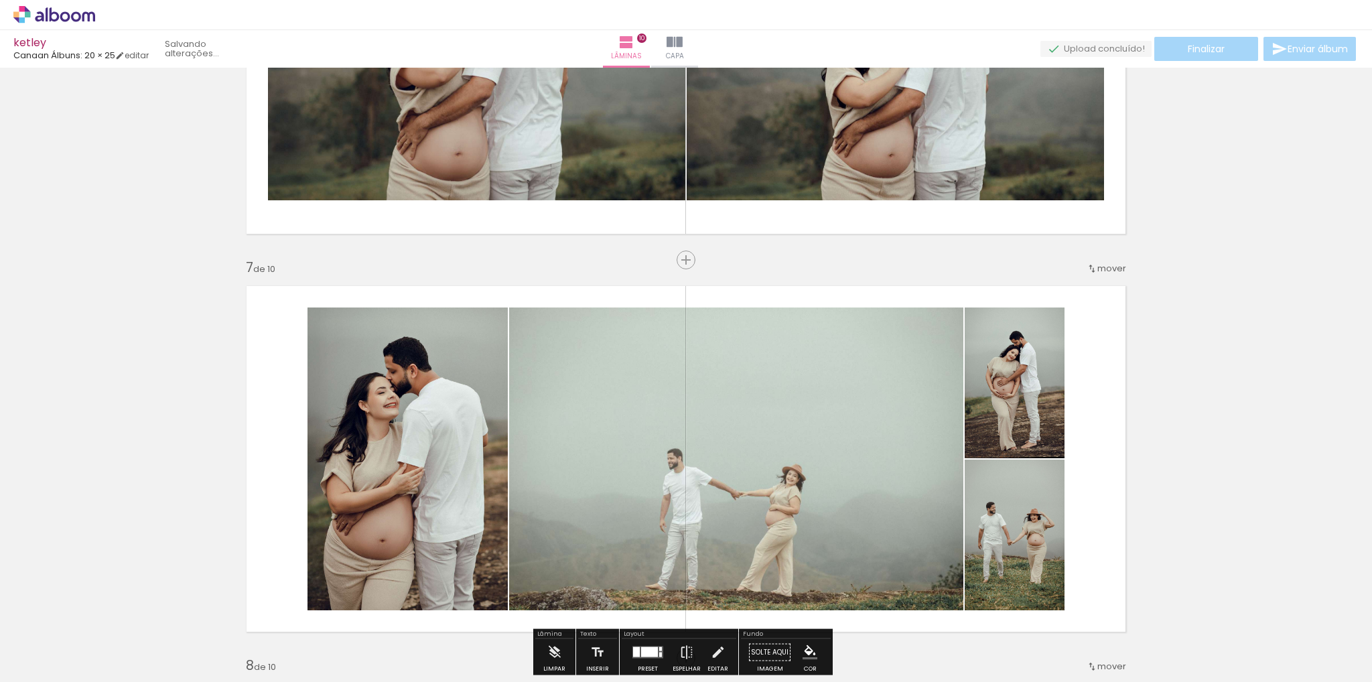
scroll to position [2351, 0]
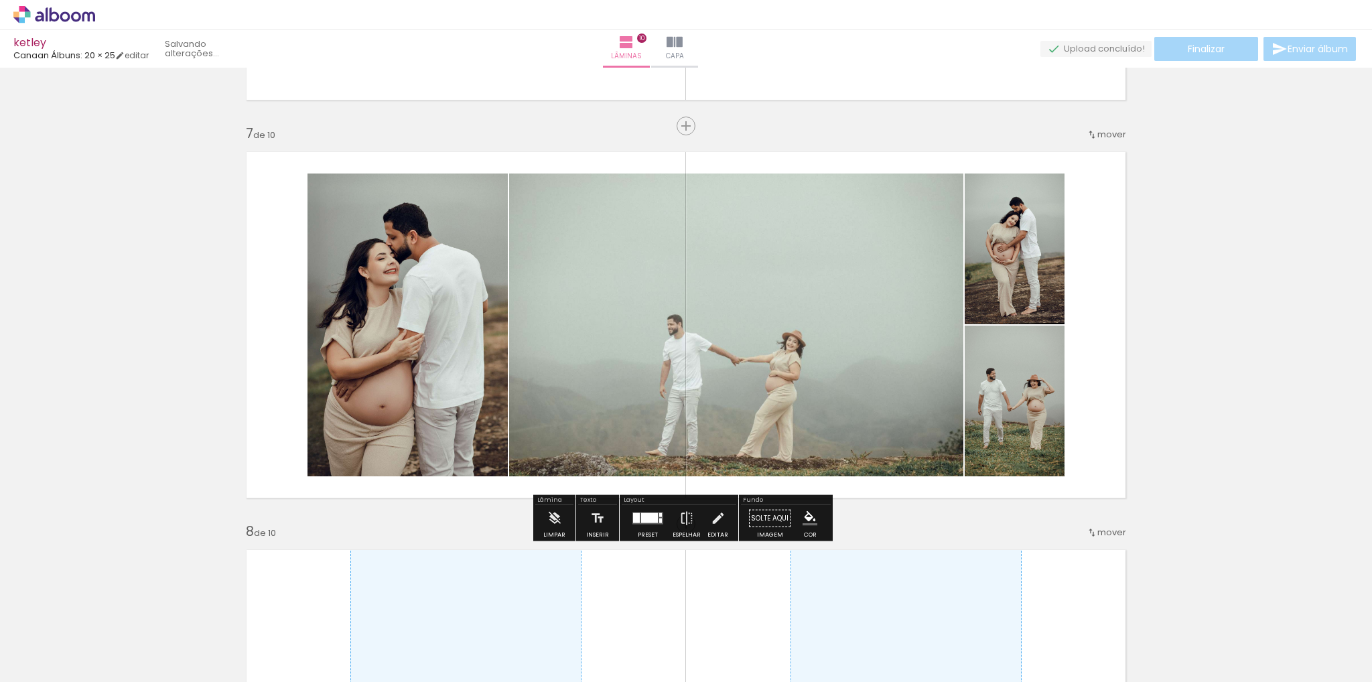
click at [636, 520] on quentale-layouter at bounding box center [647, 518] width 31 height 12
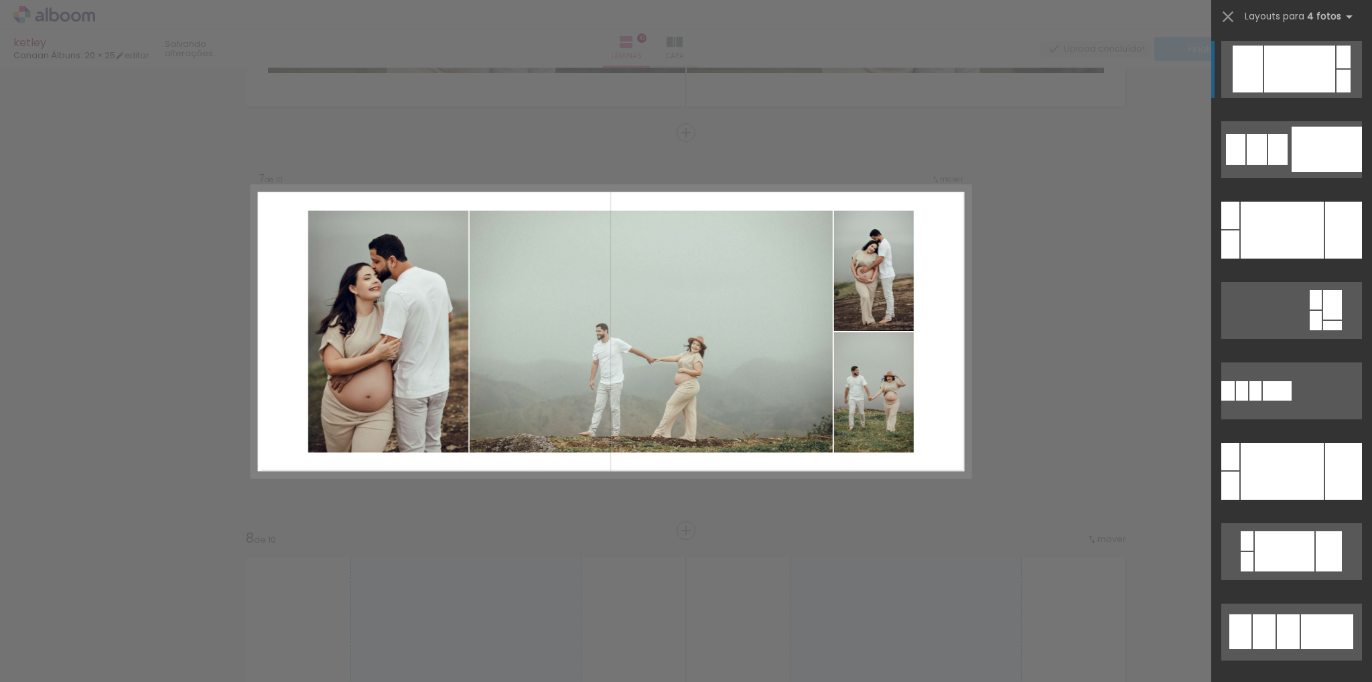
scroll to position [2343, 0]
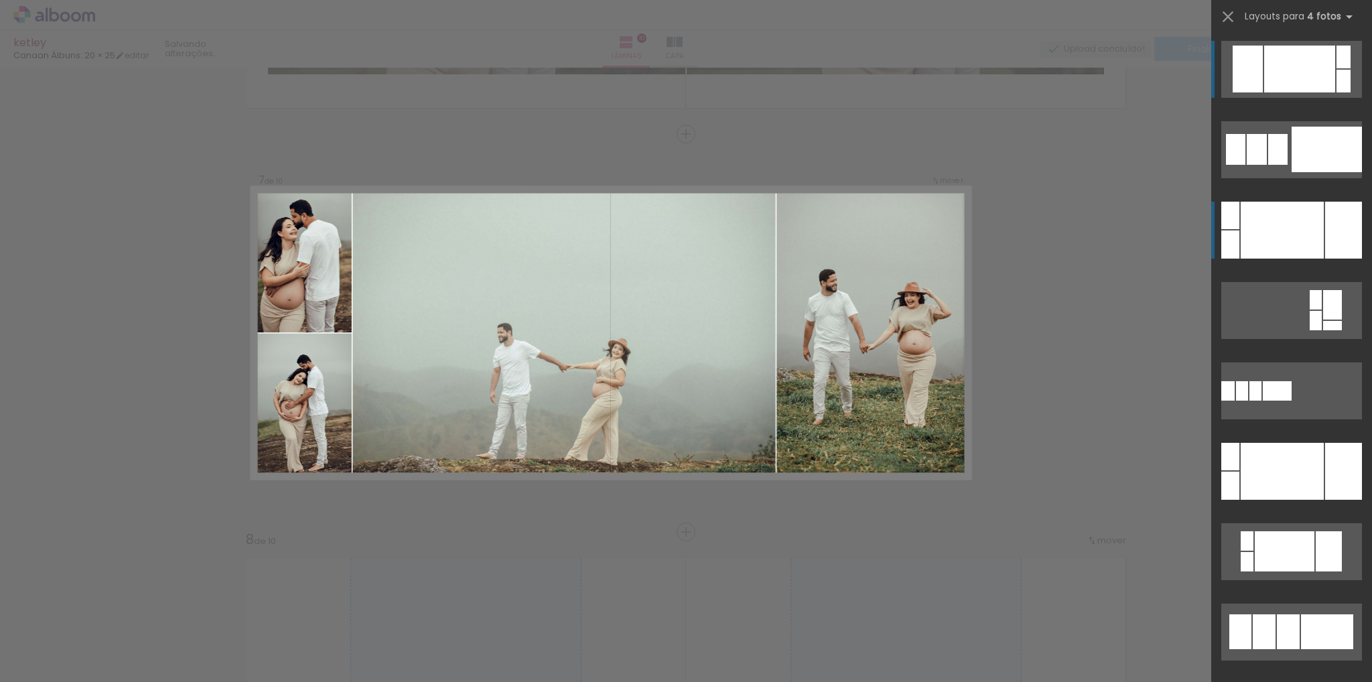
click at [1252, 245] on div at bounding box center [1281, 230] width 83 height 57
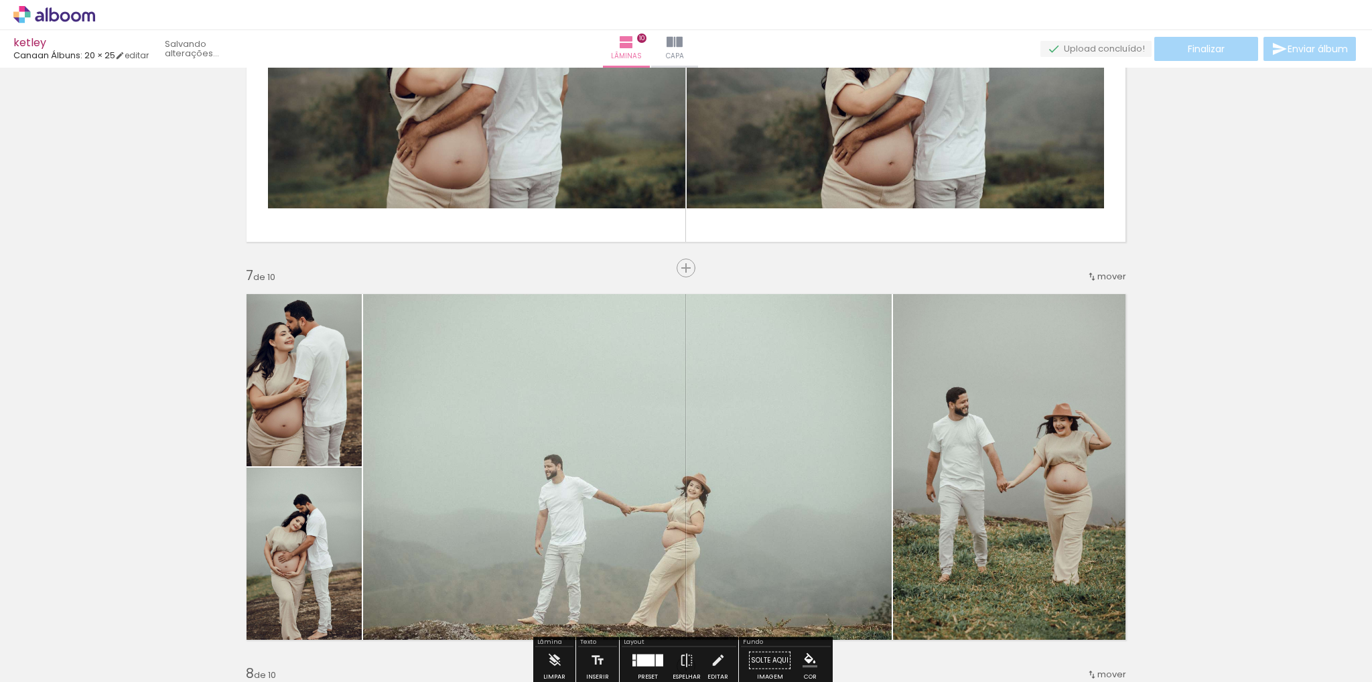
scroll to position [2410, 0]
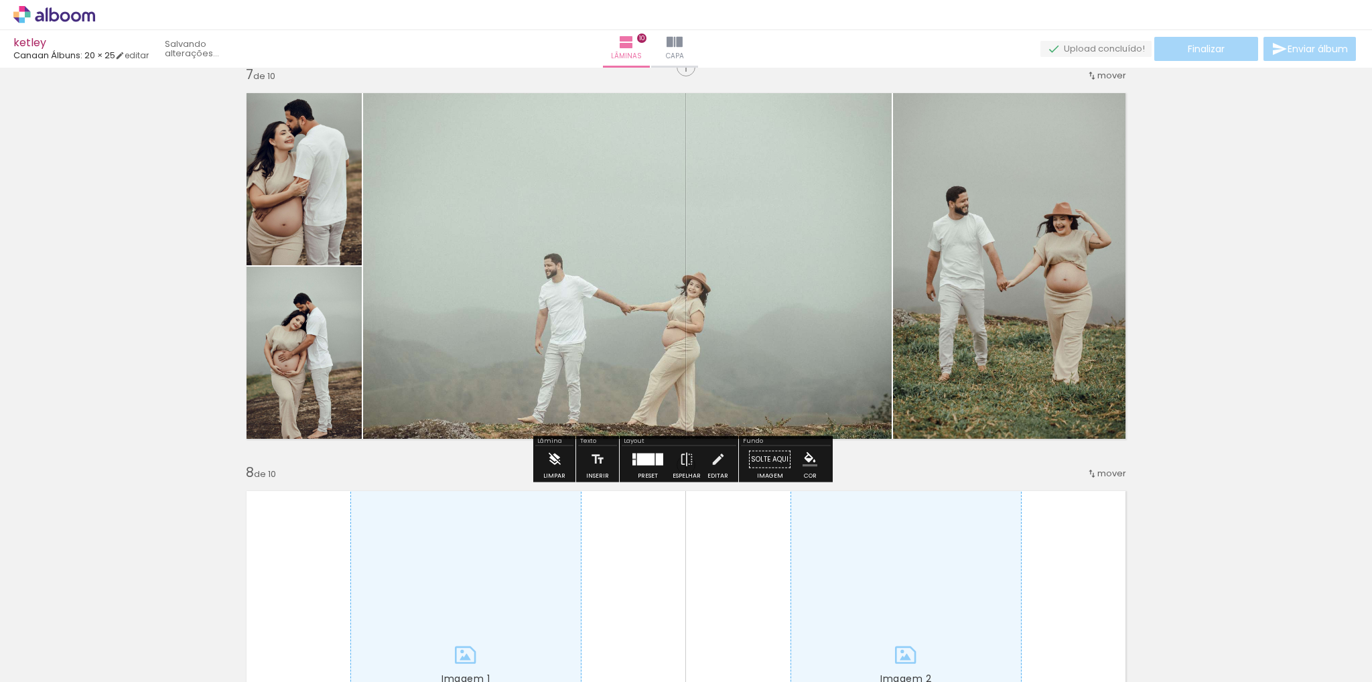
click at [547, 460] on iron-icon at bounding box center [554, 459] width 15 height 27
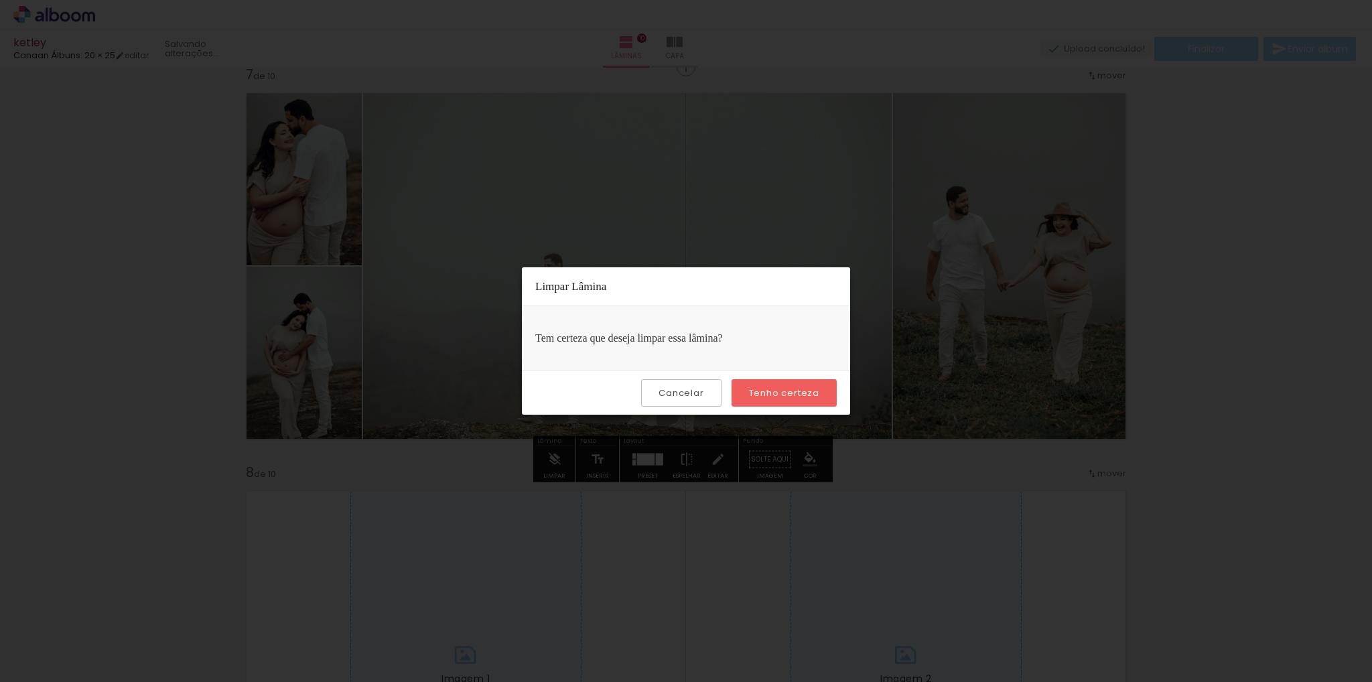
click at [0, 0] on slot "Tenho certeza" at bounding box center [0, 0] width 0 height 0
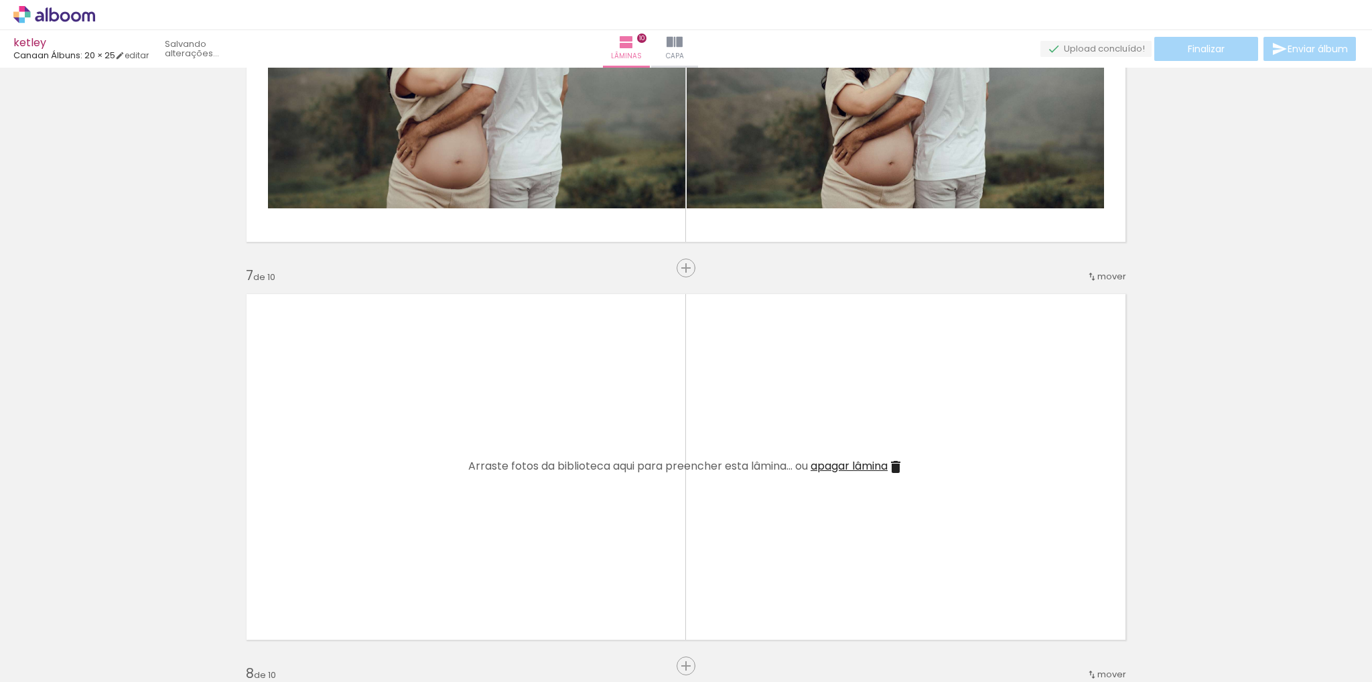
scroll to position [2008, 0]
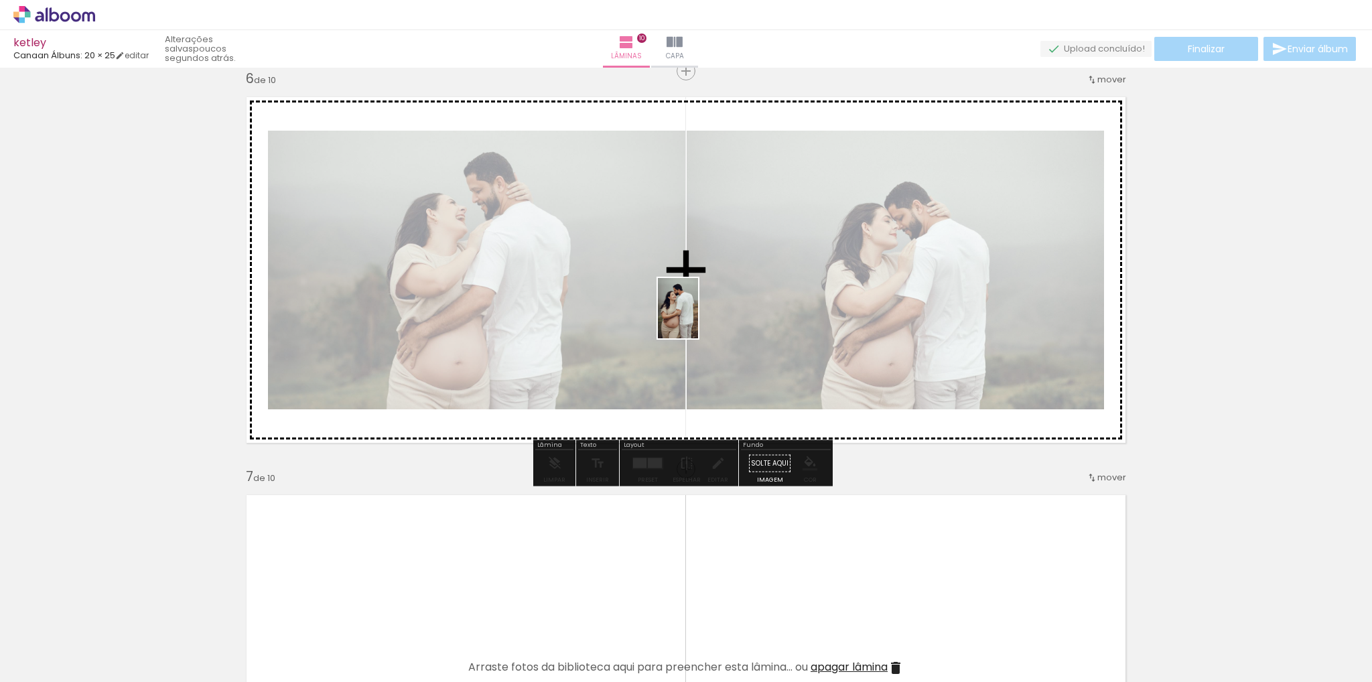
drag, startPoint x: 707, startPoint y: 606, endPoint x: 698, endPoint y: 318, distance: 288.1
click at [698, 318] on quentale-workspace at bounding box center [686, 341] width 1372 height 682
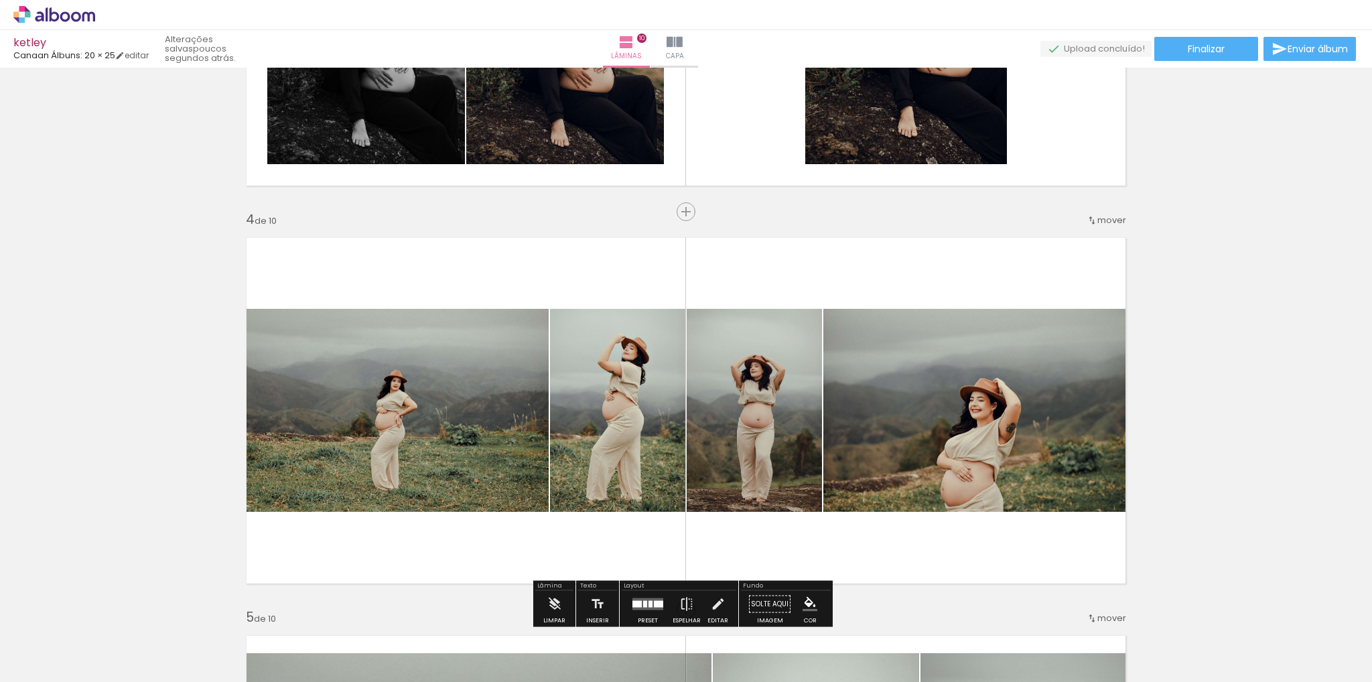
scroll to position [1206, 0]
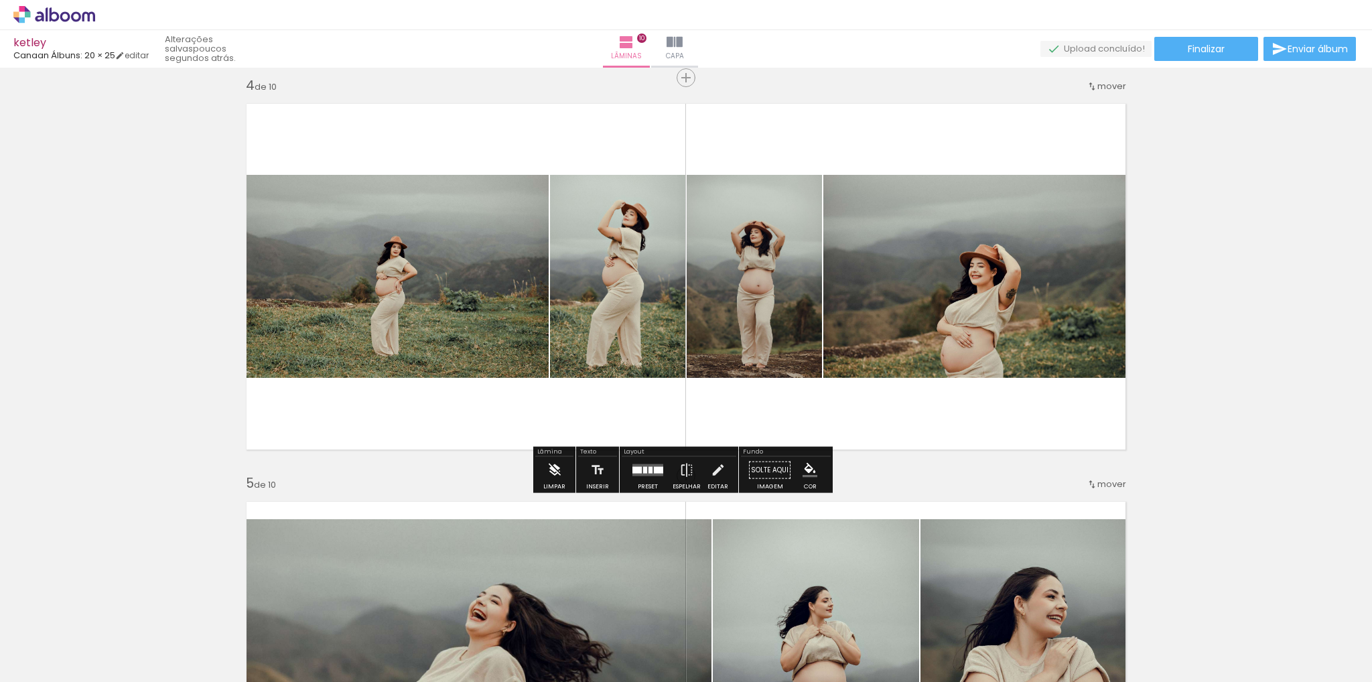
click at [553, 468] on iron-icon at bounding box center [554, 470] width 15 height 27
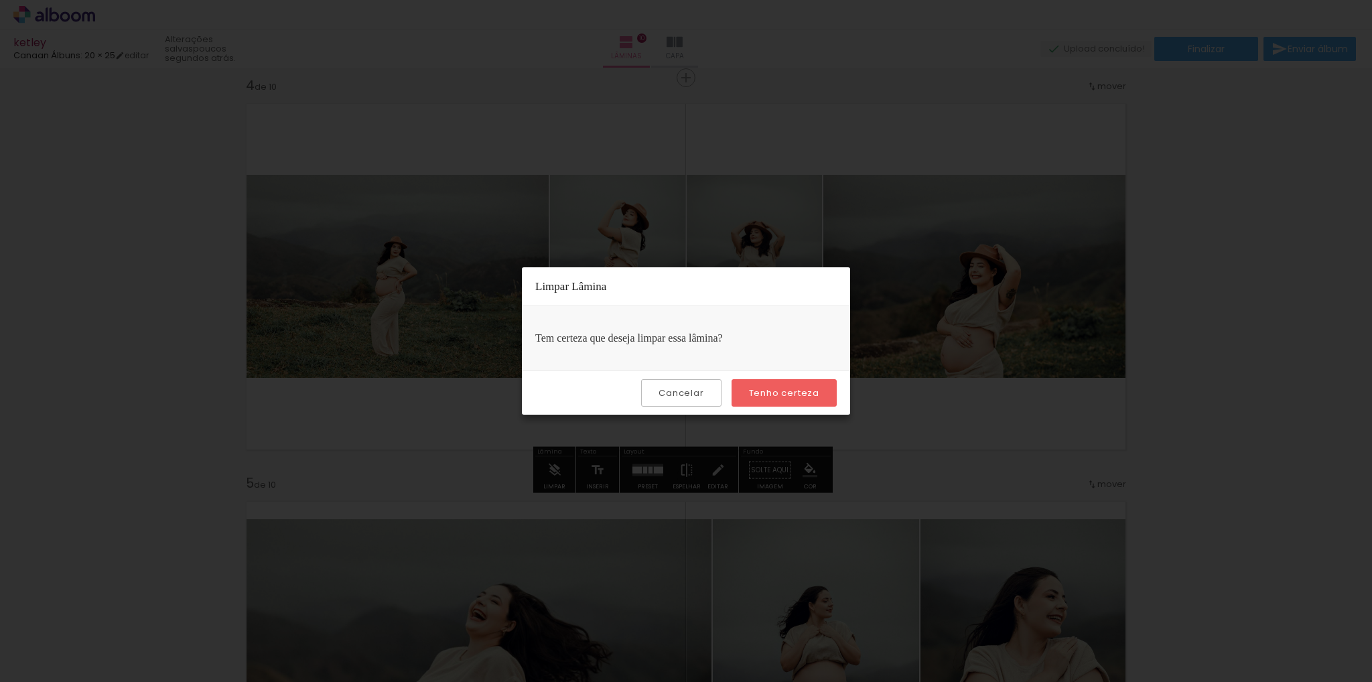
click at [0, 0] on slot "Cancelar" at bounding box center [0, 0] width 0 height 0
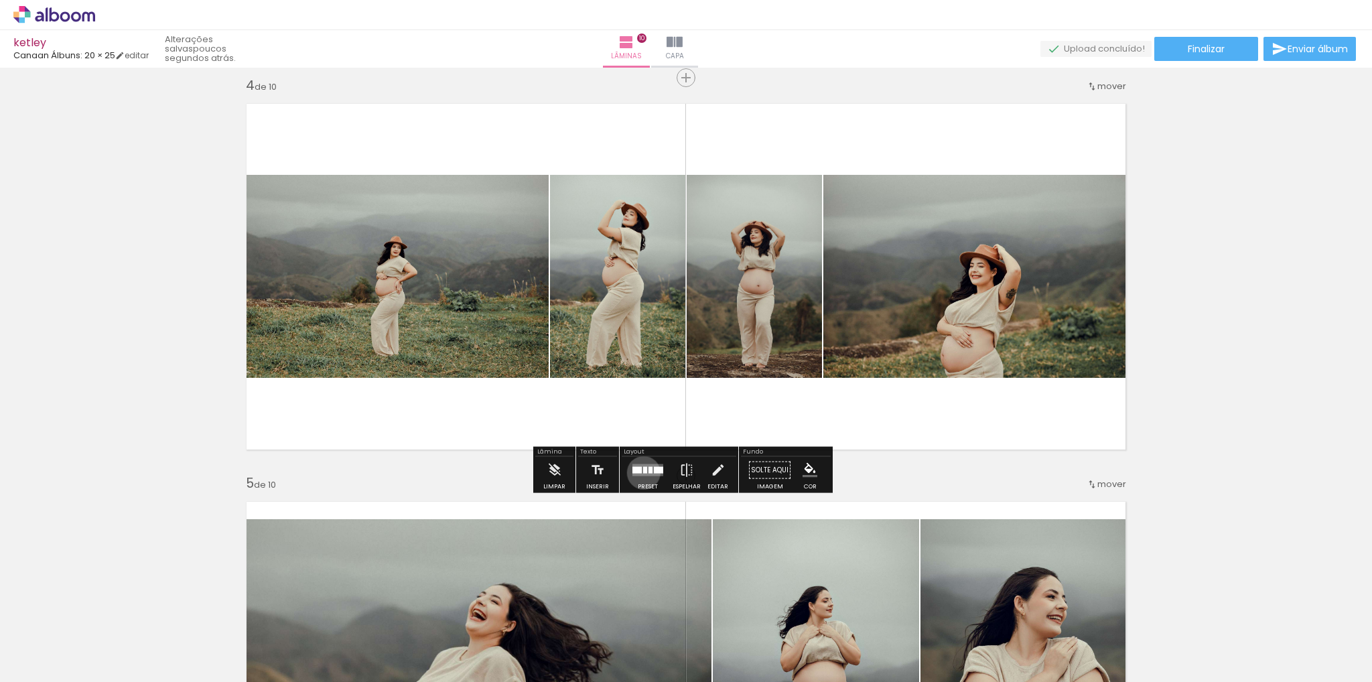
click at [643, 472] on div at bounding box center [645, 470] width 4 height 7
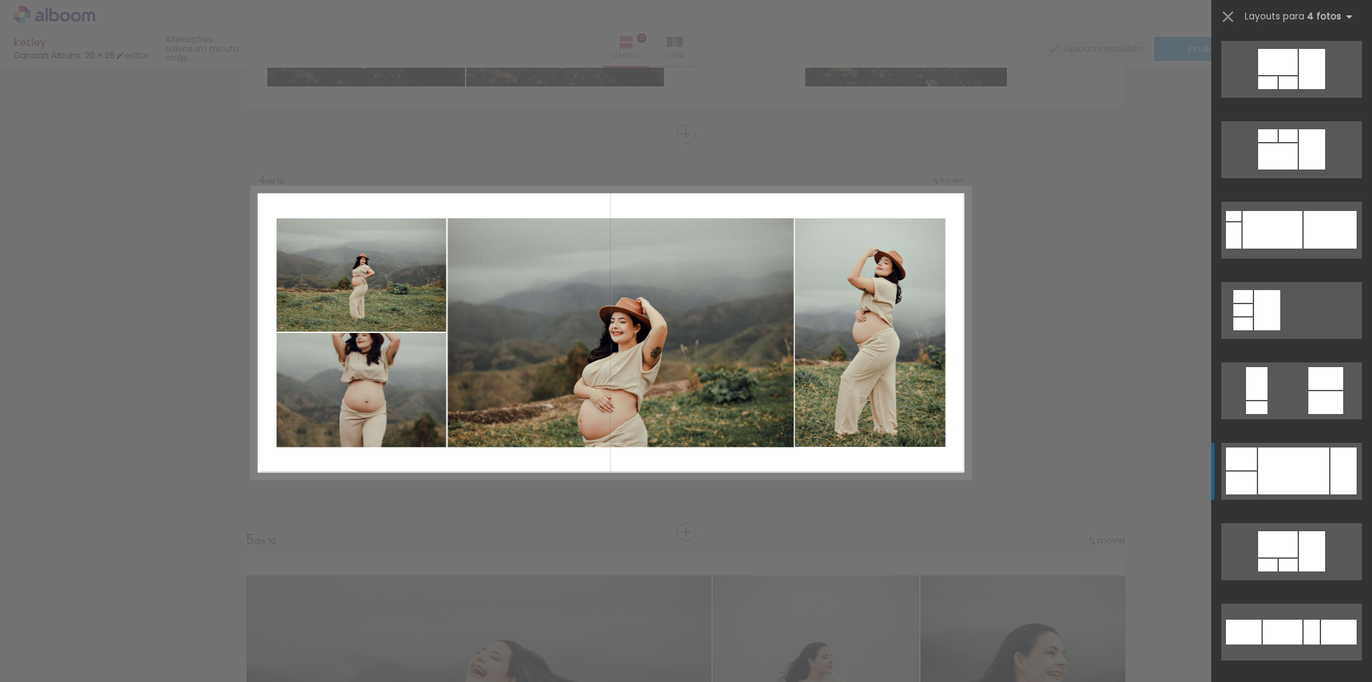
scroll to position [6698, 0]
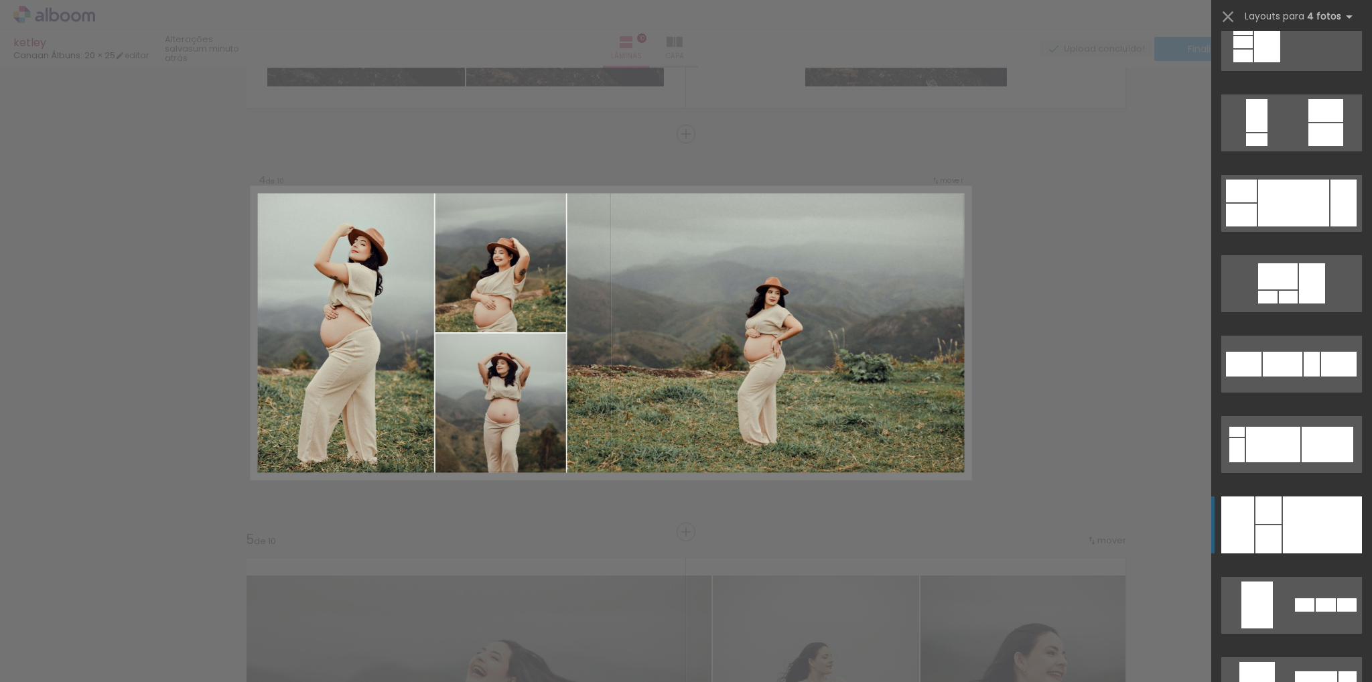
click at [1289, 503] on div at bounding box center [1322, 524] width 79 height 57
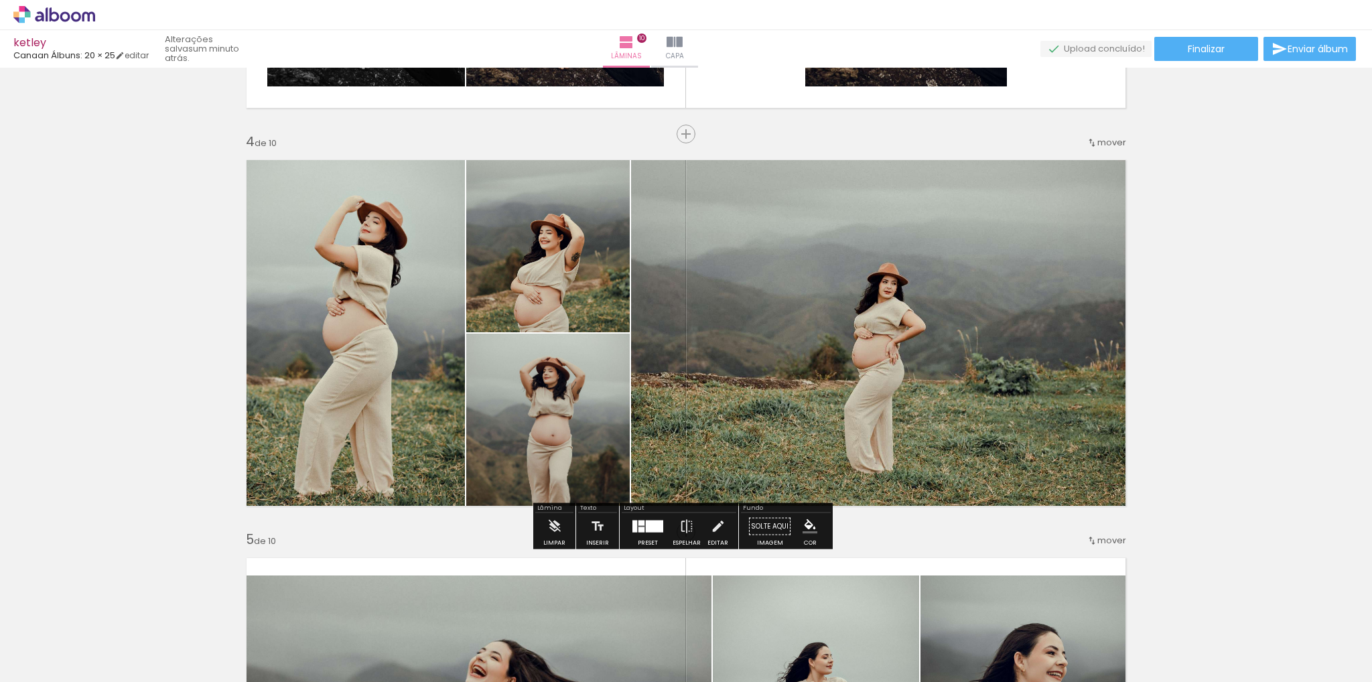
click at [570, 316] on quentale-photo at bounding box center [547, 242] width 163 height 182
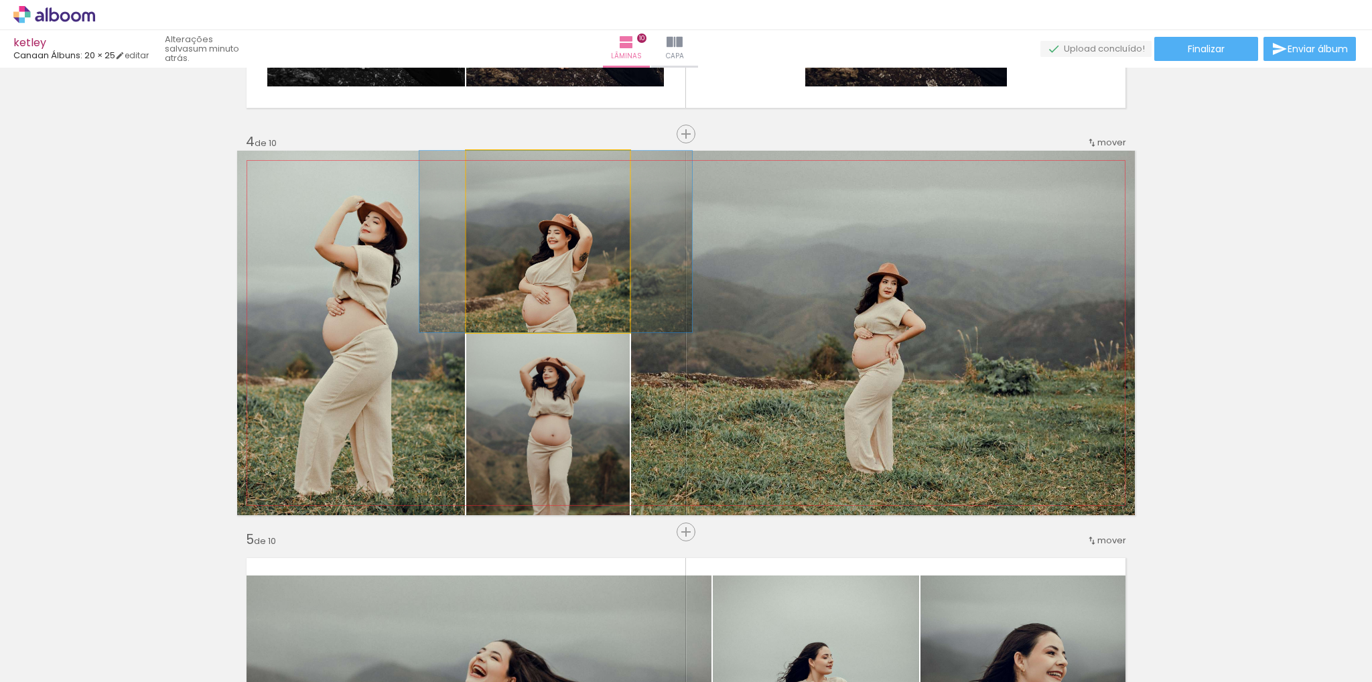
drag, startPoint x: 570, startPoint y: 316, endPoint x: 578, endPoint y: 316, distance: 8.0
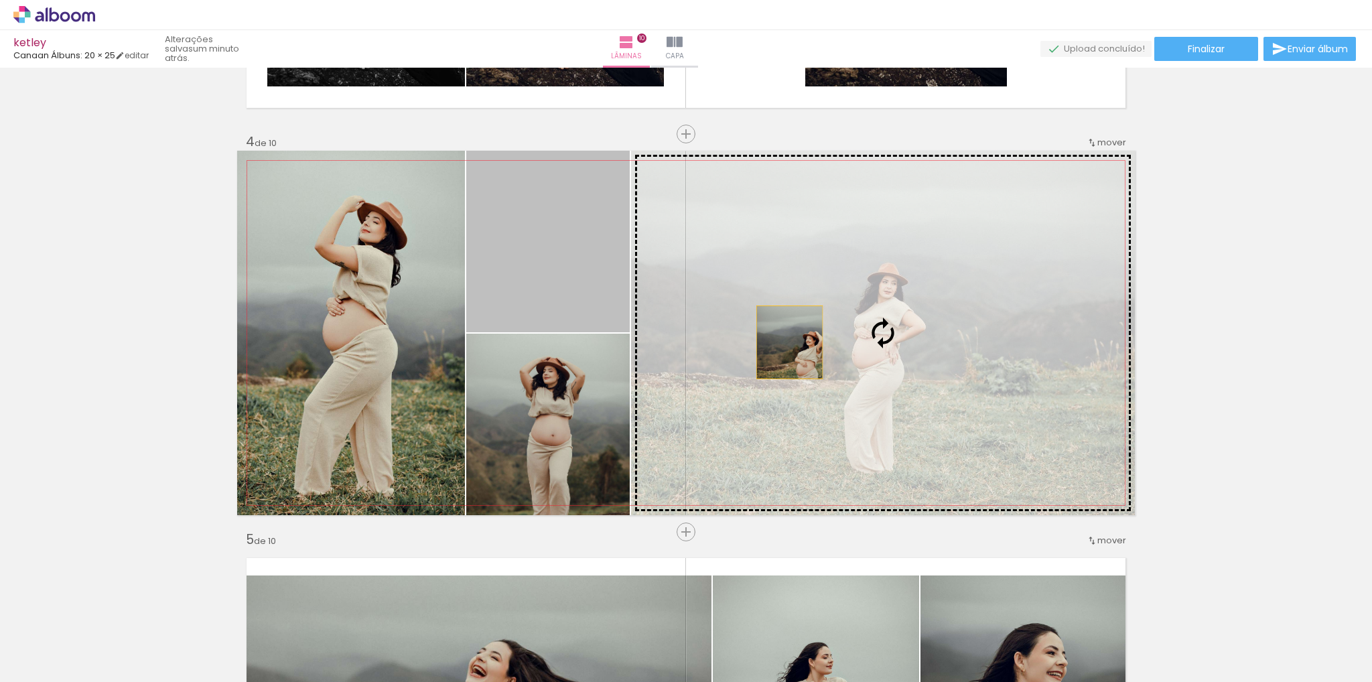
drag, startPoint x: 577, startPoint y: 316, endPoint x: 788, endPoint y: 342, distance: 212.6
click at [0, 0] on slot at bounding box center [0, 0] width 0 height 0
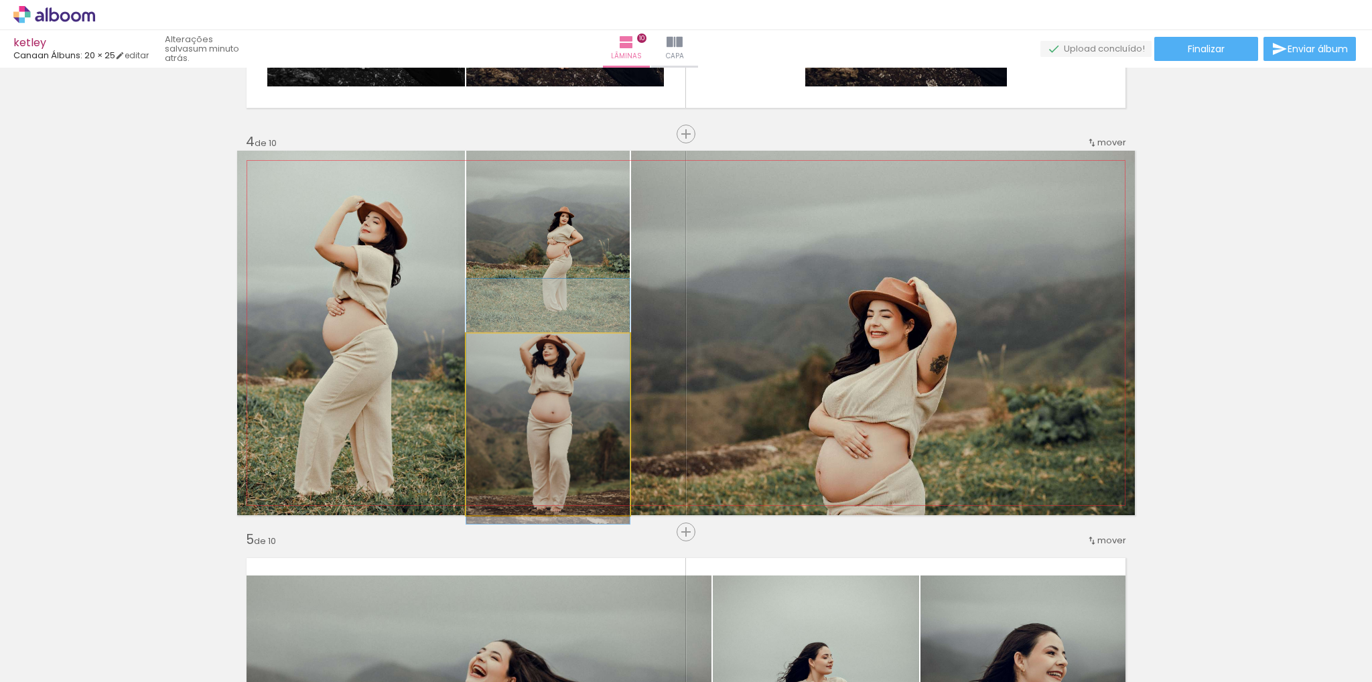
drag, startPoint x: 533, startPoint y: 397, endPoint x: 533, endPoint y: 381, distance: 16.1
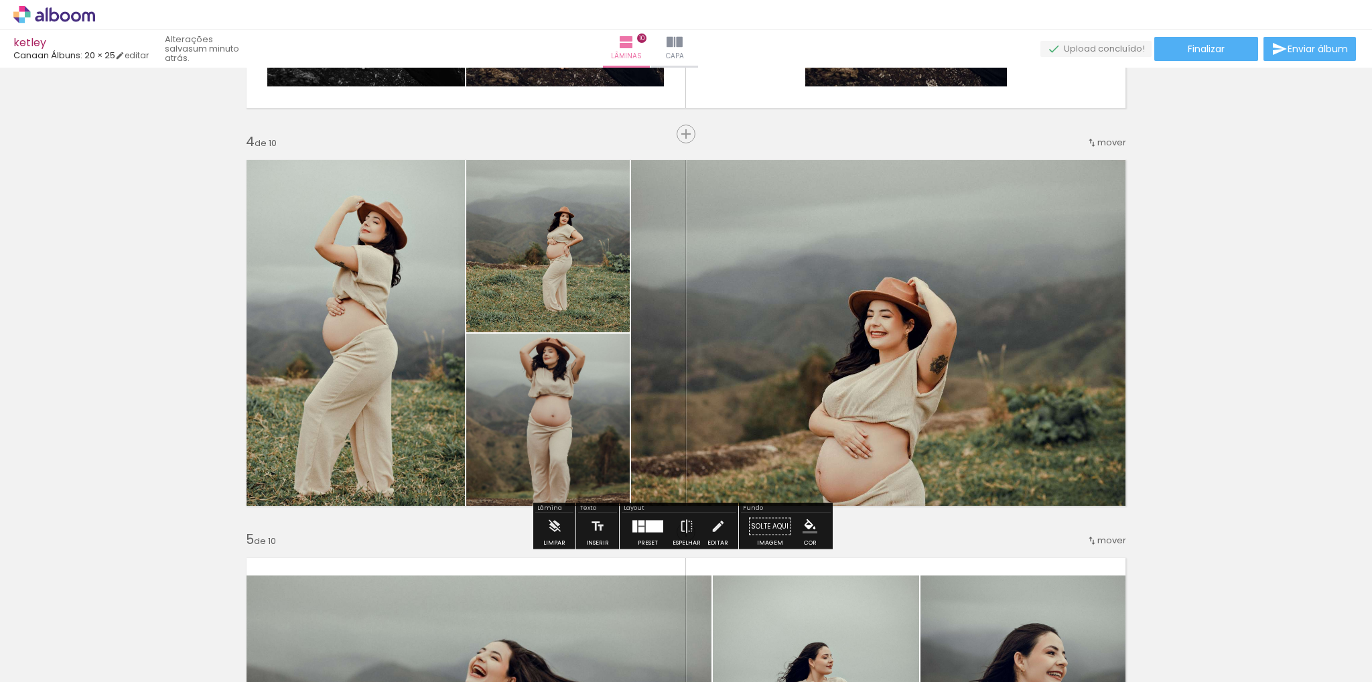
click at [640, 532] on div at bounding box center [648, 526] width 36 height 27
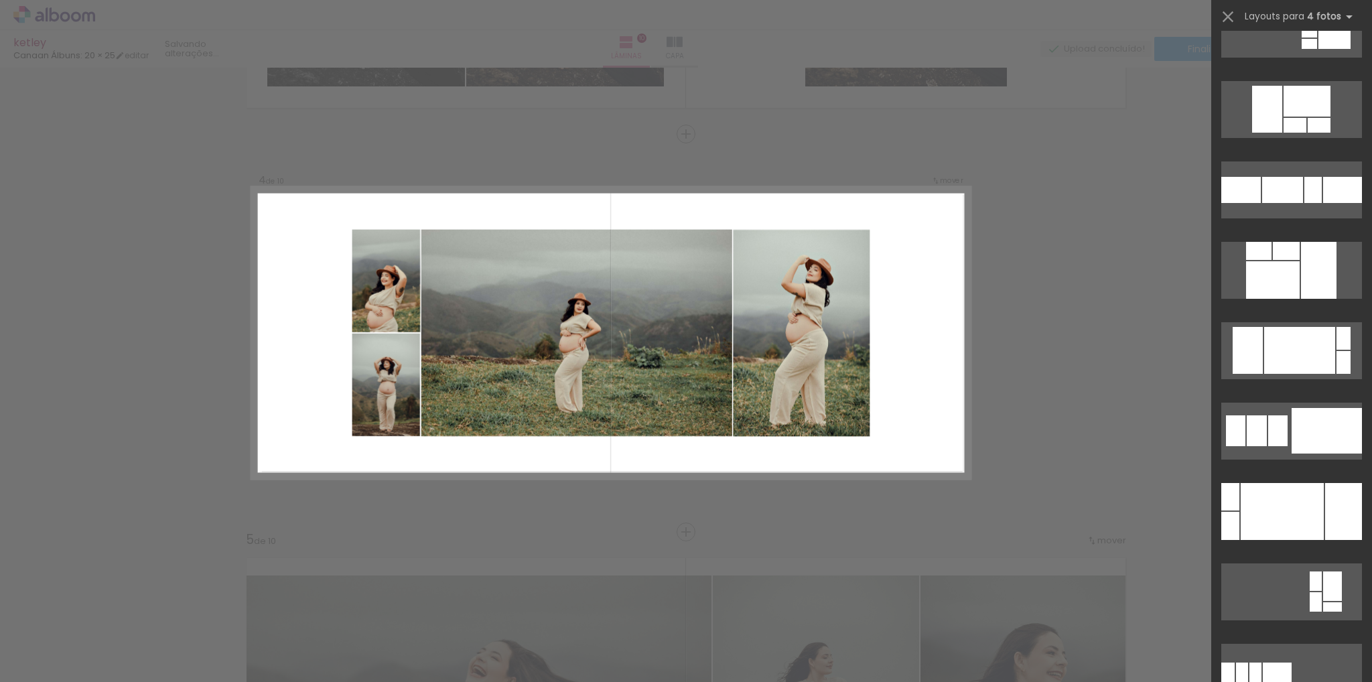
scroll to position [8426, 0]
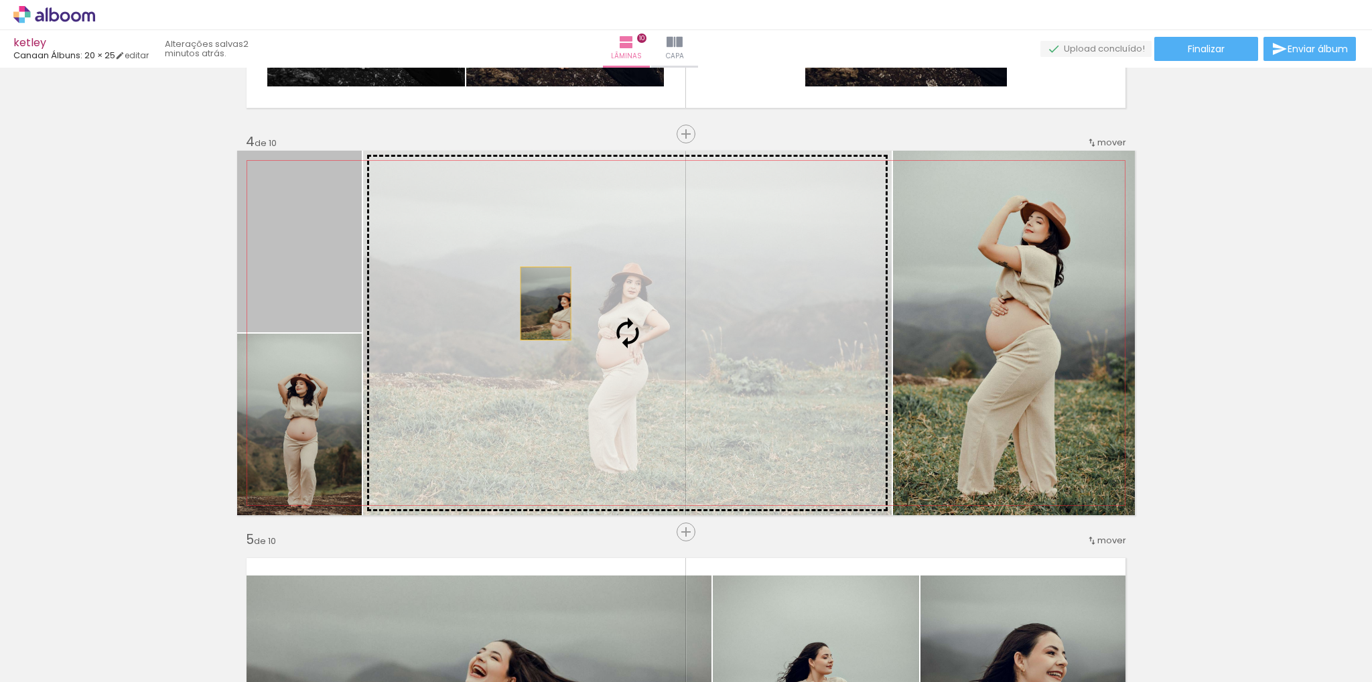
drag, startPoint x: 307, startPoint y: 283, endPoint x: 541, endPoint y: 303, distance: 234.7
click at [0, 0] on slot at bounding box center [0, 0] width 0 height 0
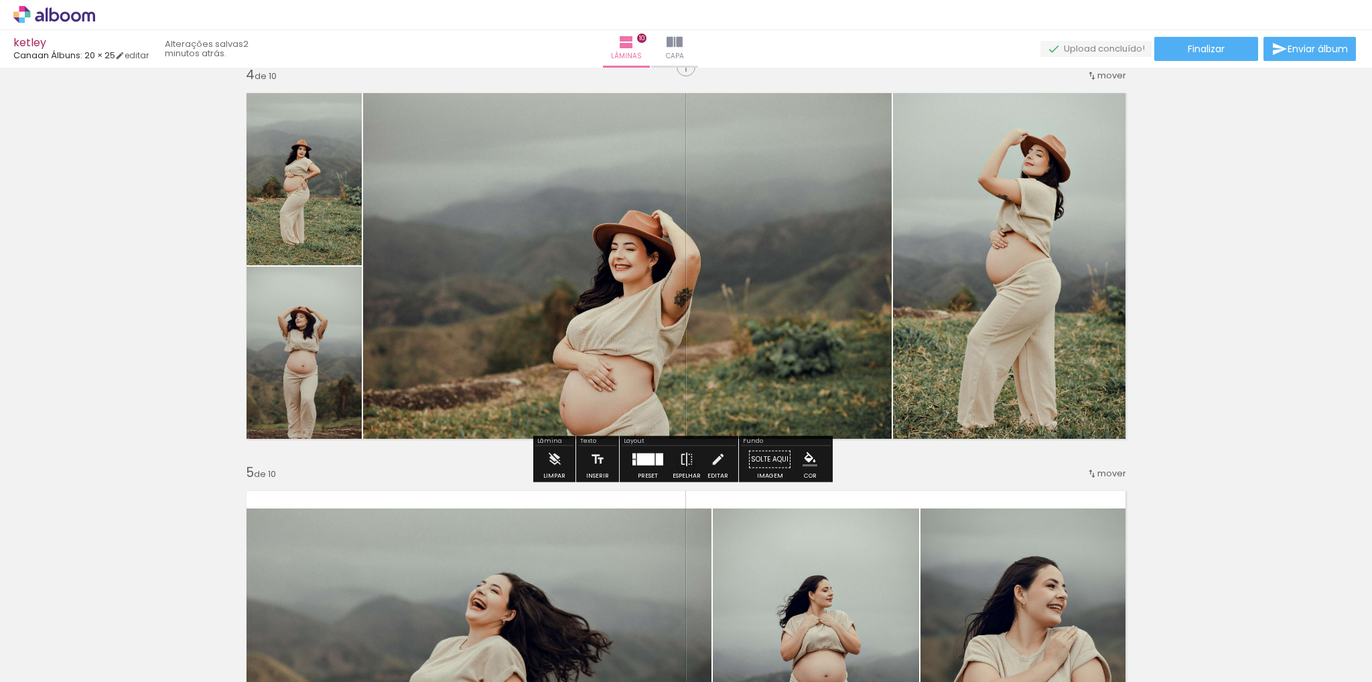
scroll to position [1551, 0]
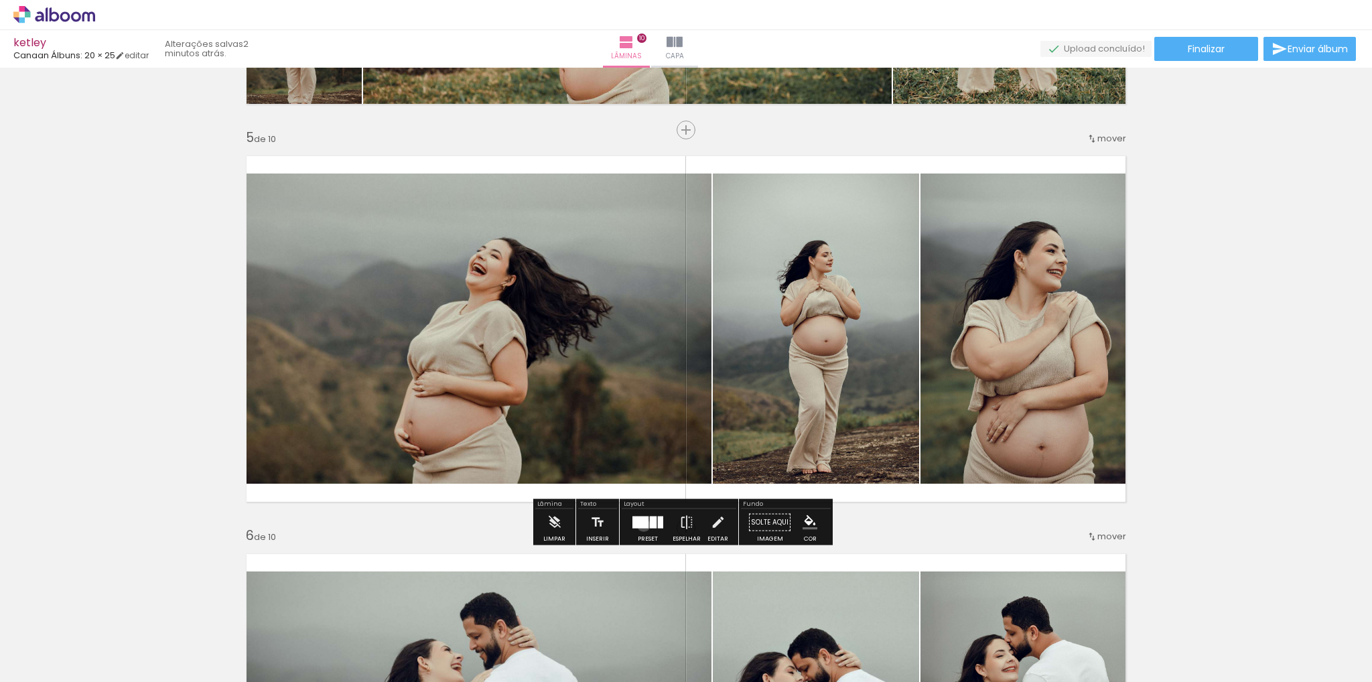
click at [640, 524] on div at bounding box center [640, 522] width 16 height 12
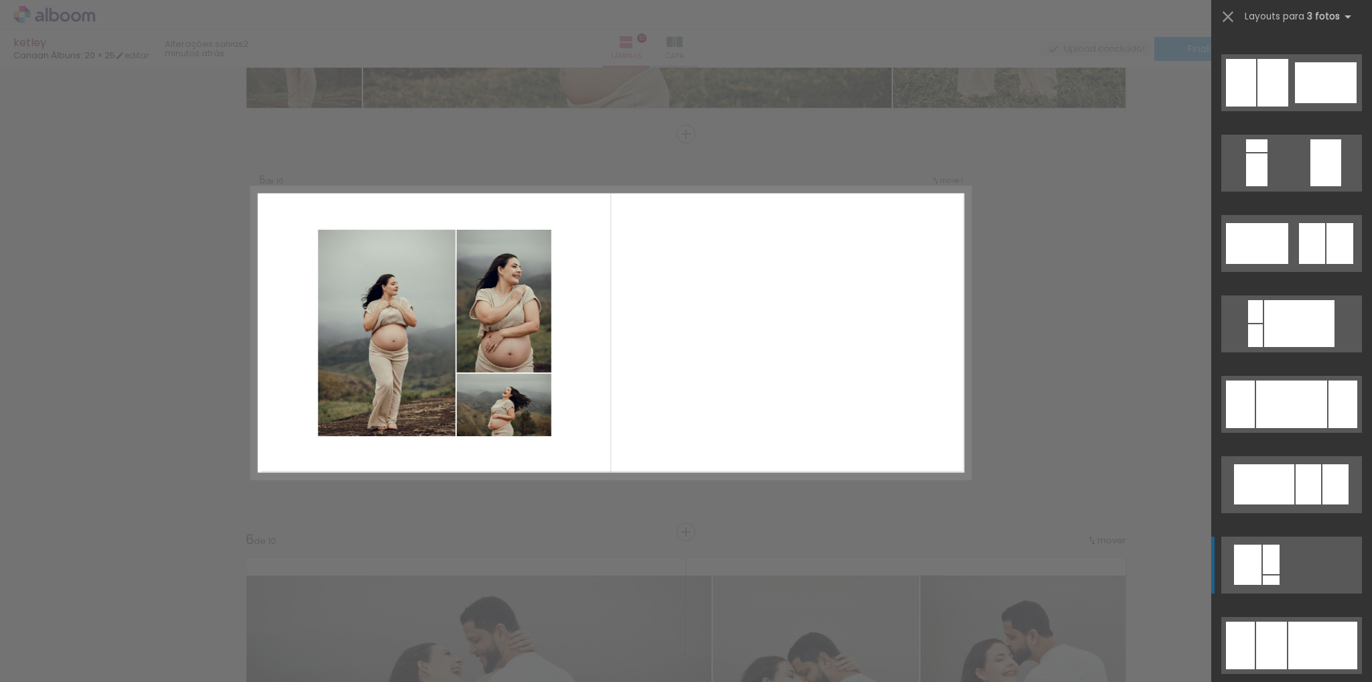
scroll to position [603, 0]
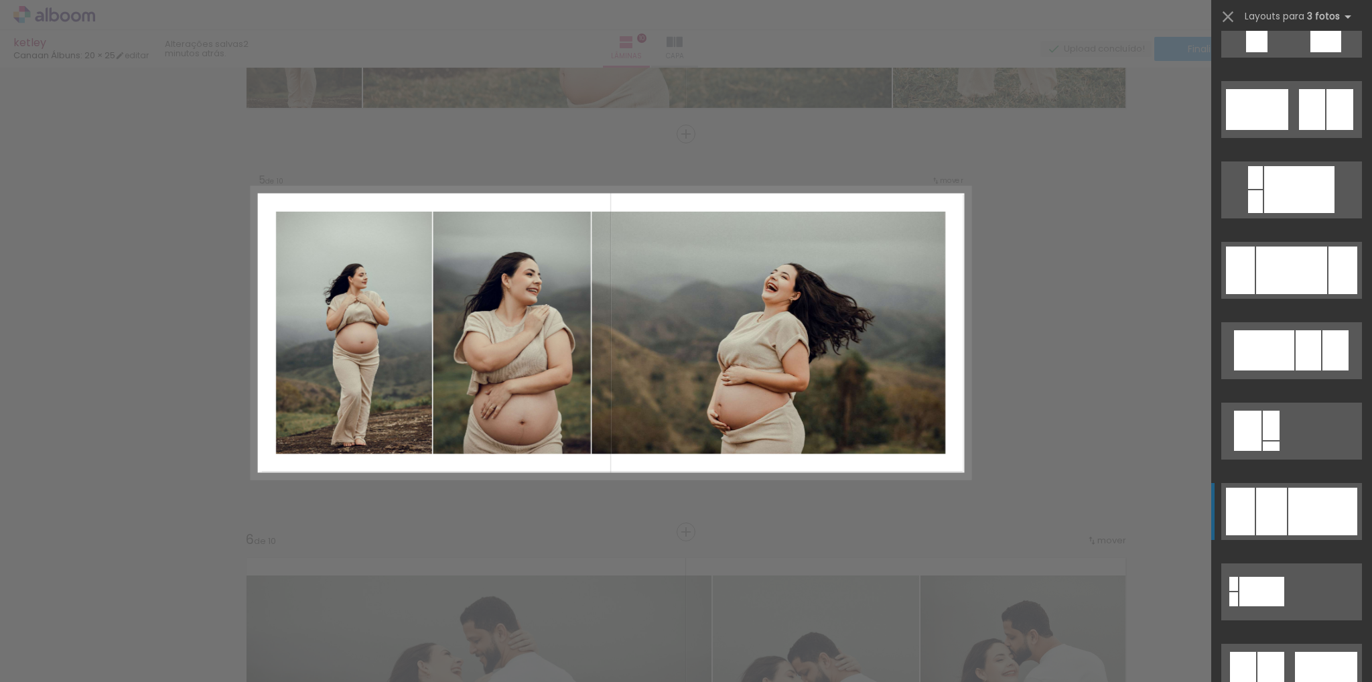
drag, startPoint x: 1256, startPoint y: 504, endPoint x: 1259, endPoint y: 491, distance: 13.0
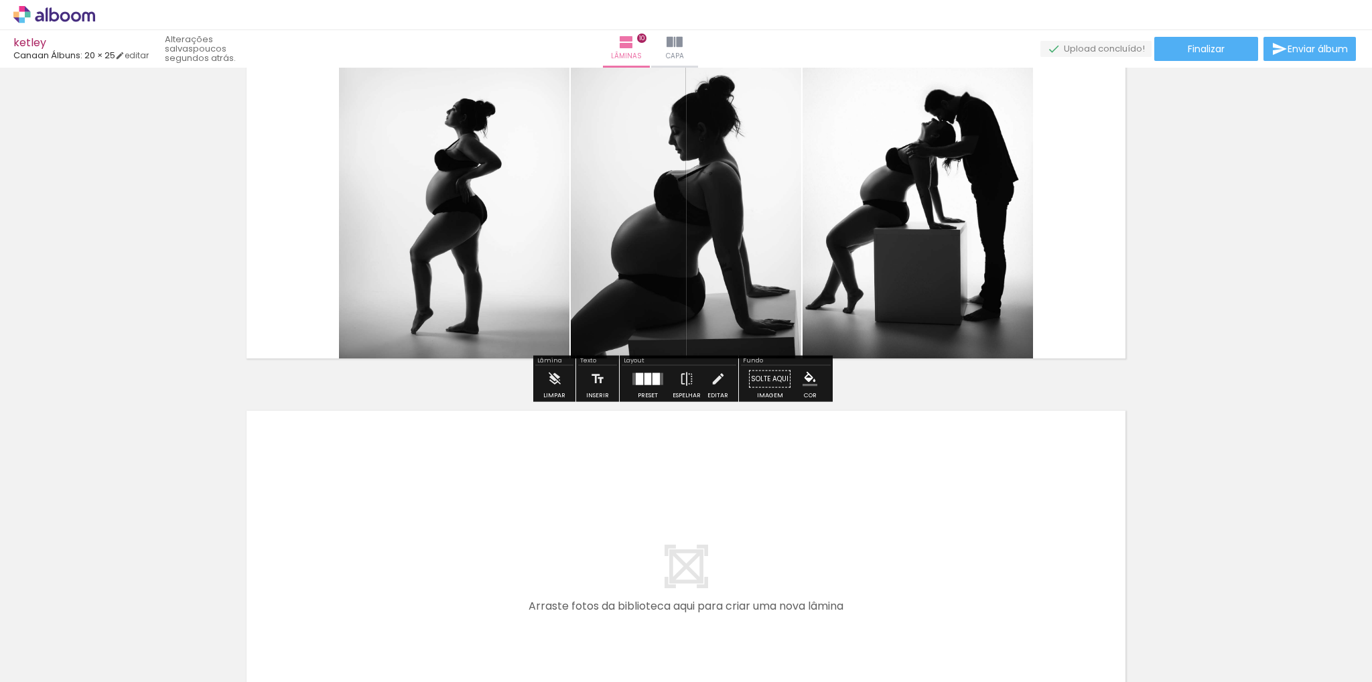
scroll to position [3898, 0]
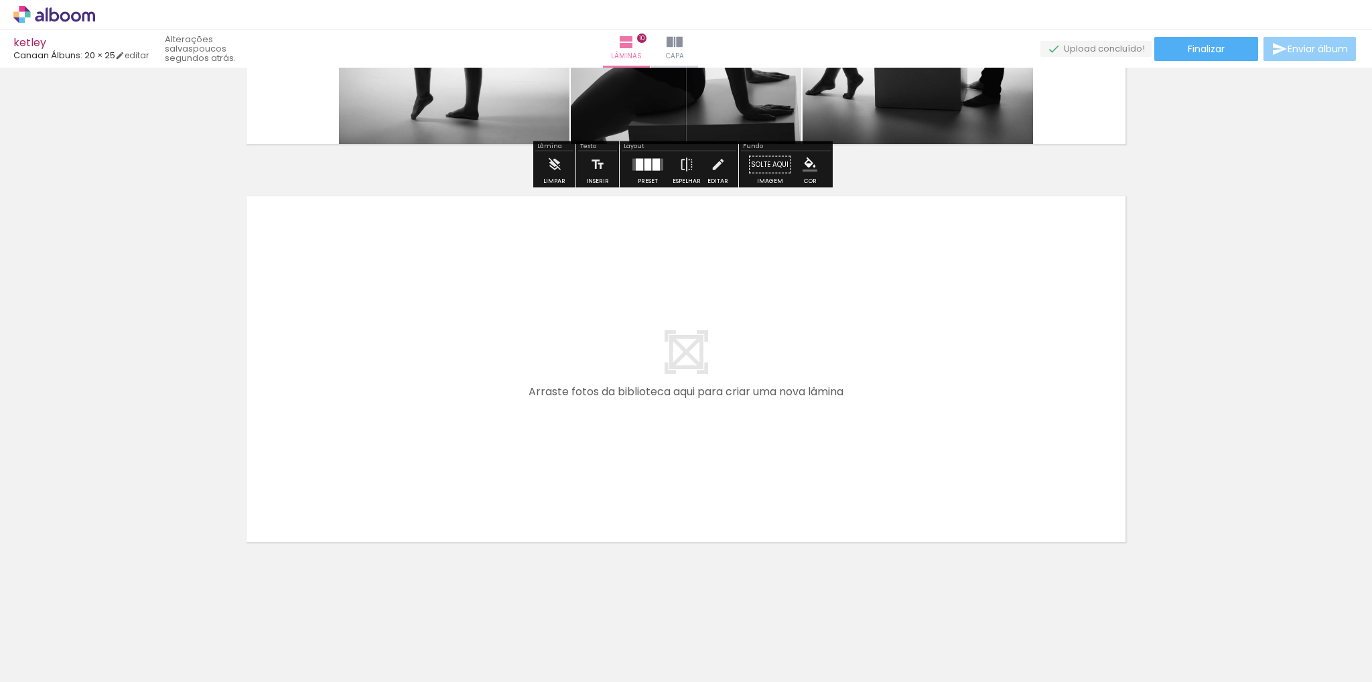
click at [1265, 54] on paper-button "Enviar álbum" at bounding box center [1309, 49] width 92 height 24
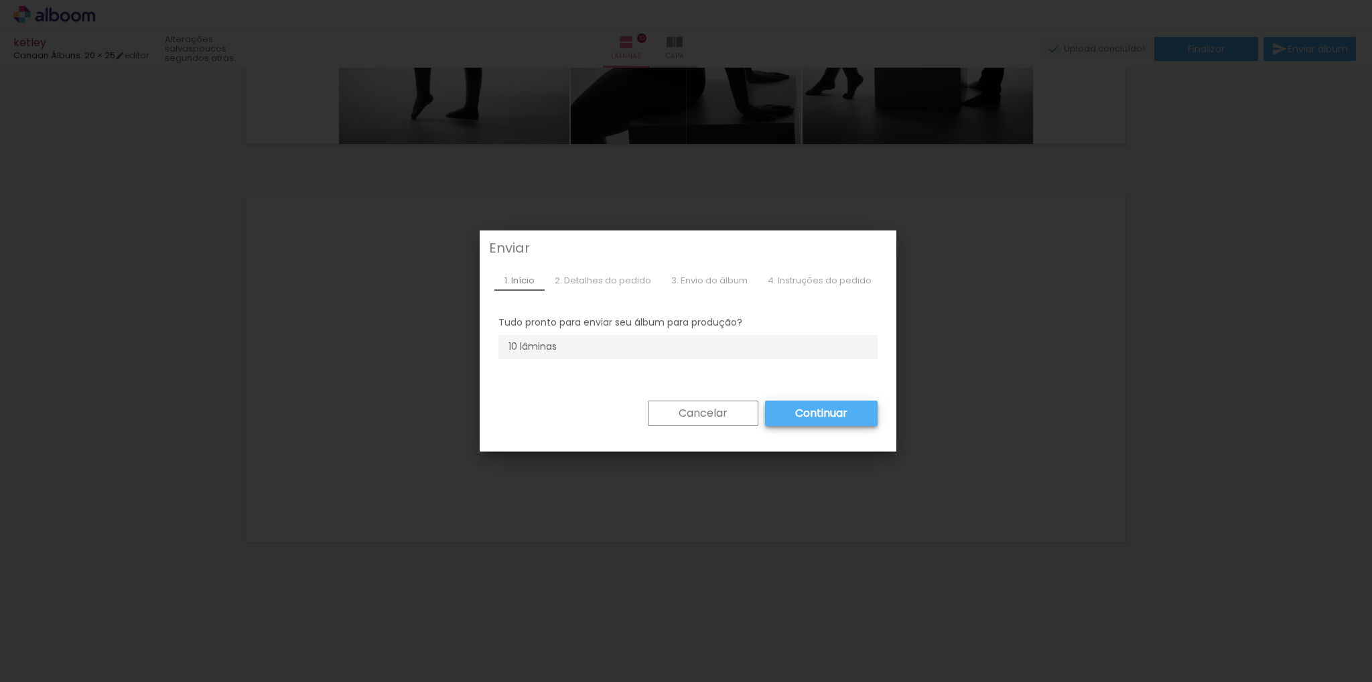
click at [668, 422] on paper-button "Cancelar" at bounding box center [703, 413] width 111 height 25
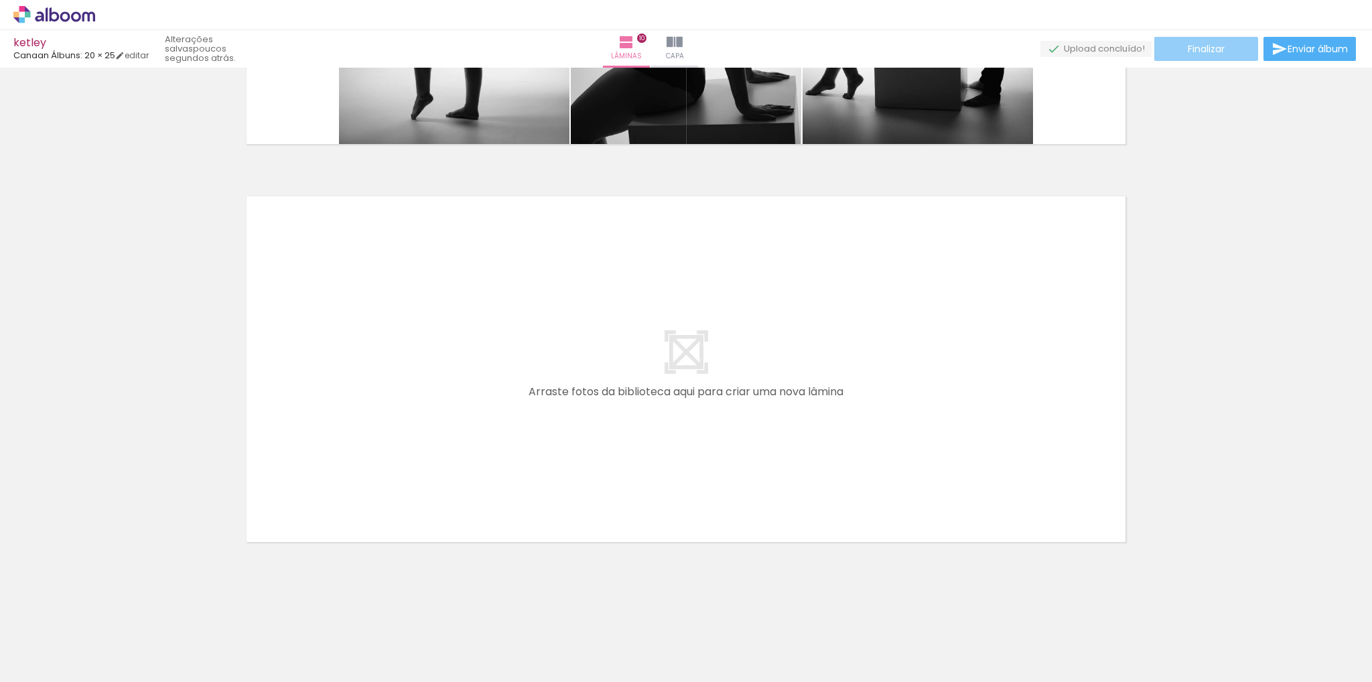
click at [1212, 46] on span "Finalizar" at bounding box center [1206, 48] width 37 height 9
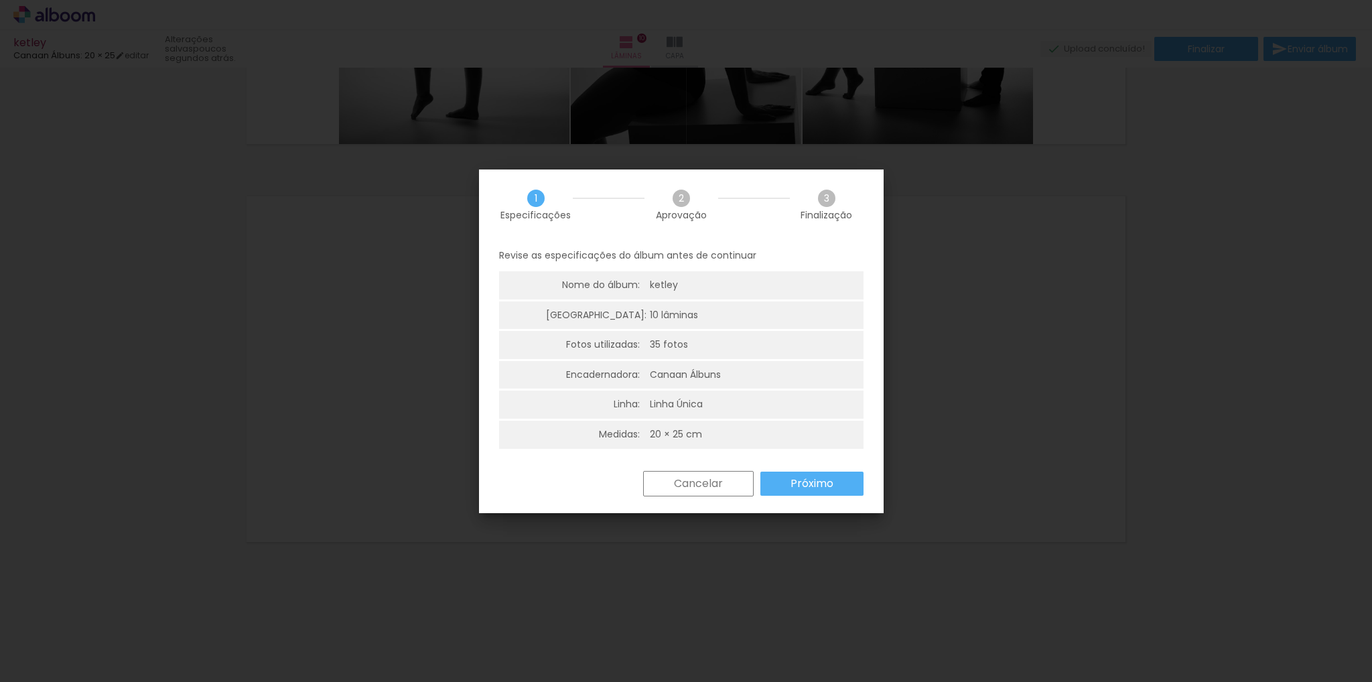
click at [788, 483] on paper-button "Próximo" at bounding box center [811, 484] width 103 height 24
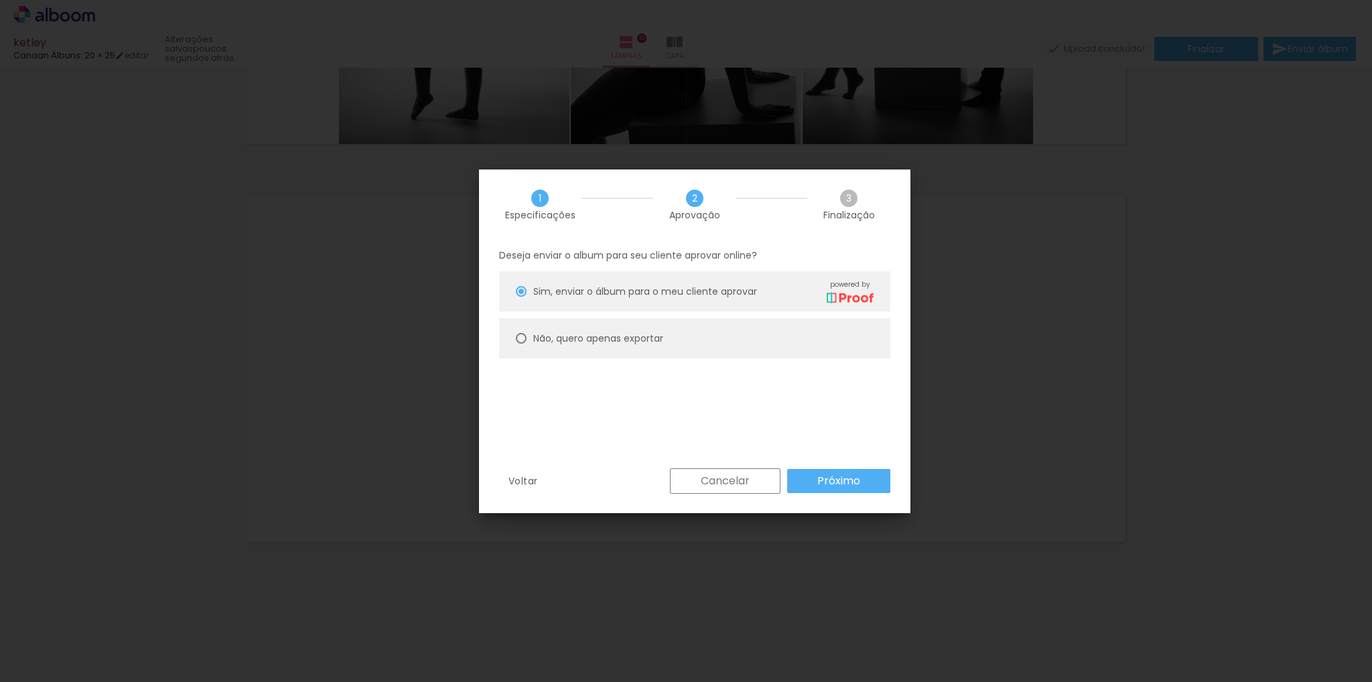
click at [525, 297] on div at bounding box center [521, 291] width 11 height 11
type paper-radio-button "on"
click at [808, 480] on paper-button "Próximo" at bounding box center [838, 481] width 103 height 24
type input "Alta, 300 DPI"
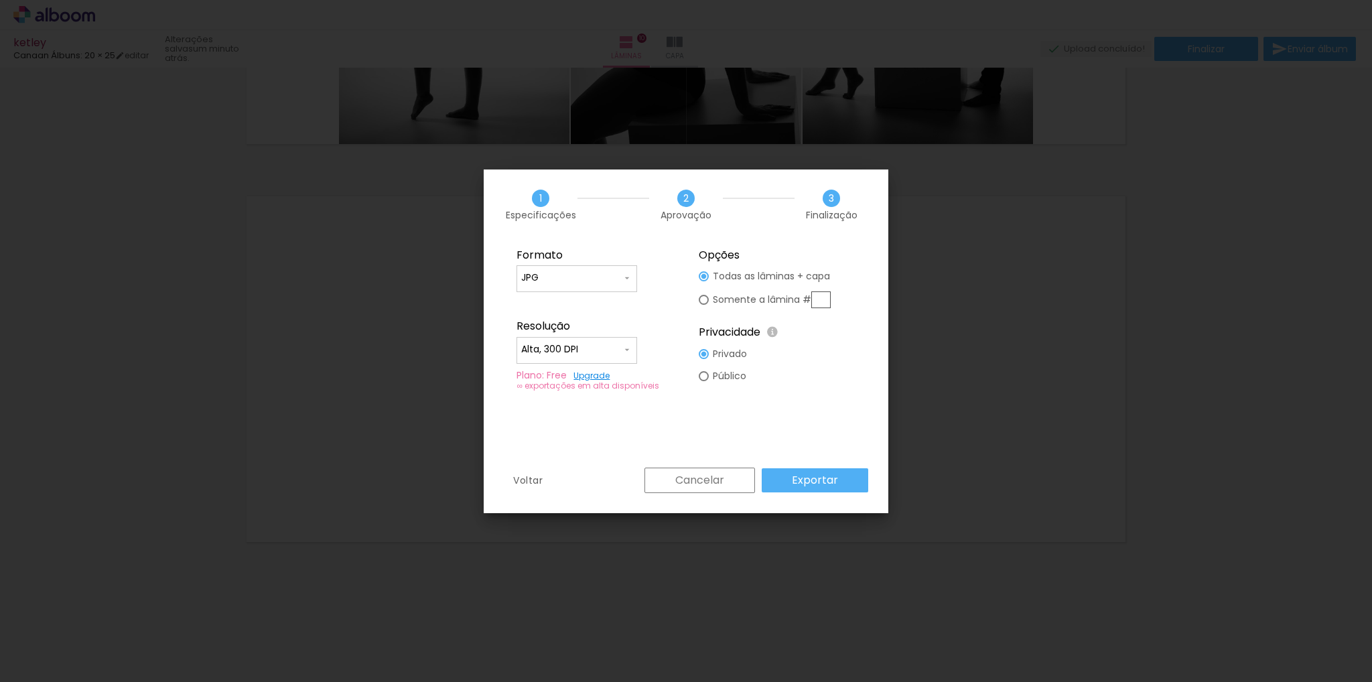
click at [0, 0] on slot "Exportar" at bounding box center [0, 0] width 0 height 0
